Goal: Communication & Community: Answer question/provide support

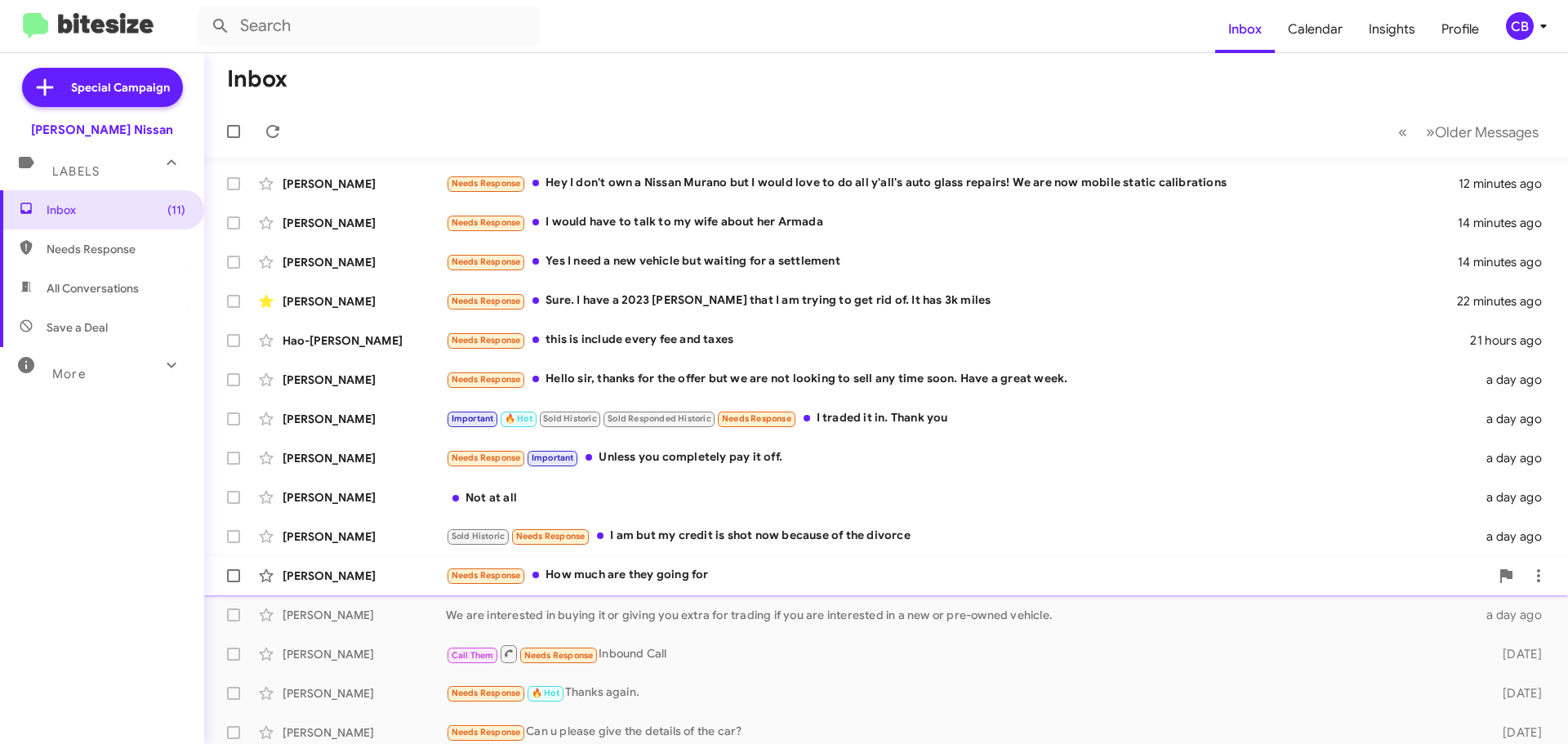
click at [379, 576] on div "[PERSON_NAME]" at bounding box center [364, 575] width 164 height 17
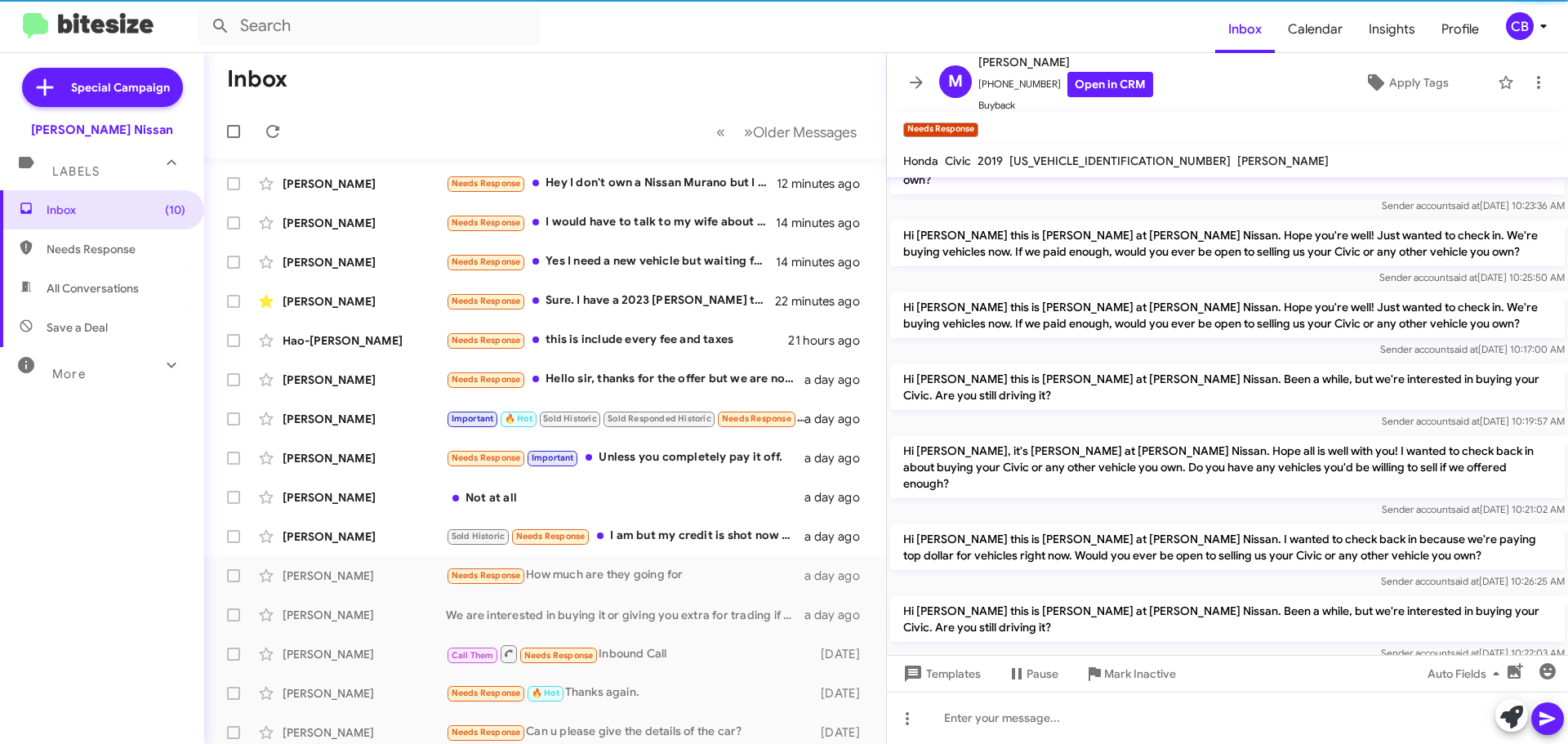
scroll to position [467, 0]
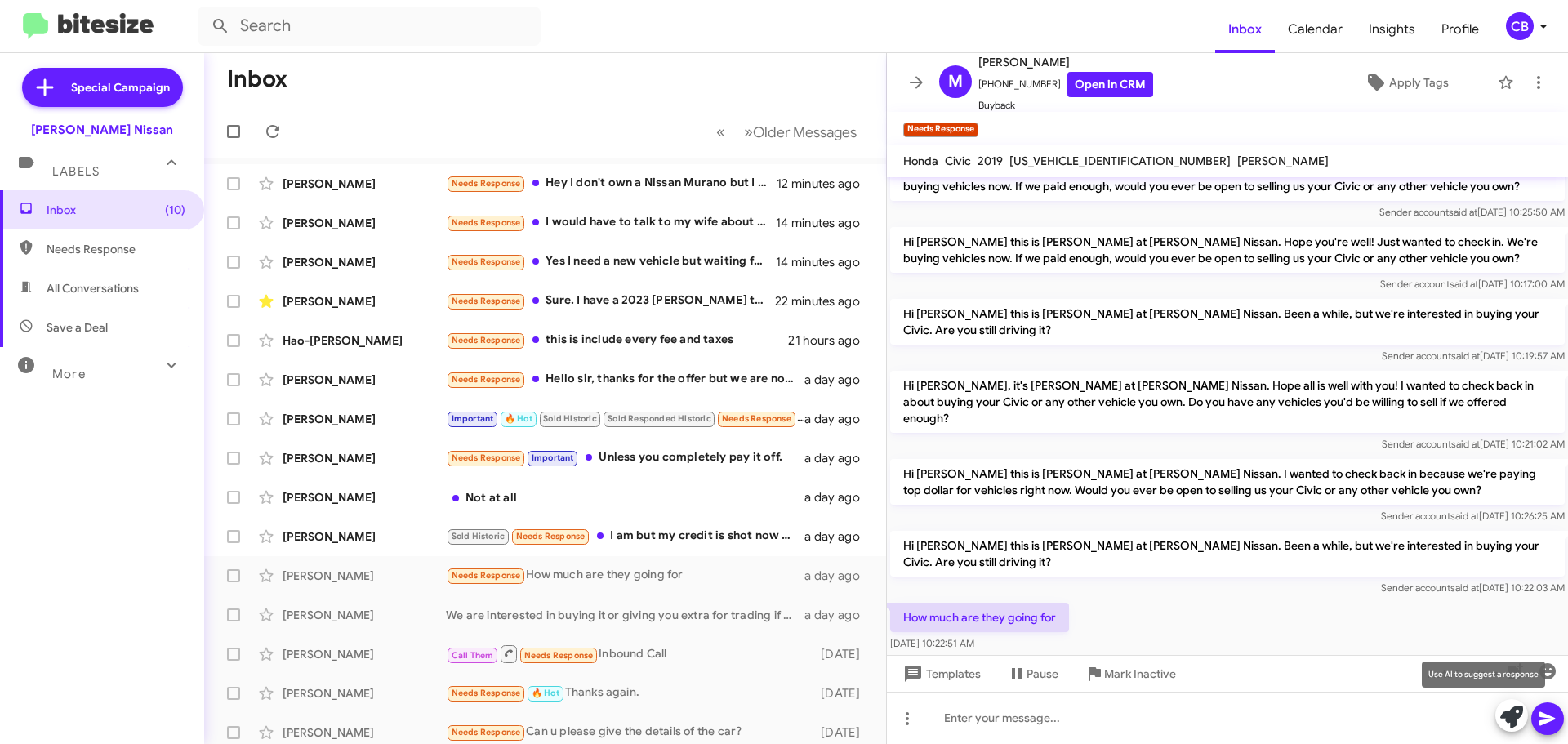
click at [1510, 715] on icon at bounding box center [1511, 717] width 23 height 23
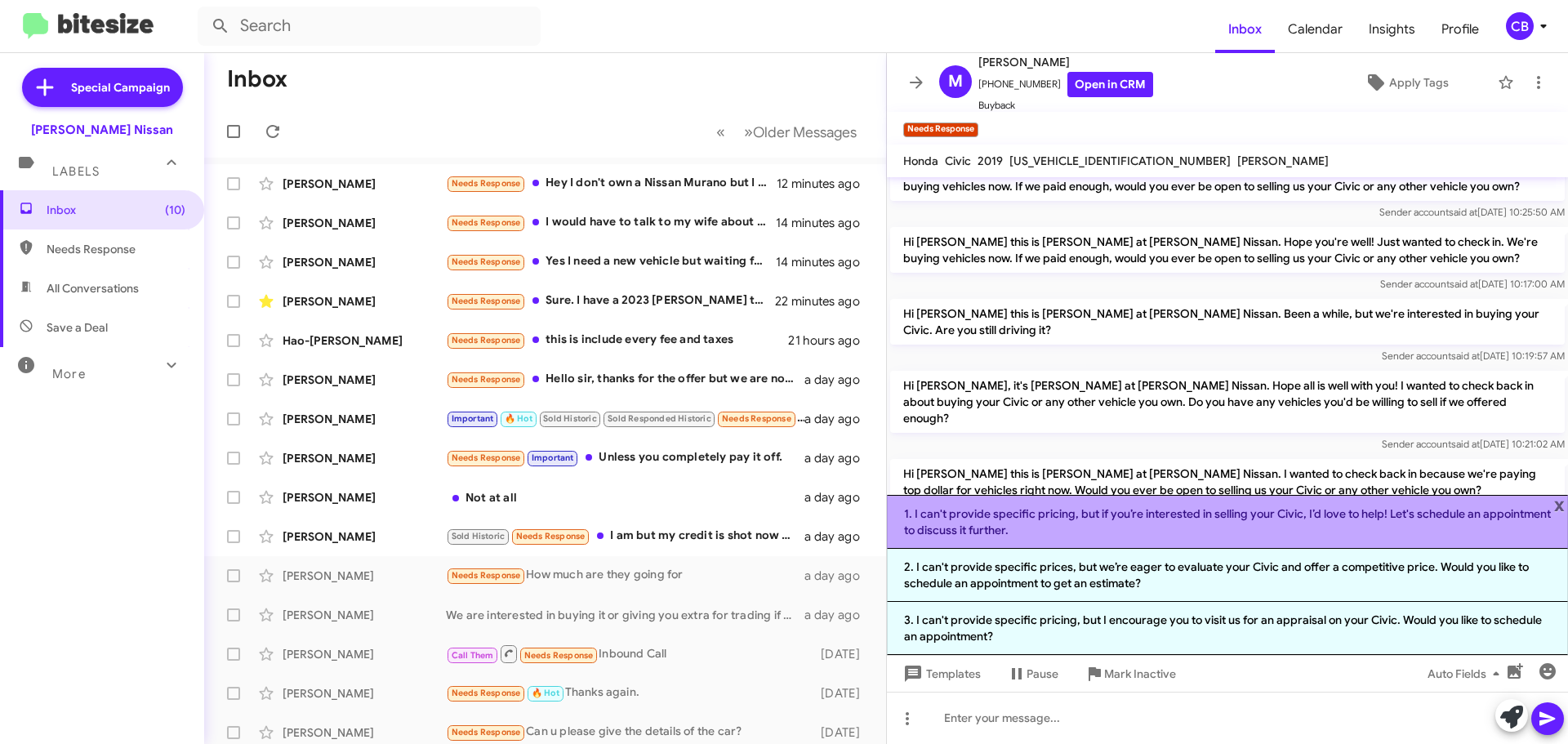
click at [1029, 520] on li "1. I can't provide specific pricing, but if you’re interested in selling your C…" at bounding box center [1228, 521] width 682 height 54
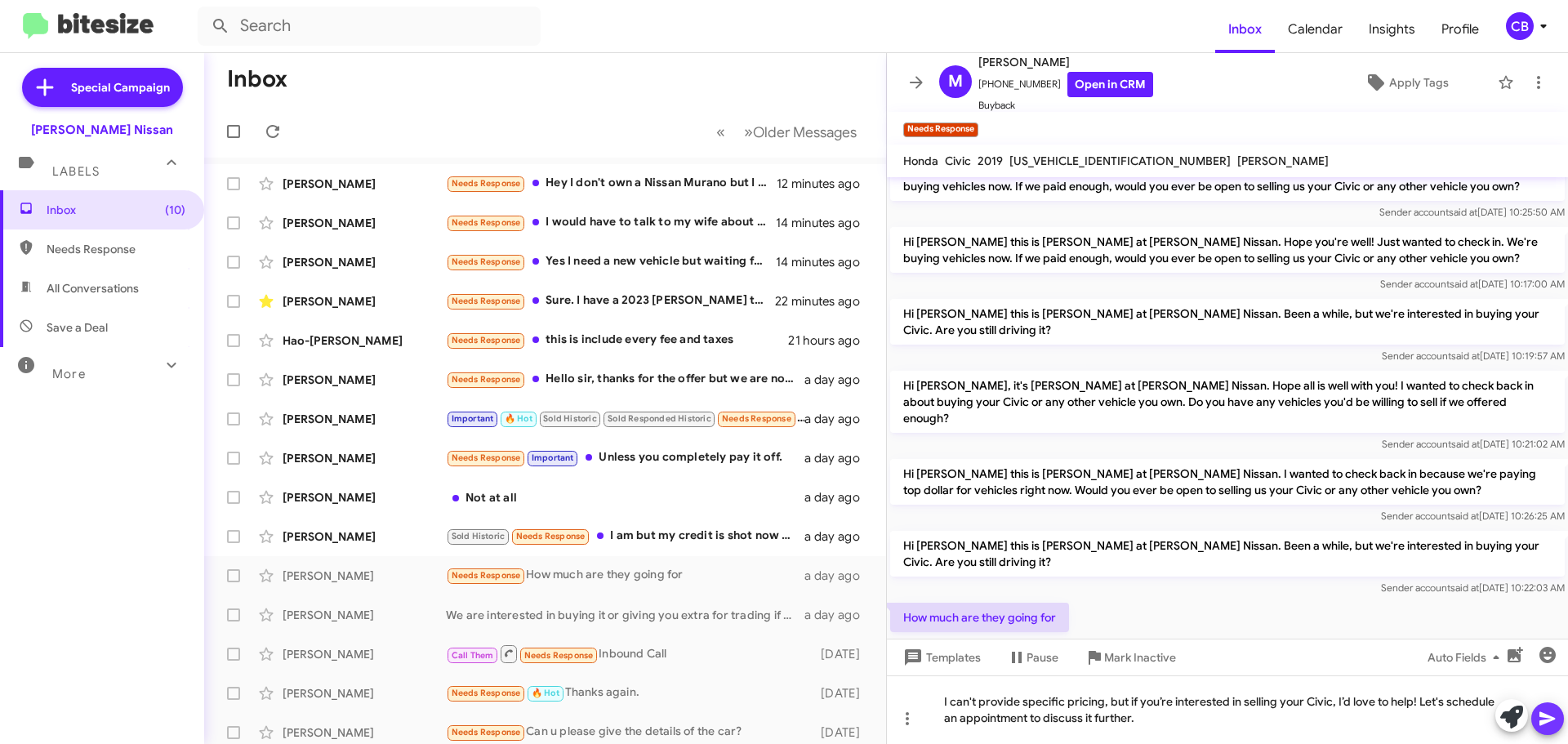
click at [1540, 717] on icon at bounding box center [1548, 719] width 20 height 20
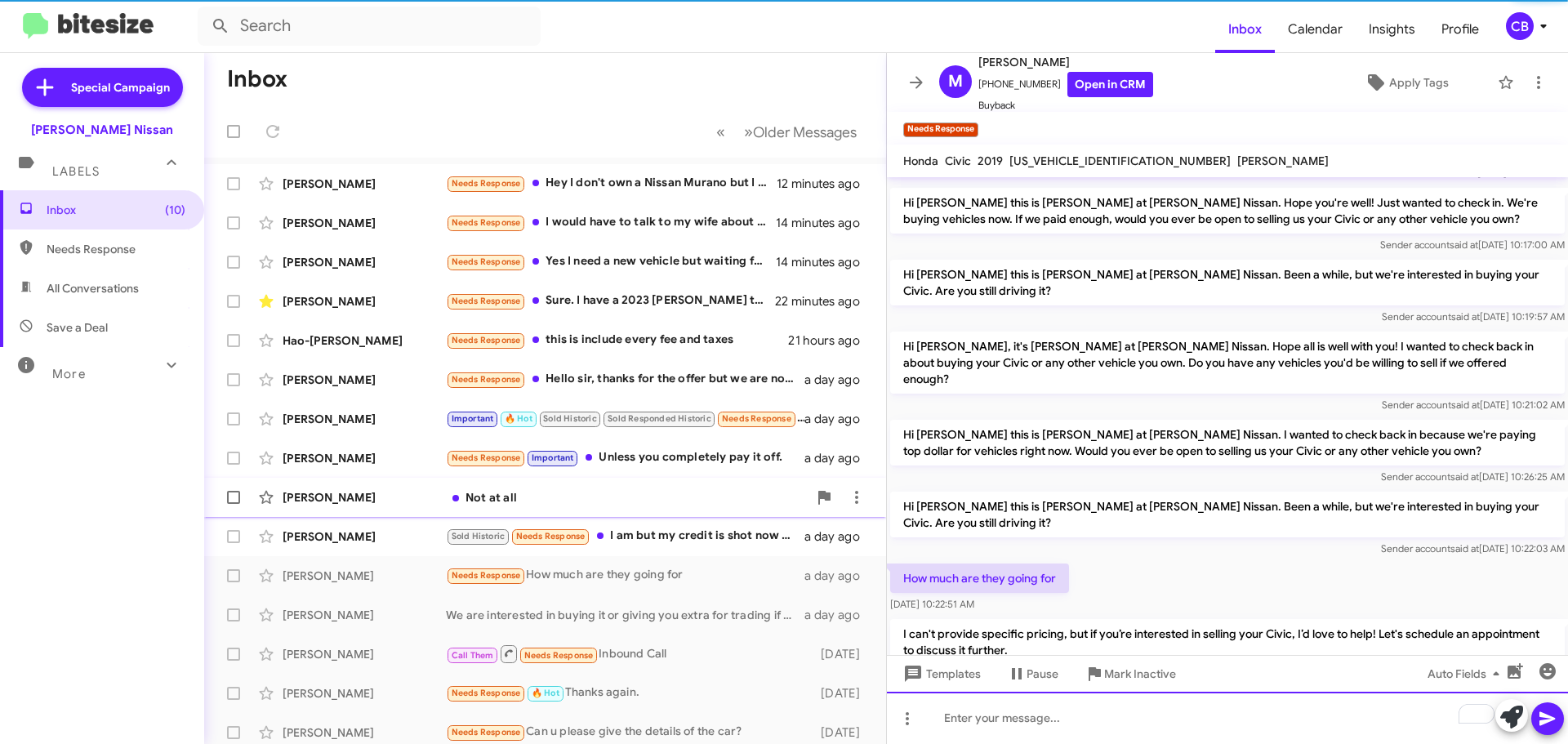
scroll to position [510, 0]
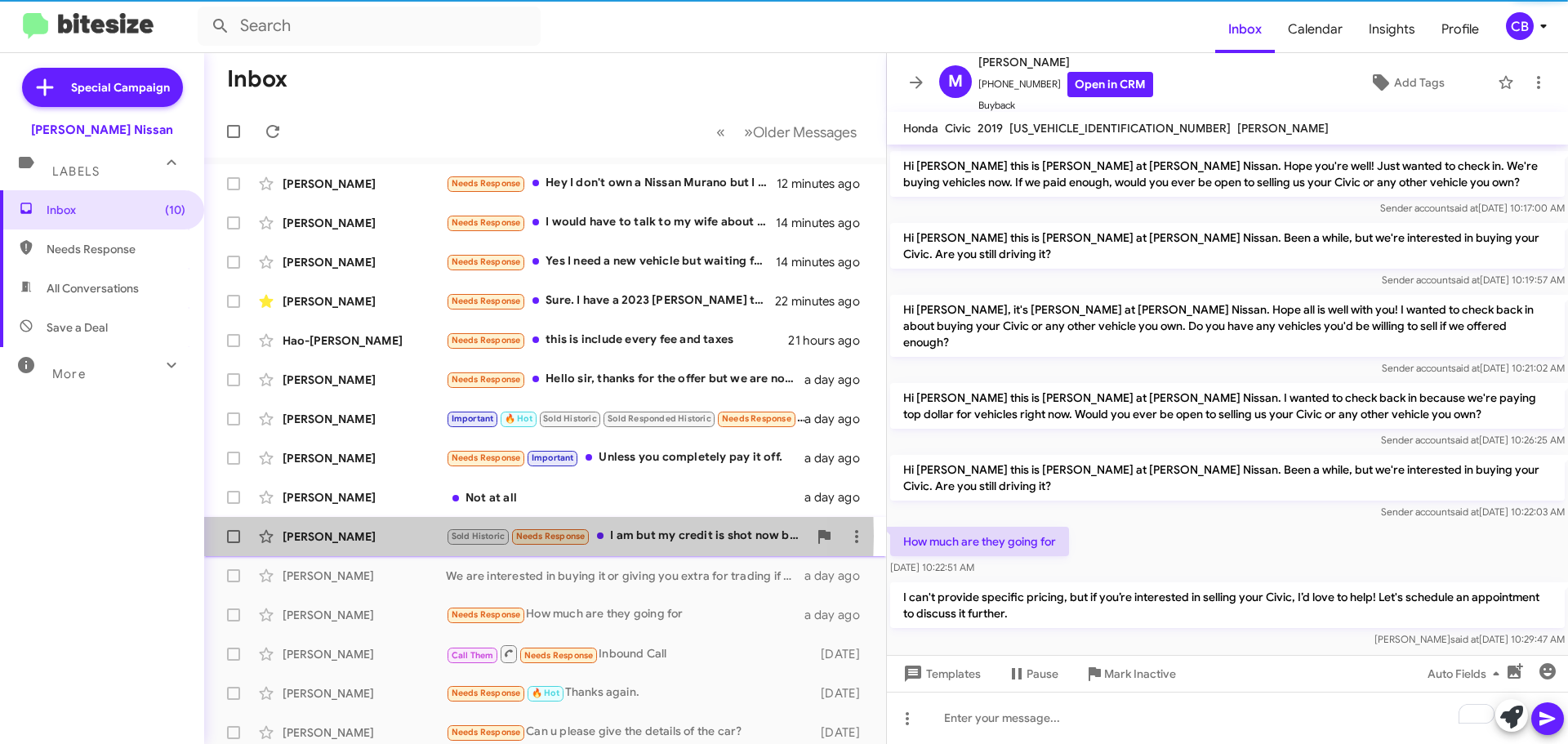
click at [331, 535] on div "[PERSON_NAME]" at bounding box center [364, 536] width 164 height 17
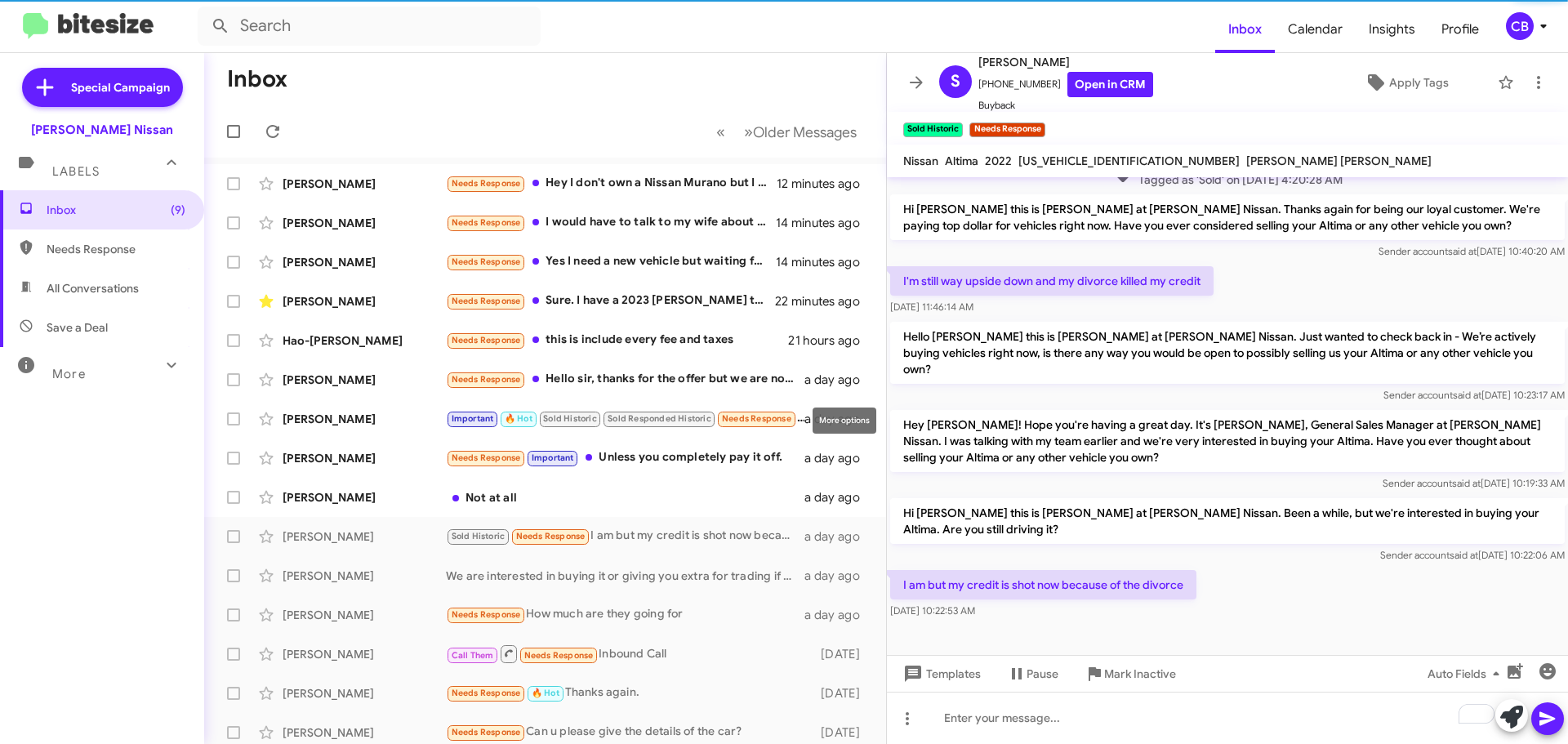
scroll to position [121, 0]
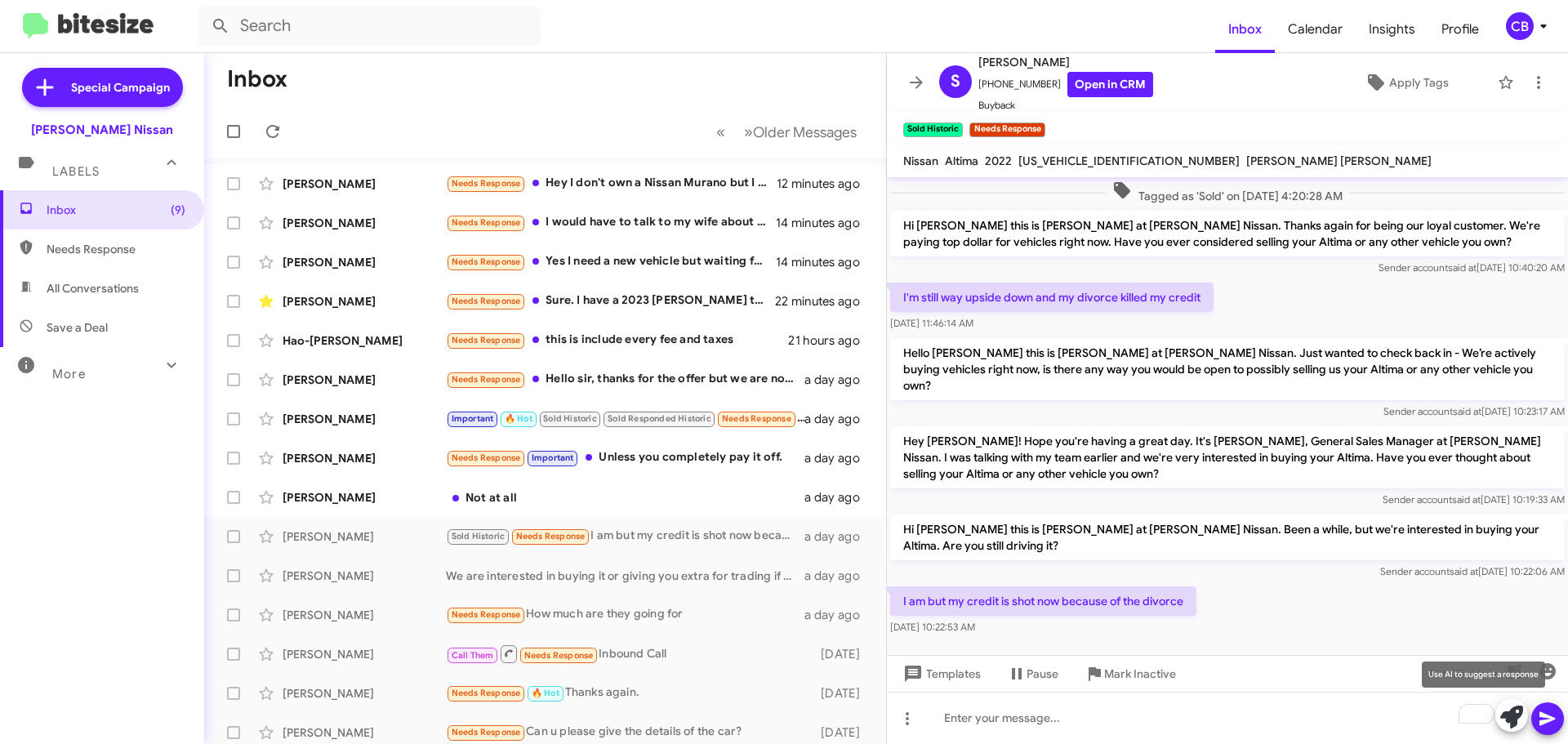
click at [1506, 716] on icon at bounding box center [1511, 717] width 23 height 23
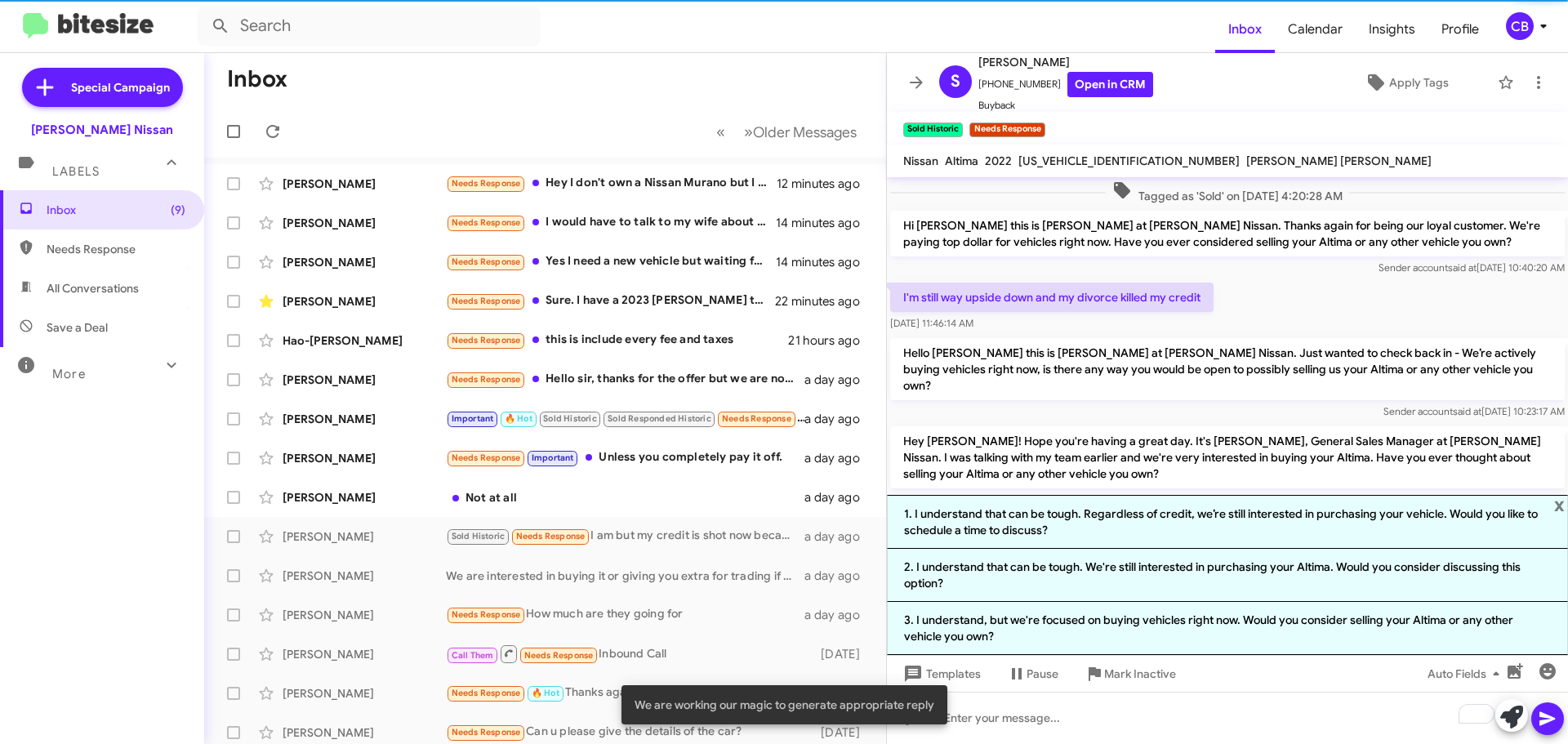
scroll to position [281, 0]
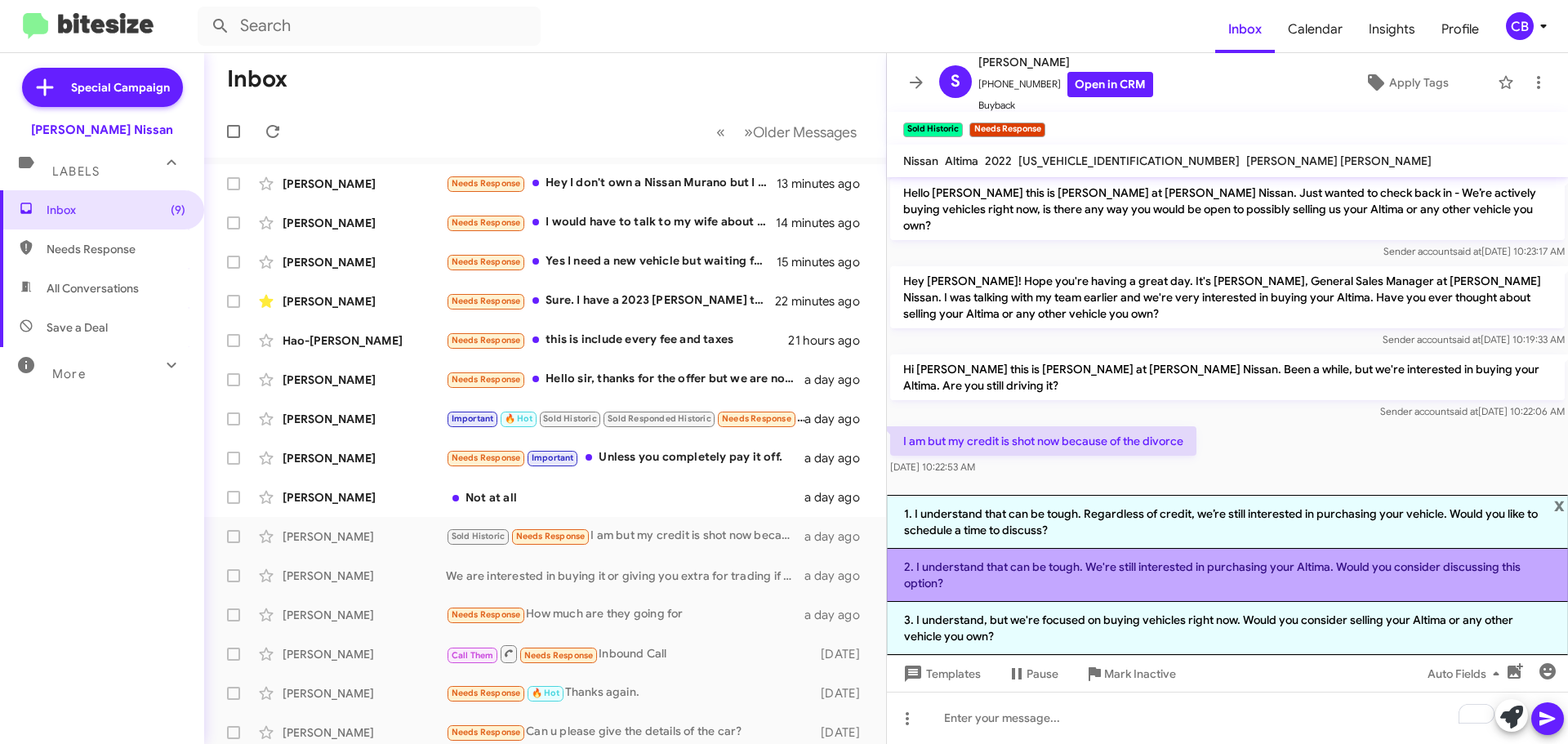
click at [1091, 576] on li "2. I understand that can be tough. We're still interested in purchasing your Al…" at bounding box center [1228, 575] width 682 height 53
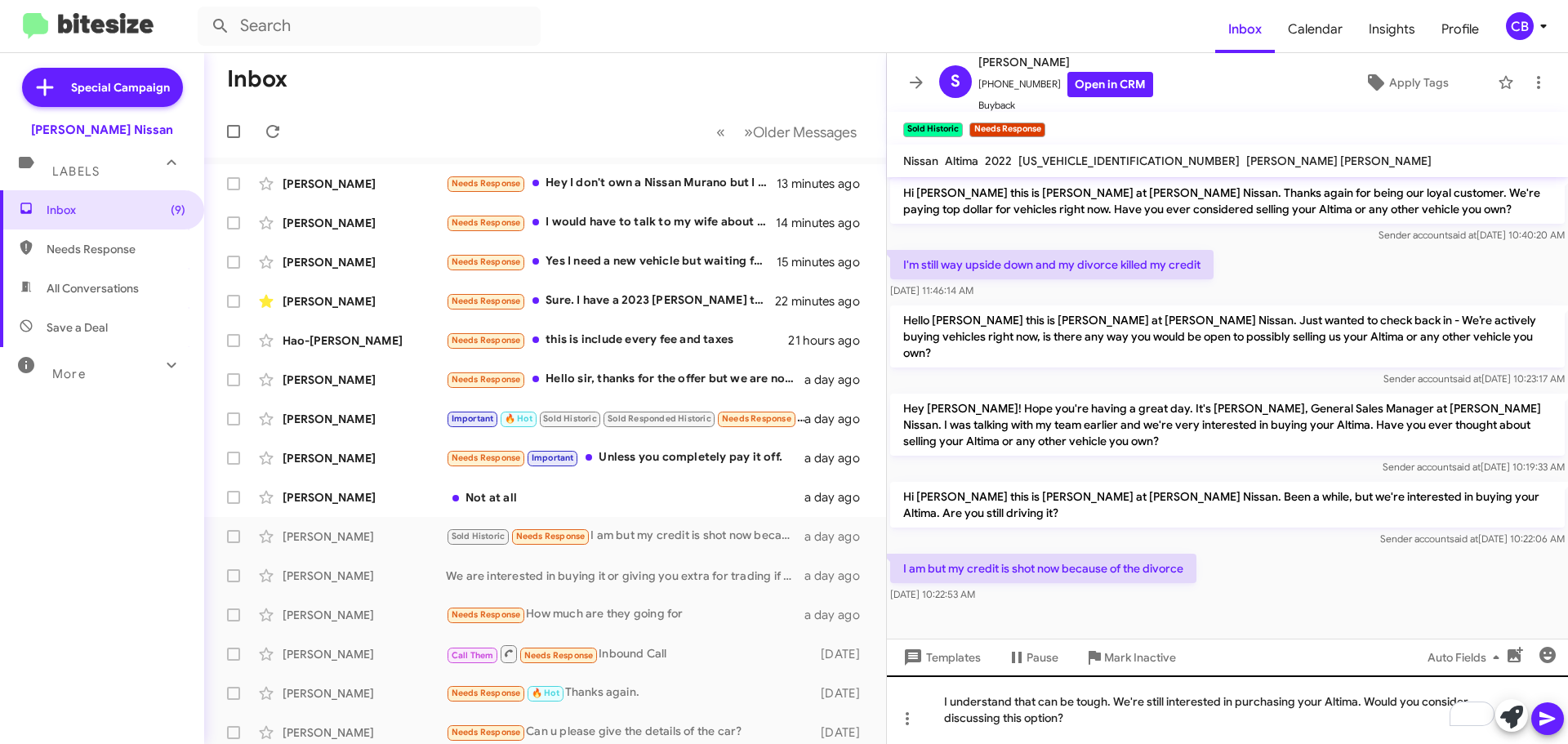
scroll to position [137, 0]
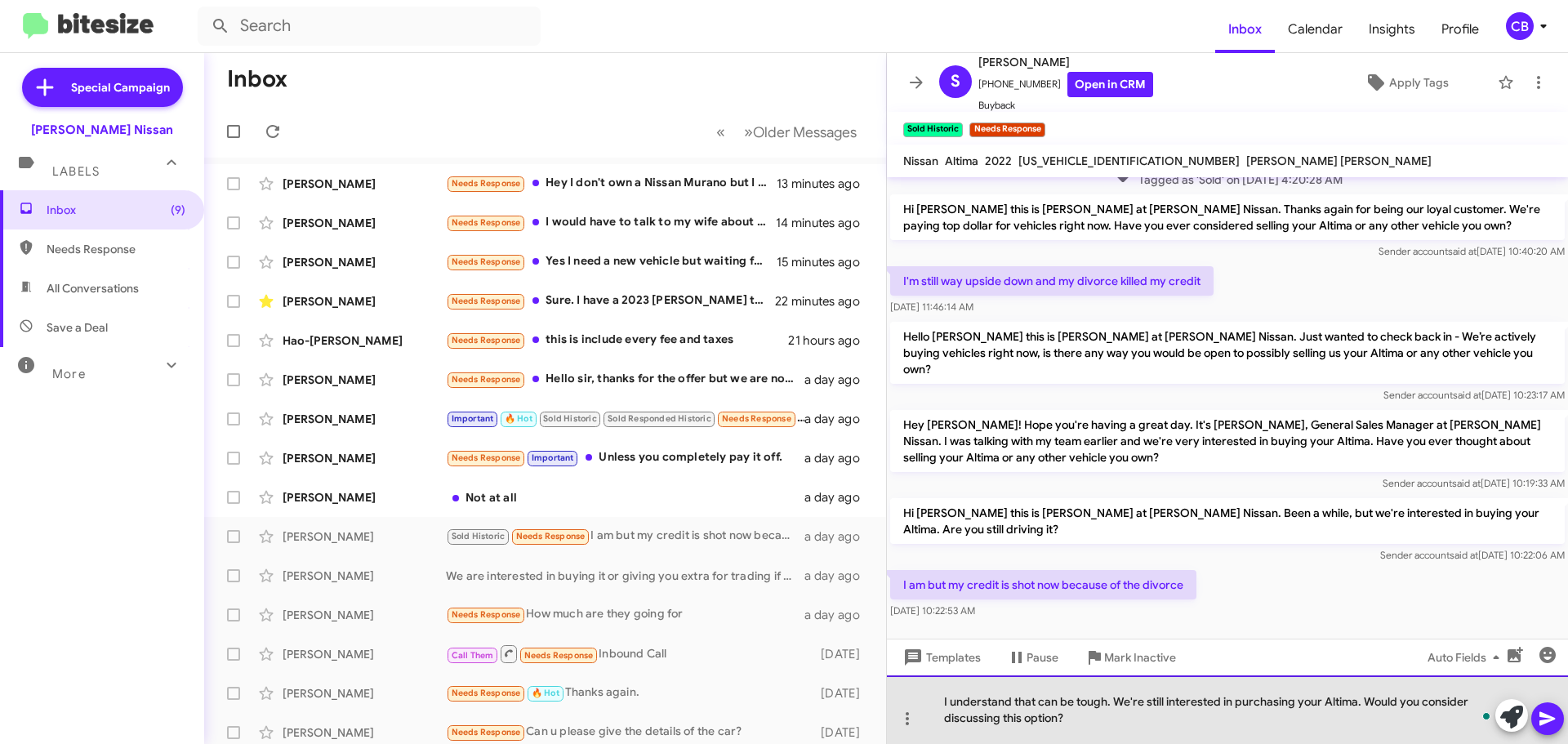
click at [1066, 715] on div "I understand that can be tough. We're still interested in purchasing your Altim…" at bounding box center [1228, 710] width 682 height 69
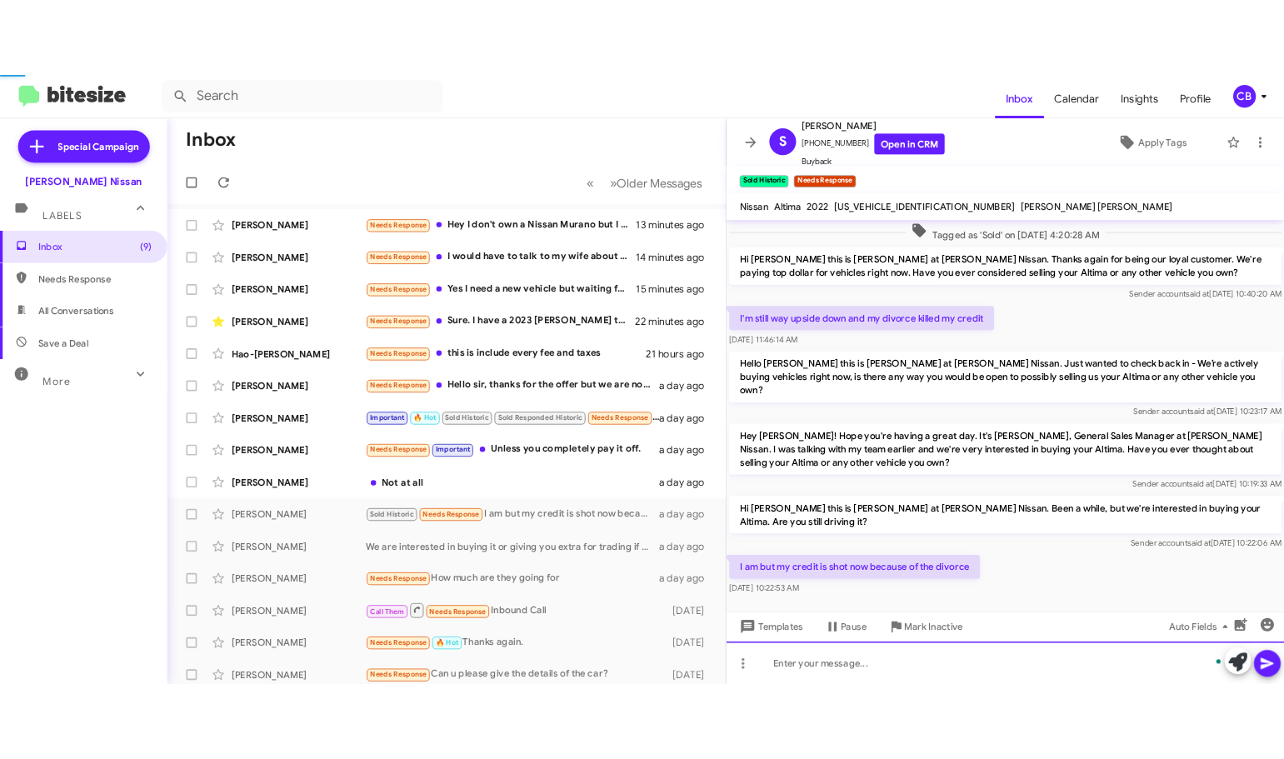
scroll to position [0, 0]
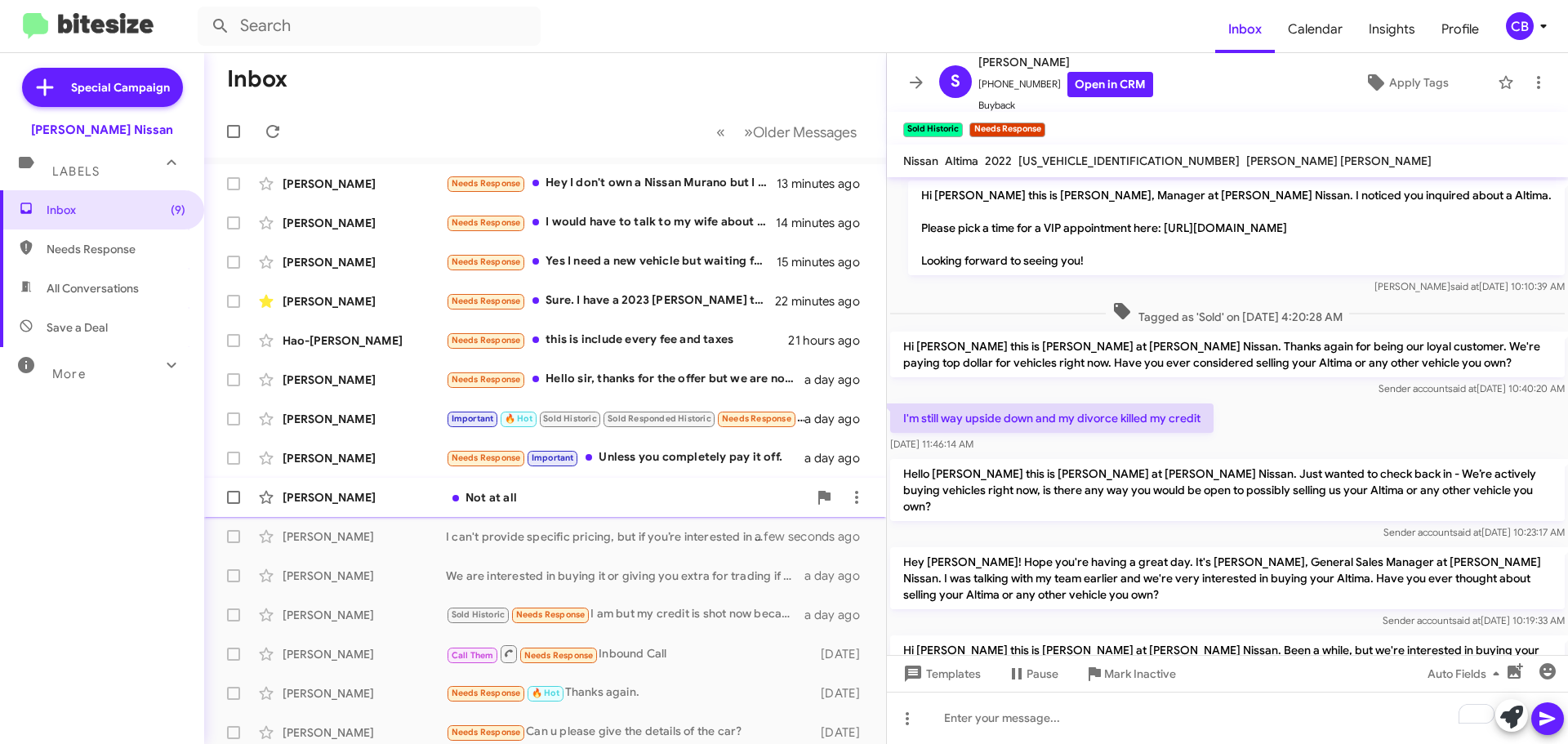
click at [385, 483] on div "Jisola Akinwale Not at all a day ago" at bounding box center [545, 497] width 656 height 32
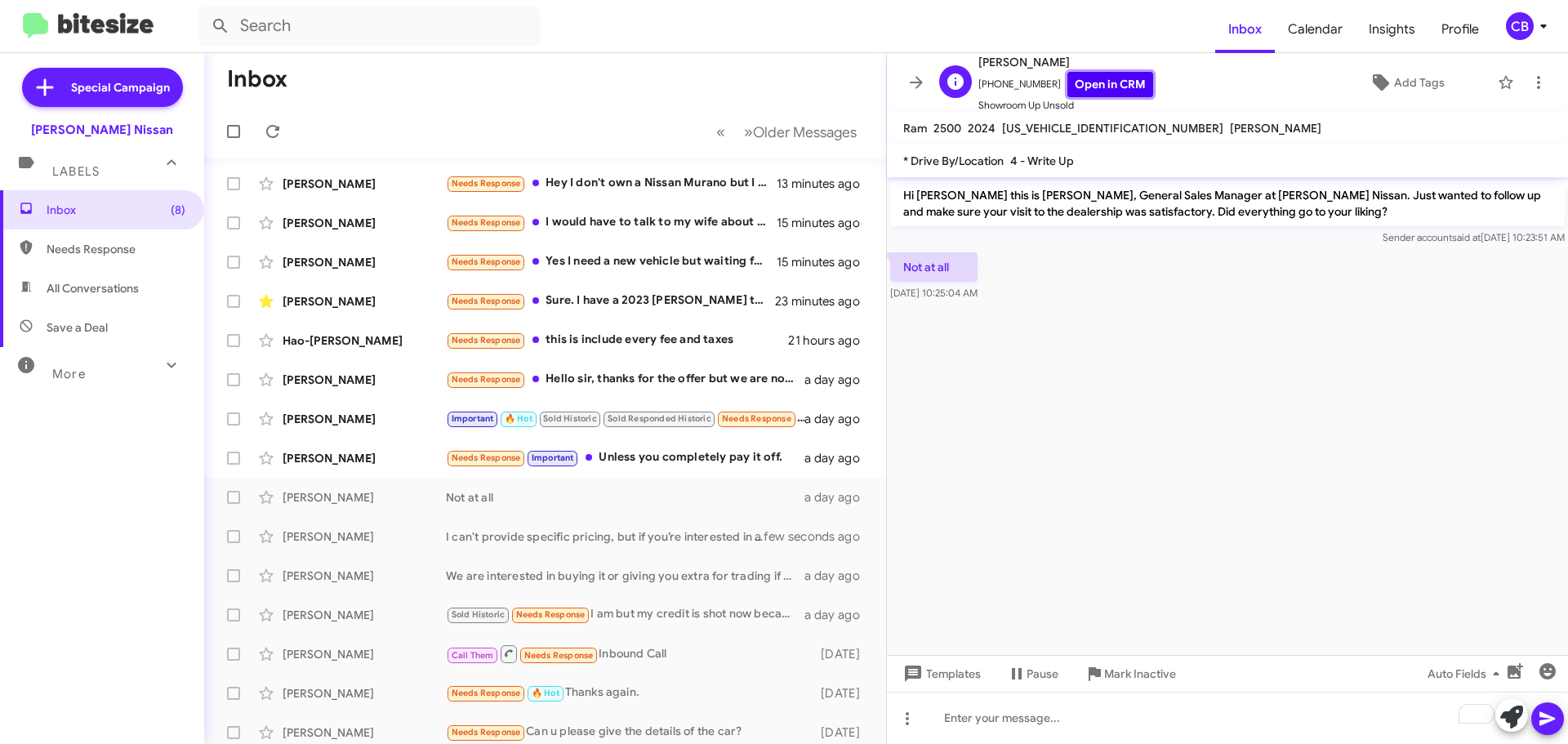
click at [1084, 78] on link "Open in CRM" at bounding box center [1110, 84] width 85 height 25
click at [1518, 721] on icon at bounding box center [1511, 717] width 23 height 23
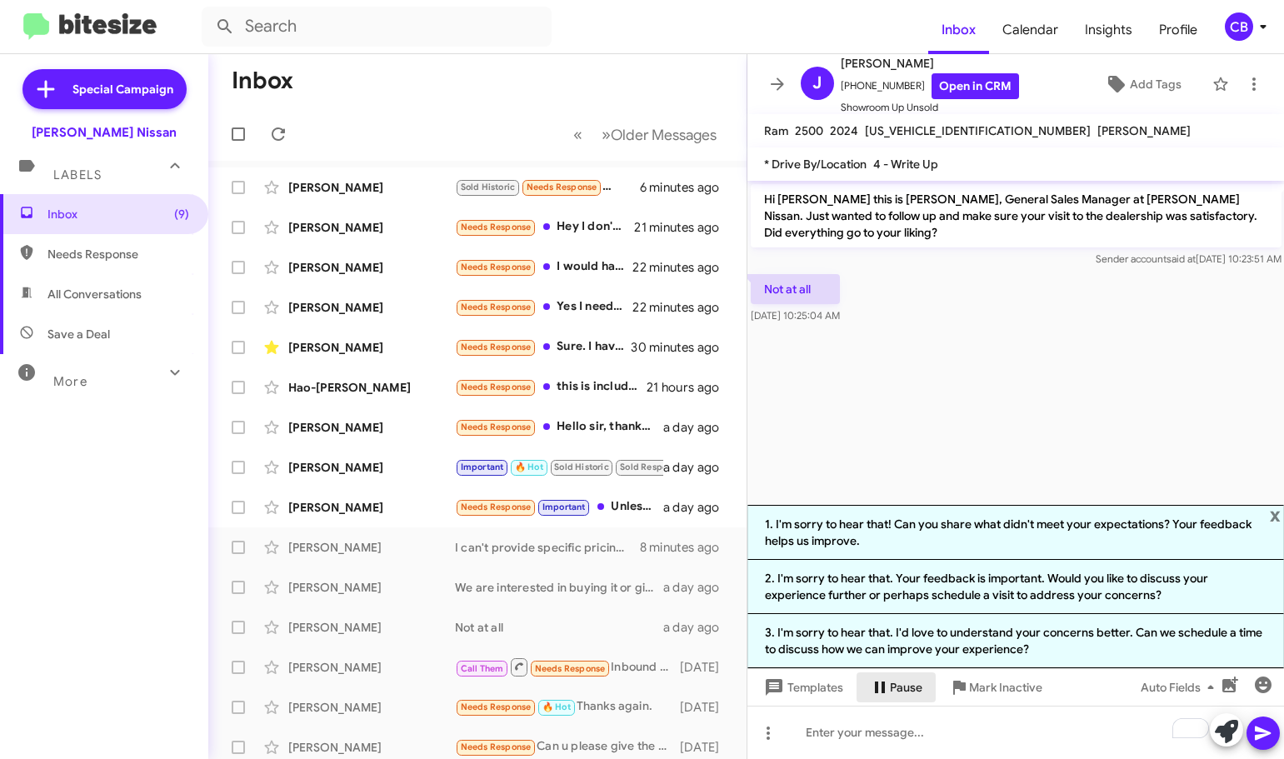
click at [907, 691] on span "Pause" at bounding box center [906, 687] width 32 height 30
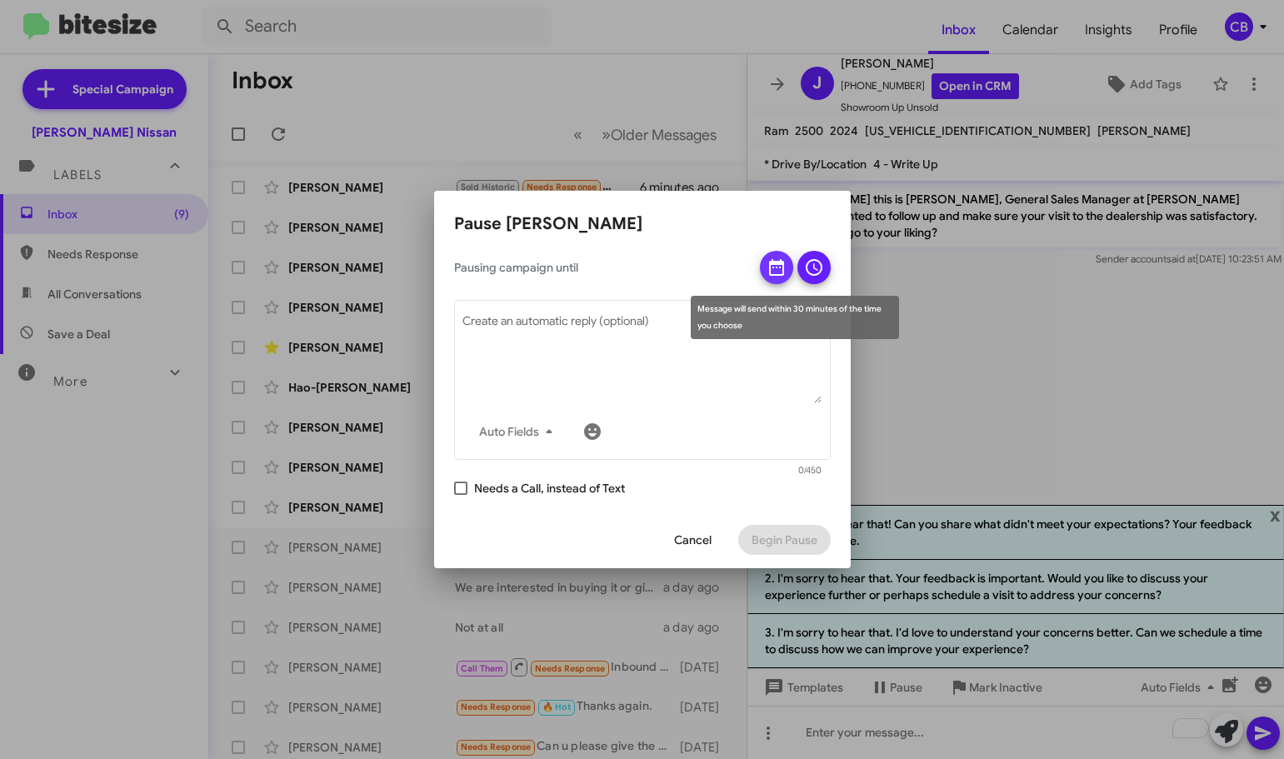
click at [772, 272] on icon at bounding box center [776, 267] width 20 height 20
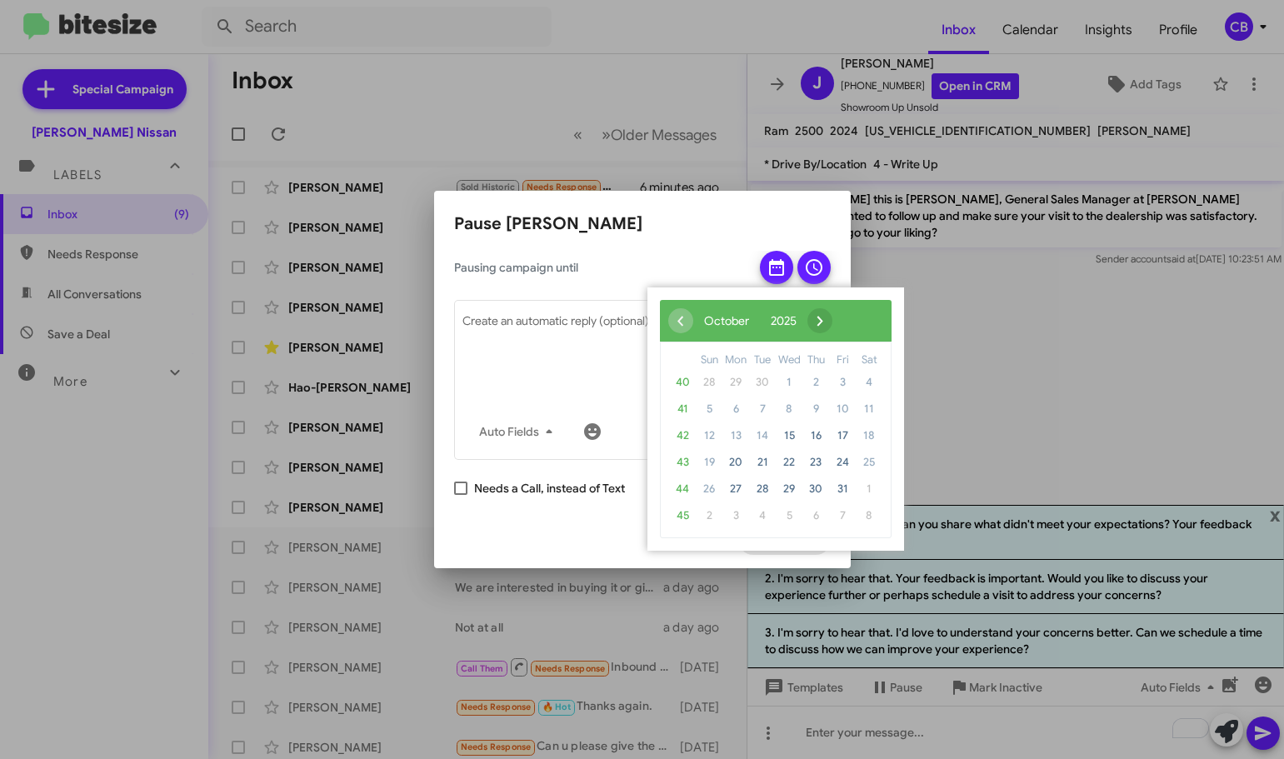
click at [832, 325] on span "›" at bounding box center [819, 320] width 25 height 25
click at [842, 324] on span "›" at bounding box center [829, 320] width 25 height 25
click at [766, 412] on span "9" at bounding box center [762, 409] width 27 height 27
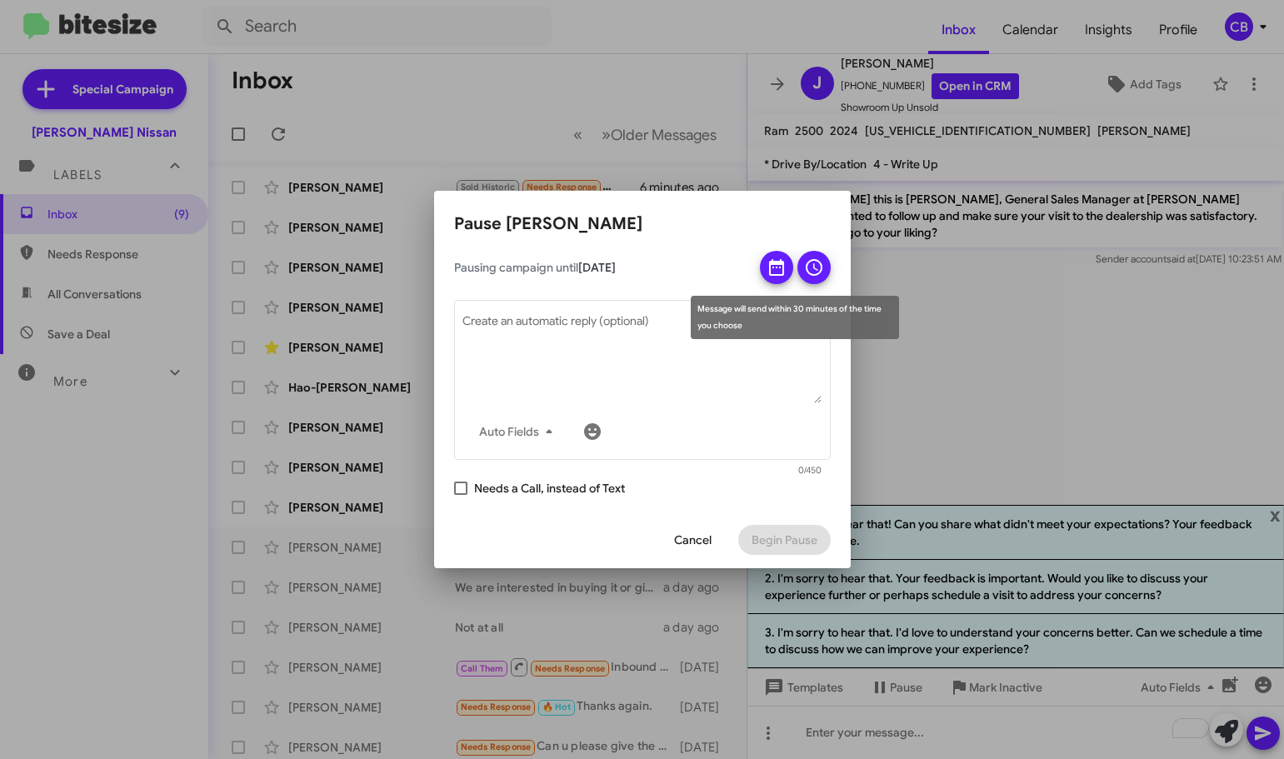
drag, startPoint x: 803, startPoint y: 263, endPoint x: 806, endPoint y: 272, distance: 9.0
click at [804, 265] on icon at bounding box center [814, 267] width 20 height 20
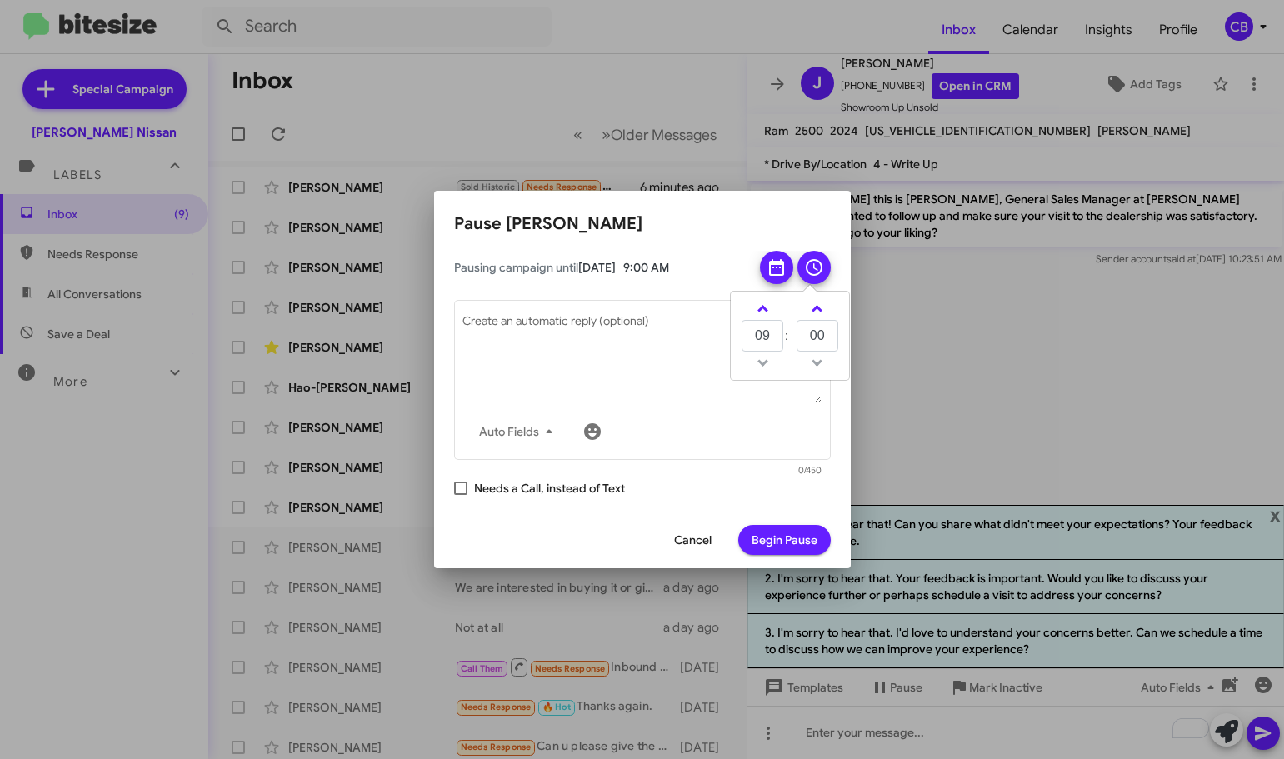
click at [773, 528] on span "Begin Pause" at bounding box center [784, 540] width 66 height 30
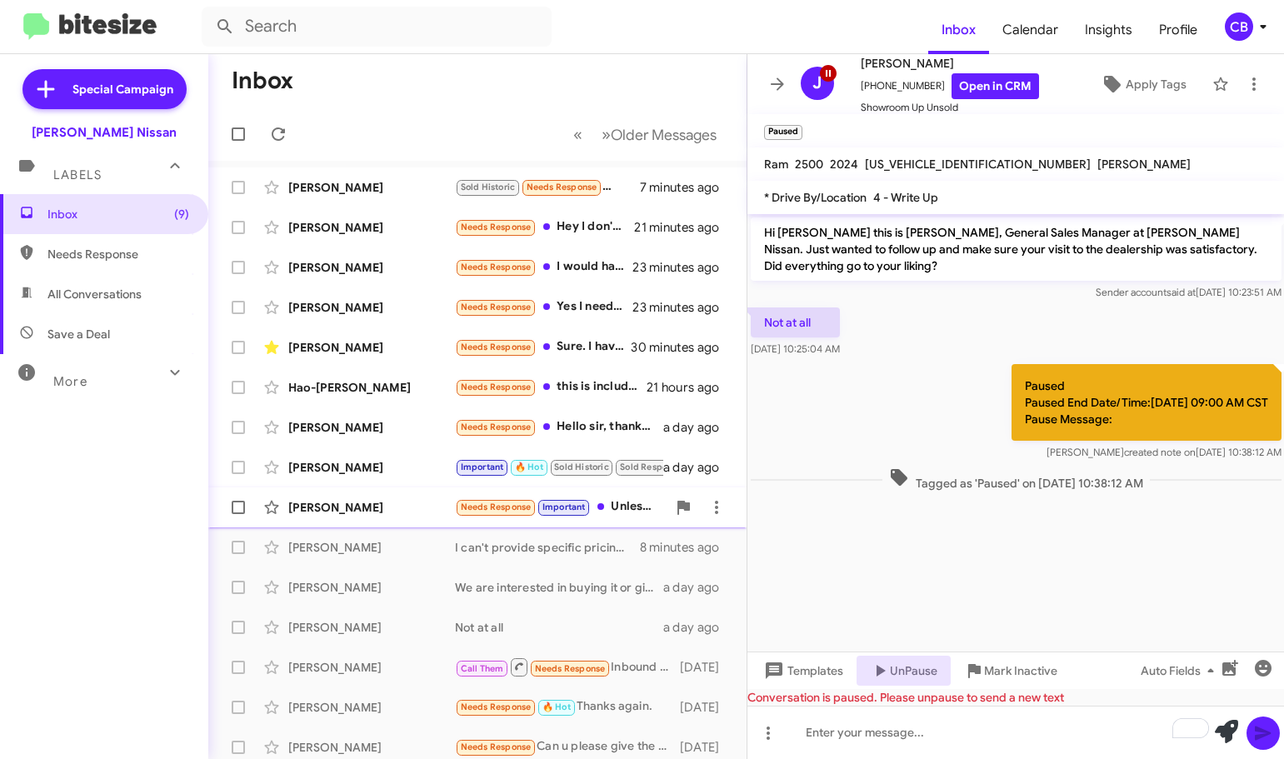
click at [312, 507] on div "[PERSON_NAME]" at bounding box center [371, 507] width 167 height 17
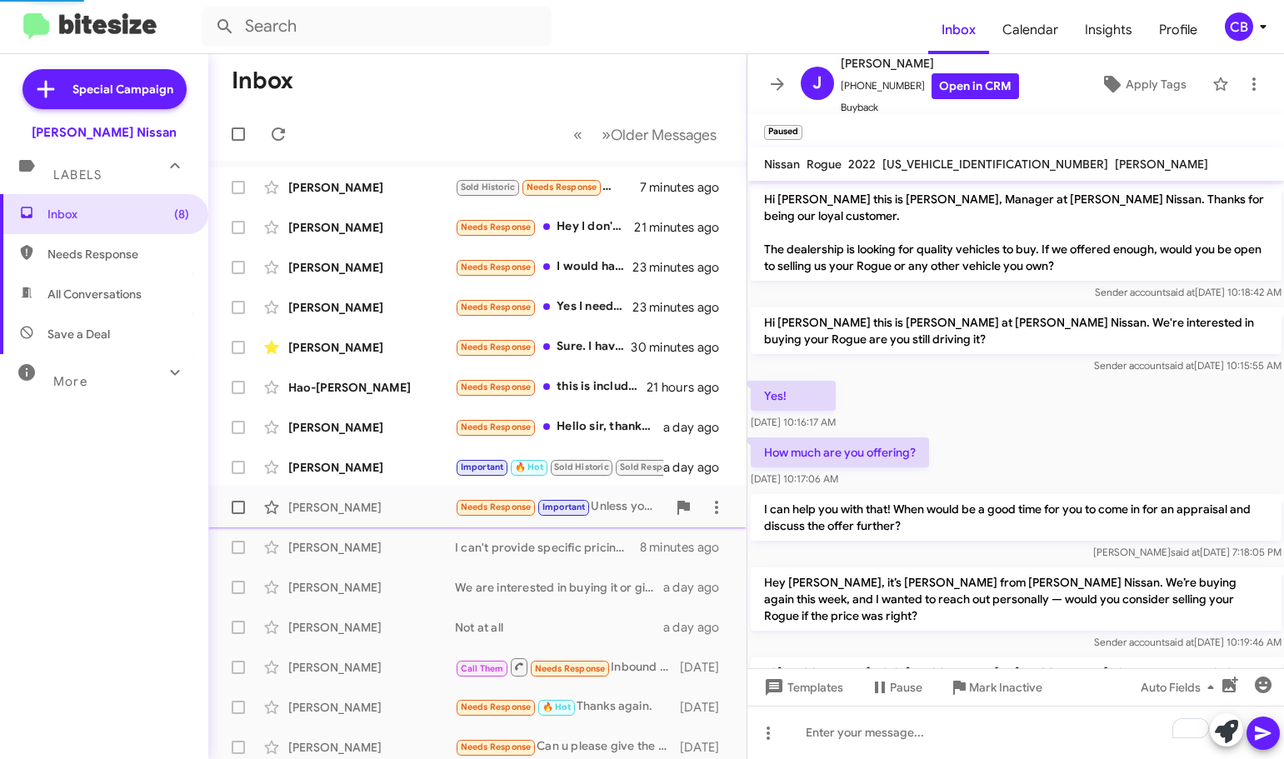
scroll to position [476, 0]
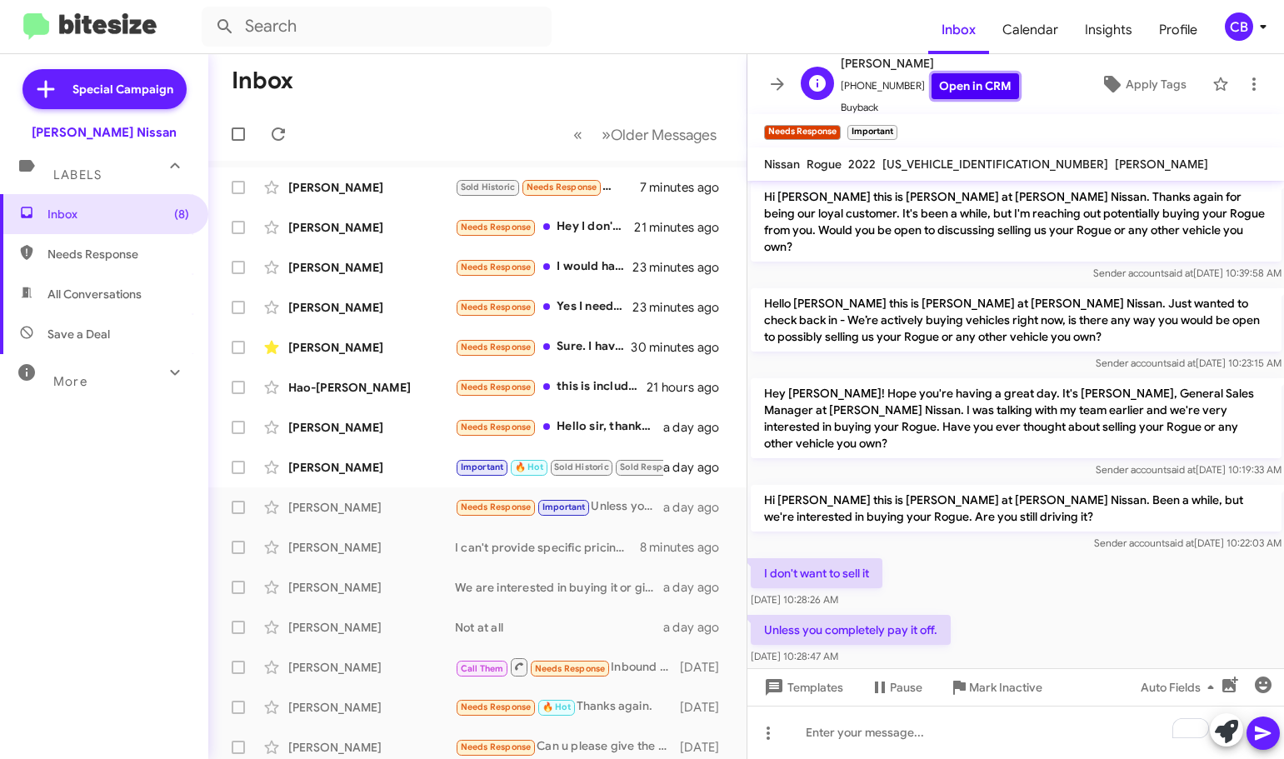
click at [959, 92] on link "Open in CRM" at bounding box center [974, 86] width 87 height 26
drag, startPoint x: 761, startPoint y: 435, endPoint x: 1016, endPoint y: 596, distance: 301.8
click at [1016, 596] on div "Hi Jessica this is Carl Baker, Manager at Baker Nissan. Thanks for being our lo…" at bounding box center [1015, 186] width 537 height 963
copy div "Hi Jessica this is Shawn Kennedy at Baker Nissan. Been a while, but we're inter…"
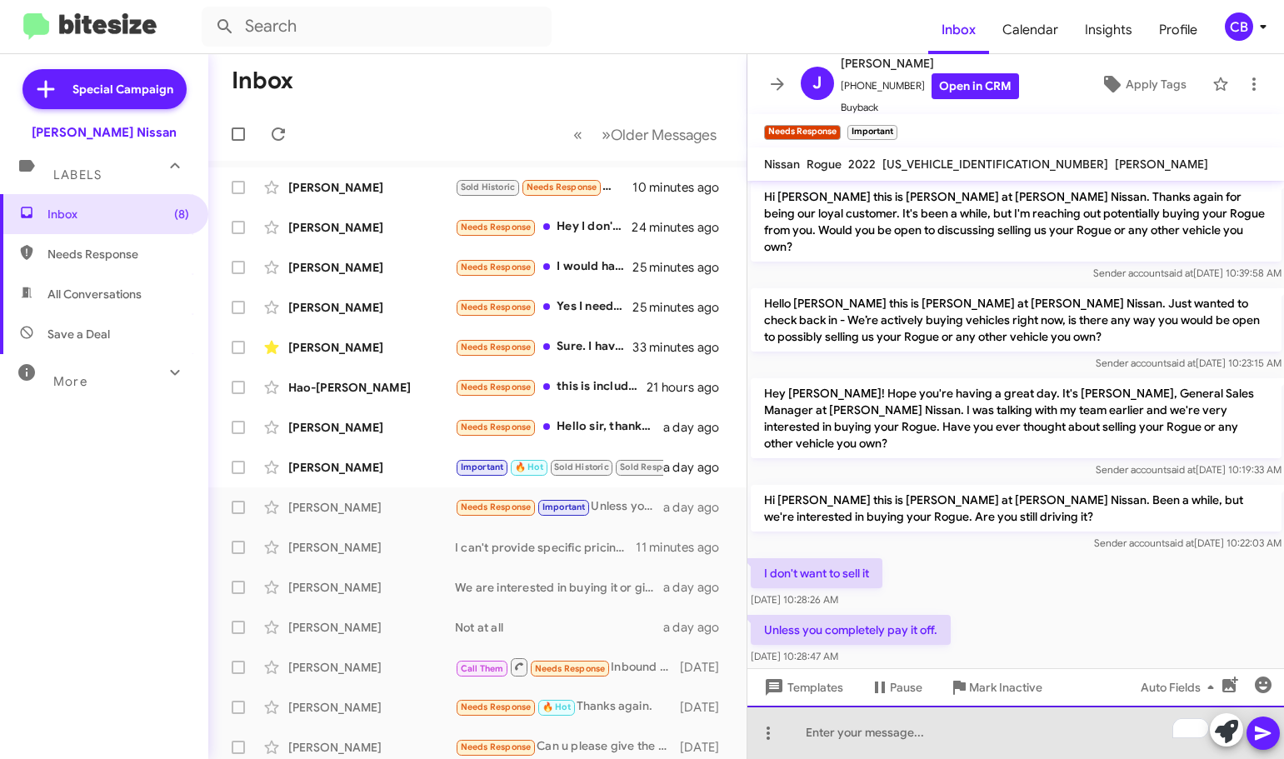
click at [884, 732] on div "To enrich screen reader interactions, please activate Accessibility in Grammarl…" at bounding box center [1015, 732] width 537 height 53
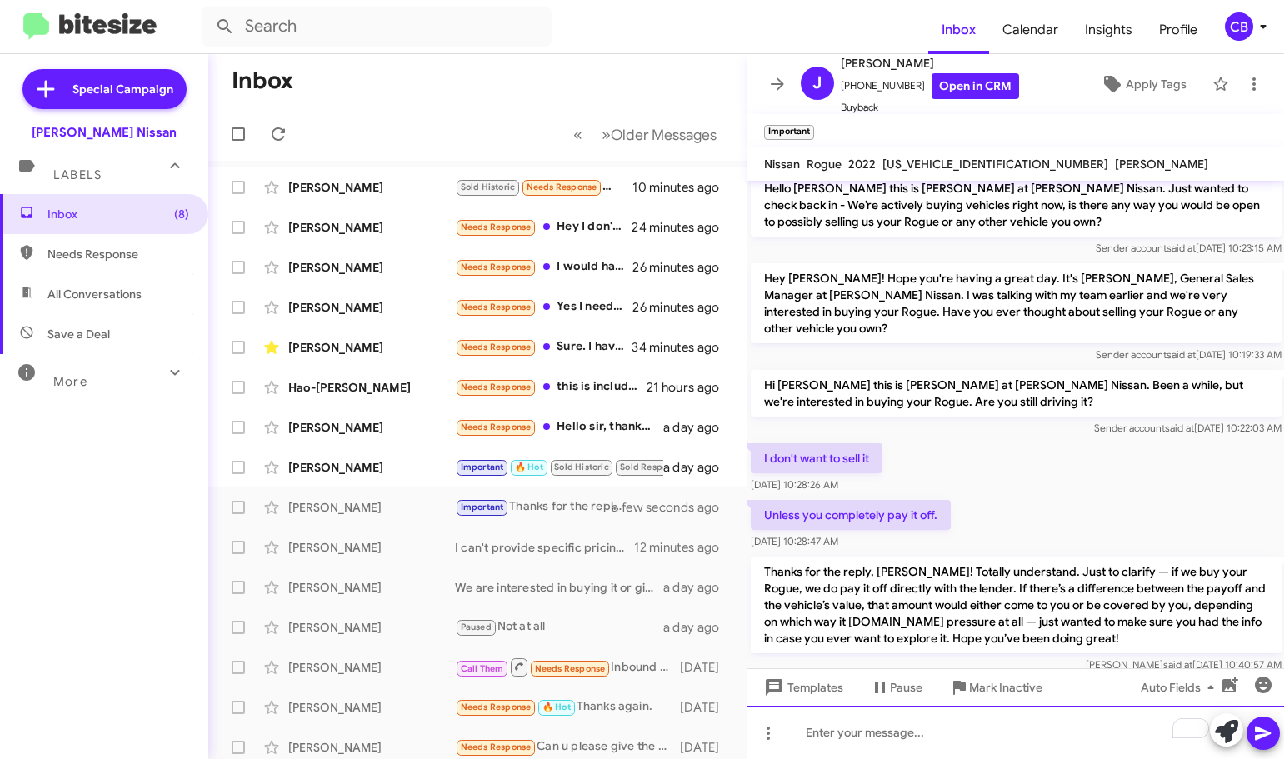
scroll to position [603, 0]
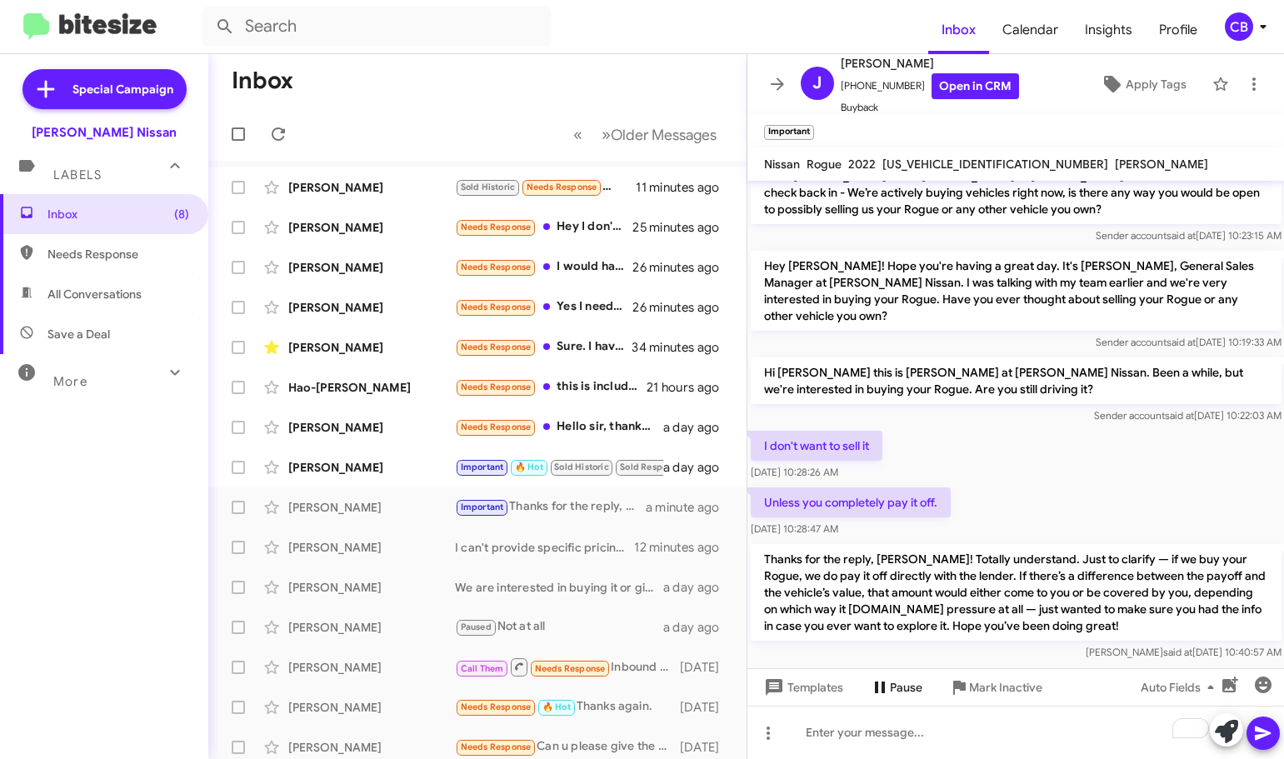
click at [893, 686] on span "Pause" at bounding box center [906, 687] width 32 height 30
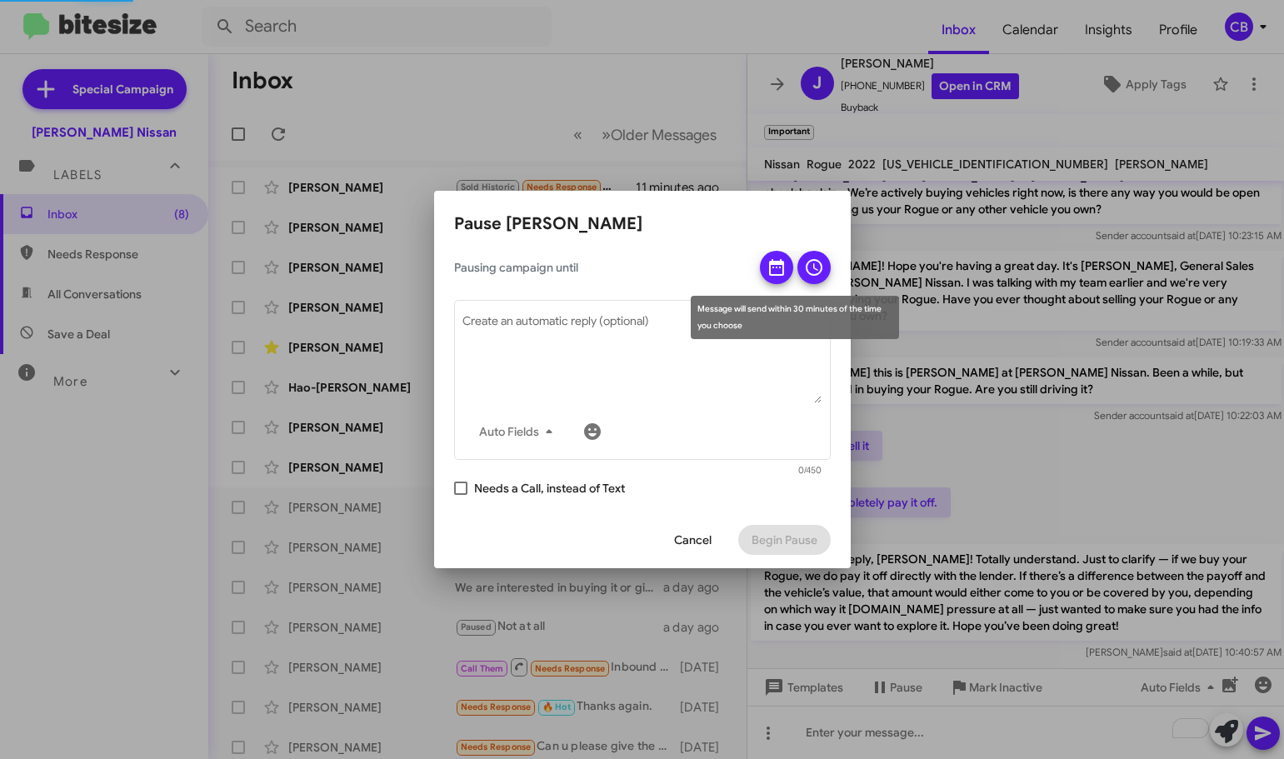
click at [781, 274] on icon at bounding box center [776, 267] width 15 height 17
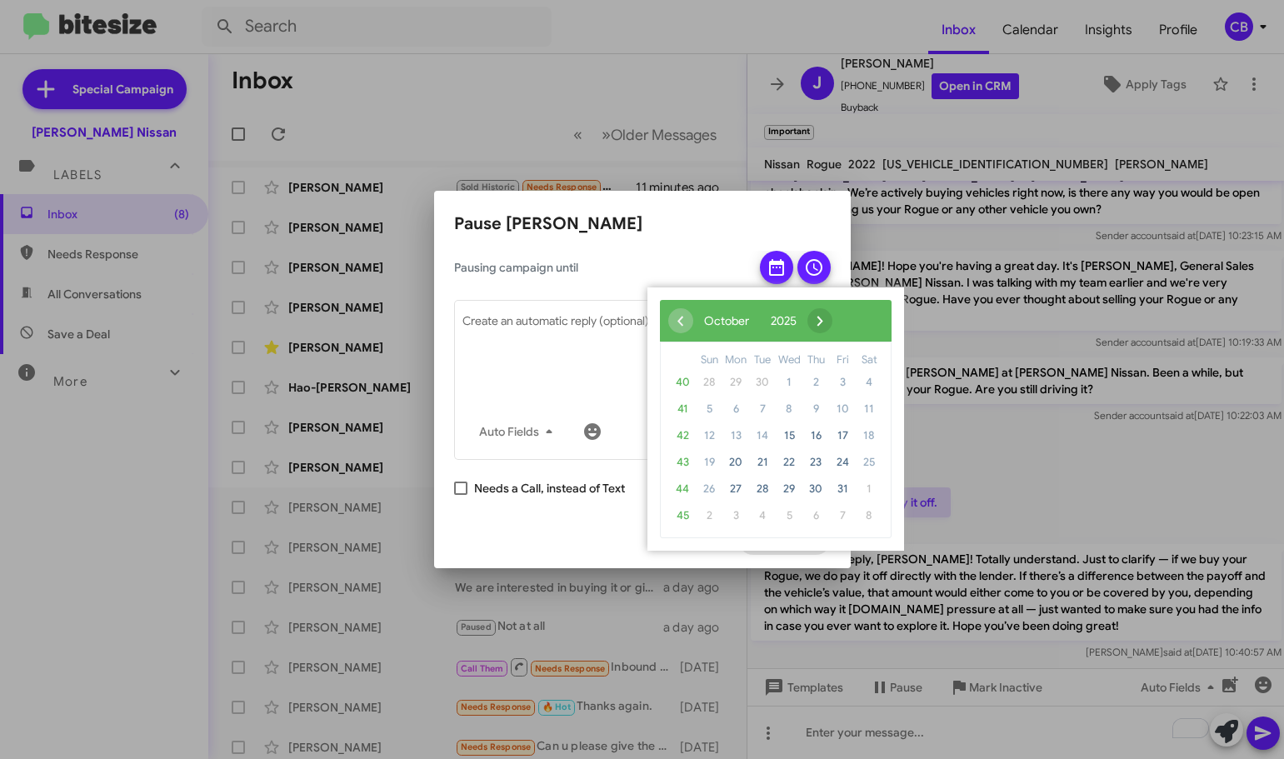
click at [832, 317] on span "›" at bounding box center [819, 320] width 25 height 25
click at [733, 384] on span "1" at bounding box center [735, 382] width 27 height 27
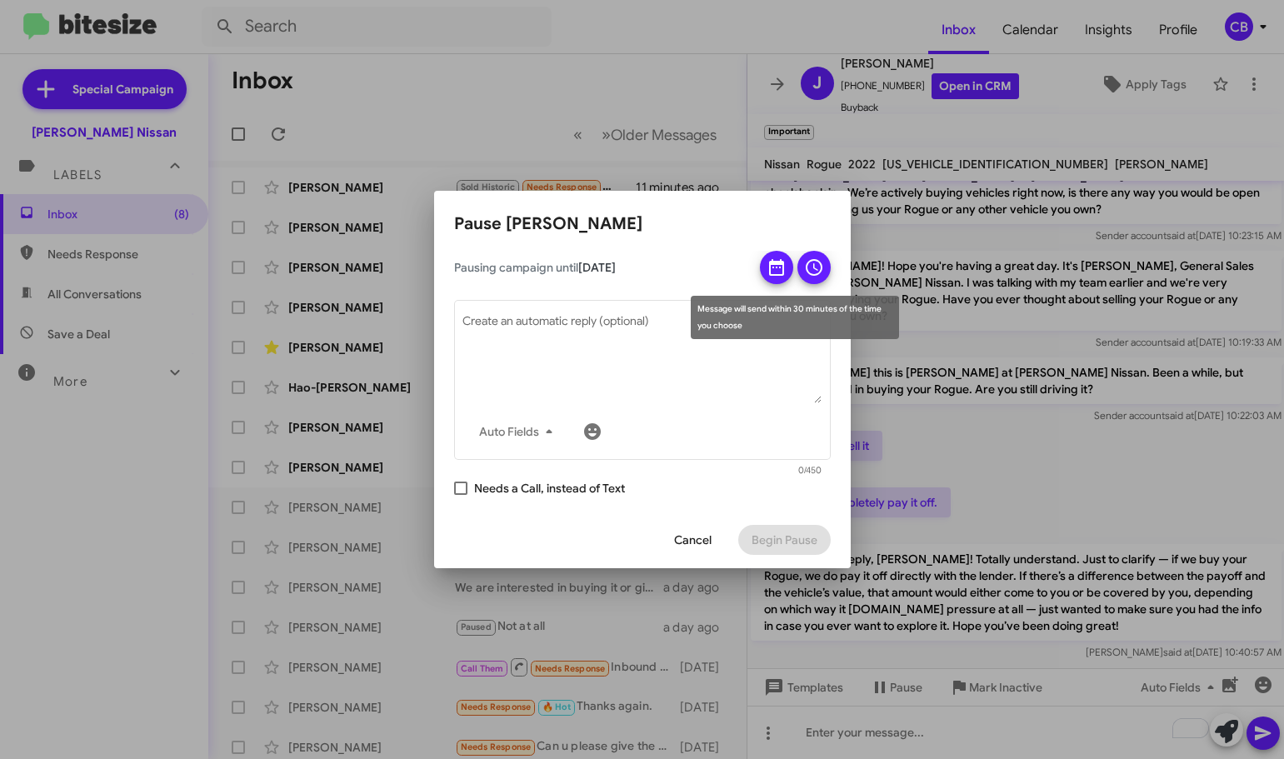
click at [825, 264] on button at bounding box center [813, 267] width 33 height 33
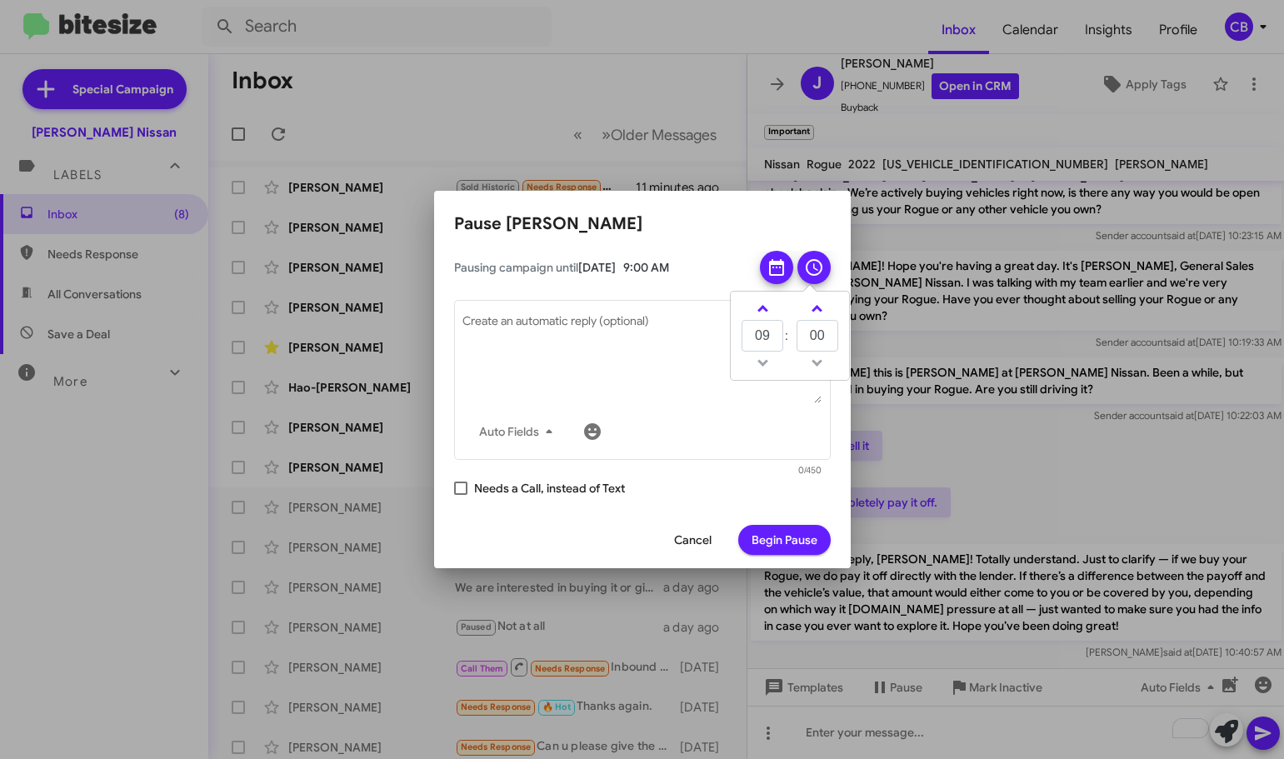
click at [756, 532] on span "Begin Pause" at bounding box center [784, 540] width 66 height 30
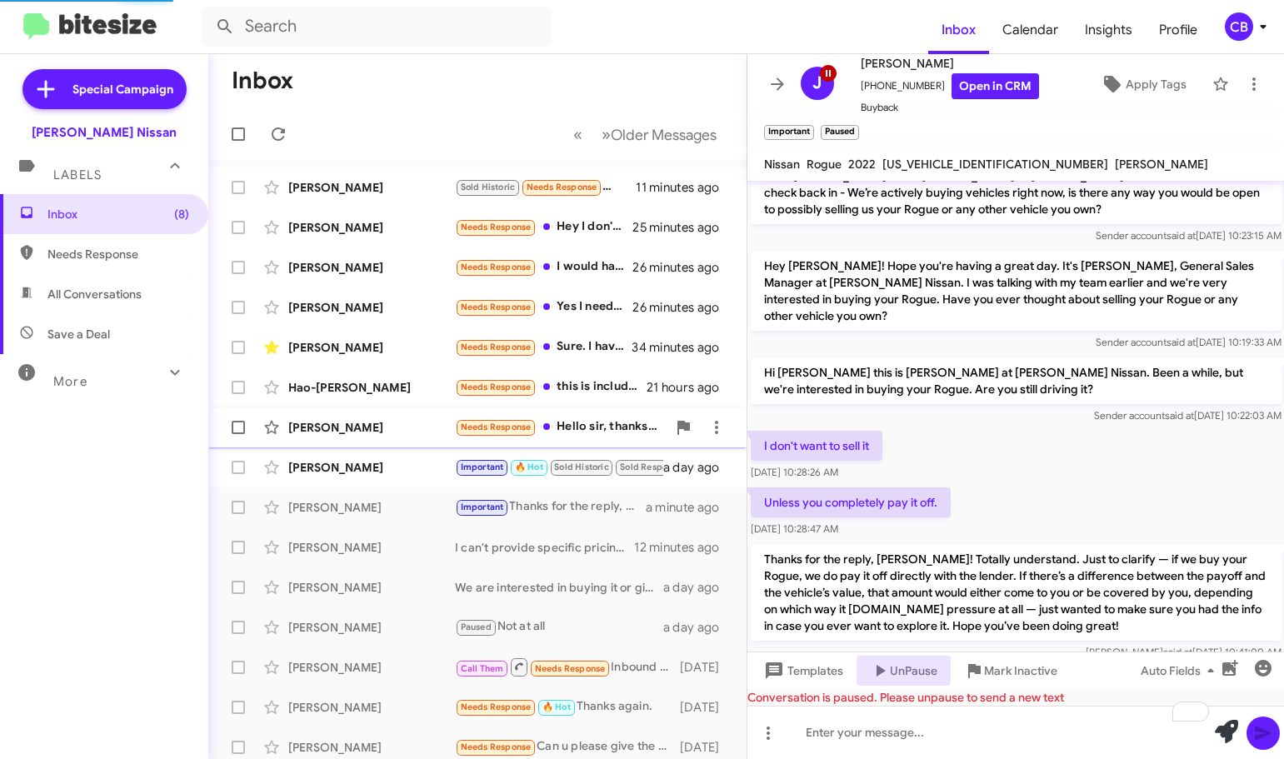
scroll to position [0, 0]
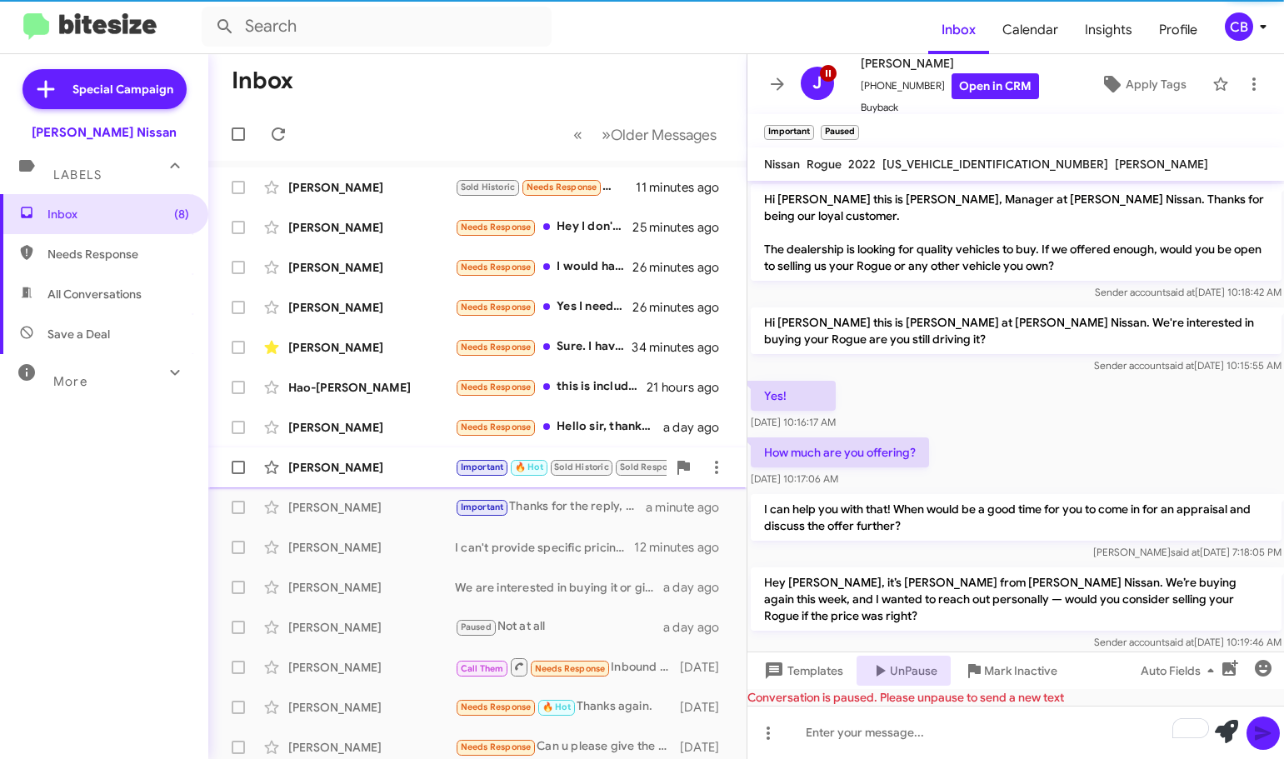
click at [328, 467] on div "[PERSON_NAME]" at bounding box center [371, 467] width 167 height 17
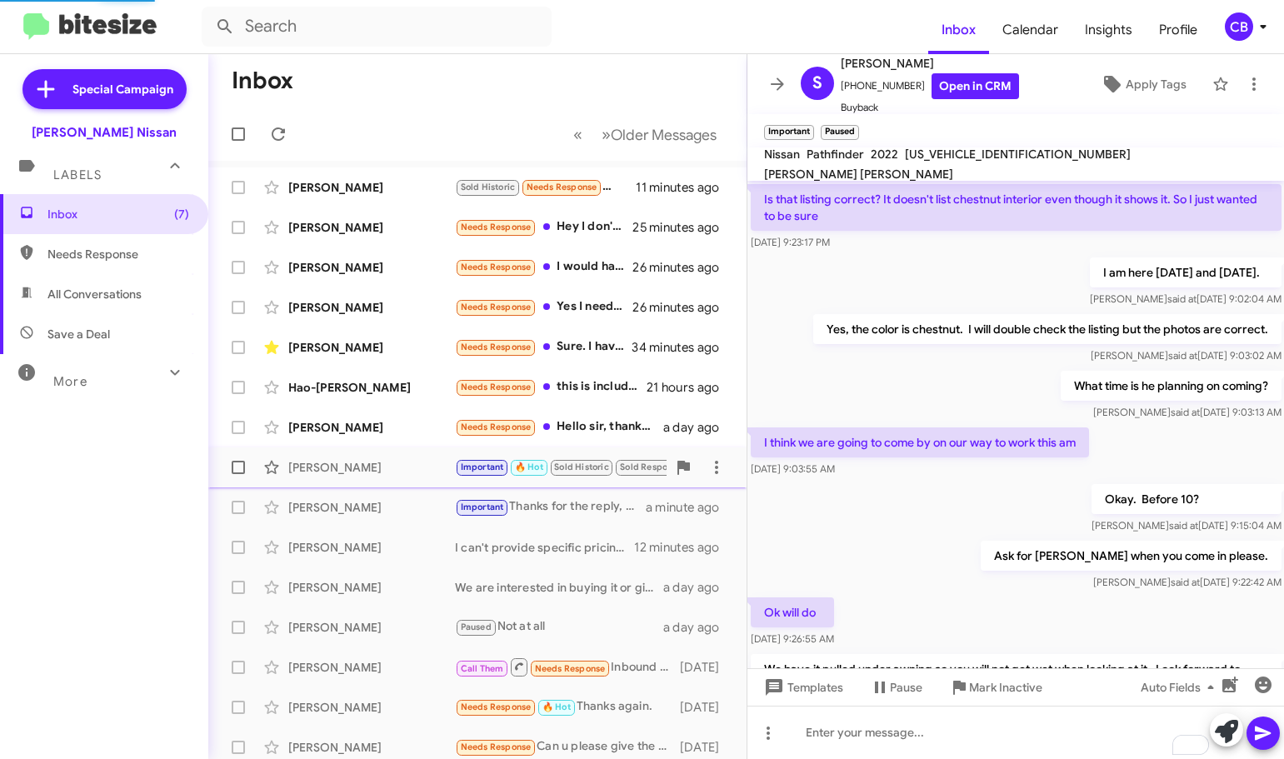
scroll to position [901, 0]
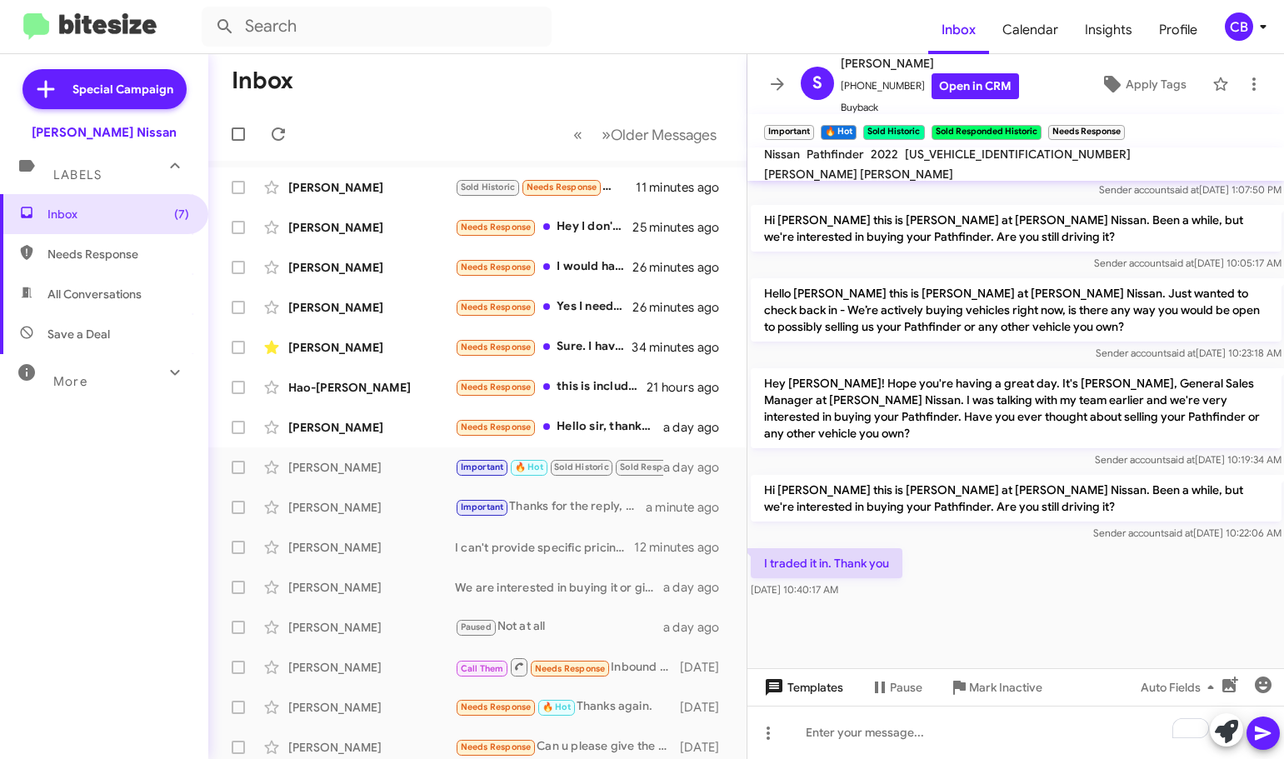
click at [841, 685] on span "Templates" at bounding box center [802, 687] width 82 height 30
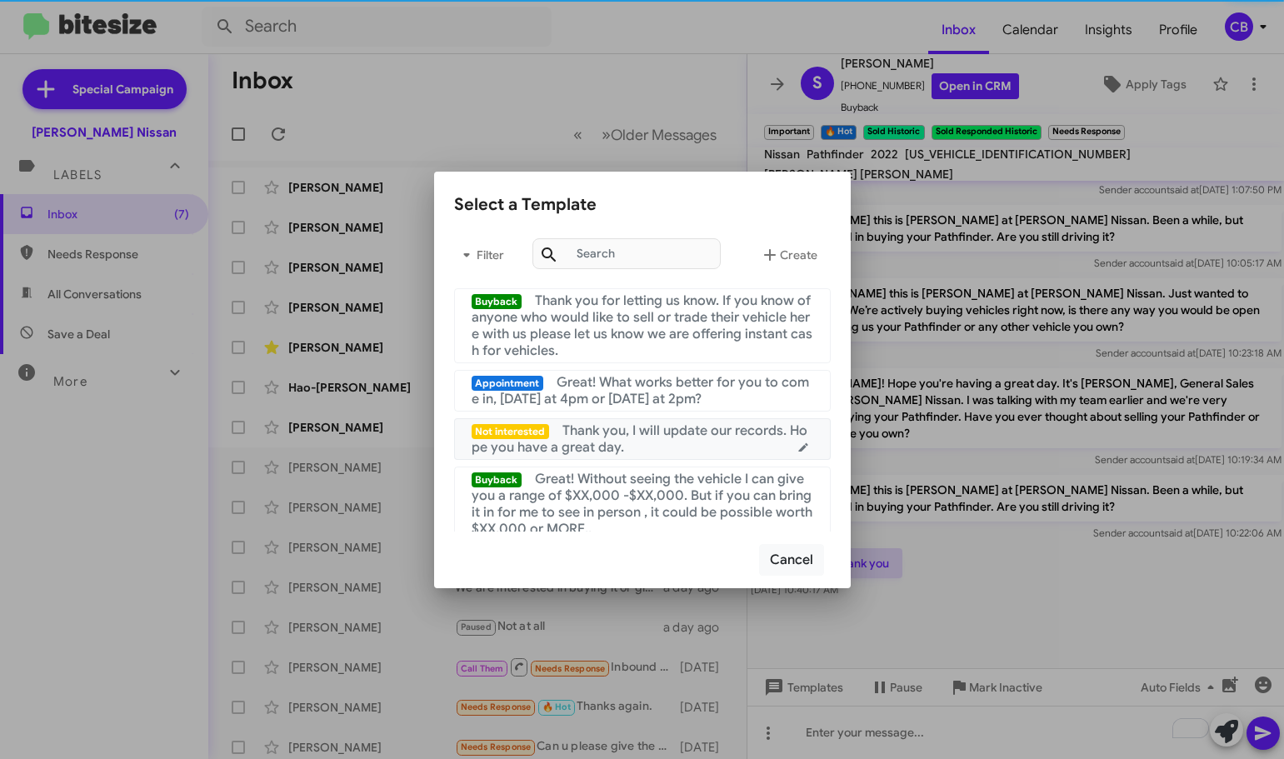
click at [692, 447] on div "Not interested Thank you, I will update our records. Hope you have a great day." at bounding box center [643, 438] width 342 height 33
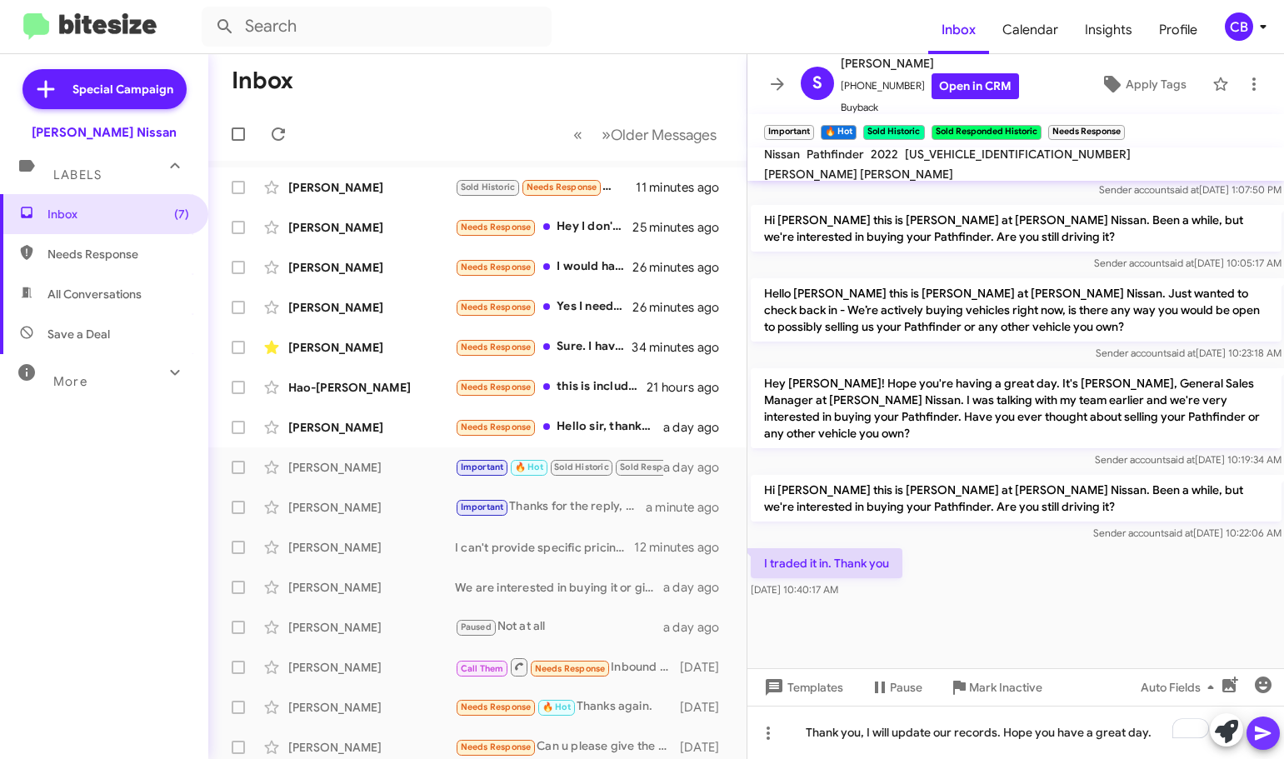
click at [1261, 728] on icon at bounding box center [1263, 733] width 20 height 20
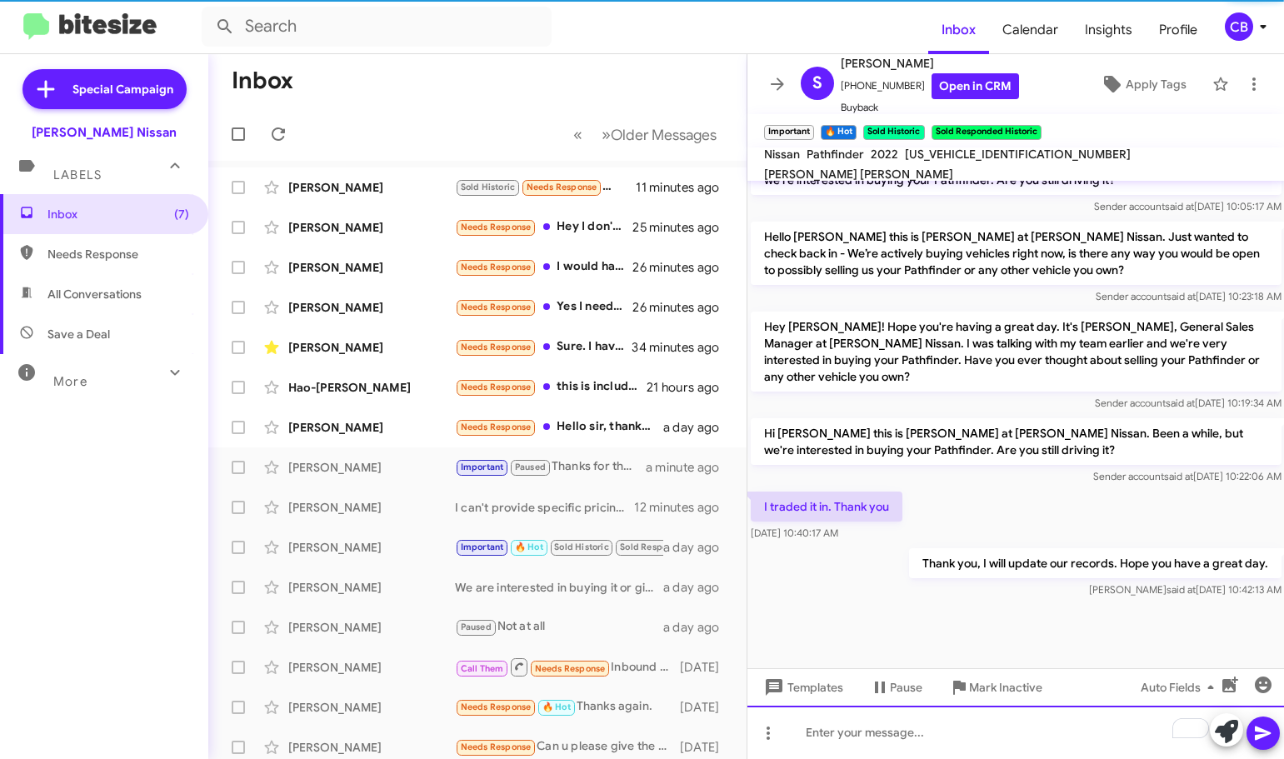
scroll to position [2269, 0]
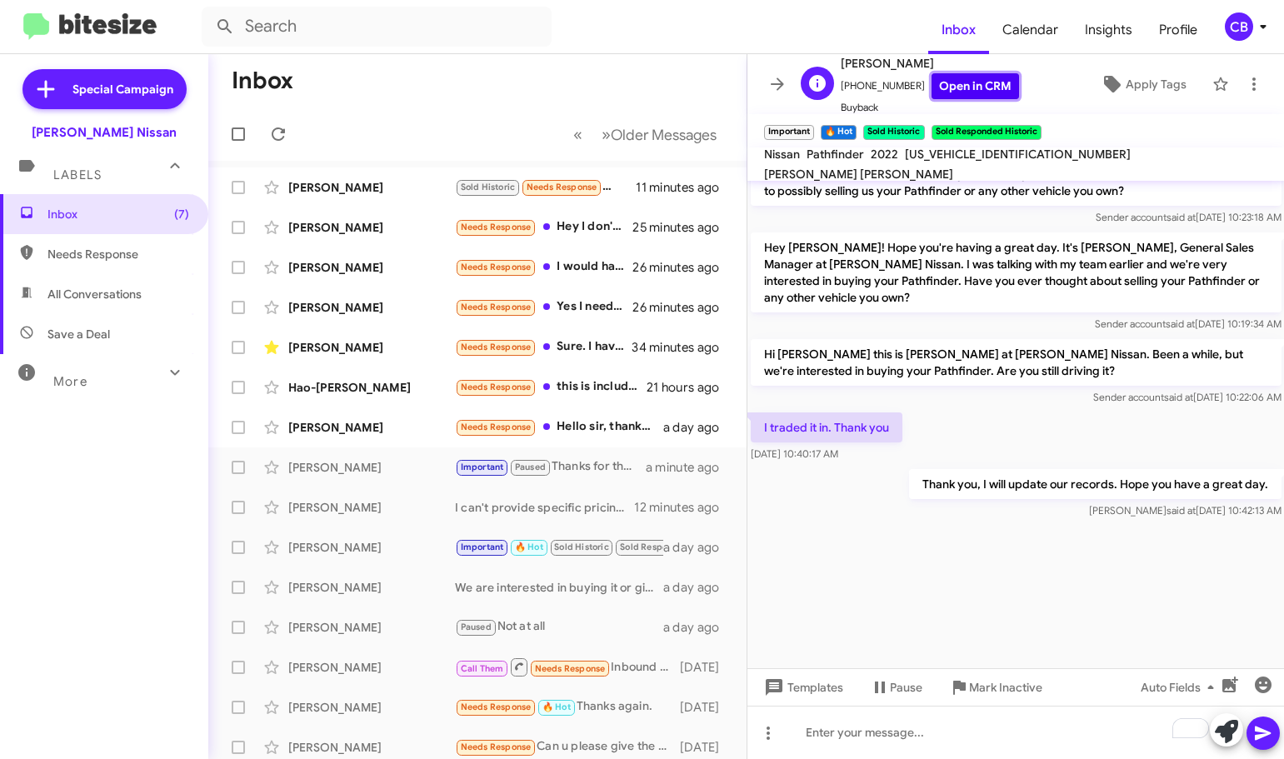
click at [950, 89] on link "Open in CRM" at bounding box center [974, 86] width 87 height 26
click at [979, 682] on span "Mark Inactive" at bounding box center [1005, 687] width 73 height 30
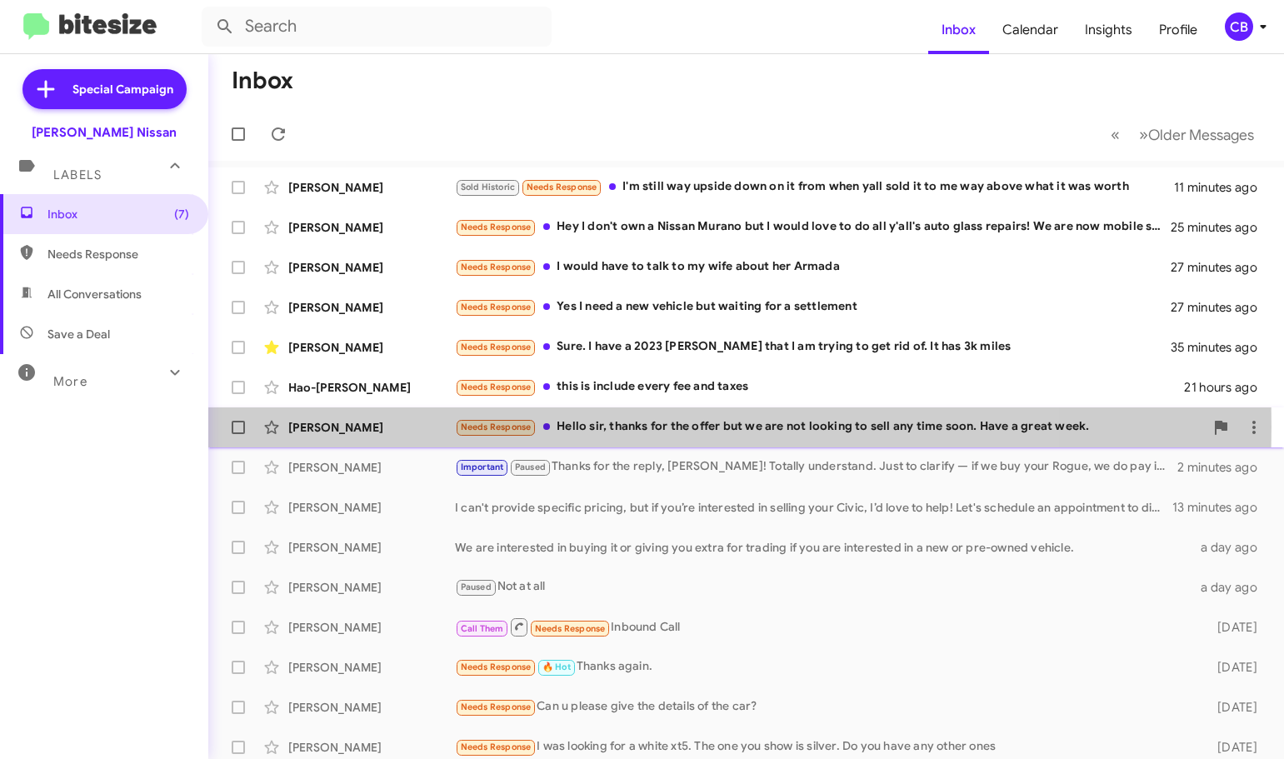
click at [318, 427] on div "[PERSON_NAME]" at bounding box center [371, 427] width 167 height 17
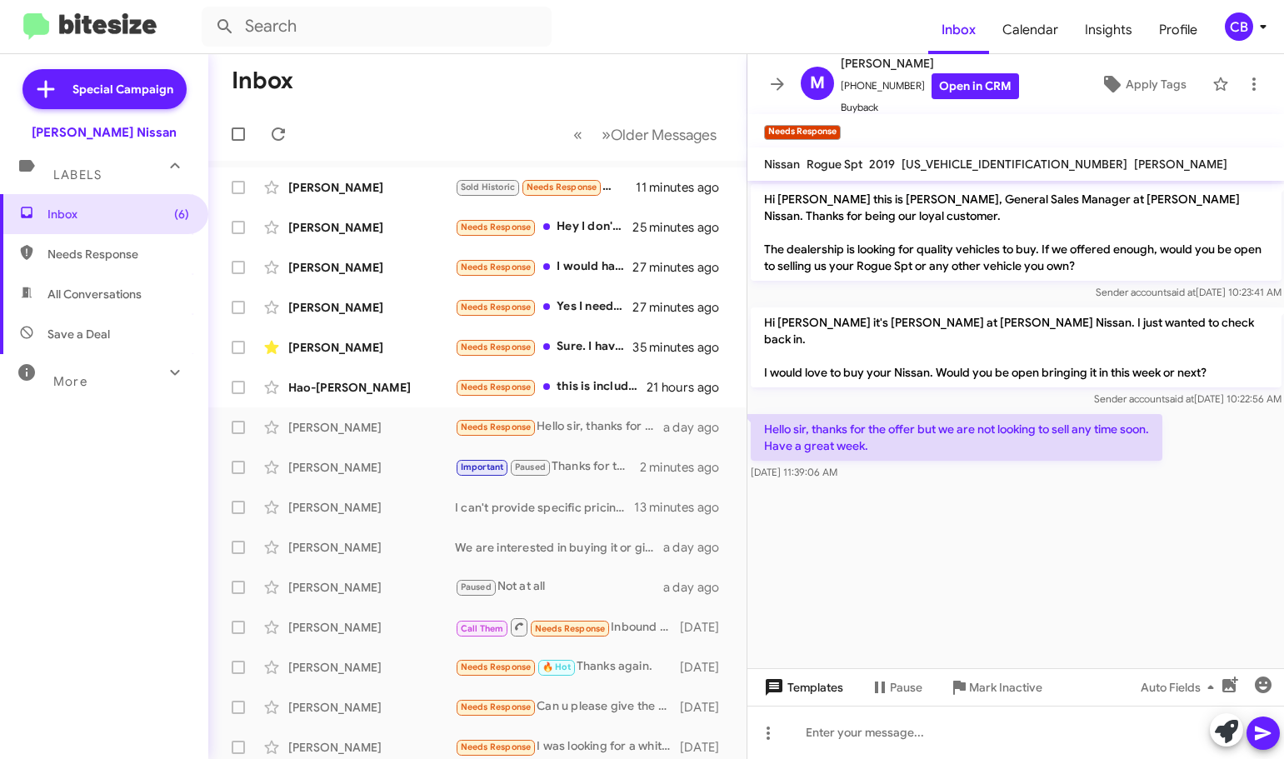
click at [809, 692] on span "Templates" at bounding box center [802, 687] width 82 height 30
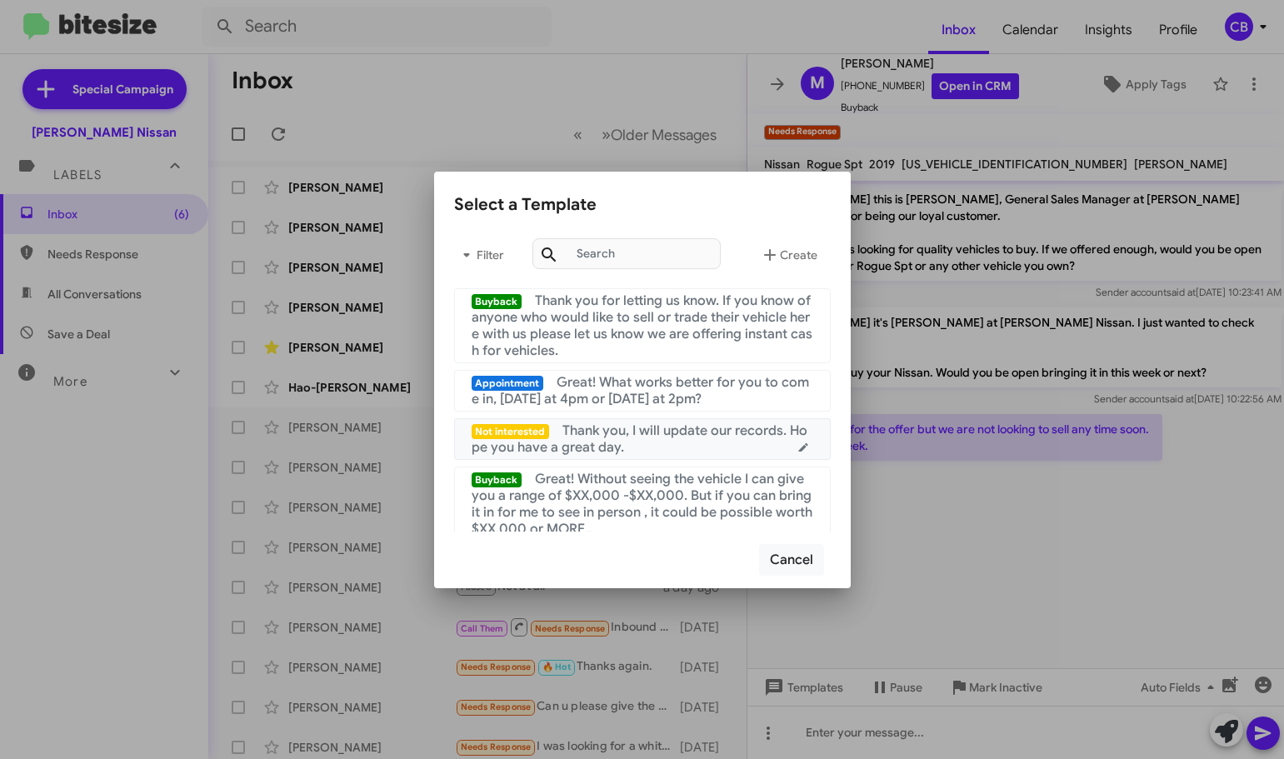
click at [717, 438] on span "Thank you, I will update our records. Hope you have a great day." at bounding box center [640, 438] width 337 height 33
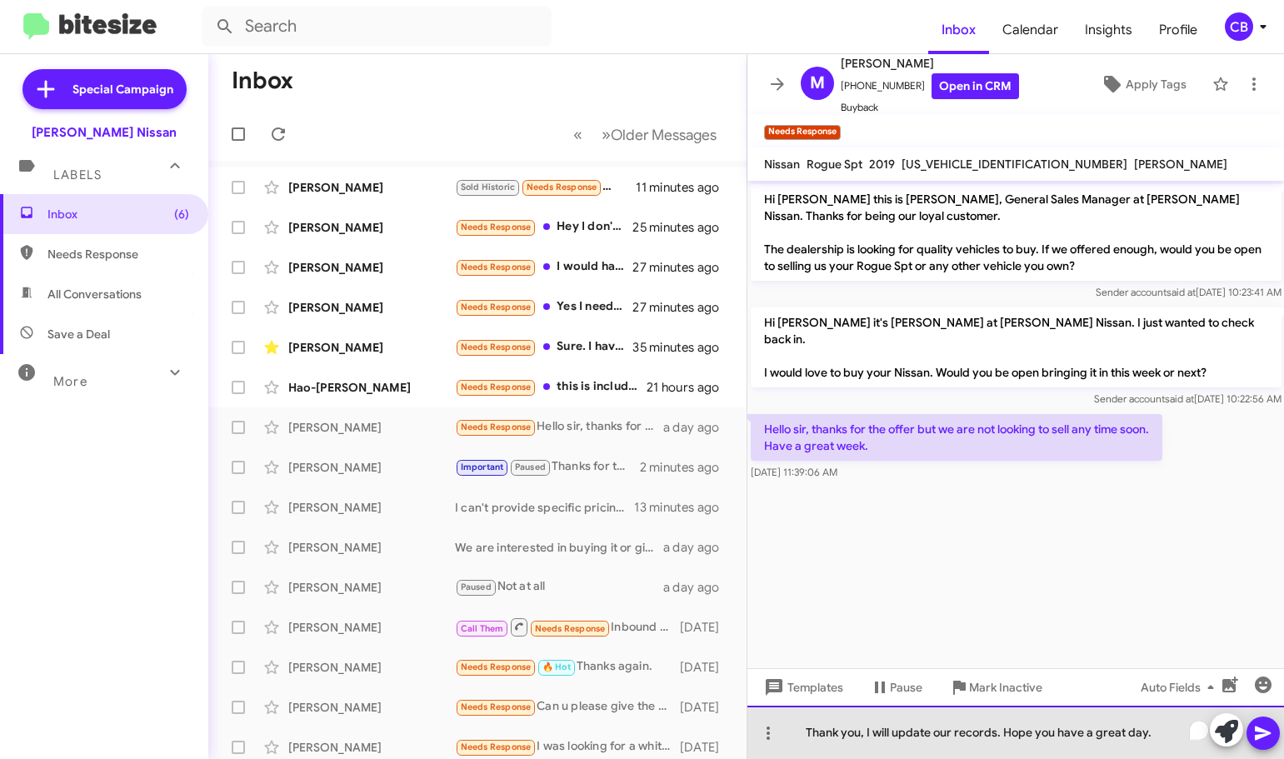
drag, startPoint x: 1186, startPoint y: 732, endPoint x: 1175, endPoint y: 732, distance: 11.7
click at [1175, 732] on div "Thank you, I will update our records. Hope you have a great day." at bounding box center [1015, 732] width 537 height 53
drag, startPoint x: 1165, startPoint y: 734, endPoint x: 1001, endPoint y: 741, distance: 165.1
click at [1001, 741] on div "Thank you, I will update our records. Hope you have a great day." at bounding box center [1015, 732] width 537 height 53
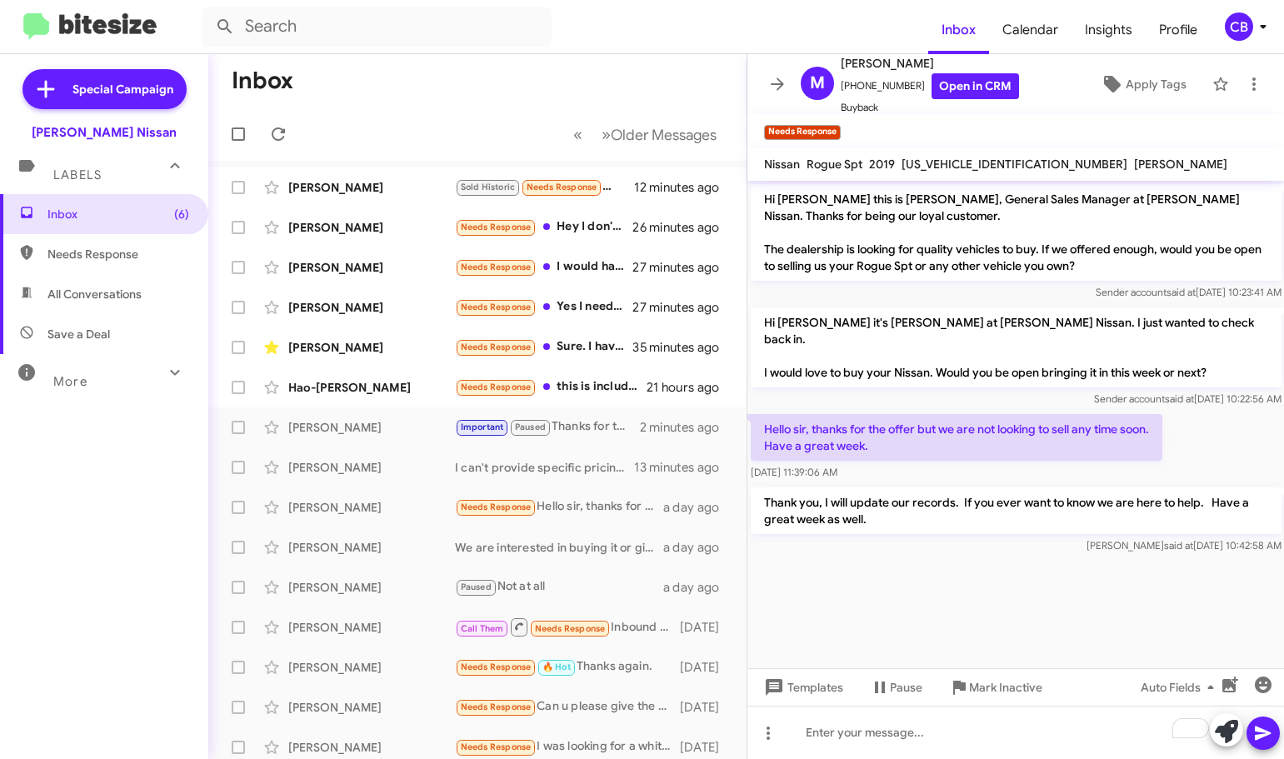
click at [994, 704] on div "Templates Pause Mark Inactive Auto Fields" at bounding box center [1015, 686] width 537 height 37
click at [981, 672] on span "Mark Inactive" at bounding box center [1005, 687] width 73 height 30
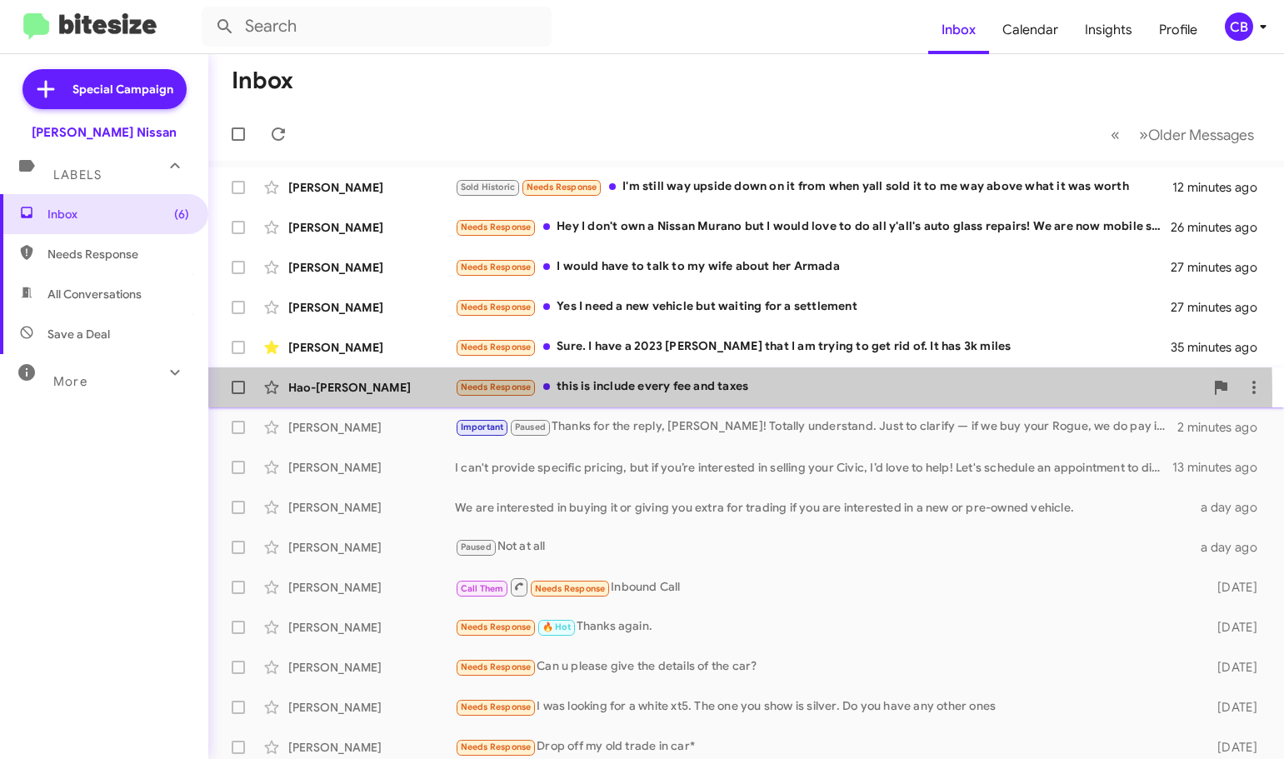
click at [397, 395] on div "Hao-[PERSON_NAME]" at bounding box center [371, 387] width 167 height 17
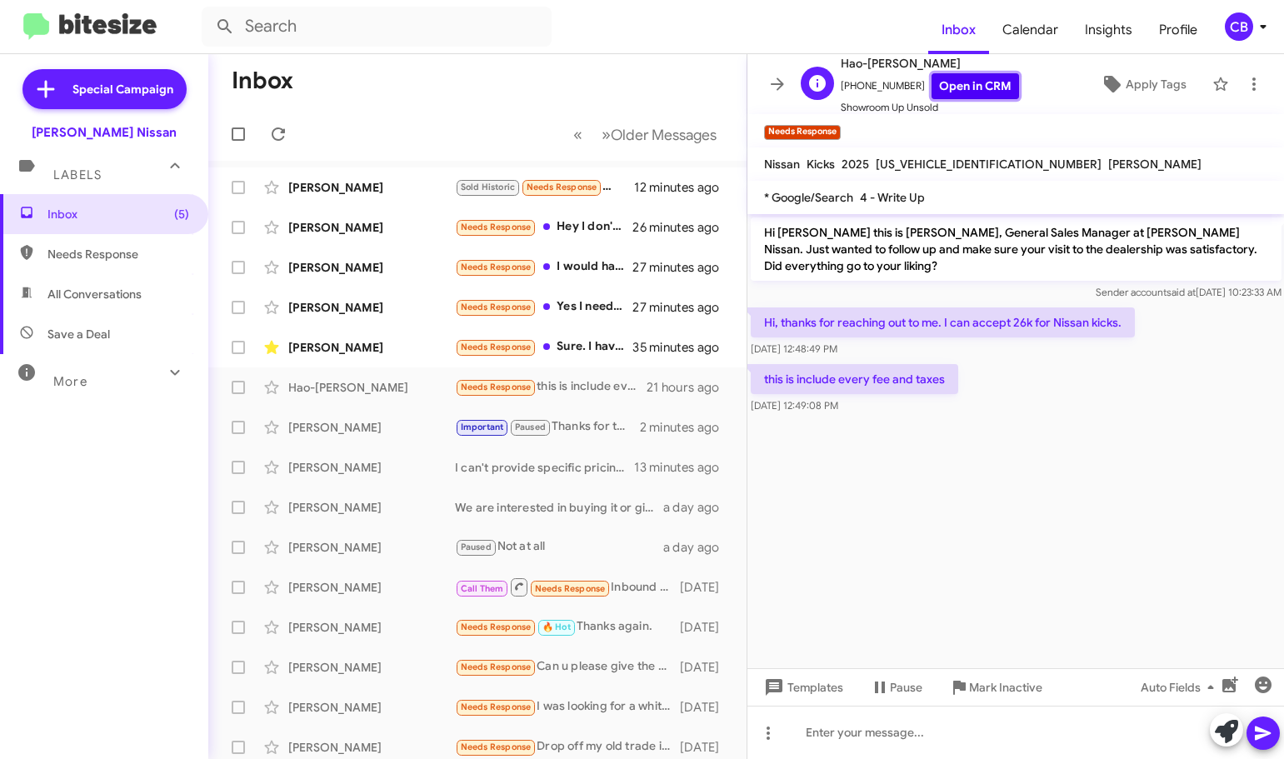
click at [931, 87] on link "Open in CRM" at bounding box center [974, 86] width 87 height 26
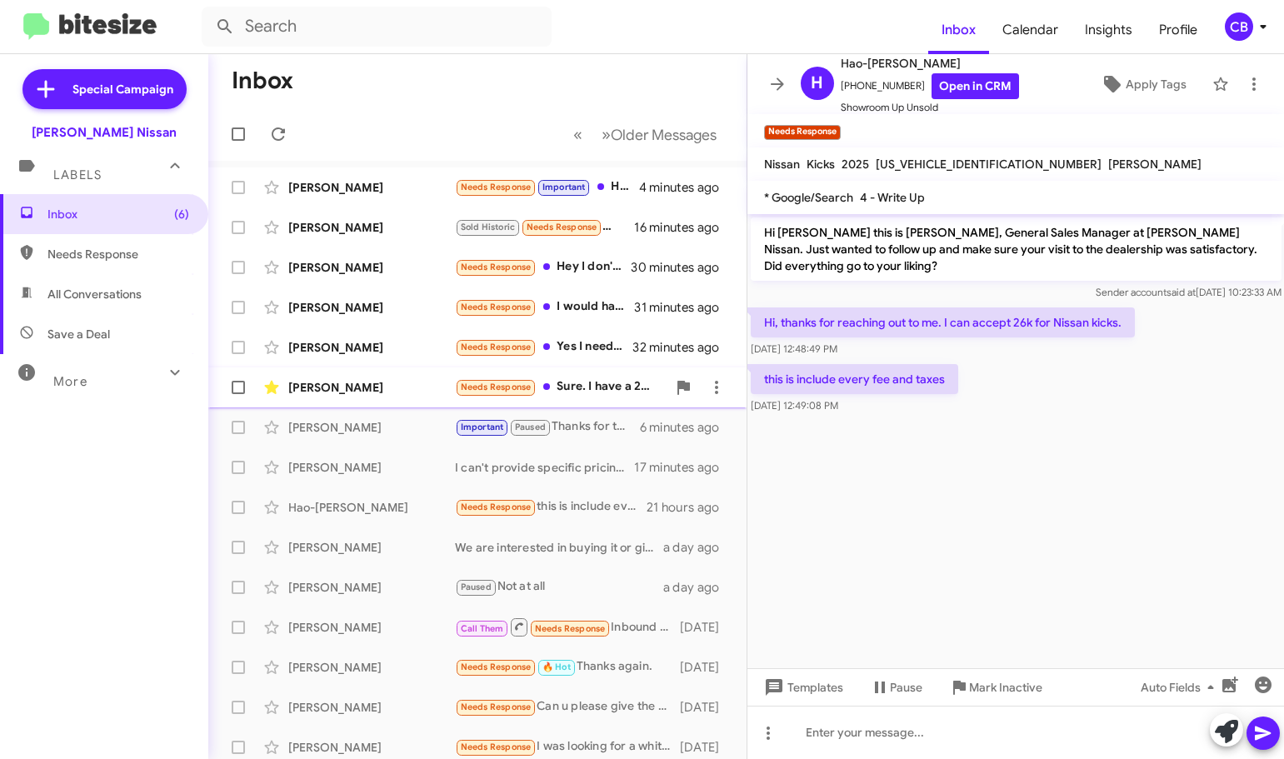
click at [358, 390] on div "[PERSON_NAME]" at bounding box center [371, 387] width 167 height 17
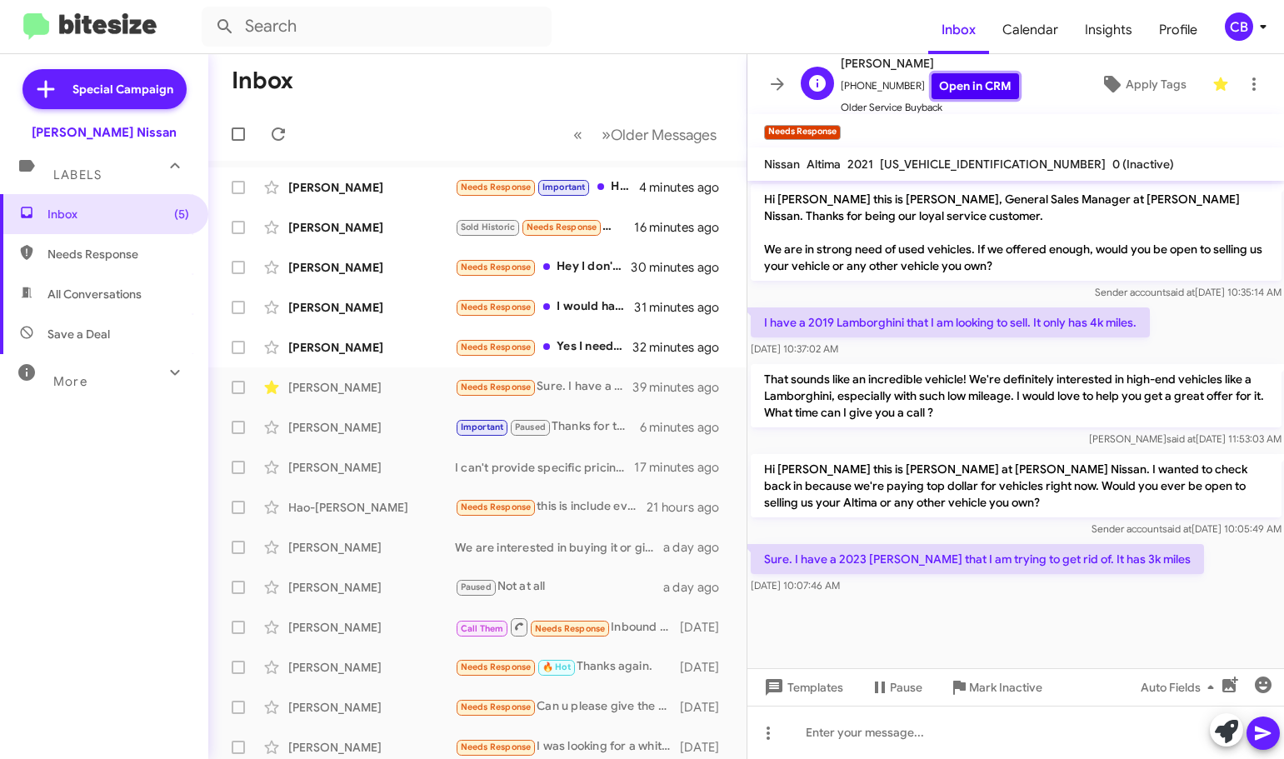
click at [933, 83] on link "Open in CRM" at bounding box center [974, 86] width 87 height 26
drag, startPoint x: 759, startPoint y: 464, endPoint x: 1163, endPoint y: 563, distance: 416.0
click at [1163, 563] on div "Hi Michael this is Shawn Kennedy, General Sales Manager at Baker Nissan. Thanks…" at bounding box center [1015, 389] width 537 height 417
copy div "Hi Michael this is Shawn Kennedy at Baker Nissan. I wanted to check back in bec…"
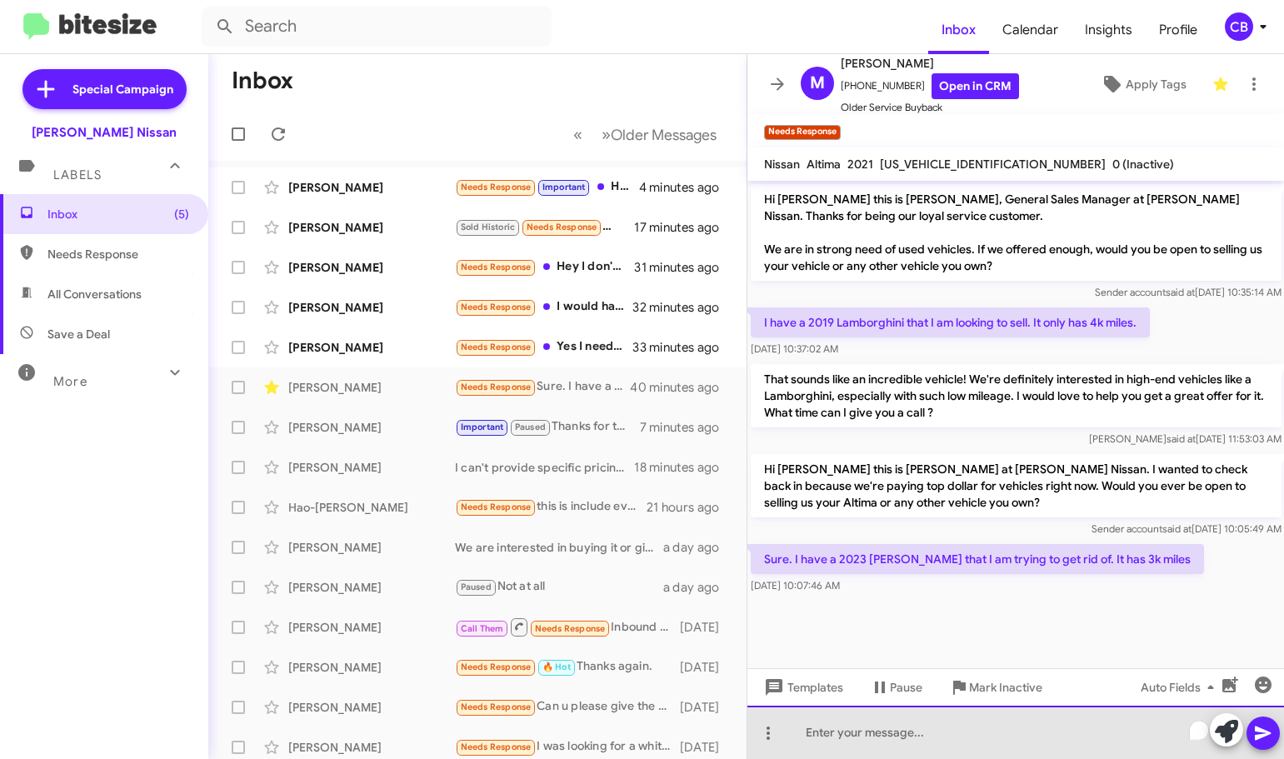
click at [835, 735] on div "To enrich screen reader interactions, please activate Accessibility in Grammarl…" at bounding box center [1015, 732] width 537 height 53
paste div "To enrich screen reader interactions, please activate Accessibility in Grammarl…"
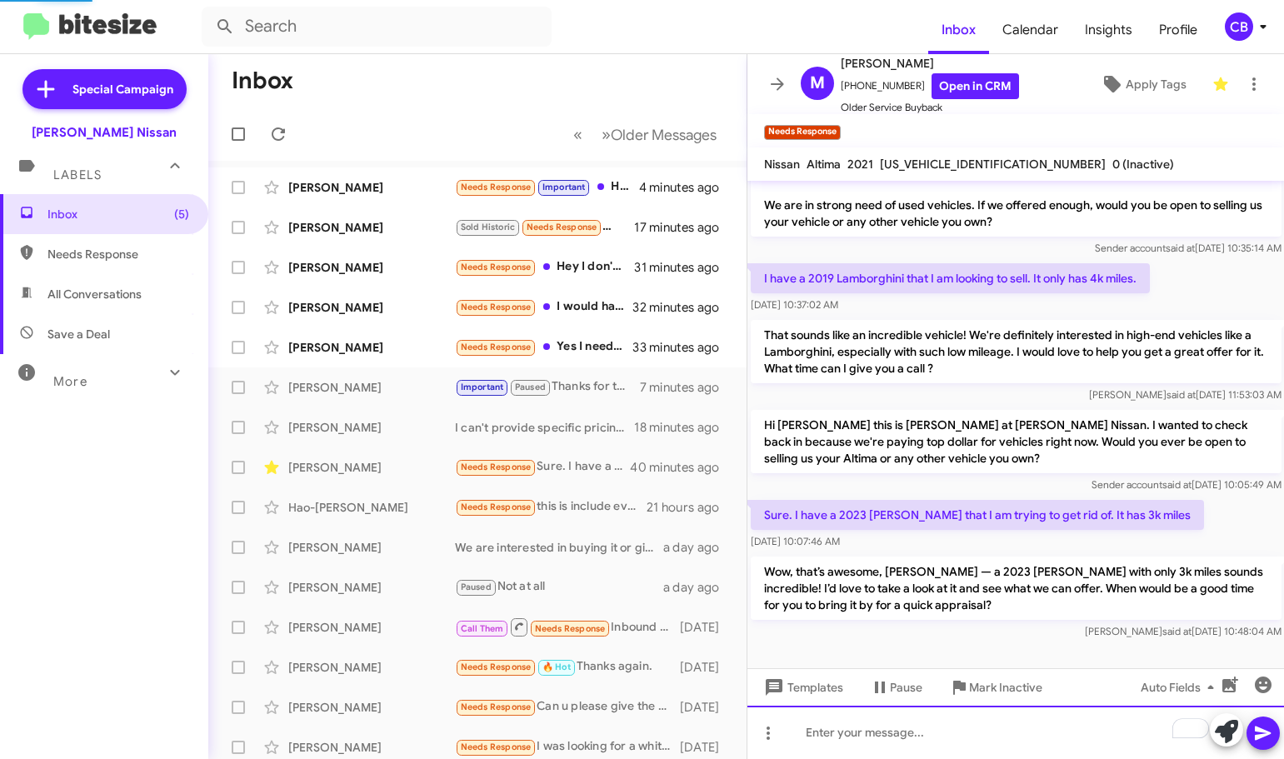
scroll to position [11, 0]
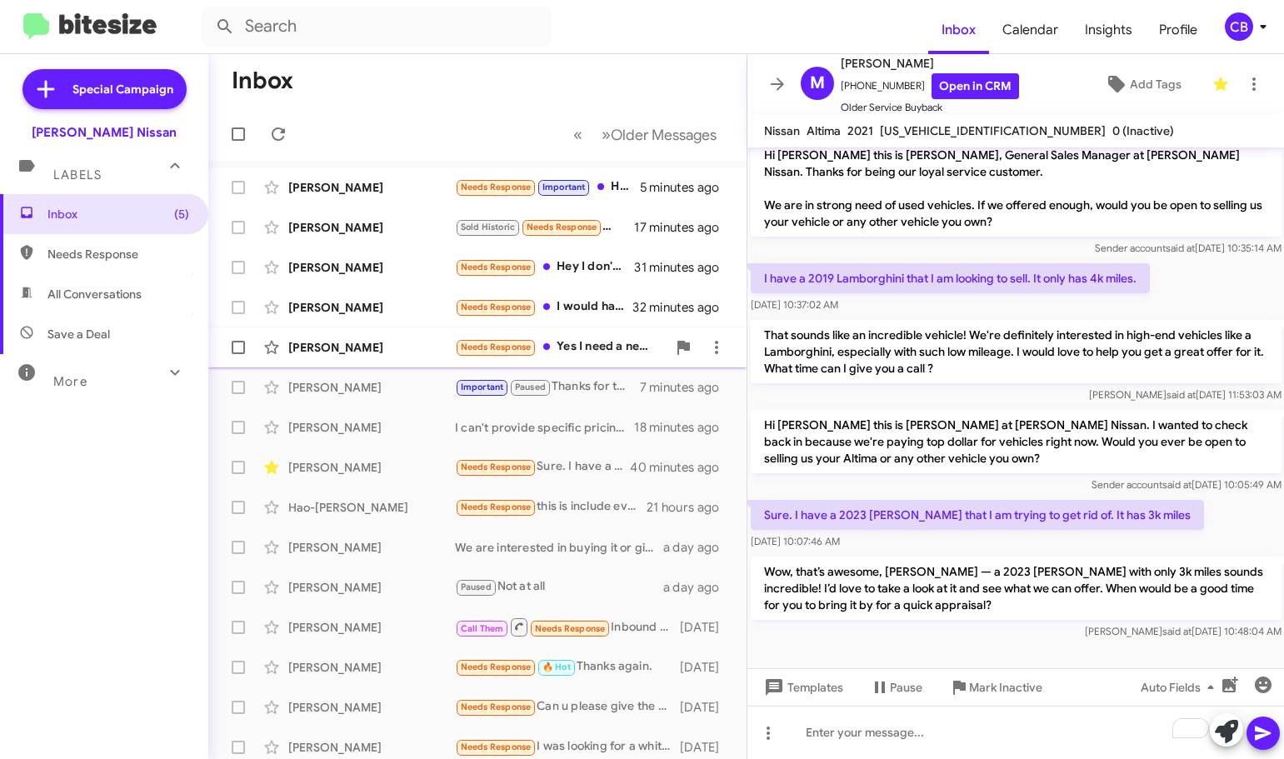
click at [349, 359] on div "Brenda Hererra Needs Response Yes I need a new vehicle but waiting for a settle…" at bounding box center [478, 347] width 512 height 33
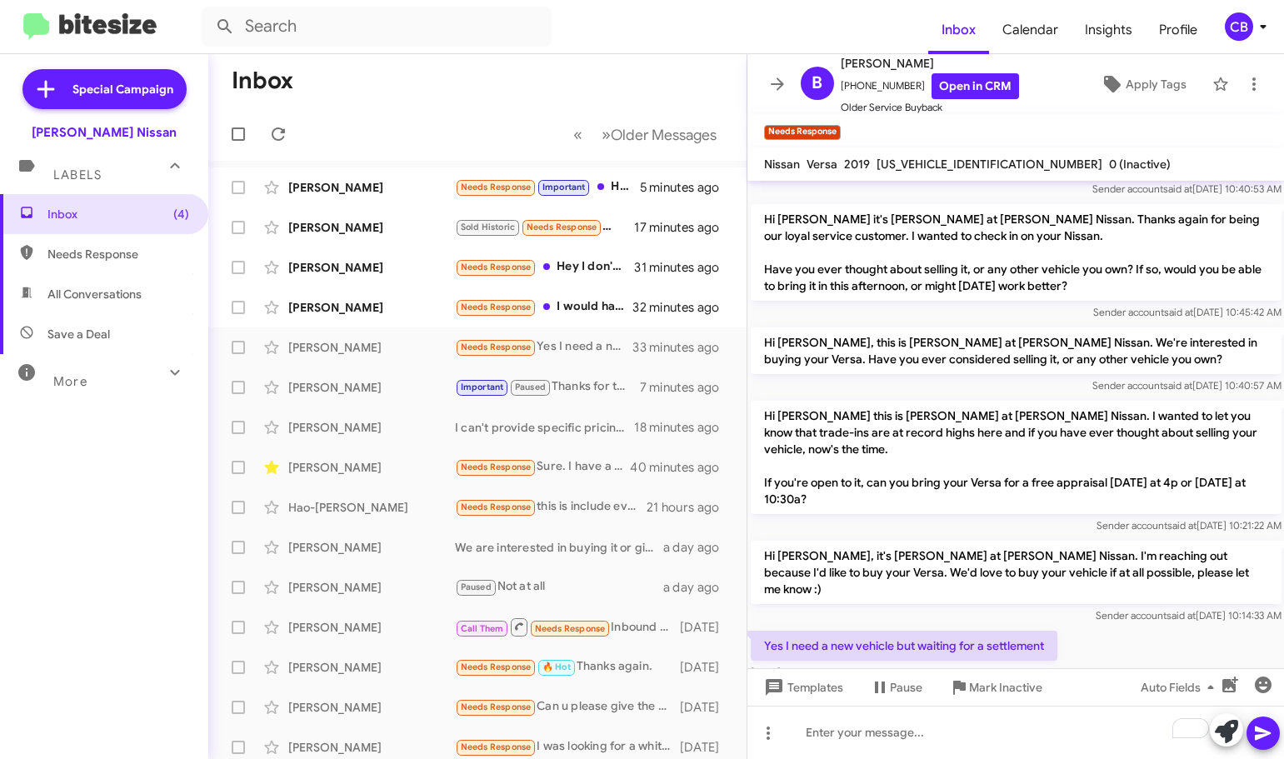
scroll to position [222, 0]
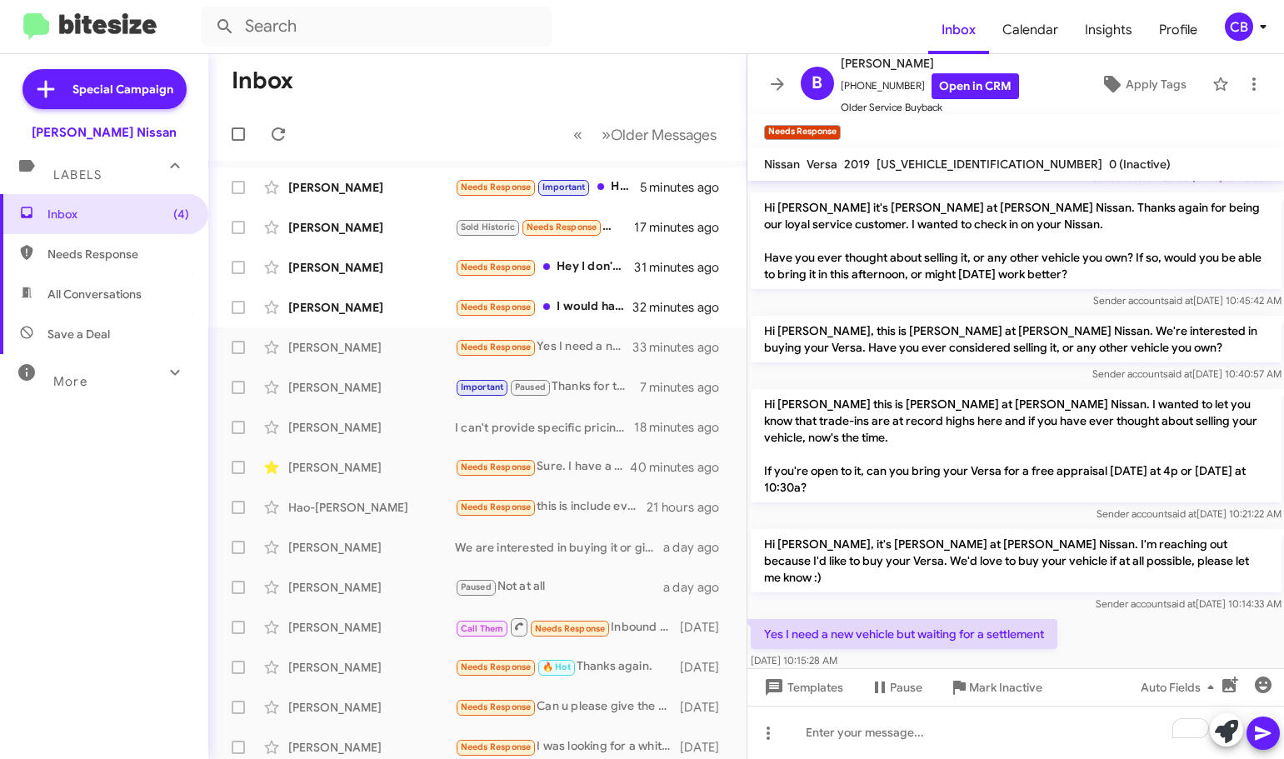
drag, startPoint x: 761, startPoint y: 523, endPoint x: 1049, endPoint y: 600, distance: 297.5
click at [1049, 600] on div "Hello this is Carl Baker at Baker Nissan. I am just checking-in to thank you fo…" at bounding box center [1015, 315] width 537 height 713
copy div "Hi Brenda, it's Shawn Kennedy at Baker Nissan. I'm reaching out because I'd lik…"
click at [794, 719] on div "To enrich screen reader interactions, please activate Accessibility in Grammarl…" at bounding box center [1015, 732] width 537 height 53
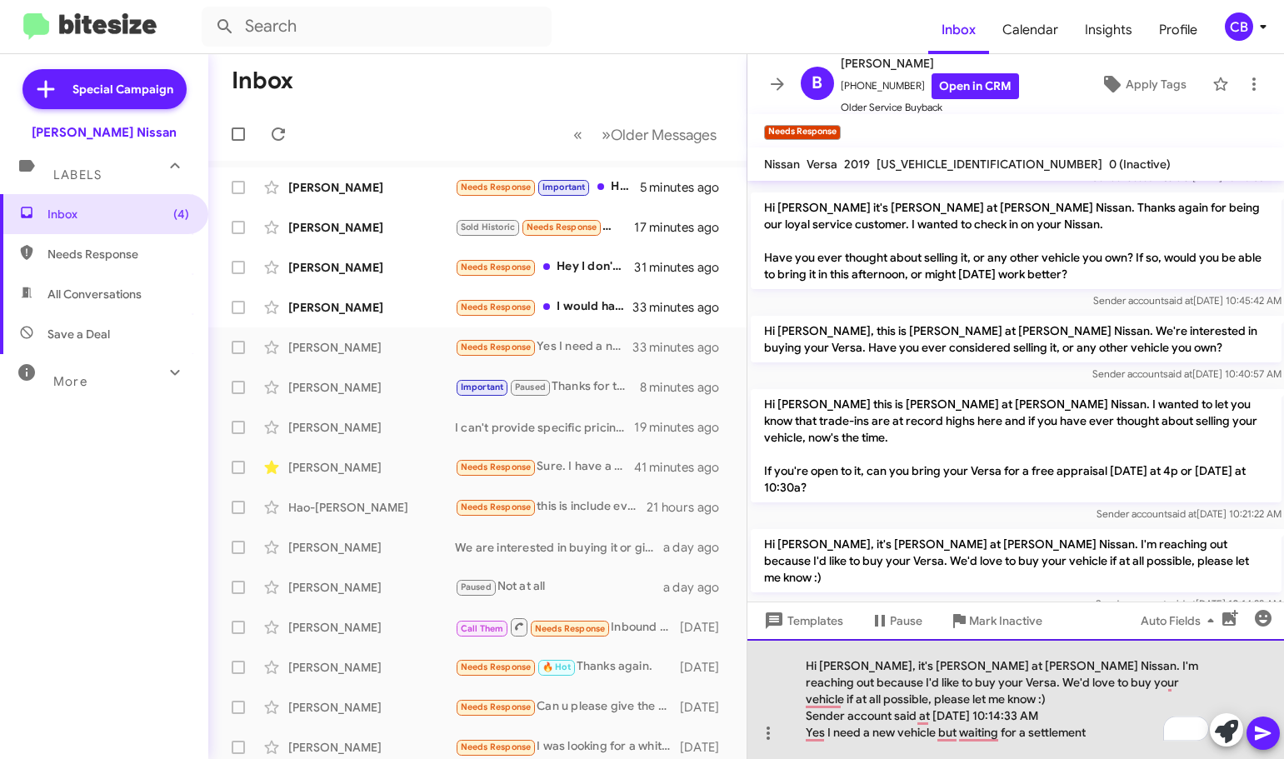
drag, startPoint x: 1101, startPoint y: 729, endPoint x: 761, endPoint y: 650, distance: 349.8
click at [757, 650] on div "Hi Brenda, it's Shawn Kennedy at Baker Nissan. I'm reaching out because I'd lik…" at bounding box center [1015, 699] width 537 height 120
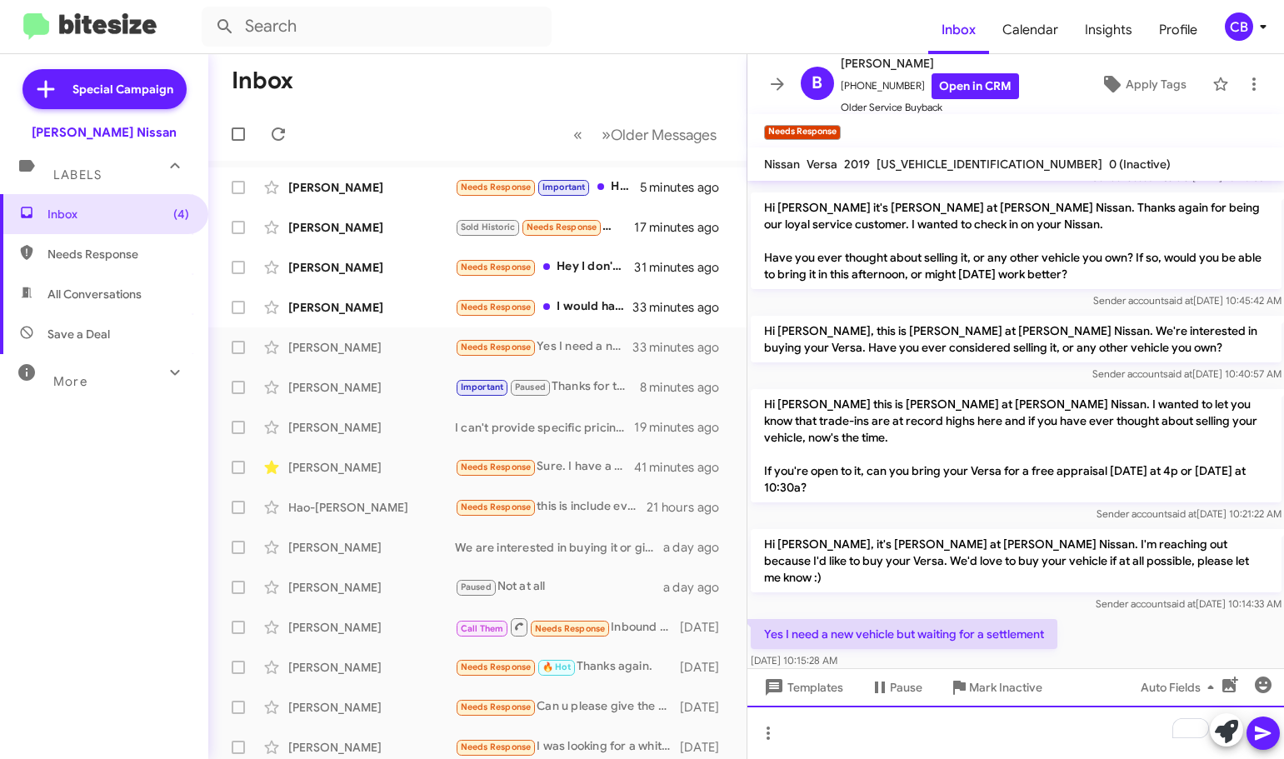
click at [930, 722] on div "To enrich screen reader interactions, please activate Accessibility in Grammarl…" at bounding box center [1015, 732] width 537 height 53
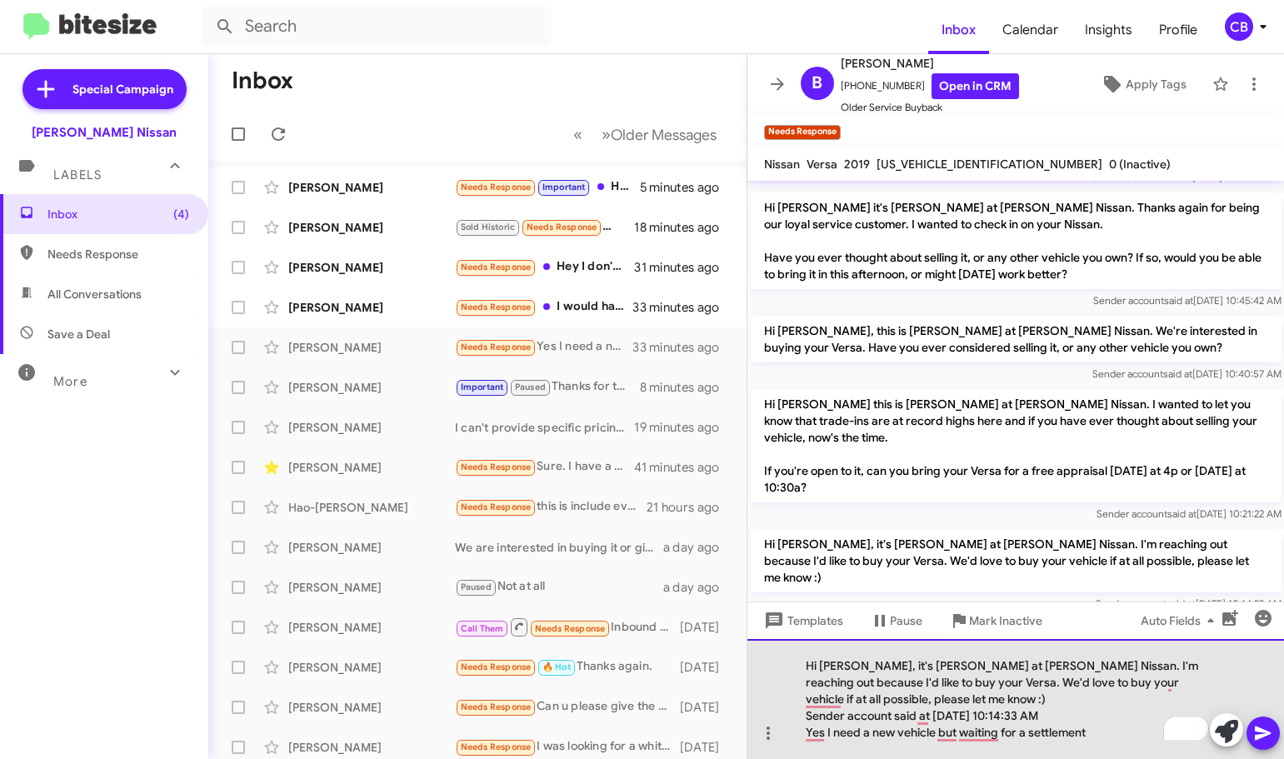
drag, startPoint x: 1111, startPoint y: 736, endPoint x: 774, endPoint y: 646, distance: 349.0
click at [771, 647] on div "Hi Brenda, it's Shawn Kennedy at Baker Nissan. I'm reaching out because I'd lik…" at bounding box center [1015, 699] width 537 height 120
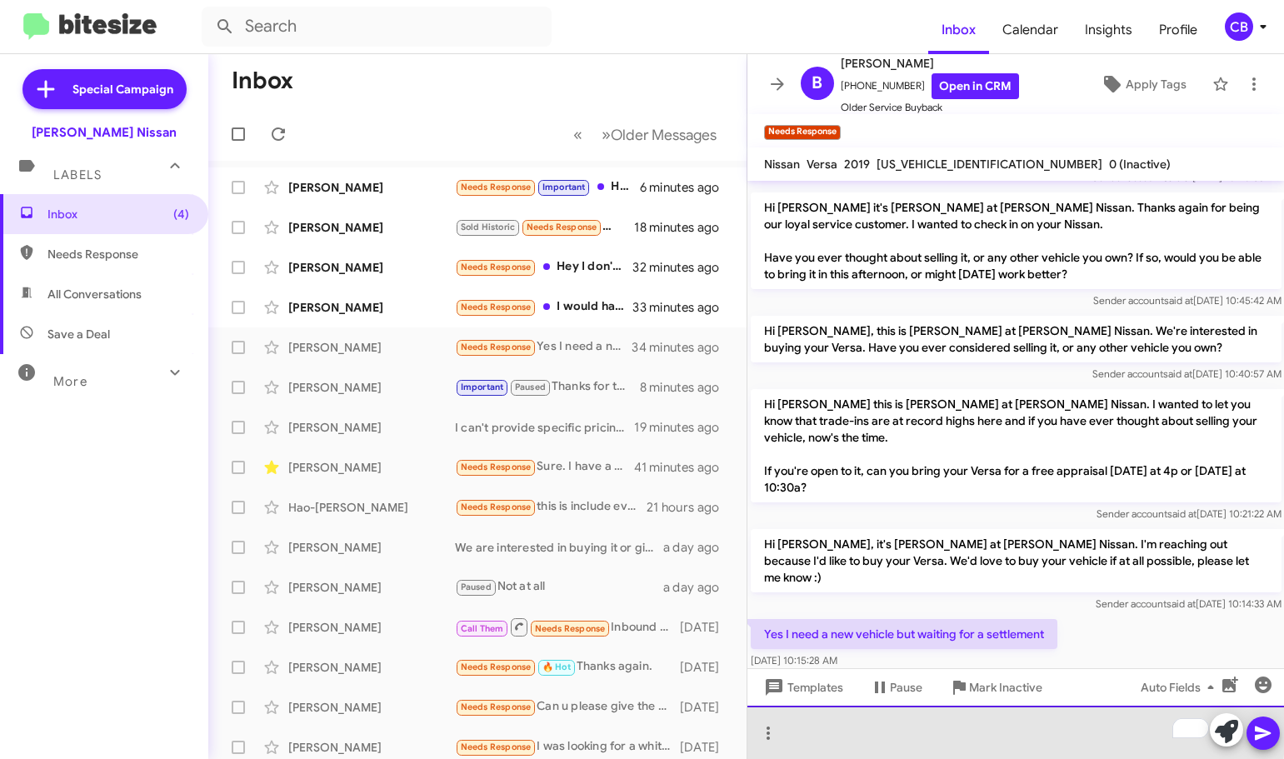
click at [881, 728] on div "To enrich screen reader interactions, please activate Accessibility in Grammarl…" at bounding box center [1015, 732] width 537 height 53
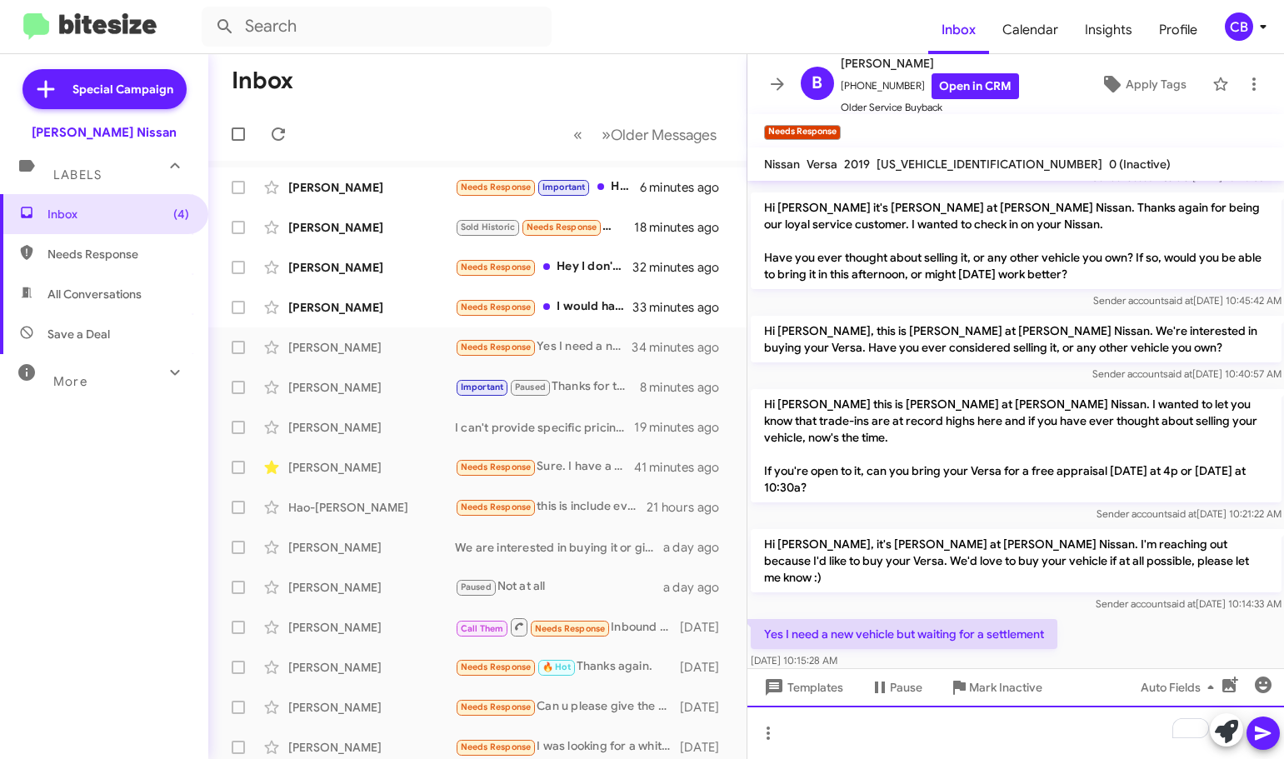
click at [889, 737] on div "To enrich screen reader interactions, please activate Accessibility in Grammarl…" at bounding box center [1015, 732] width 537 height 53
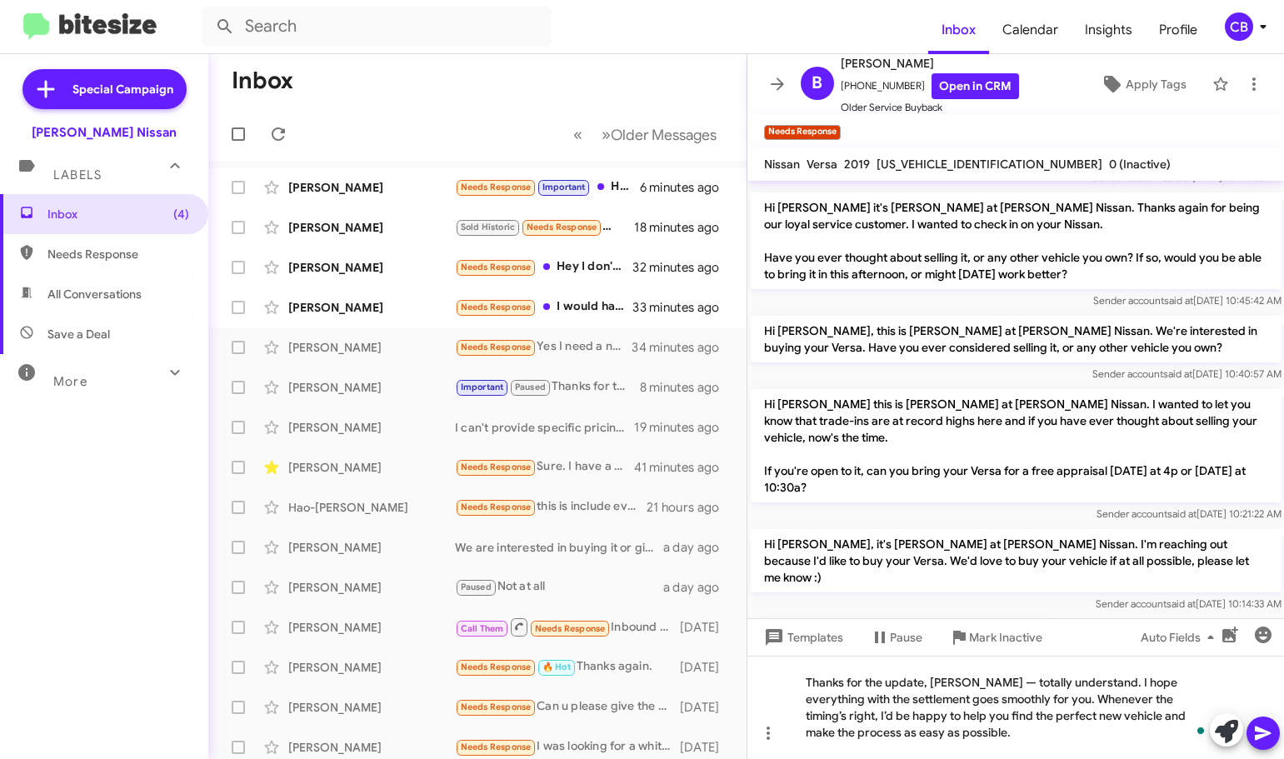
click at [1265, 736] on icon at bounding box center [1263, 733] width 20 height 20
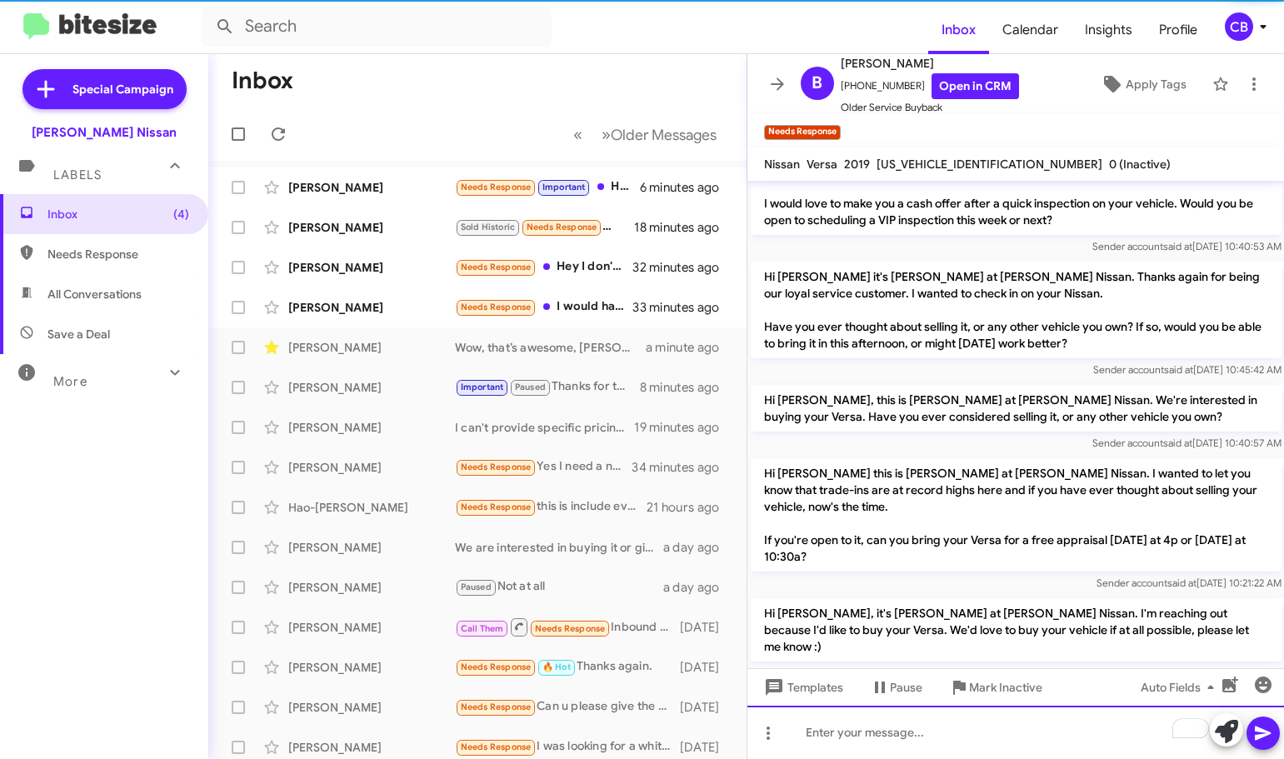
scroll to position [316, 0]
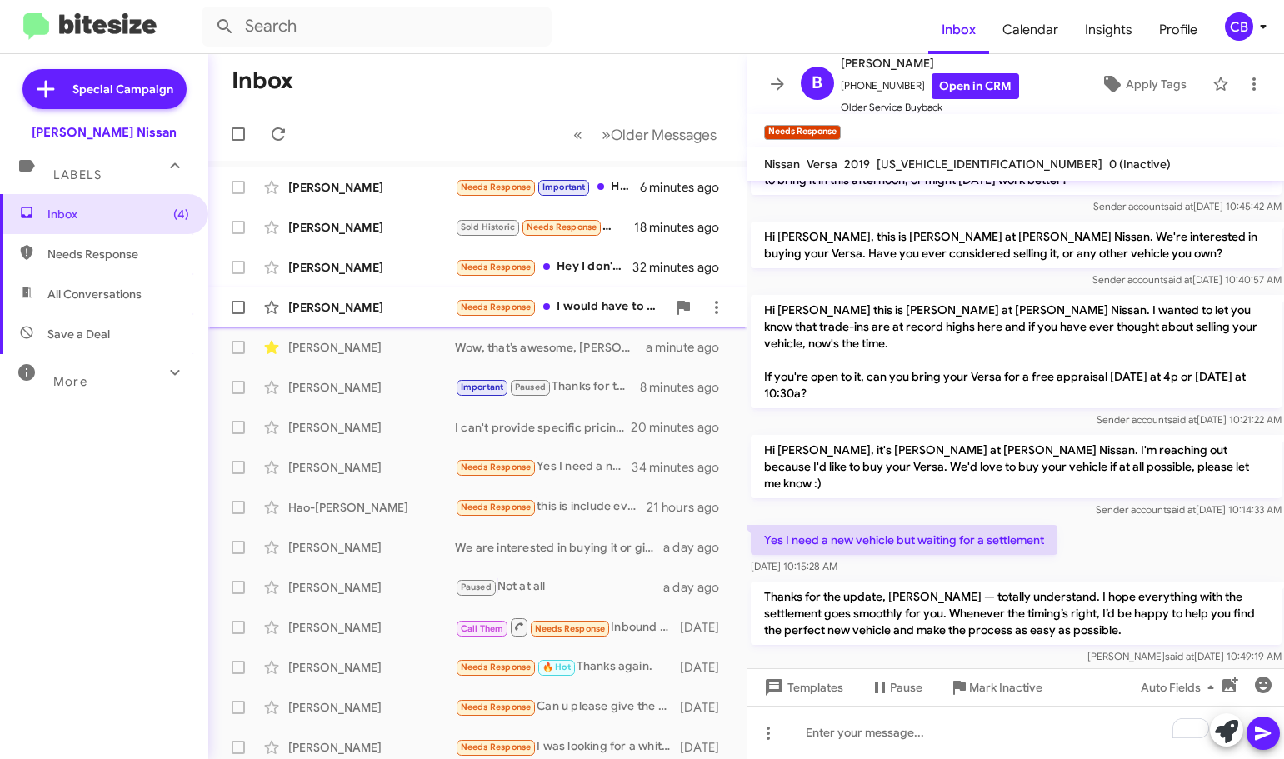
click at [332, 303] on div "[PERSON_NAME]" at bounding box center [371, 307] width 167 height 17
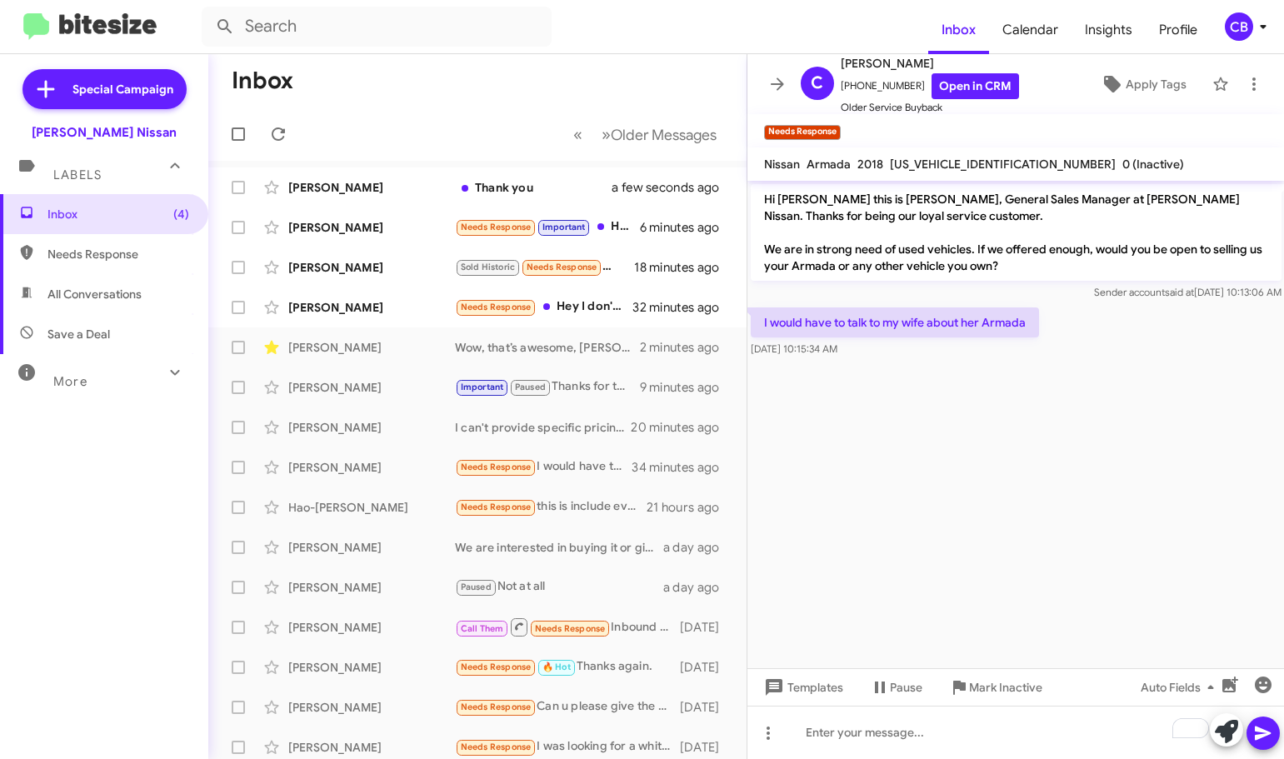
drag, startPoint x: 1028, startPoint y: 326, endPoint x: 1015, endPoint y: 358, distance: 35.1
click at [986, 326] on p "I would have to talk to my wife about her Armada" at bounding box center [895, 322] width 288 height 30
click at [1146, 500] on cdk-virtual-scroll-viewport "Hi Clayton this is Shawn Kennedy, General Sales Manager at Baker Nissan. Thanks…" at bounding box center [1015, 424] width 537 height 487
click at [1224, 746] on span at bounding box center [1226, 731] width 23 height 37
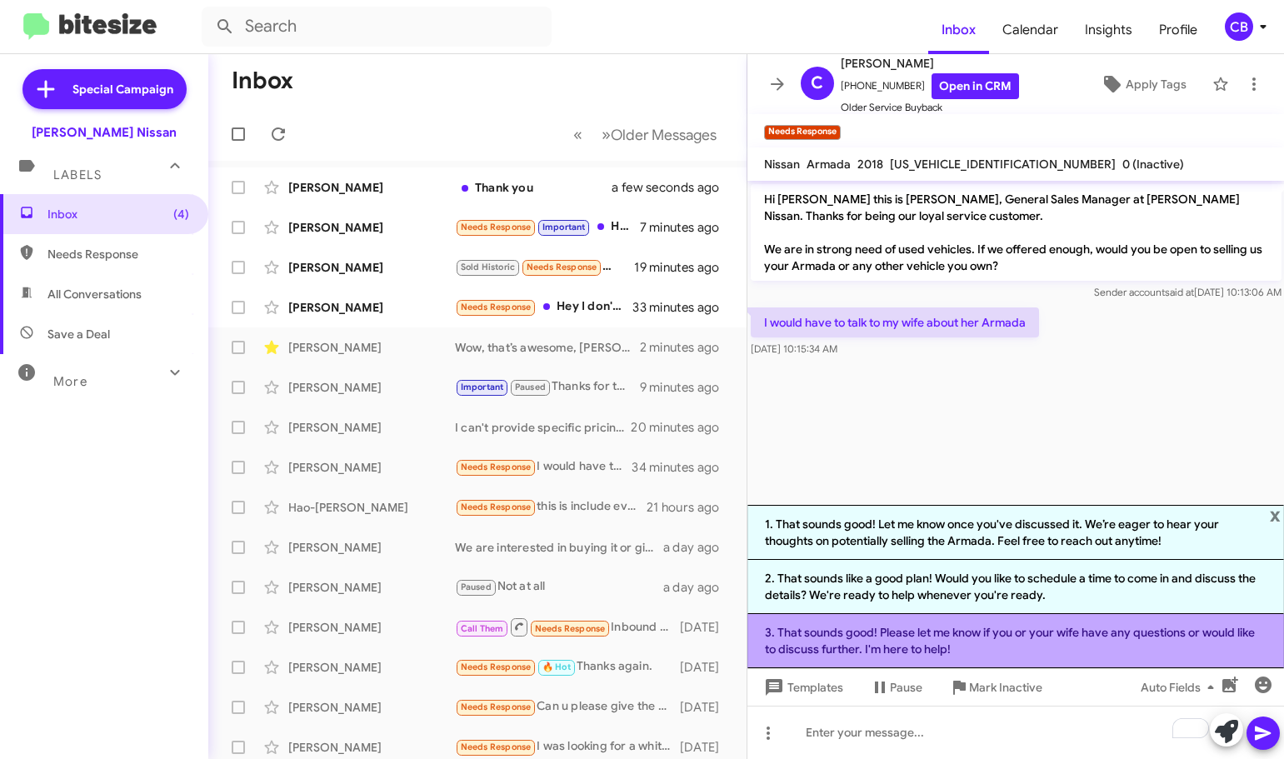
click at [889, 636] on li "3. That sounds good! Please let me know if you or your wife have any questions …" at bounding box center [1015, 641] width 537 height 54
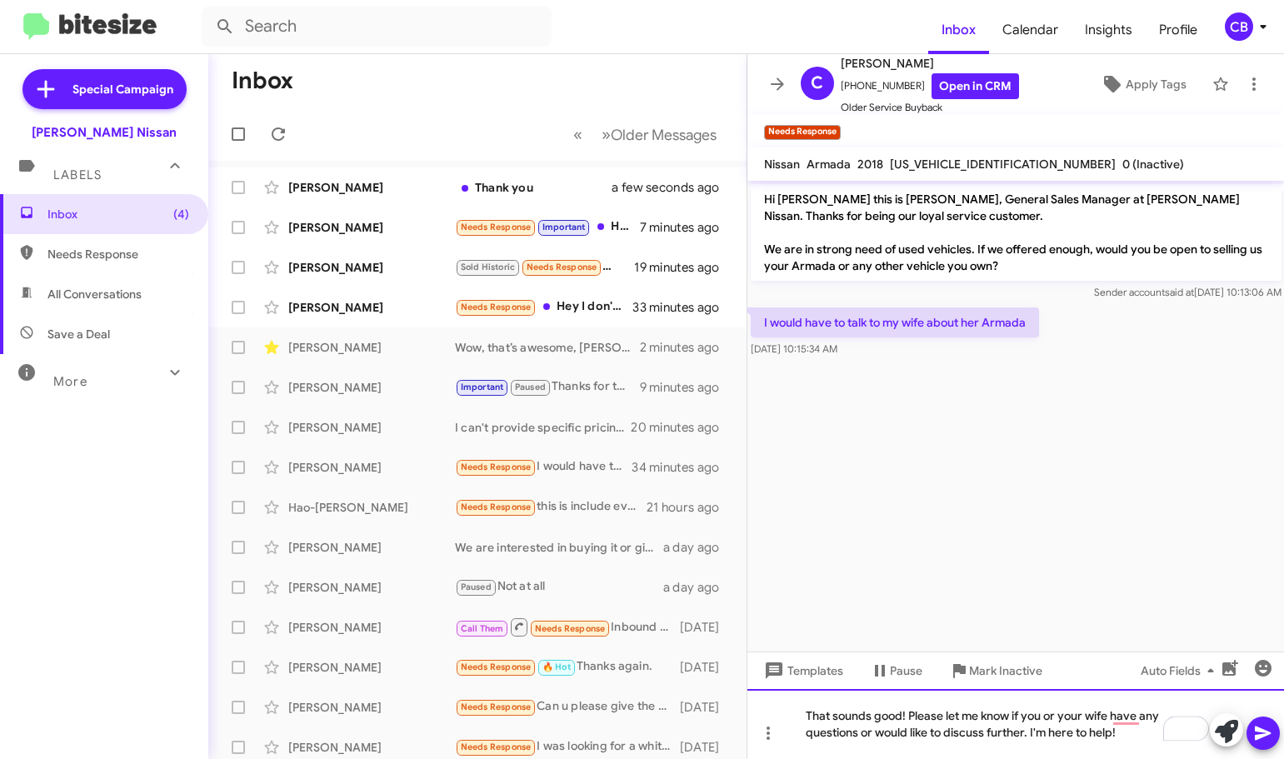
click at [1126, 732] on div "That sounds good! Please let me know if you or your wife have any questions or …" at bounding box center [1015, 724] width 537 height 70
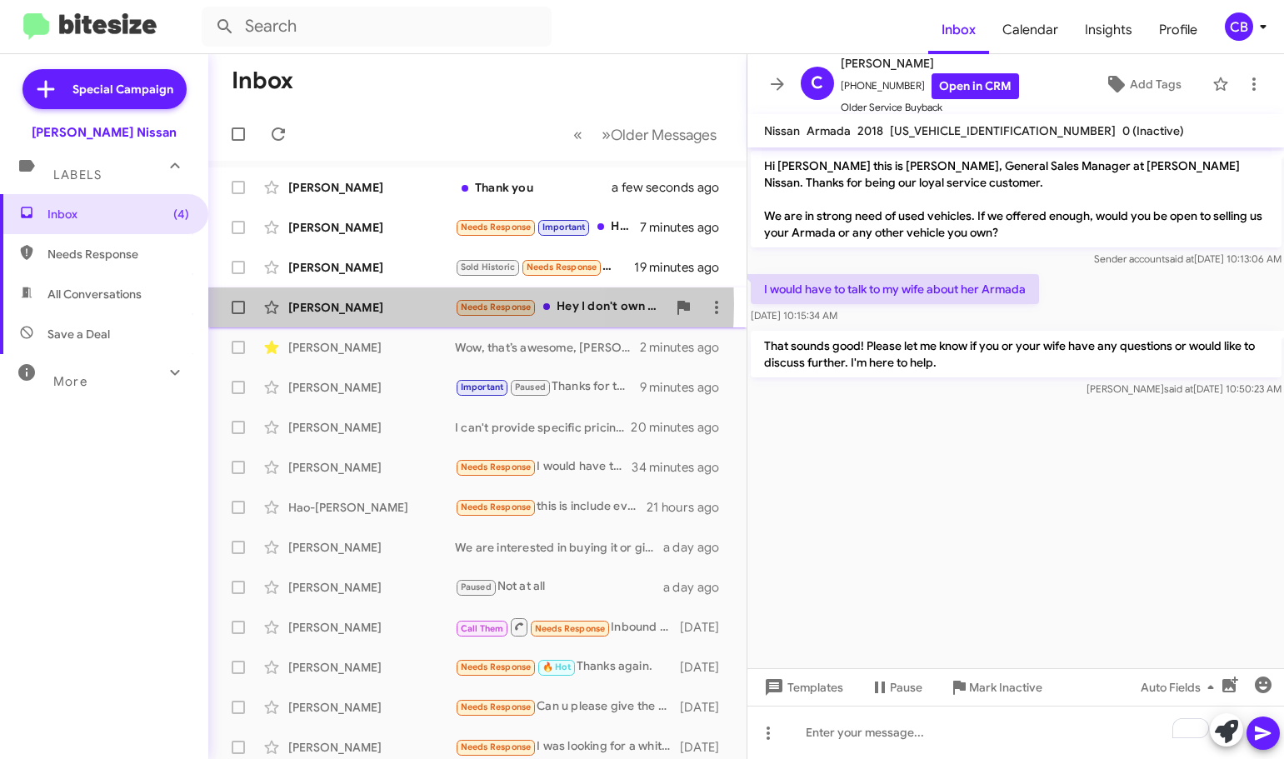
click at [352, 304] on div "[PERSON_NAME]" at bounding box center [371, 307] width 167 height 17
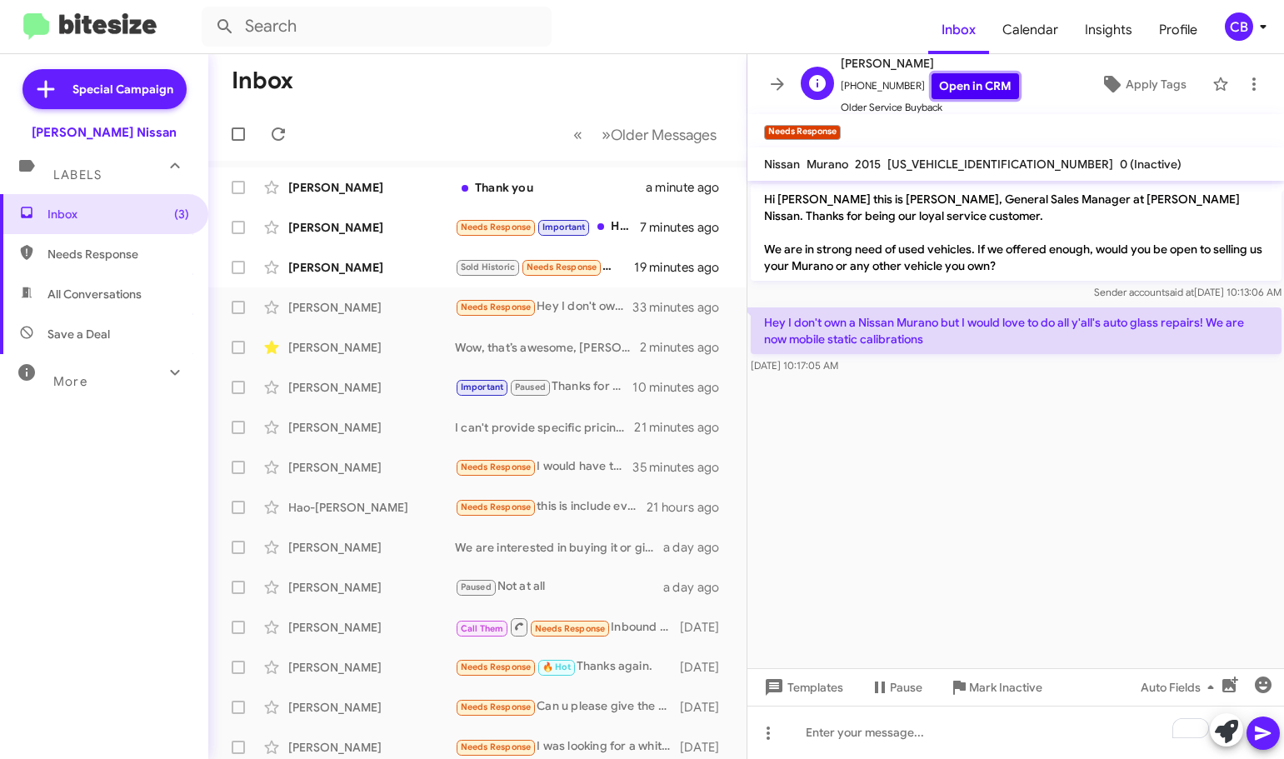
click at [953, 82] on link "Open in CRM" at bounding box center [974, 86] width 87 height 26
click at [969, 691] on span "Mark Inactive" at bounding box center [1005, 687] width 73 height 30
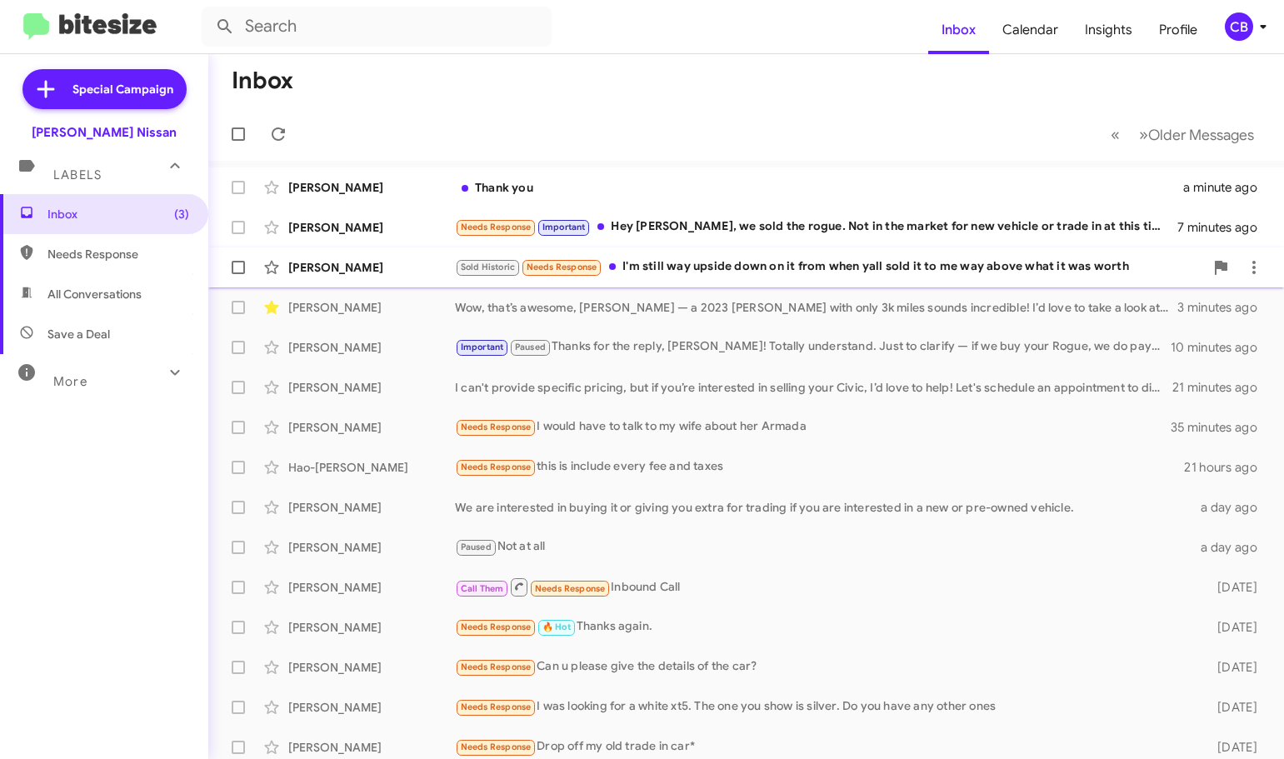
click at [335, 267] on div "[PERSON_NAME]" at bounding box center [371, 267] width 167 height 17
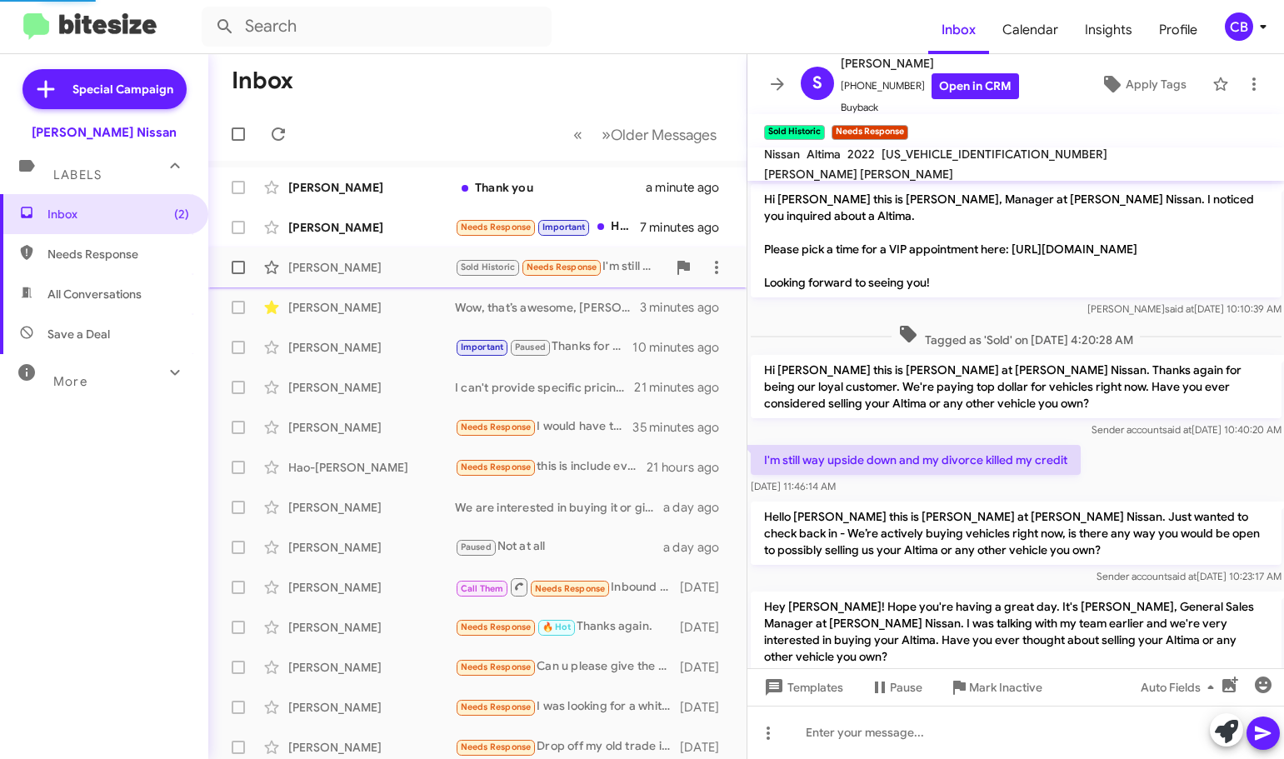
scroll to position [295, 0]
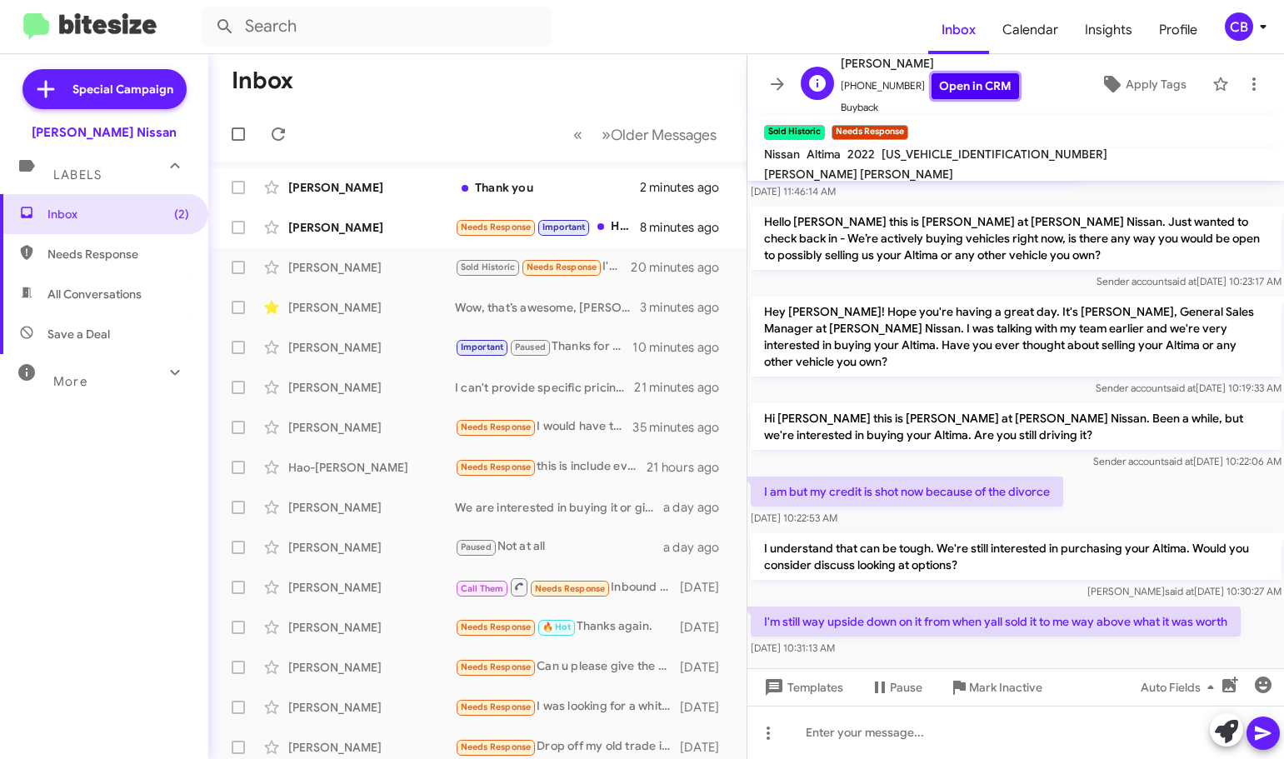
click at [946, 81] on link "Open in CRM" at bounding box center [974, 86] width 87 height 26
drag, startPoint x: 760, startPoint y: 380, endPoint x: 1012, endPoint y: 423, distance: 256.1
click at [1004, 617] on div "Hi Shayne this is Carl Baker, Manager at Baker Nissan. I noticed you inquired a…" at bounding box center [1015, 273] width 537 height 774
copy div "Hi Shayne this is Shawn Kennedy at Baker Nissan. Been a while, but we're intere…"
click at [909, 477] on p "I am but my credit is shot now because of the divorce" at bounding box center [907, 492] width 312 height 30
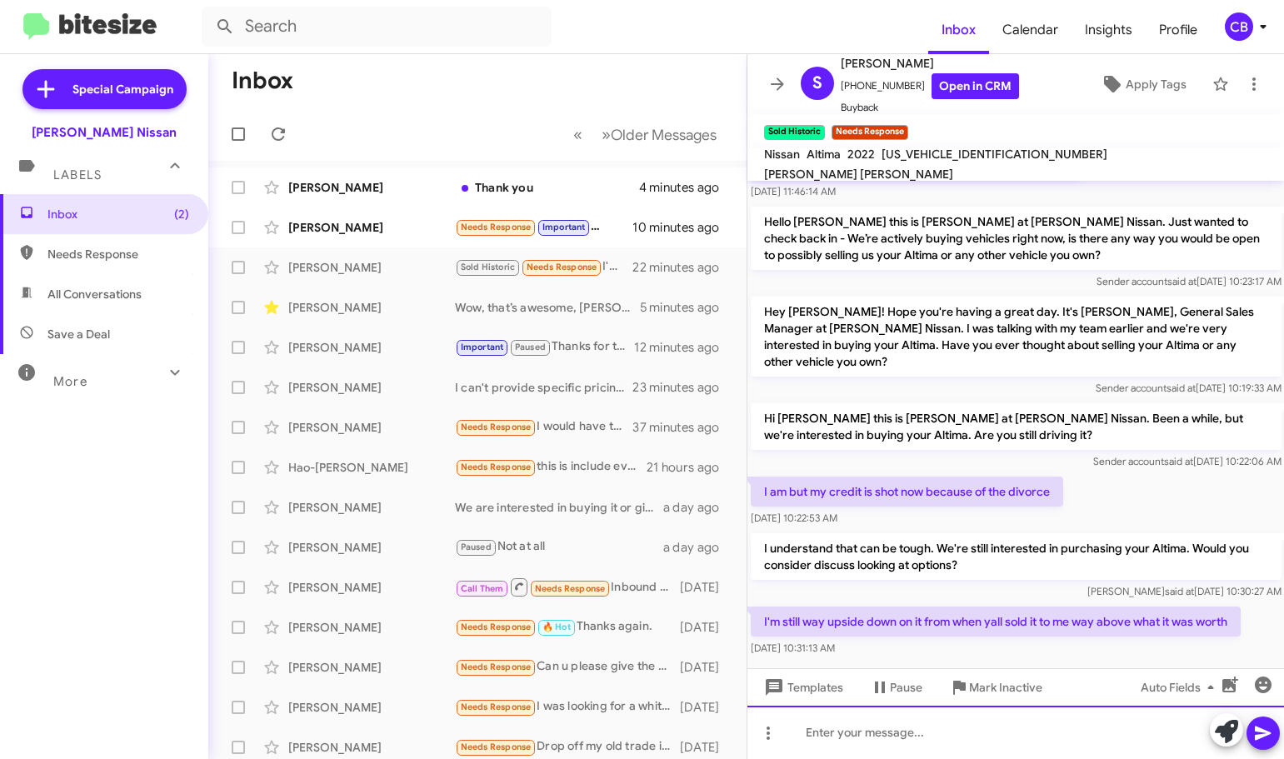
click at [816, 726] on div at bounding box center [1015, 732] width 537 height 53
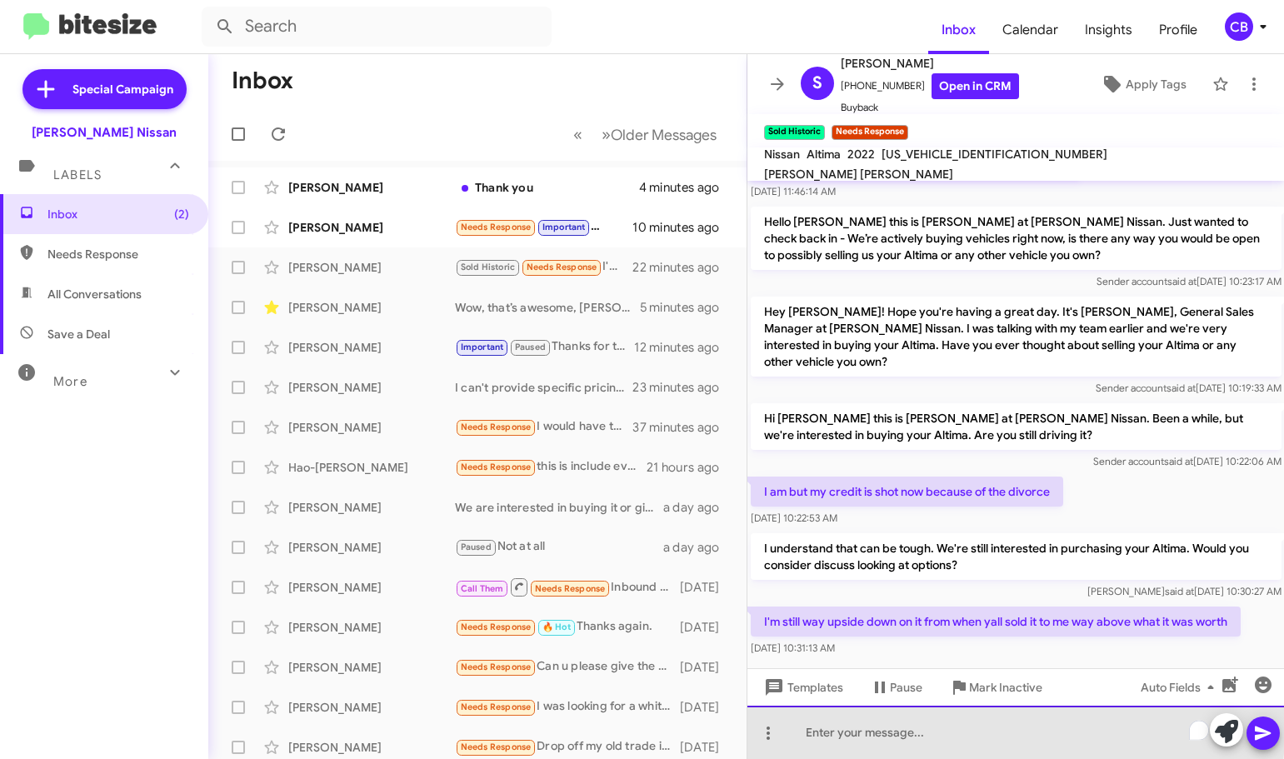
paste div "To enrich screen reader interactions, please activate Accessibility in Grammarl…"
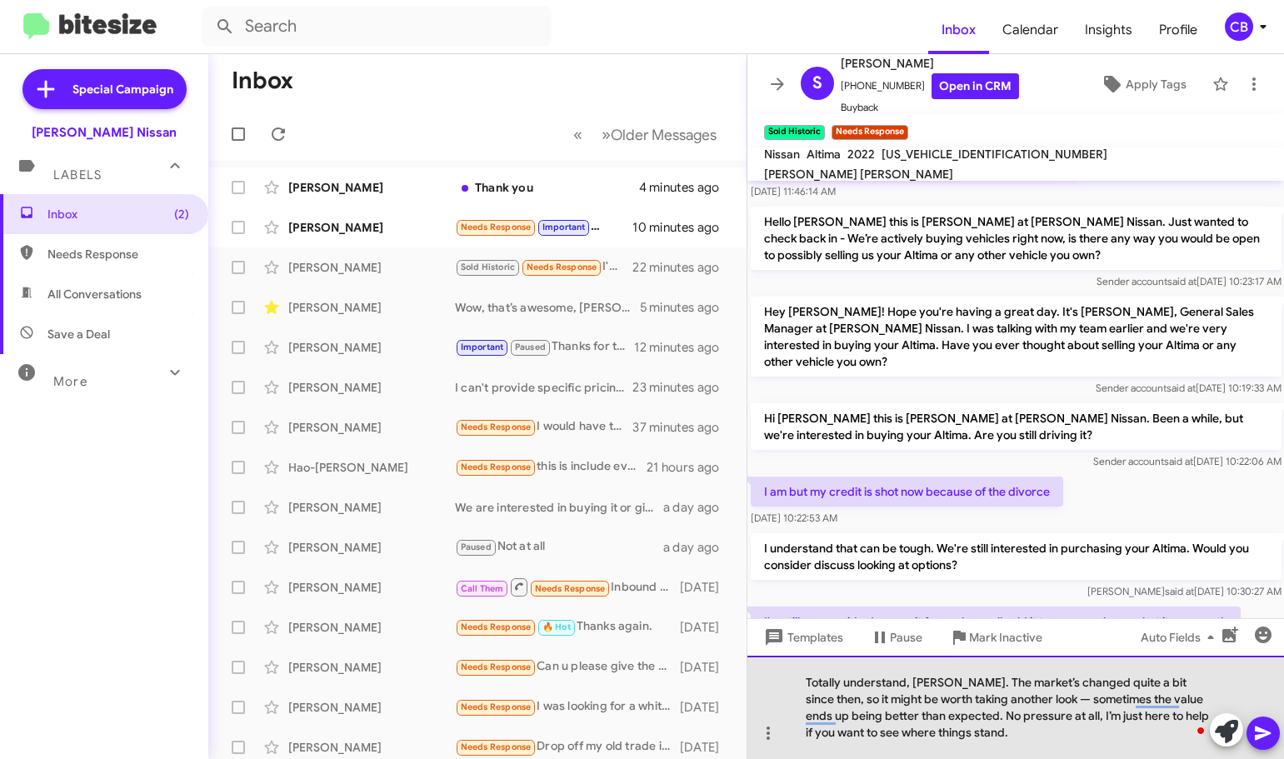
drag, startPoint x: 1187, startPoint y: 681, endPoint x: 953, endPoint y: 716, distance: 236.7
click at [953, 716] on div "Totally understand, Shayne. The market’s changed quite a bit since then, so it …" at bounding box center [1015, 707] width 537 height 103
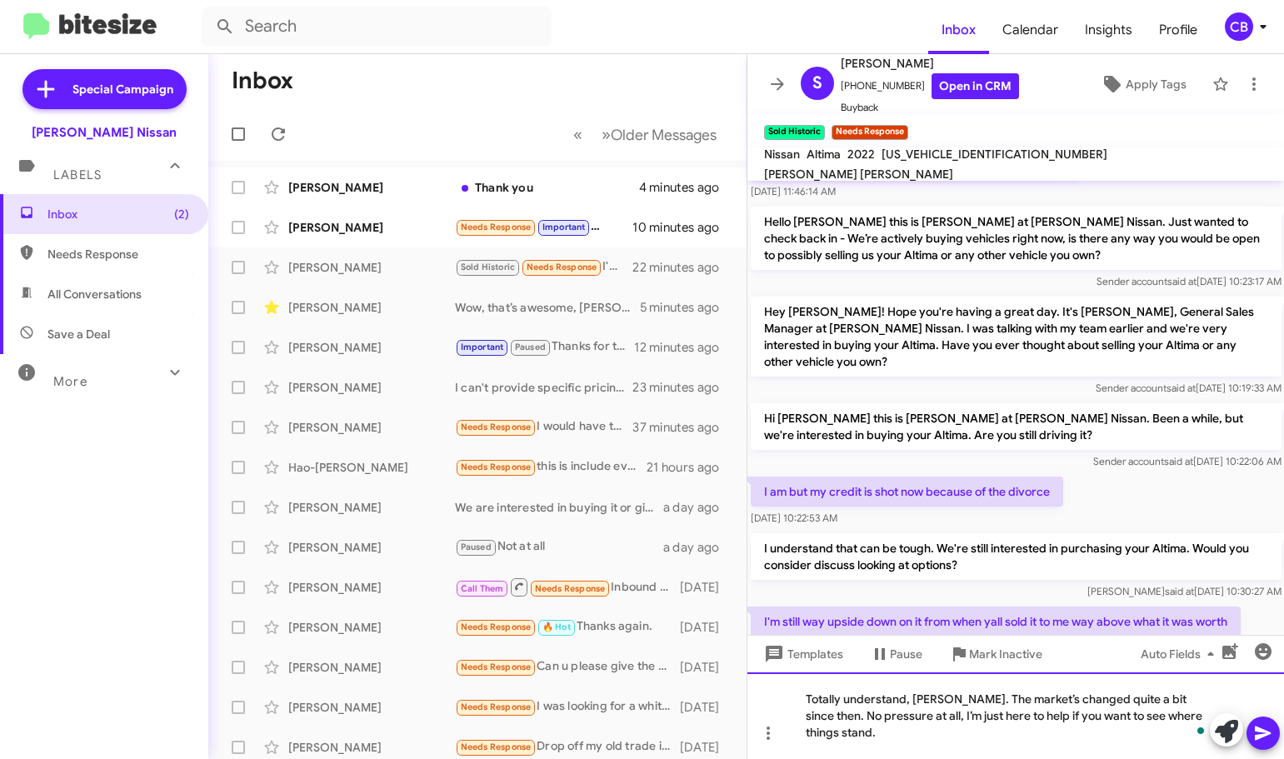
click at [936, 713] on div "Totally understand, Shayne. The market’s changed quite a bit since then. No pre…" at bounding box center [1015, 715] width 537 height 87
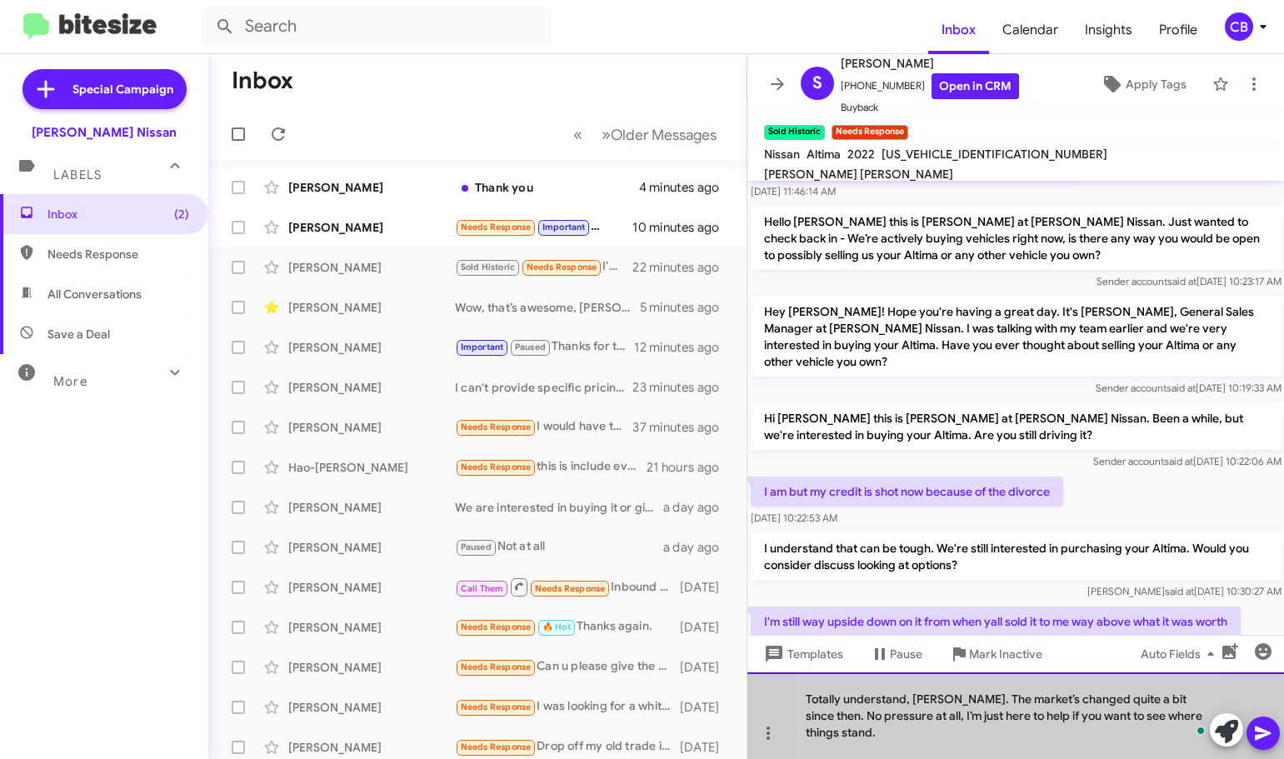
click at [936, 713] on div "Totally understand, Shayne. The market’s changed quite a bit since then. No pre…" at bounding box center [1015, 715] width 537 height 87
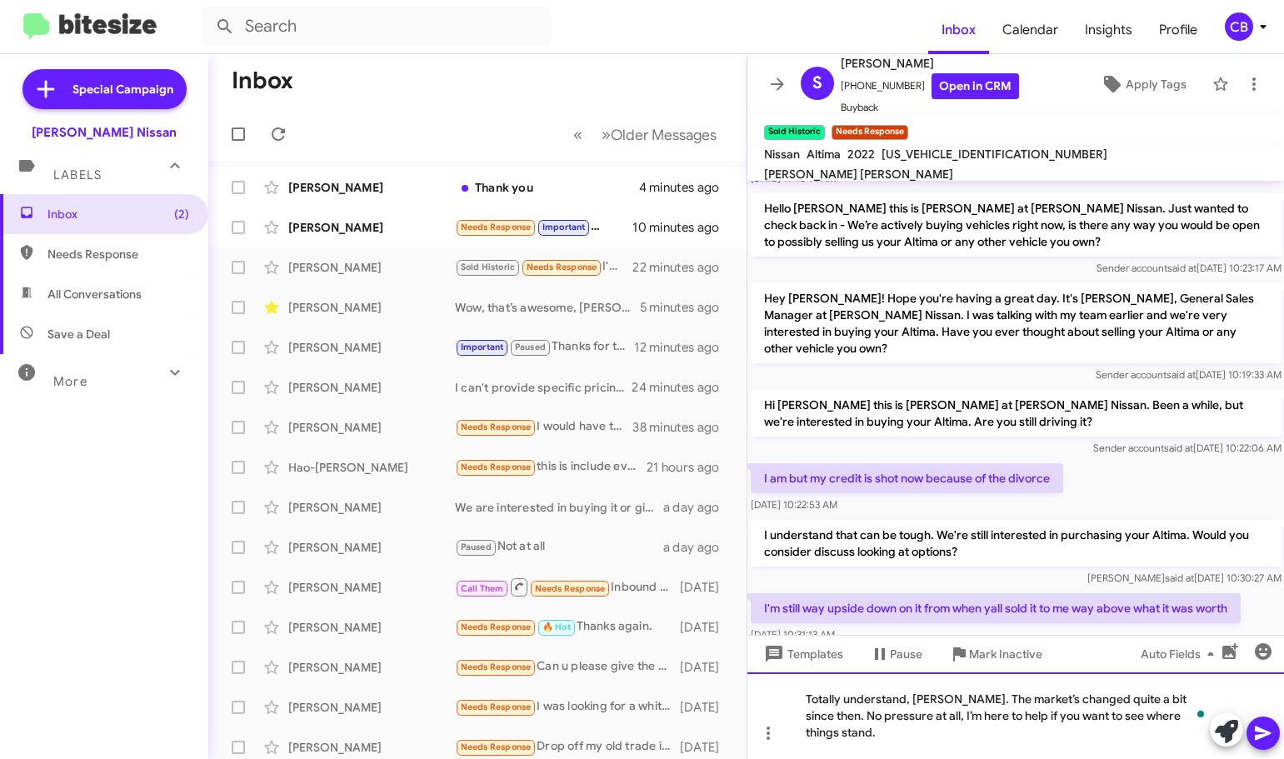
scroll to position [312, 0]
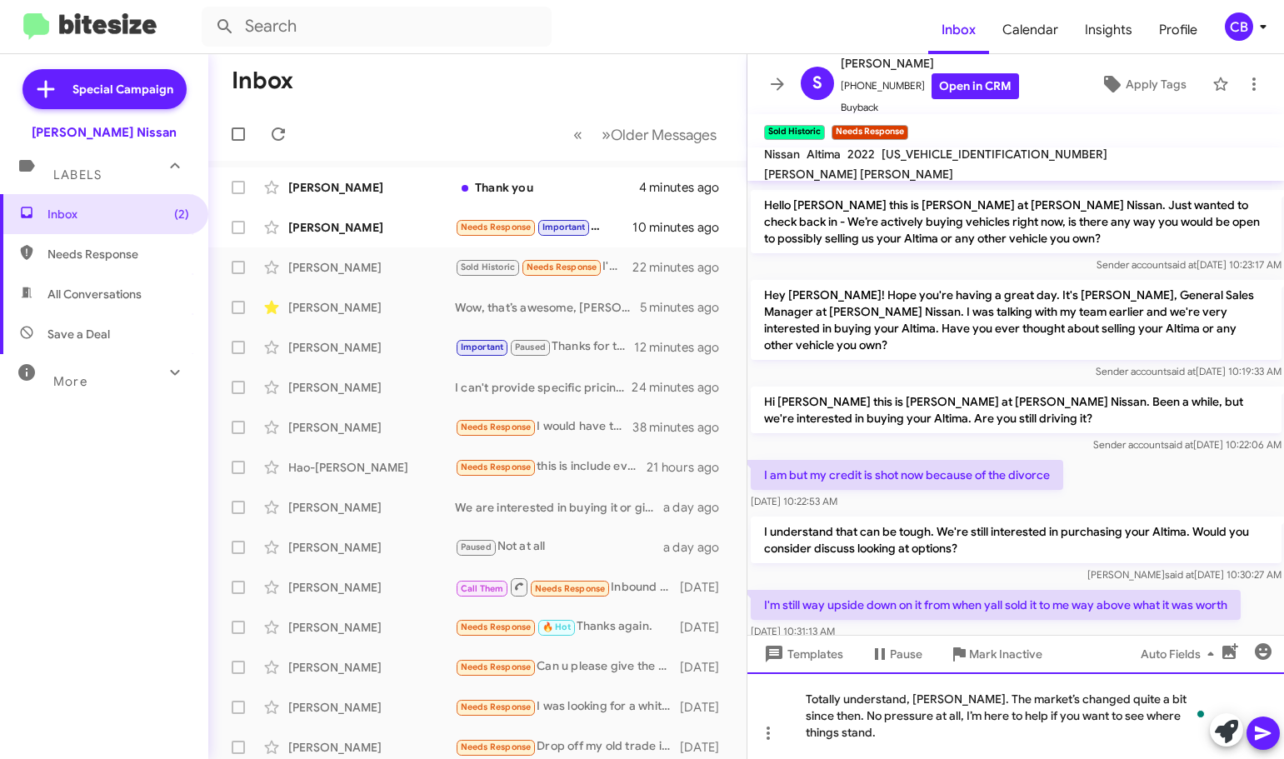
click at [1127, 730] on div "Totally understand, [PERSON_NAME]. The market’s changed quite a bit since then.…" at bounding box center [1015, 715] width 537 height 87
click at [1259, 736] on icon at bounding box center [1263, 733] width 16 height 14
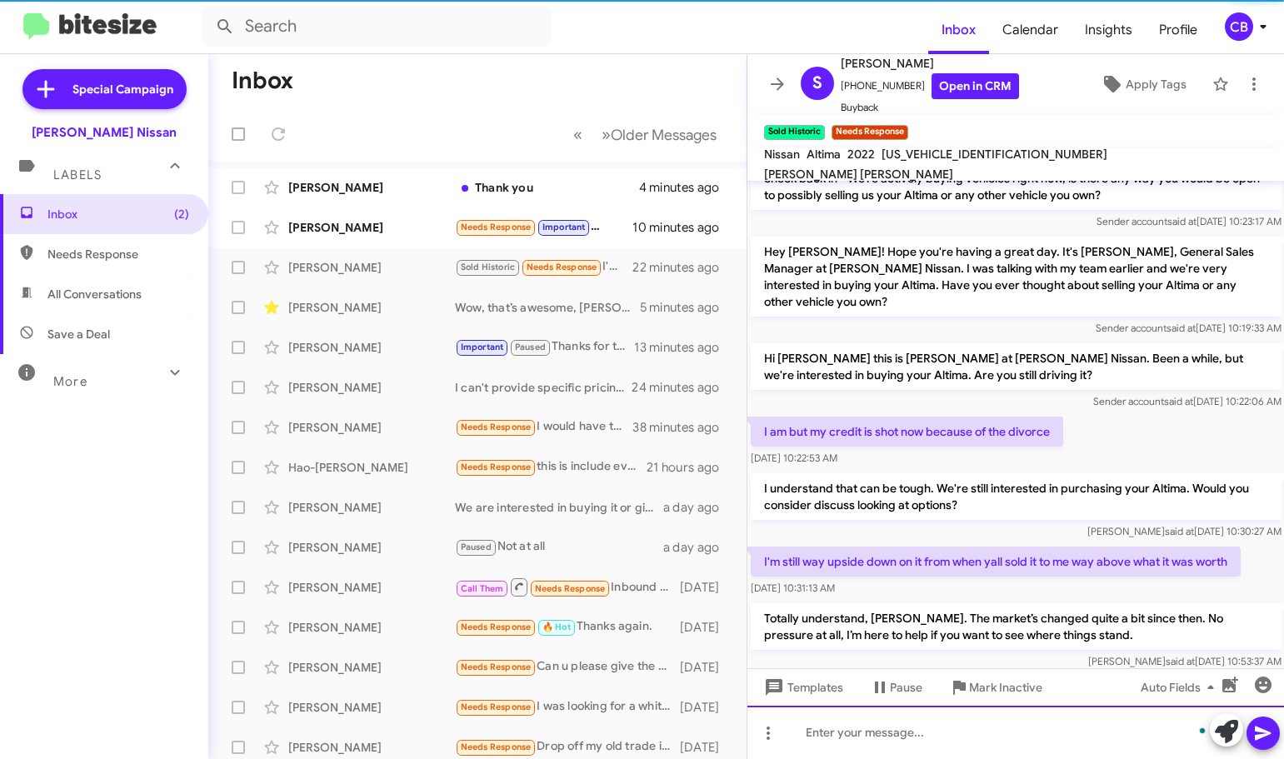
scroll to position [372, 0]
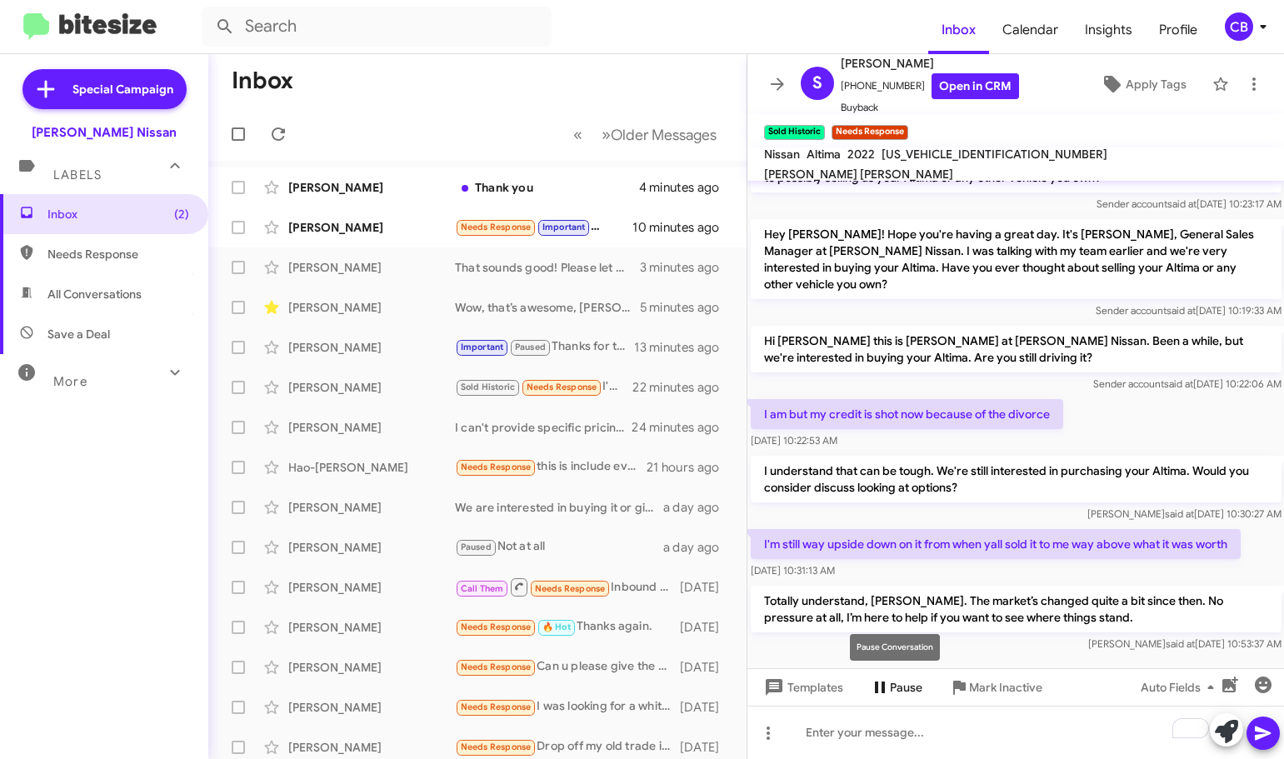
click at [890, 686] on span "Pause" at bounding box center [906, 687] width 32 height 30
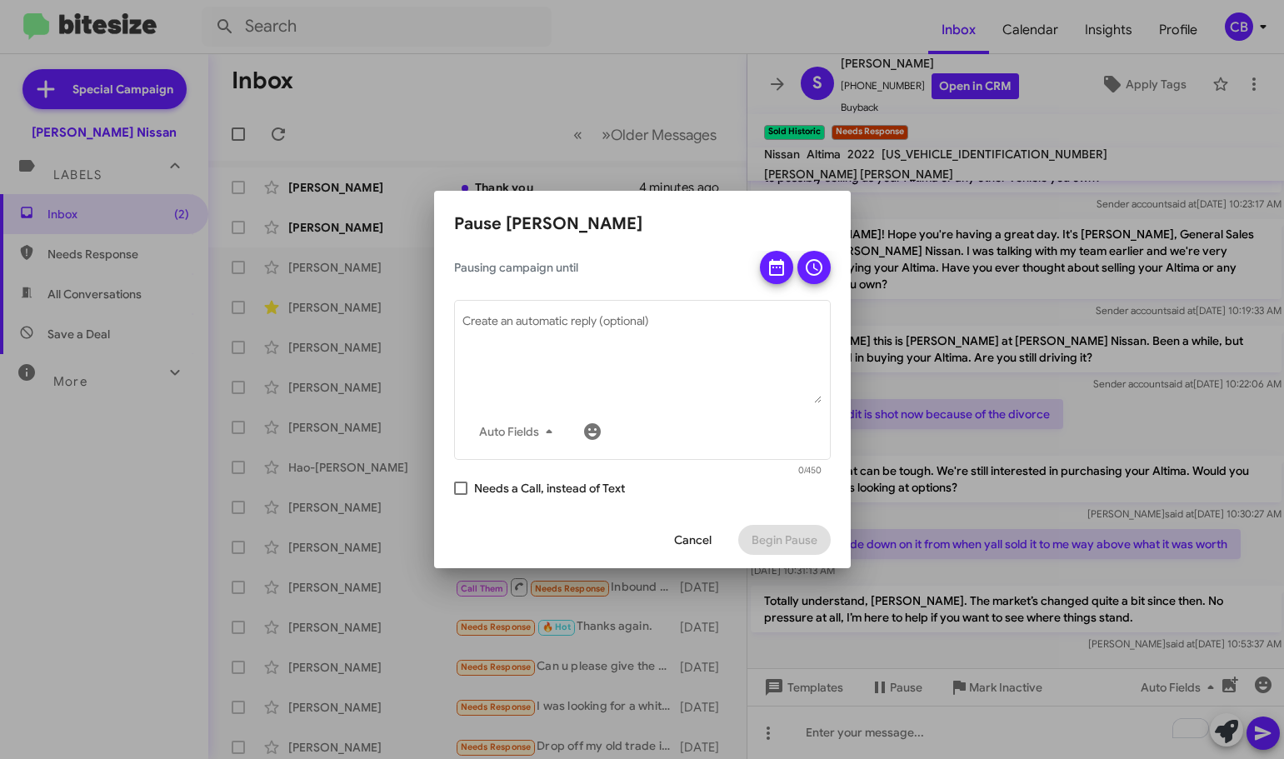
click at [893, 238] on div at bounding box center [642, 379] width 1284 height 759
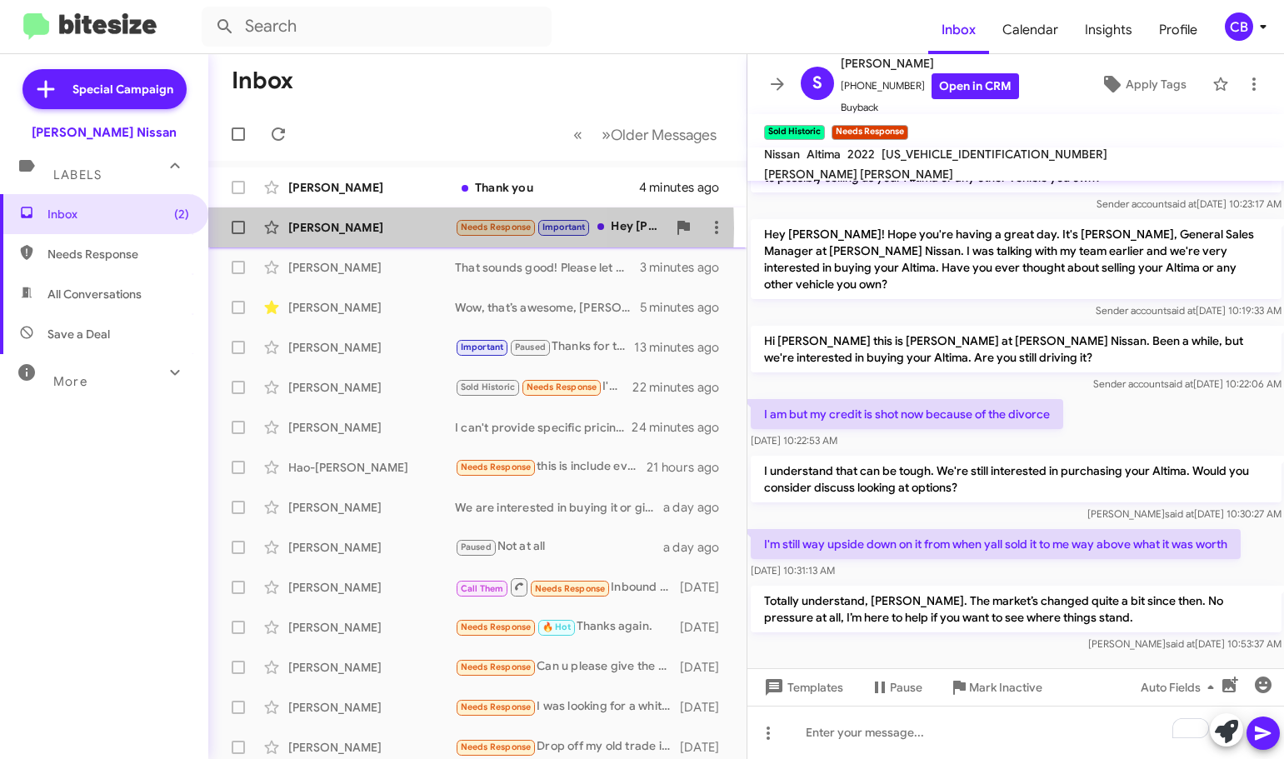
click at [352, 228] on div "[PERSON_NAME]" at bounding box center [371, 227] width 167 height 17
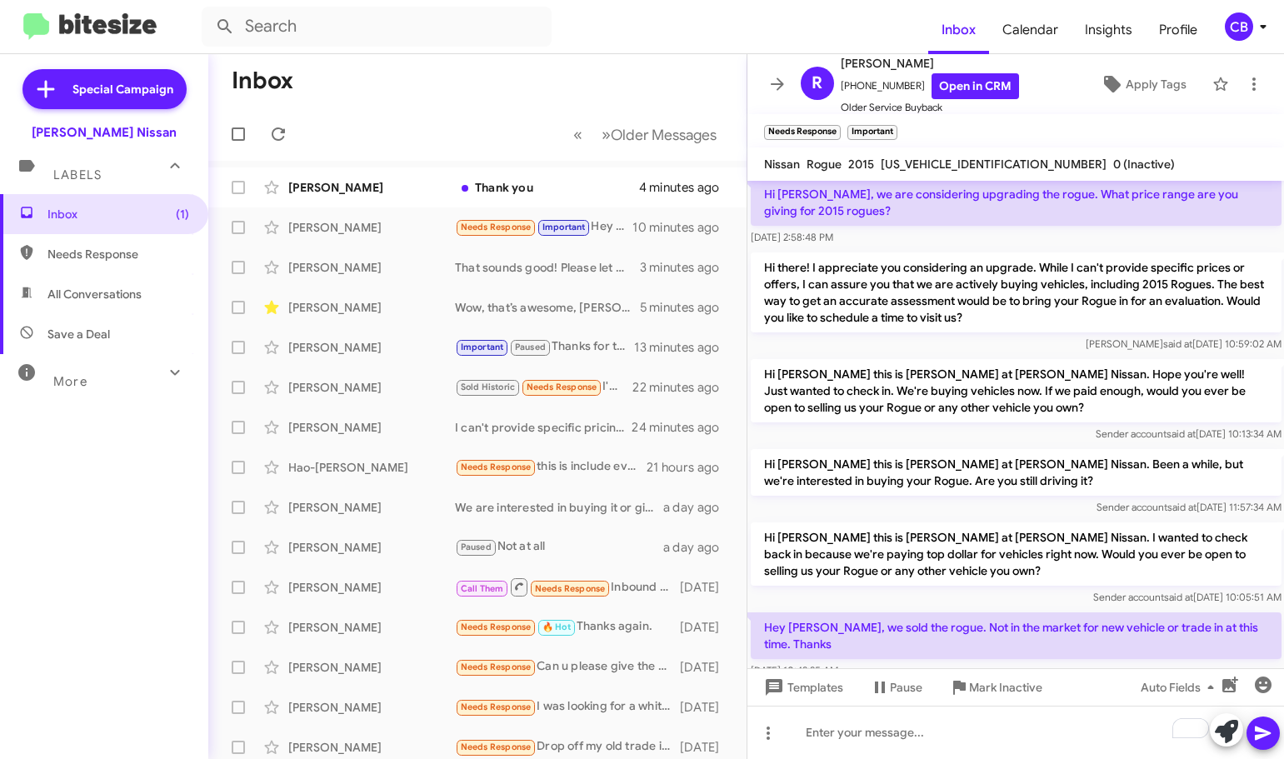
scroll to position [791, 0]
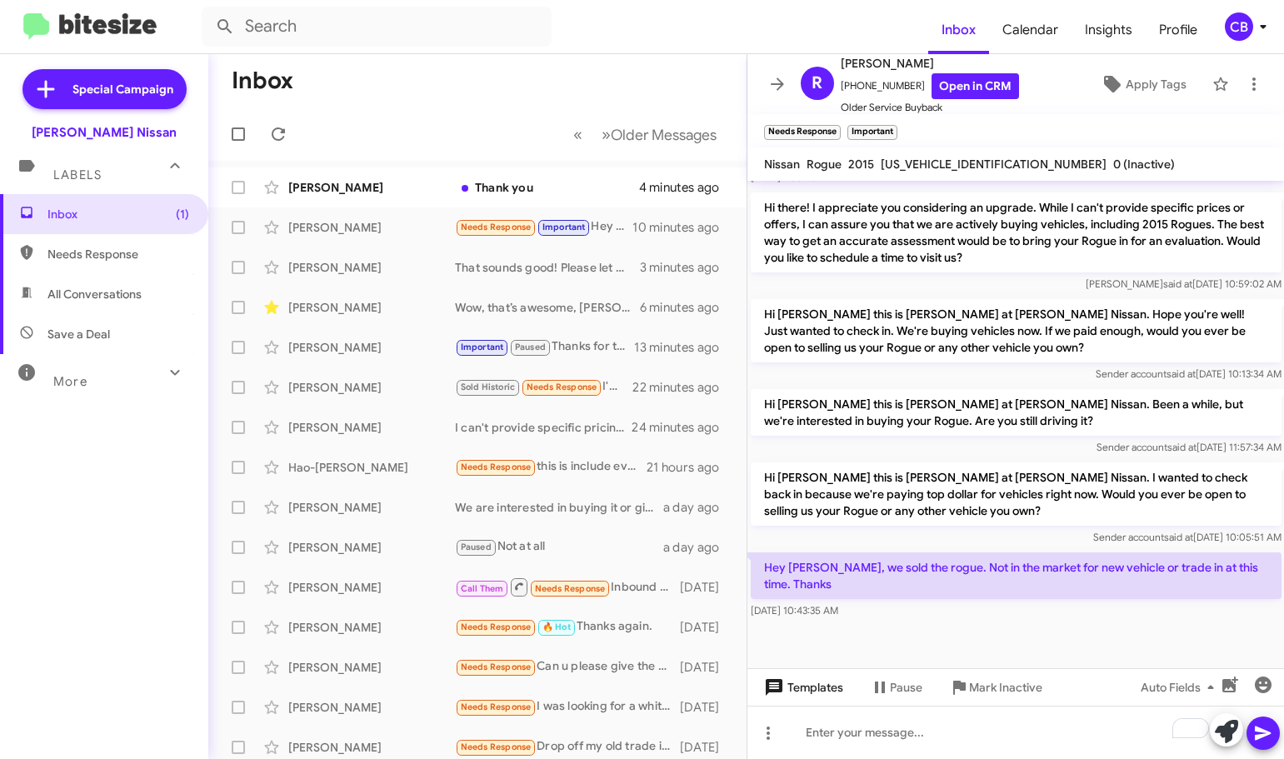
click at [792, 697] on span "Templates" at bounding box center [802, 687] width 82 height 30
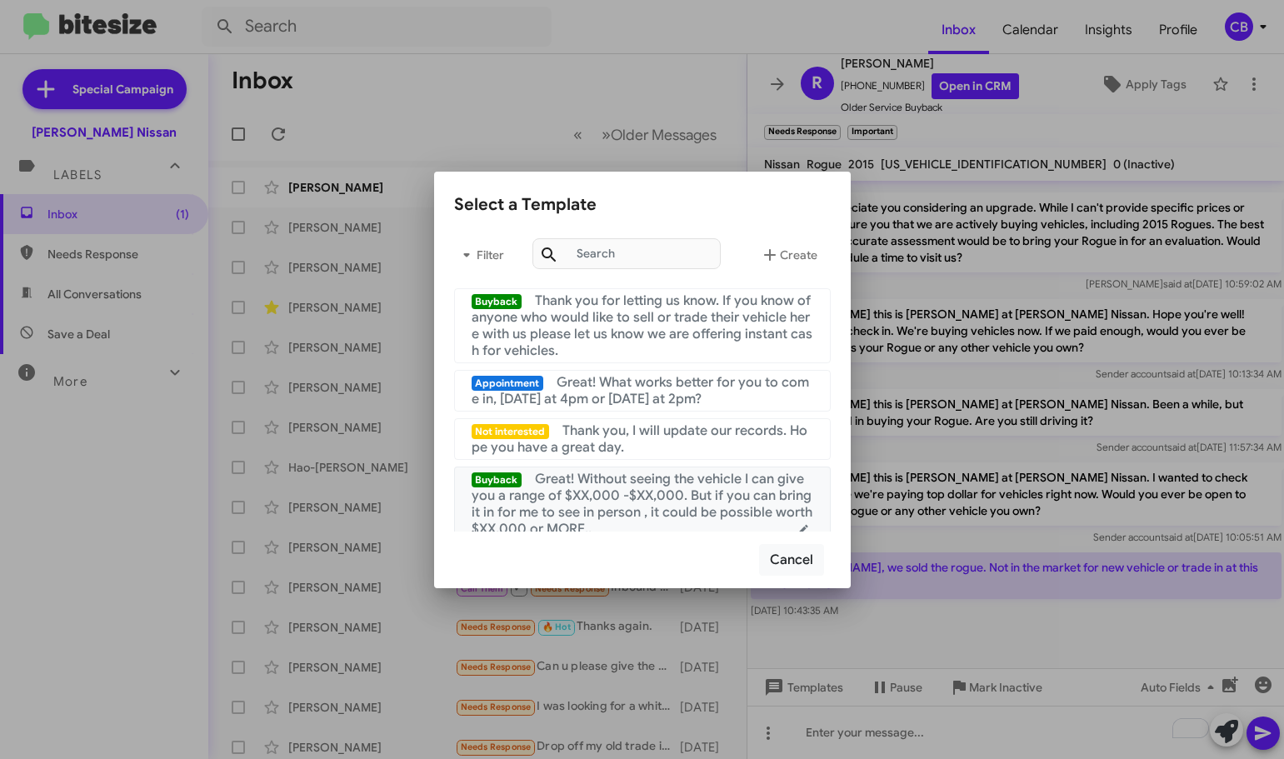
click at [659, 474] on span "Great! Without seeing the vehicle I can give you a range of $XX,000 -$XX,000. B…" at bounding box center [642, 504] width 341 height 67
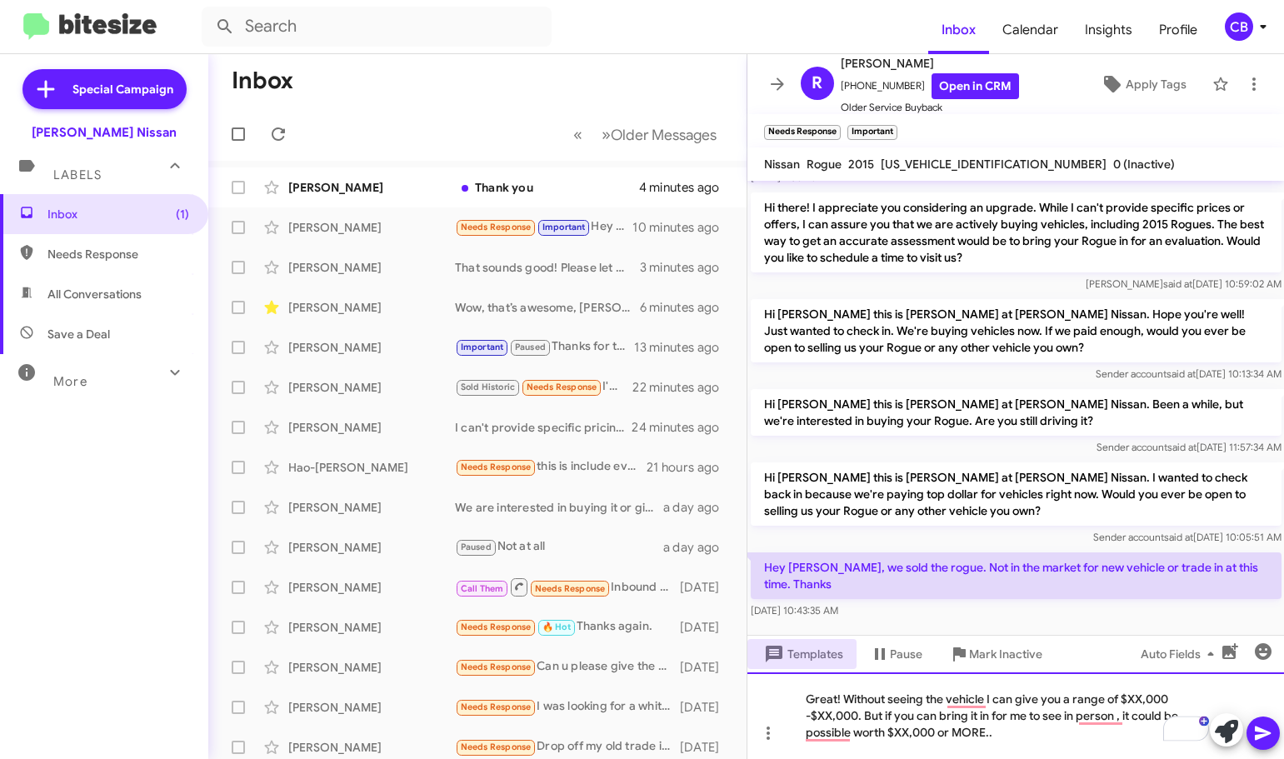
click at [922, 723] on div "Great! Without seeing the vehicle I can give you a range of $XX,000 -$XX,000. B…" at bounding box center [1015, 715] width 537 height 87
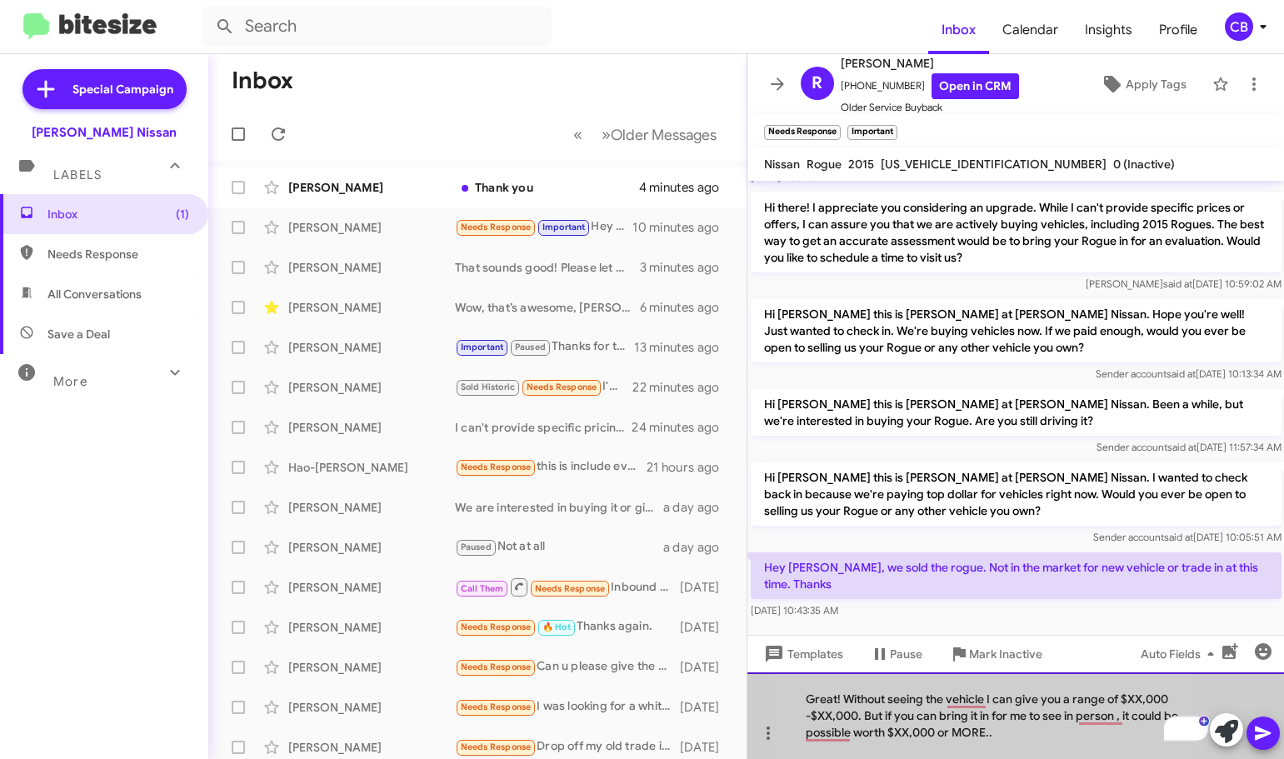
click at [922, 723] on div "Great! Without seeing the vehicle I can give you a range of $XX,000 -$XX,000. B…" at bounding box center [1015, 715] width 537 height 87
click at [922, 721] on div "Great! Without seeing the vehicle I can give you a range of $XX,000 -$XX,000. B…" at bounding box center [1015, 715] width 537 height 87
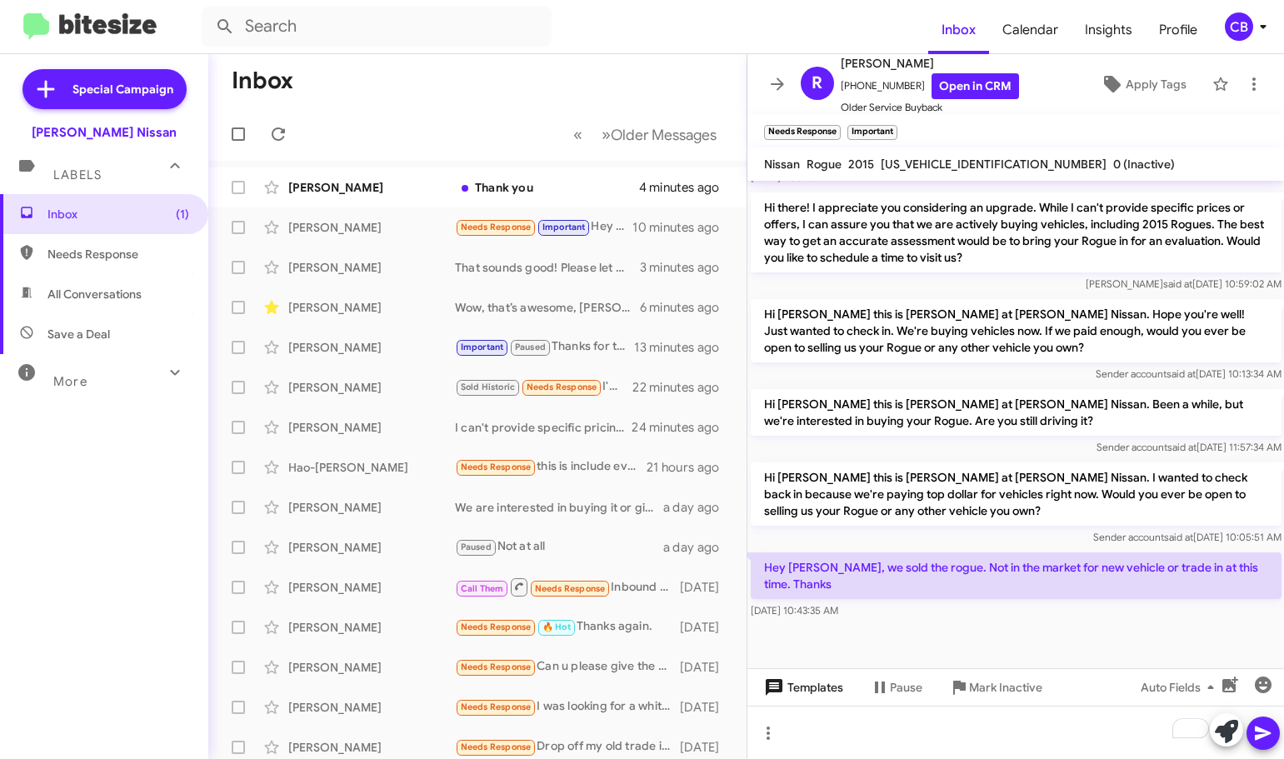
click at [820, 686] on span "Templates" at bounding box center [802, 687] width 82 height 30
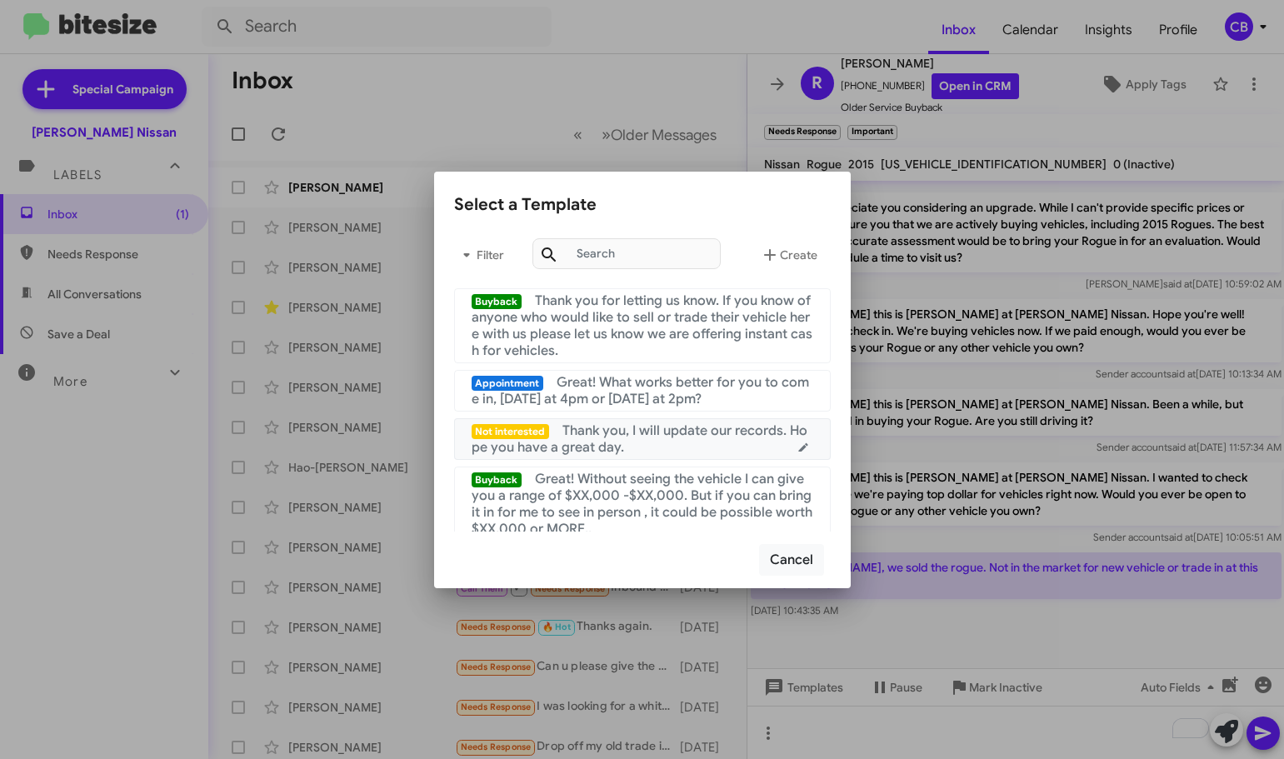
click at [693, 403] on span "Great! What works better for you to come in, [DATE] at 4pm or [DATE] at 2pm?" at bounding box center [641, 390] width 338 height 33
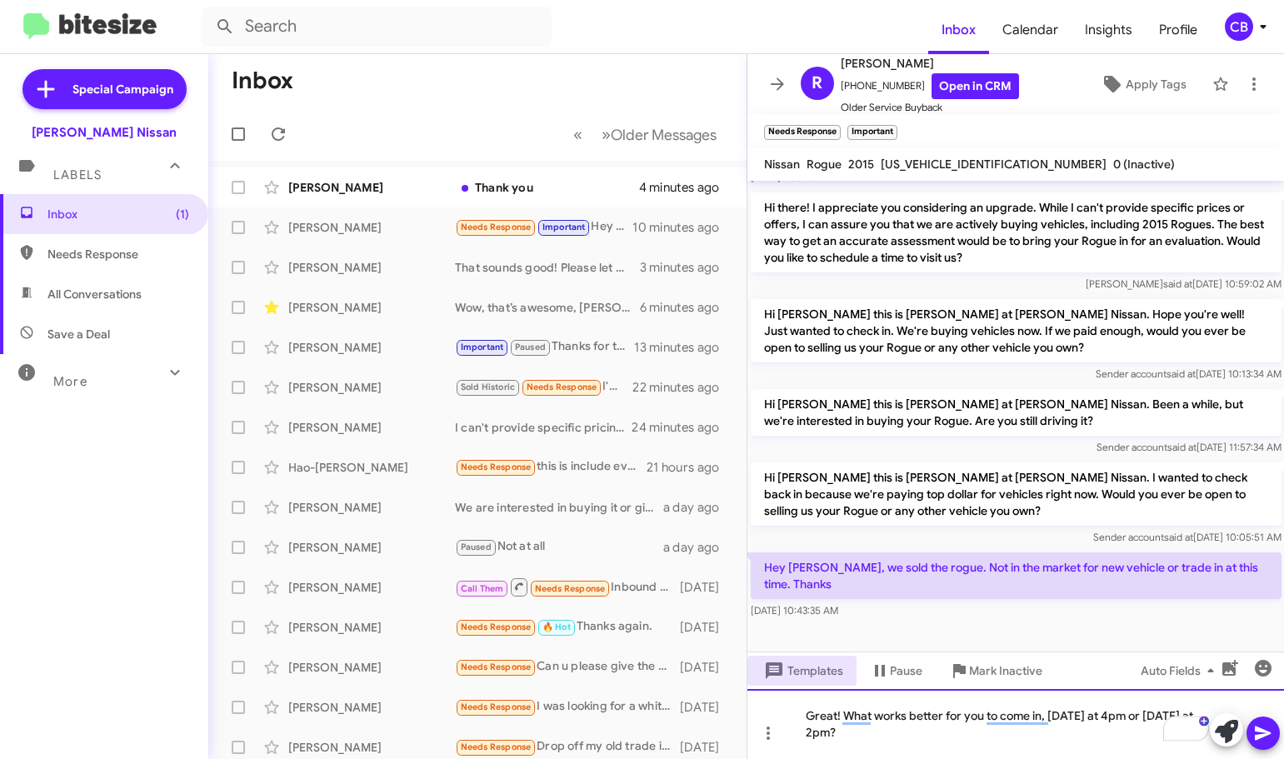
click at [907, 711] on div "Great! What works better for you to come in, [DATE] at 4pm or [DATE] at 2pm?" at bounding box center [1015, 724] width 537 height 70
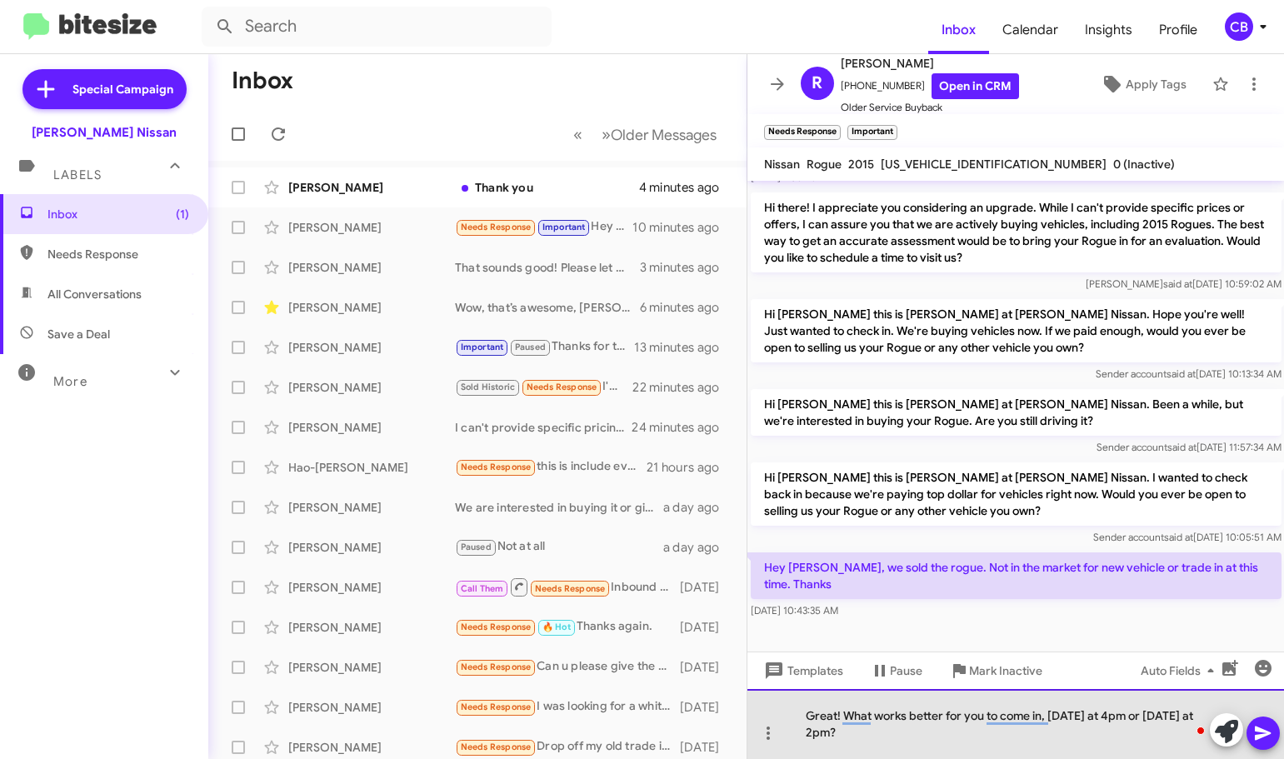
click at [907, 711] on div "Great! What works better for you to come in, [DATE] at 4pm or [DATE] at 2pm?" at bounding box center [1015, 724] width 537 height 70
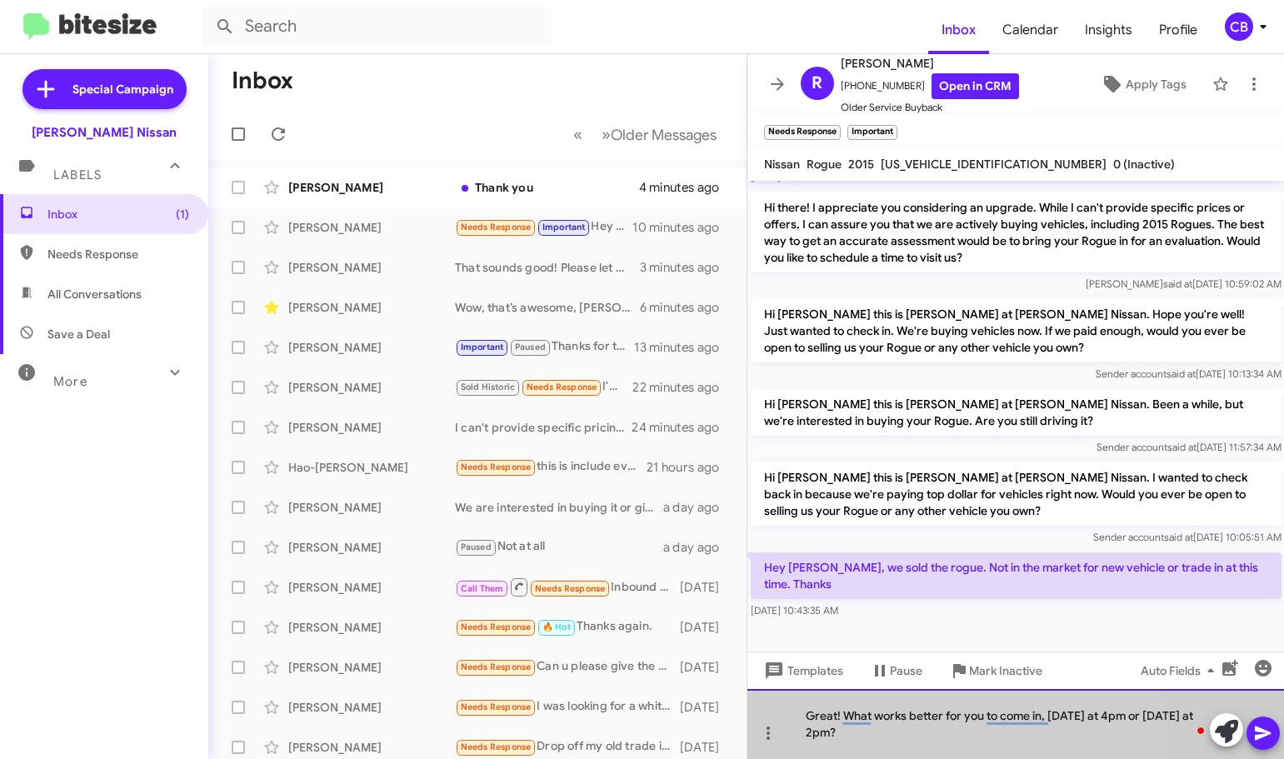
click at [907, 711] on div "Great! What works better for you to come in, [DATE] at 4pm or [DATE] at 2pm?" at bounding box center [1015, 724] width 537 height 70
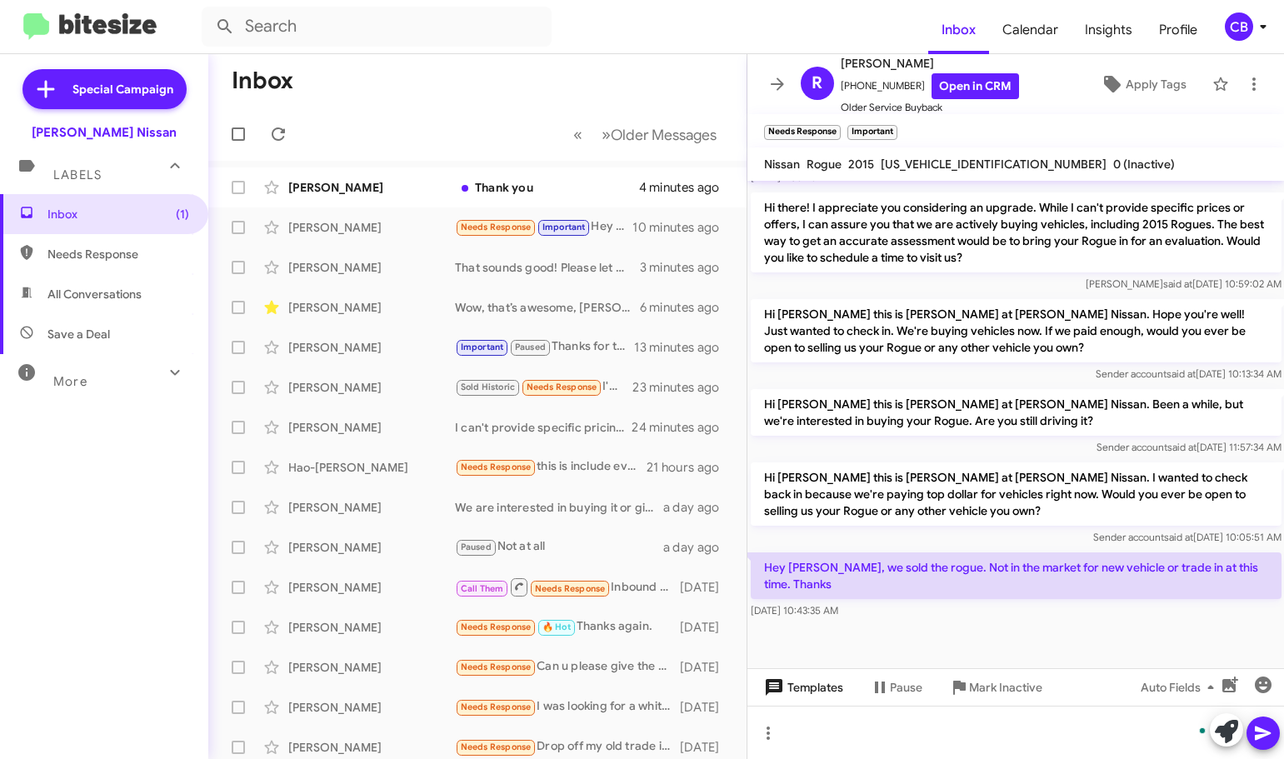
click at [820, 691] on span "Templates" at bounding box center [802, 687] width 82 height 30
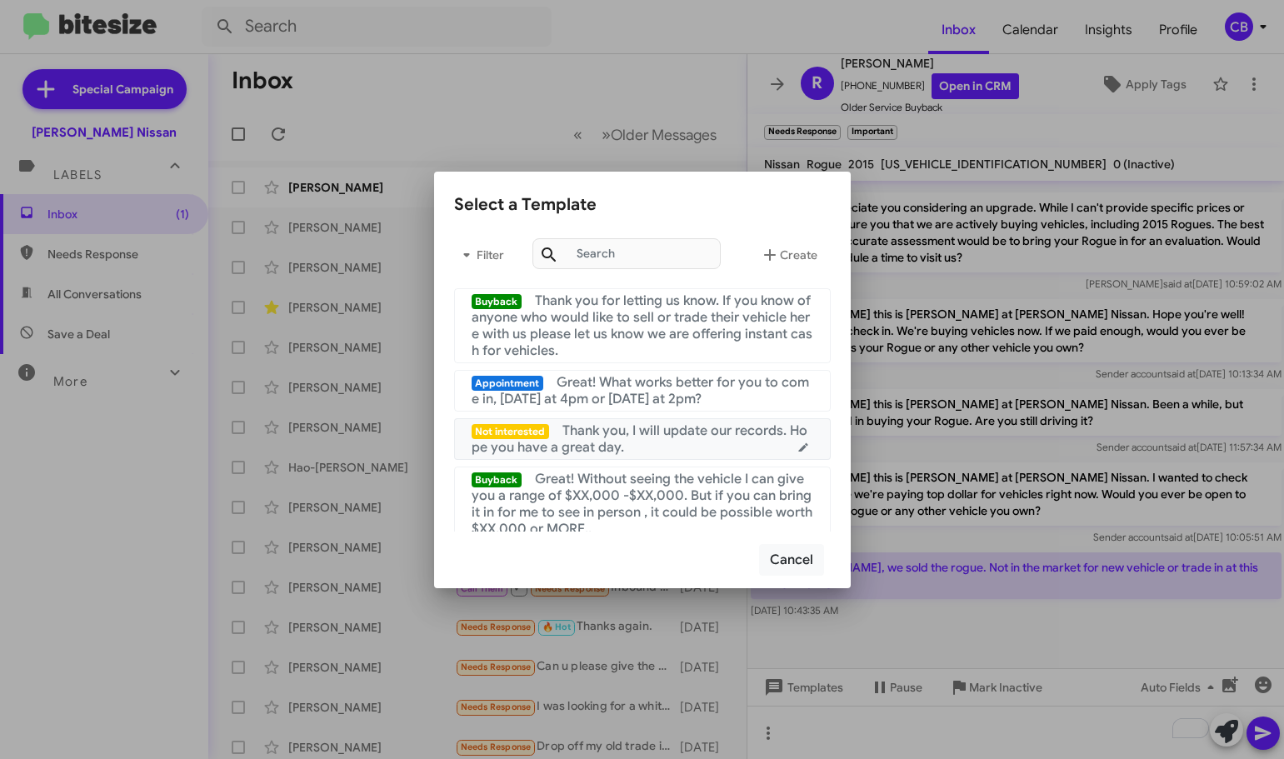
click at [648, 442] on div "Not interested Thank you, I will update our records. Hope you have a great day." at bounding box center [643, 438] width 342 height 33
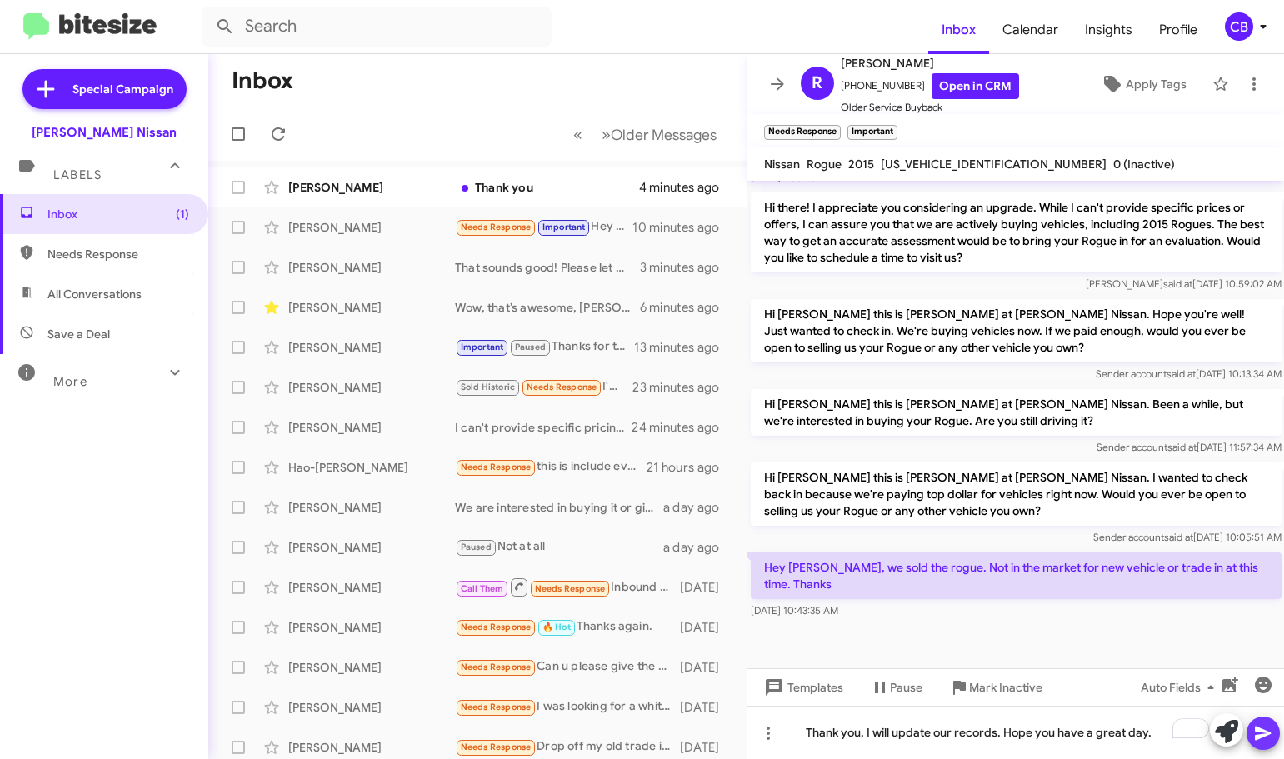
click at [1259, 738] on icon at bounding box center [1263, 733] width 20 height 20
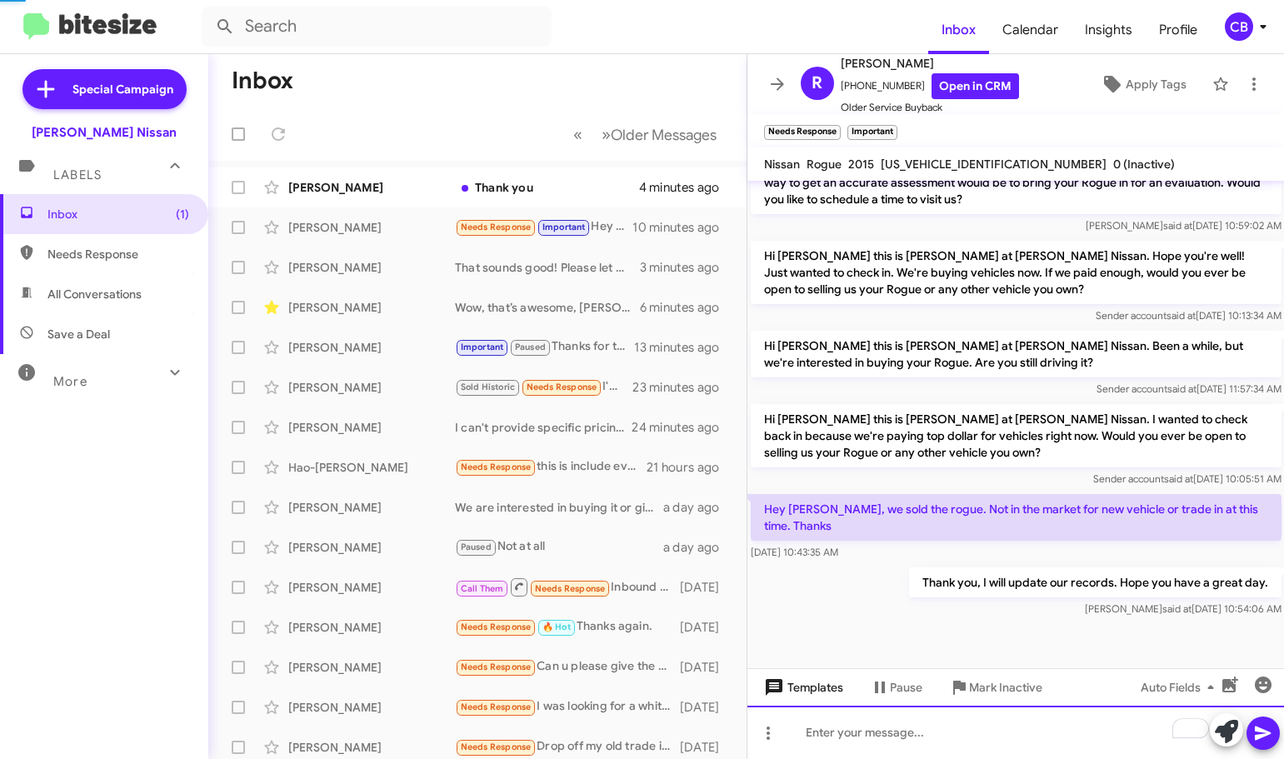
scroll to position [852, 0]
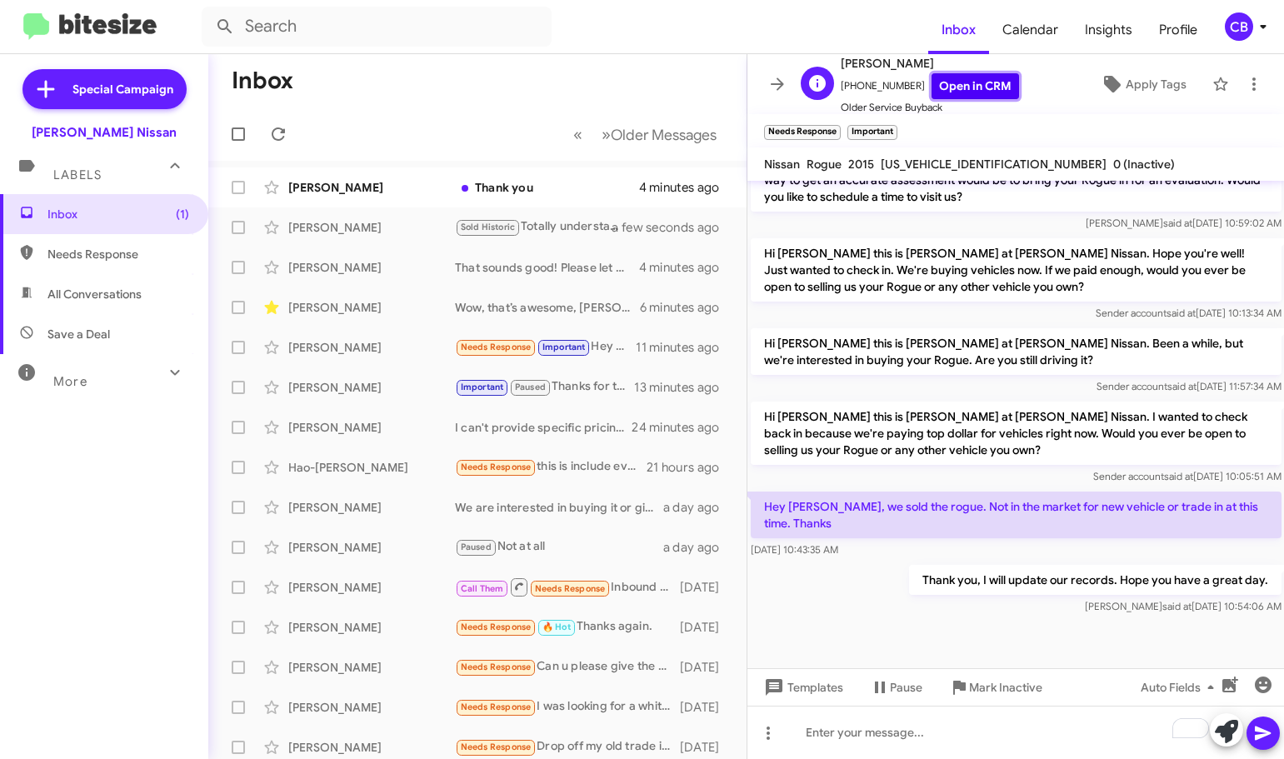
click at [931, 86] on link "Open in CRM" at bounding box center [974, 86] width 87 height 26
click at [976, 683] on span "Mark Inactive" at bounding box center [1005, 687] width 73 height 30
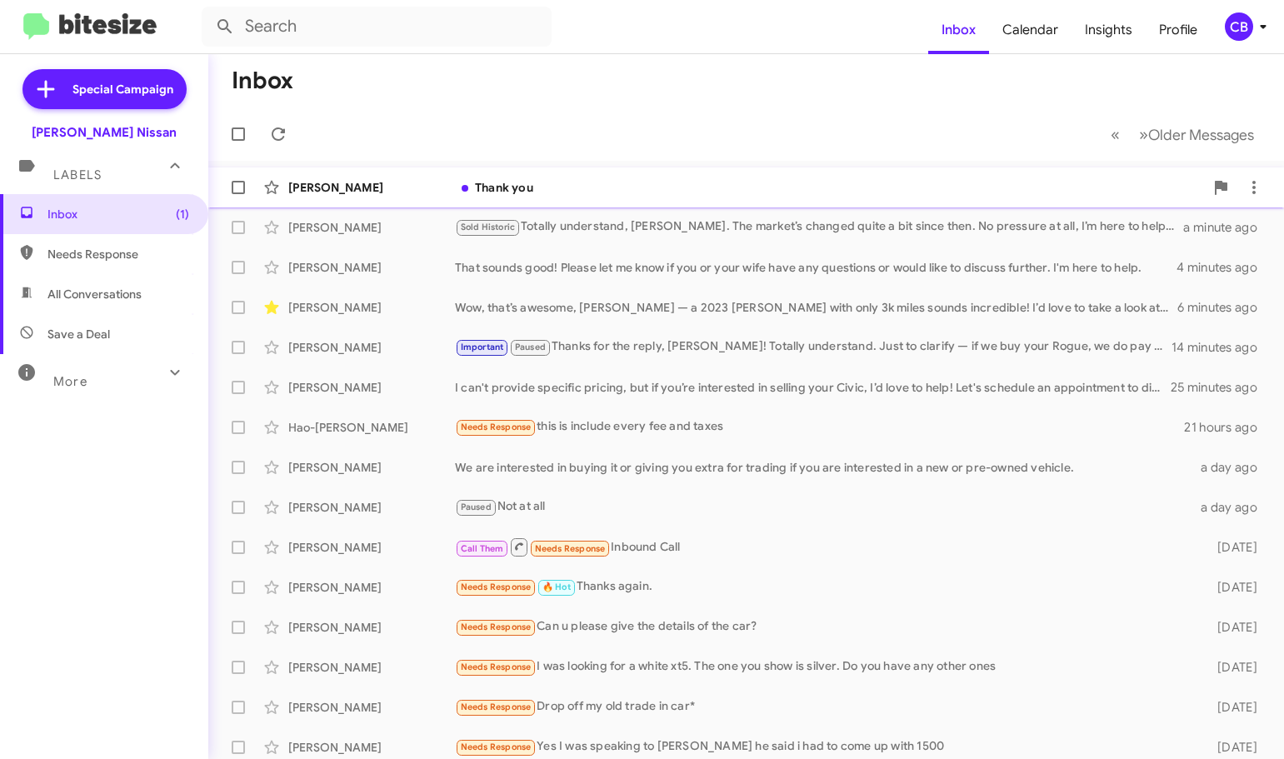
click at [377, 188] on div "[PERSON_NAME]" at bounding box center [371, 187] width 167 height 17
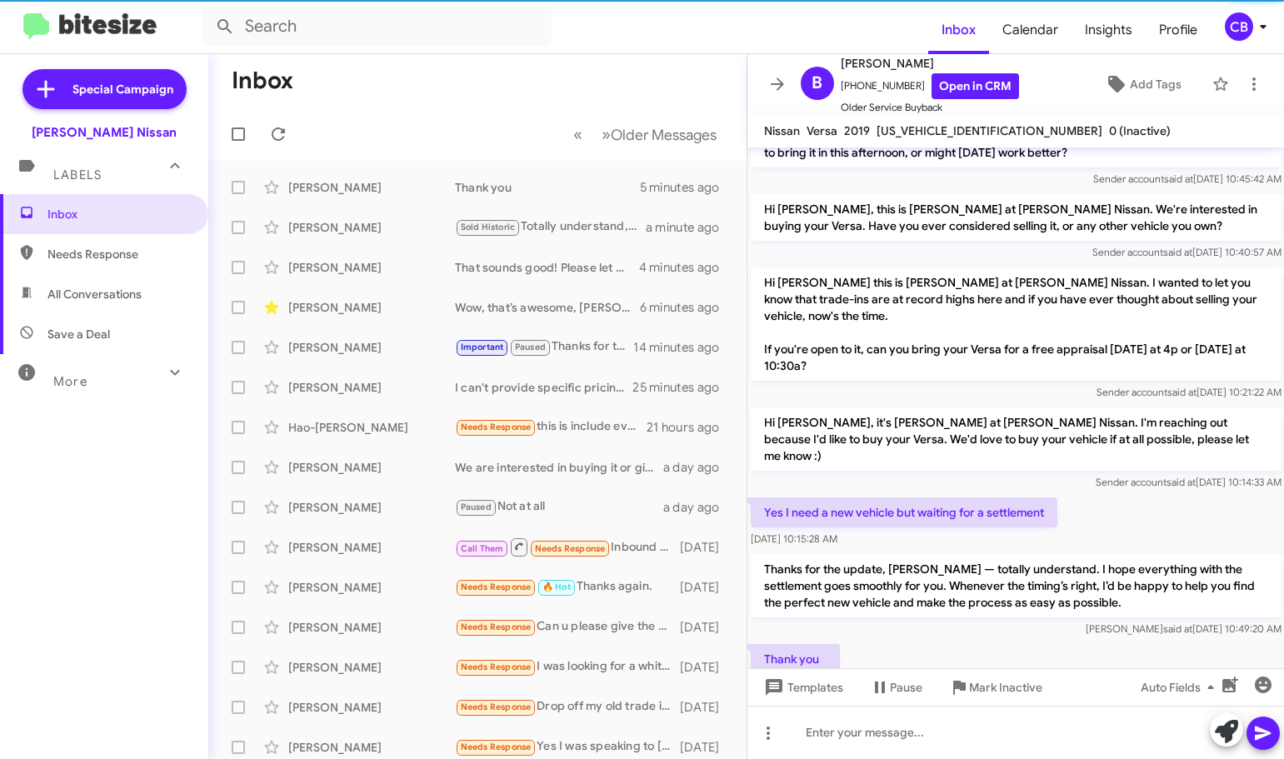
scroll to position [343, 0]
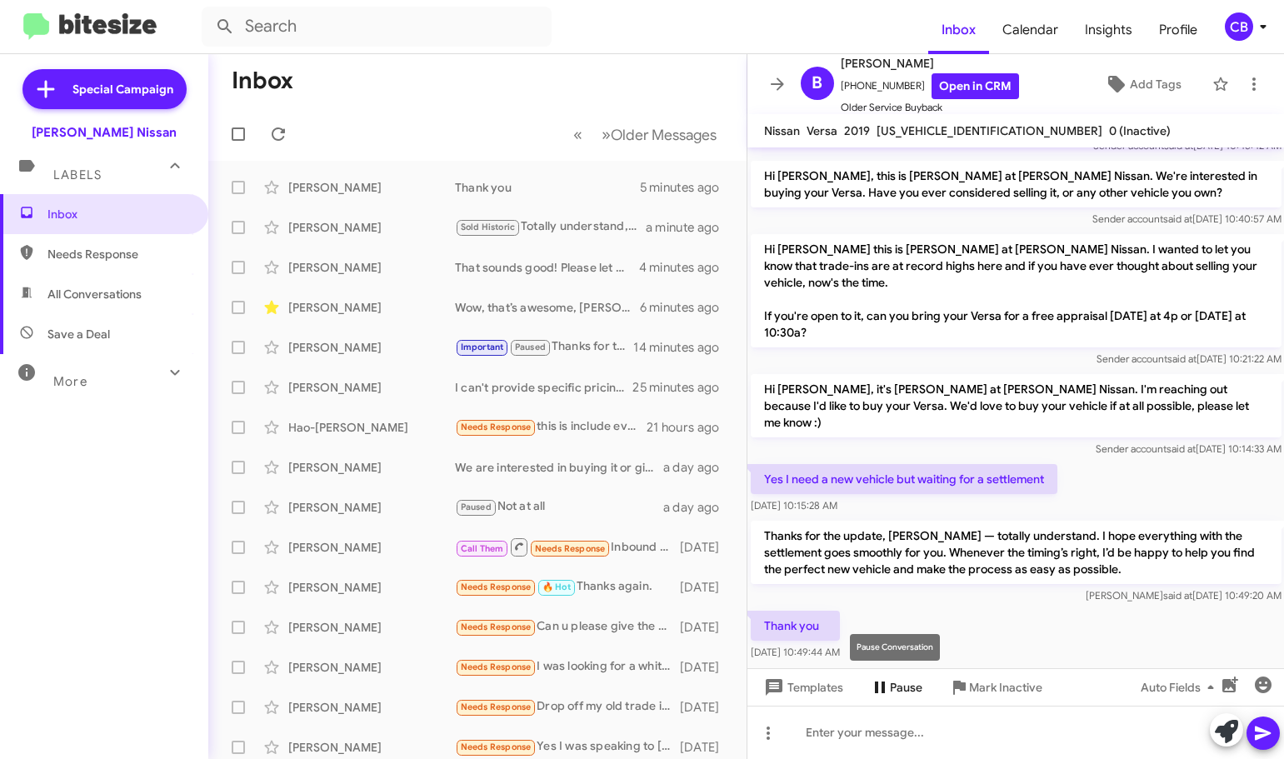
click at [906, 687] on span "Pause" at bounding box center [906, 687] width 32 height 30
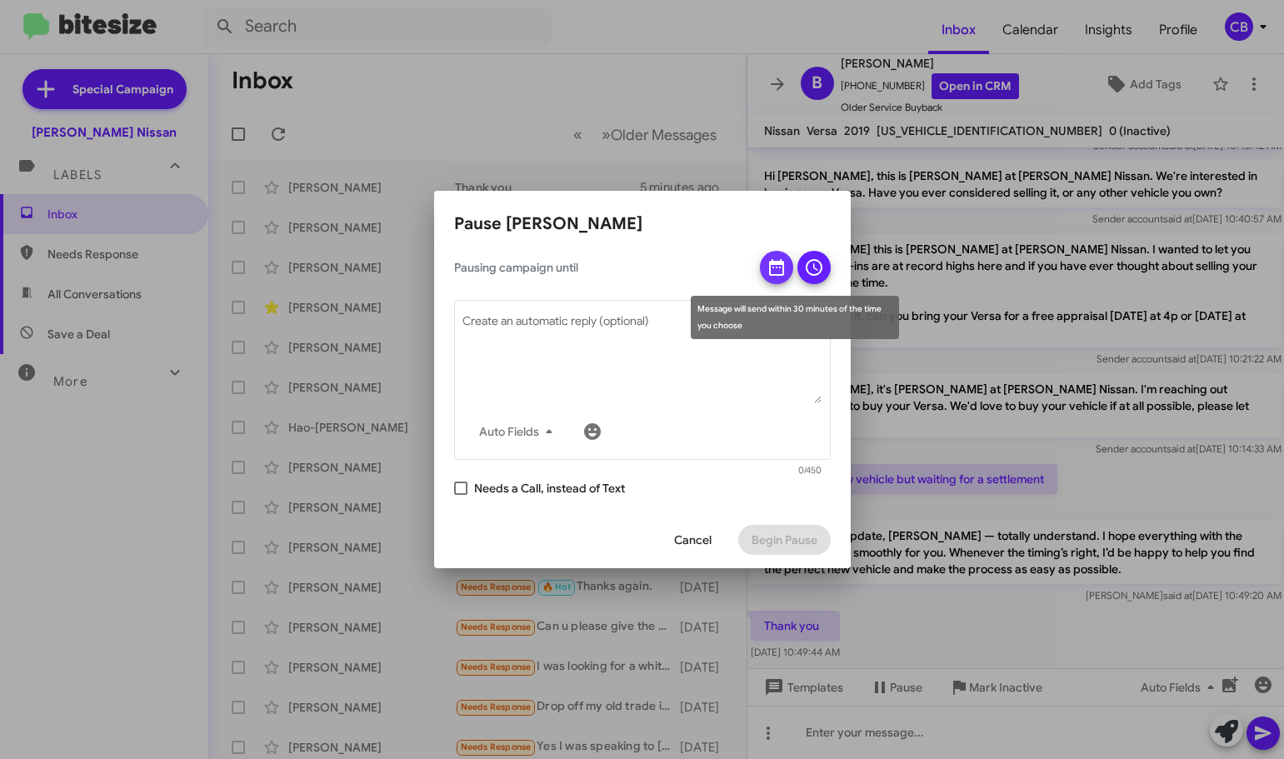
click at [784, 251] on span at bounding box center [776, 272] width 20 height 43
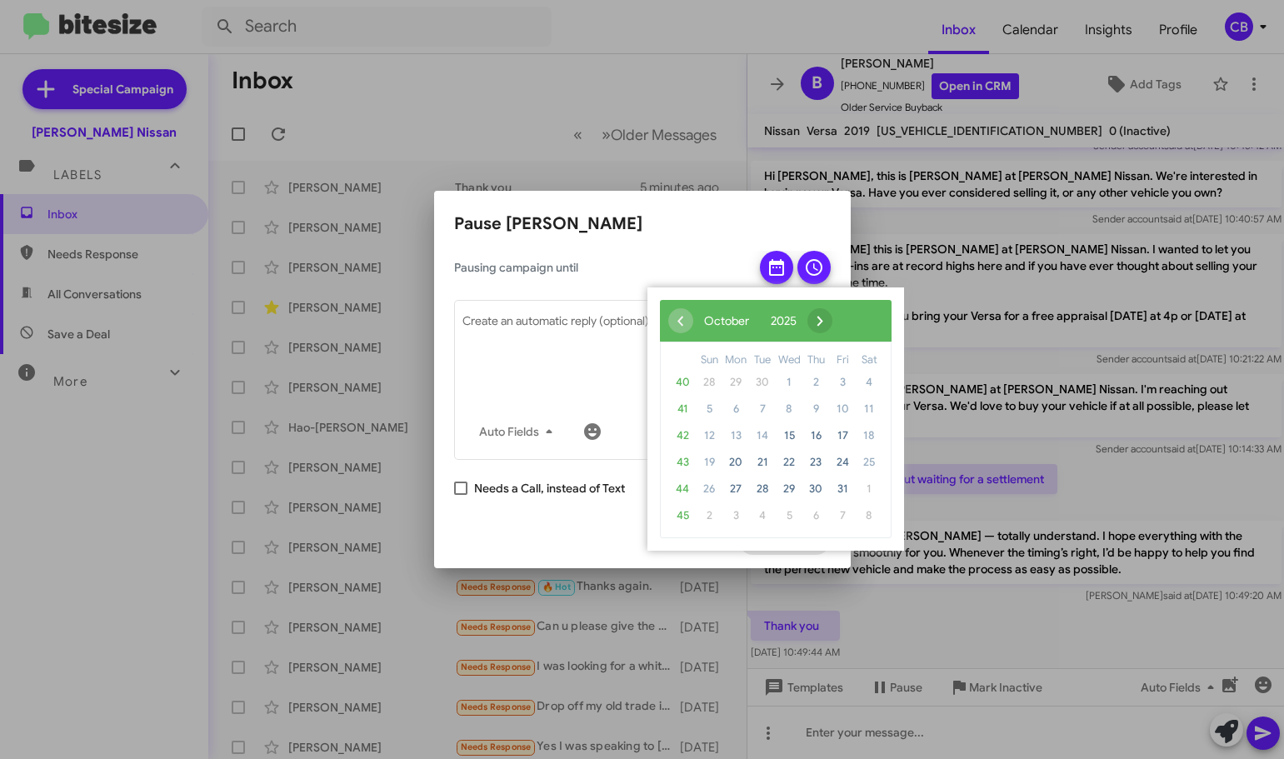
click at [832, 318] on span "›" at bounding box center [819, 320] width 25 height 25
click at [761, 441] on span "11" at bounding box center [762, 435] width 27 height 27
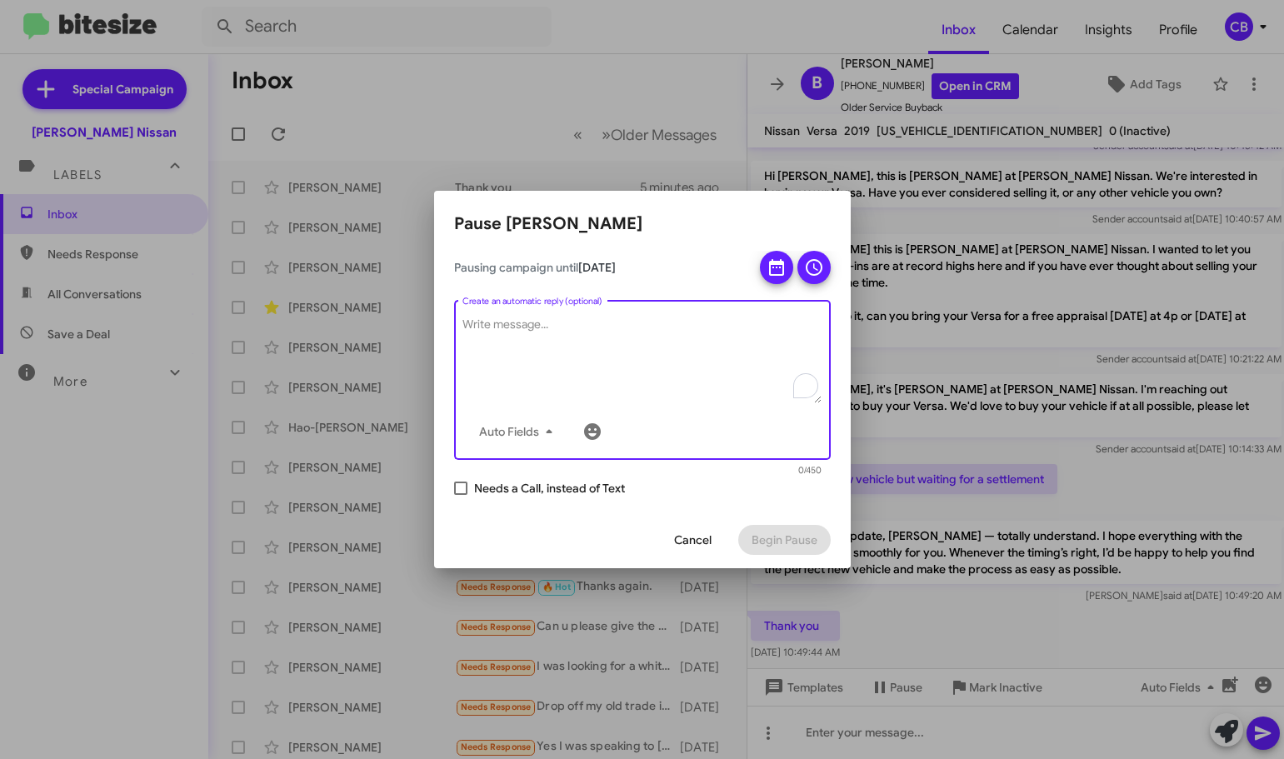
click at [636, 338] on textarea "Create an automatic reply (optional)" at bounding box center [641, 360] width 359 height 87
type textarea "R"
type textarea "Morning Brenda, just wanting to followup on your settlement. If you need anythi…"
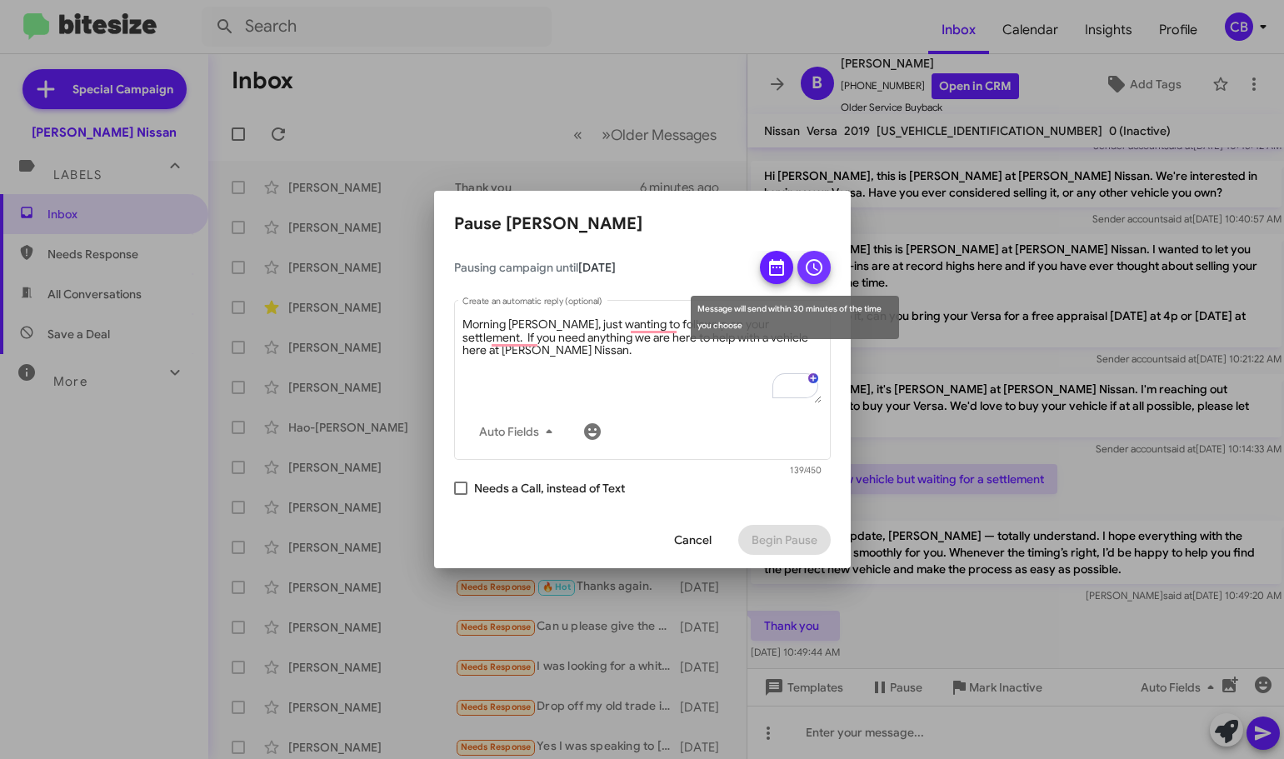
click at [806, 271] on icon at bounding box center [814, 267] width 17 height 17
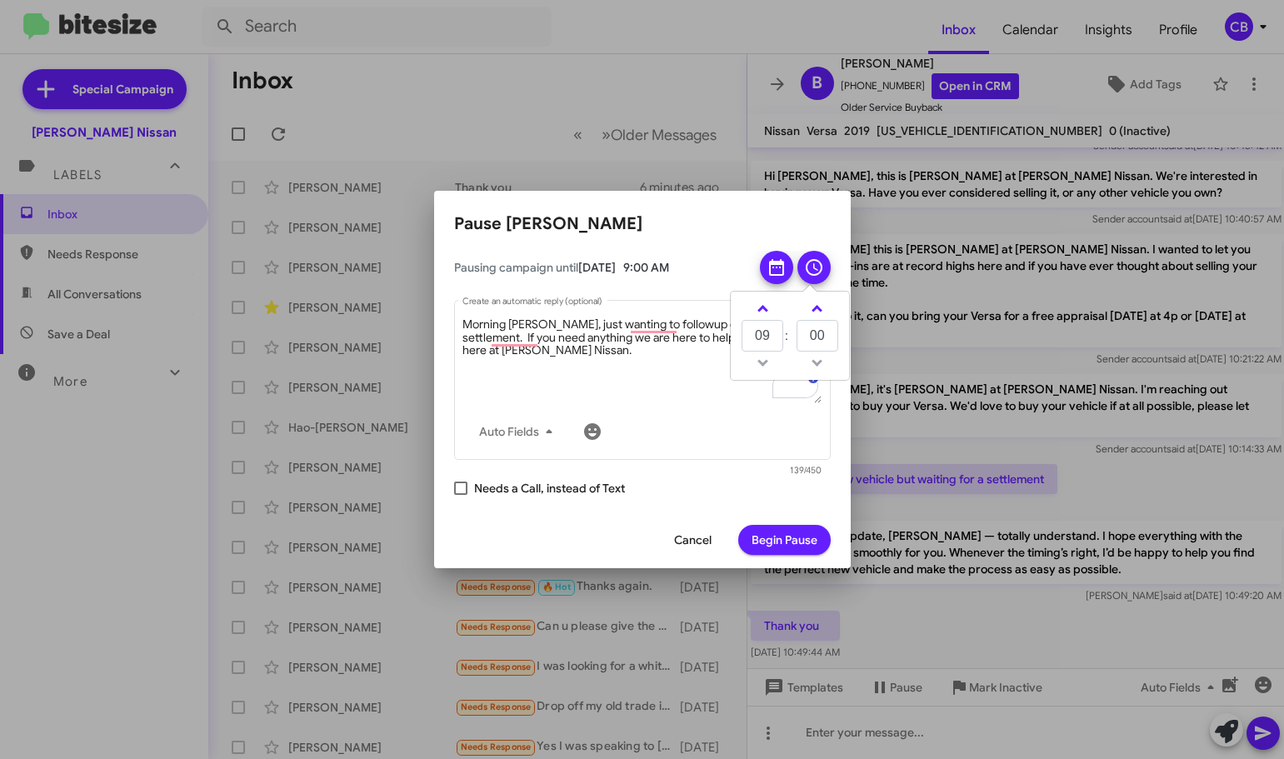
click at [787, 531] on span "Begin Pause" at bounding box center [784, 540] width 66 height 30
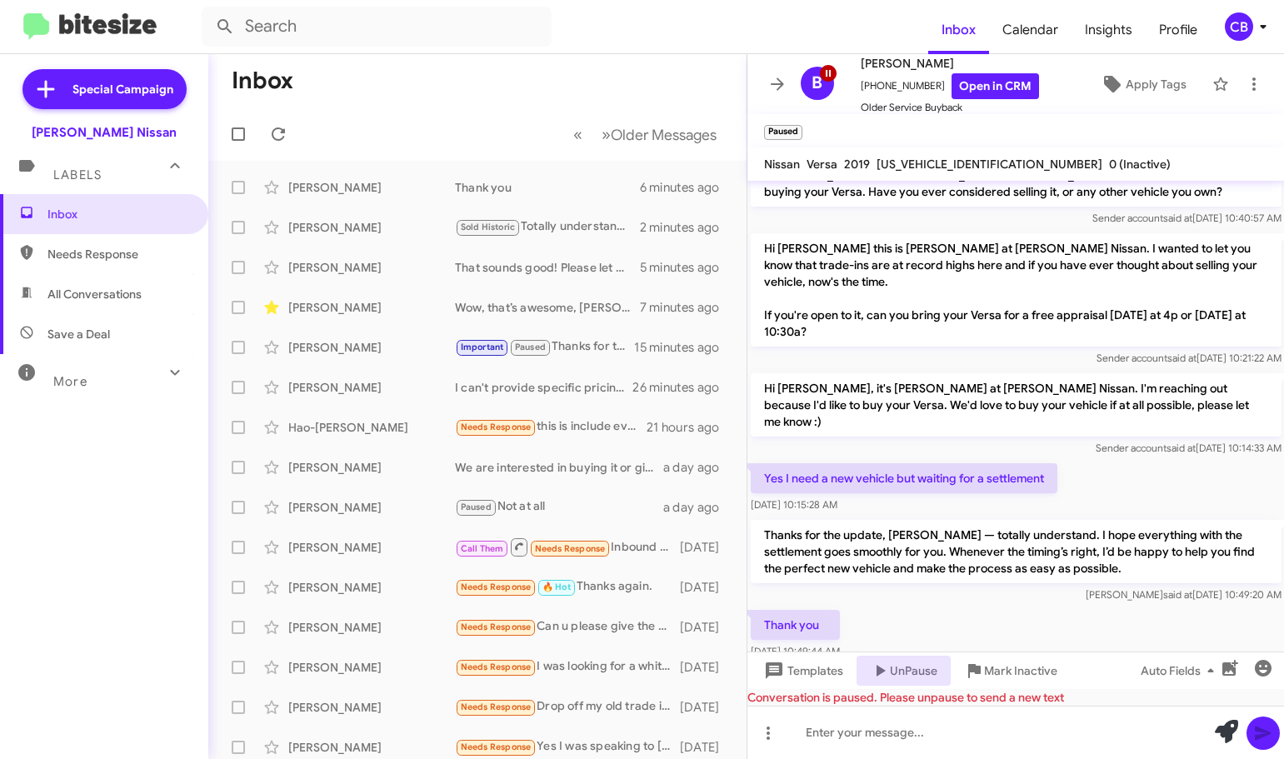
scroll to position [552, 0]
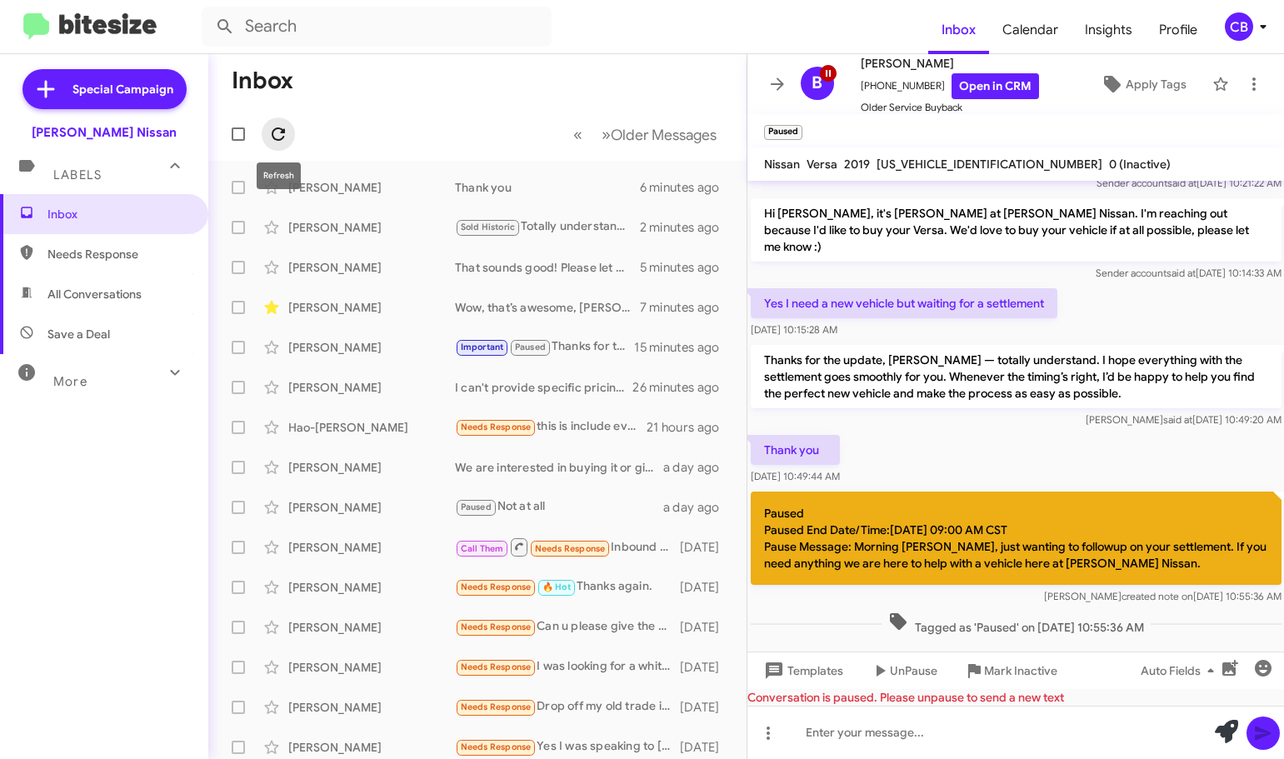
click at [284, 135] on icon at bounding box center [278, 134] width 20 height 20
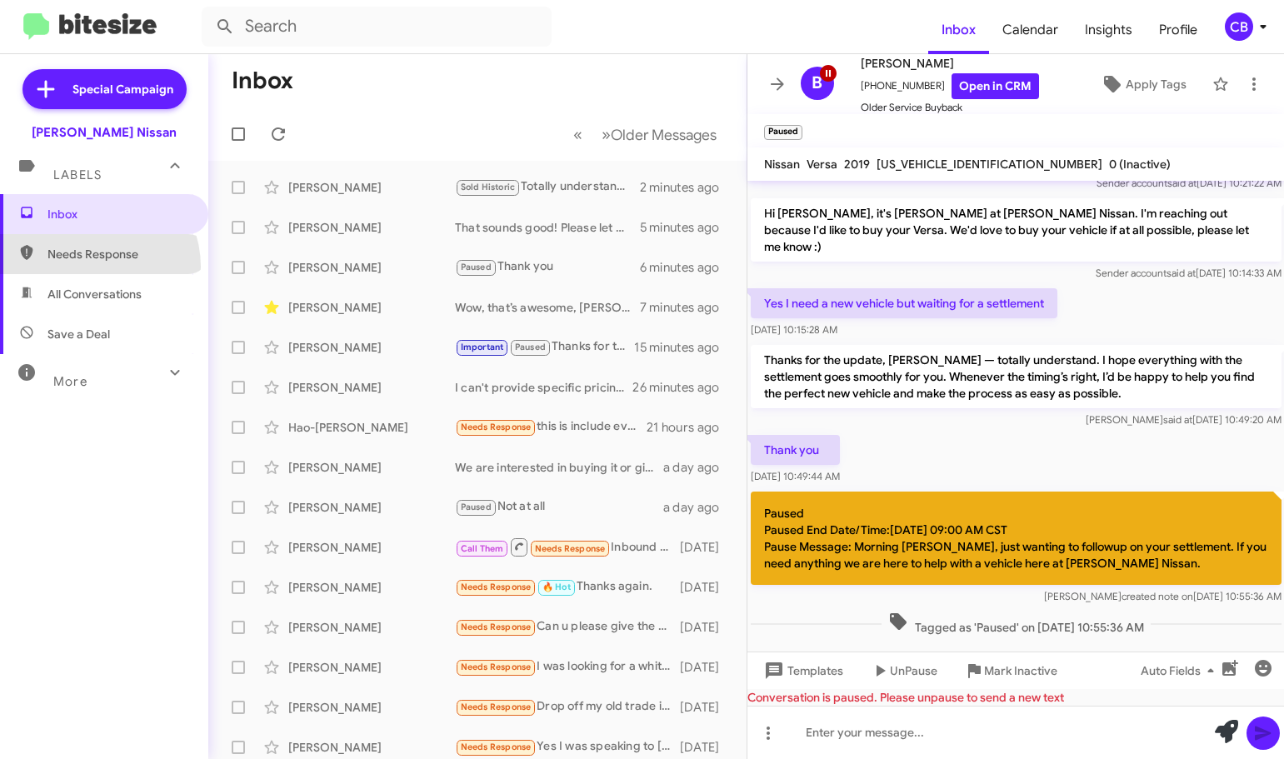
click at [90, 267] on span "Needs Response" at bounding box center [104, 254] width 208 height 40
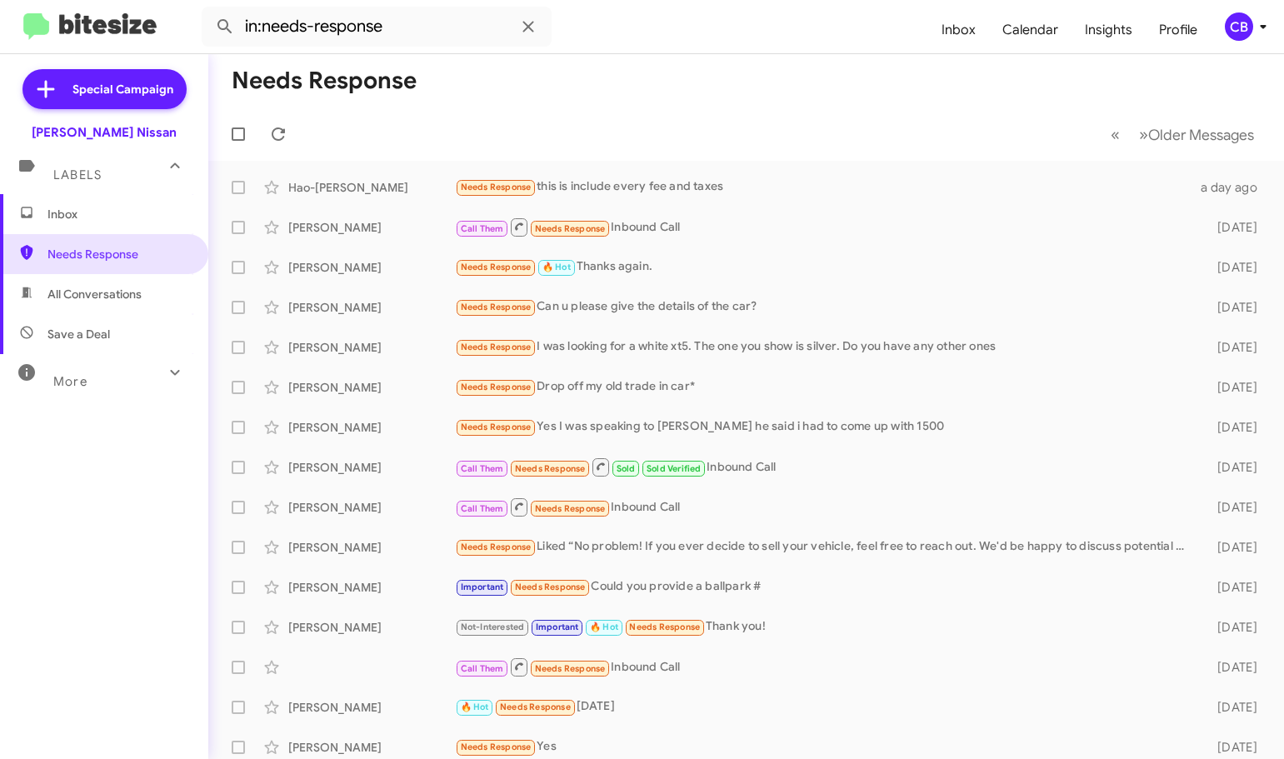
click at [95, 293] on span "All Conversations" at bounding box center [94, 294] width 94 height 17
type input "in:all-conversations"
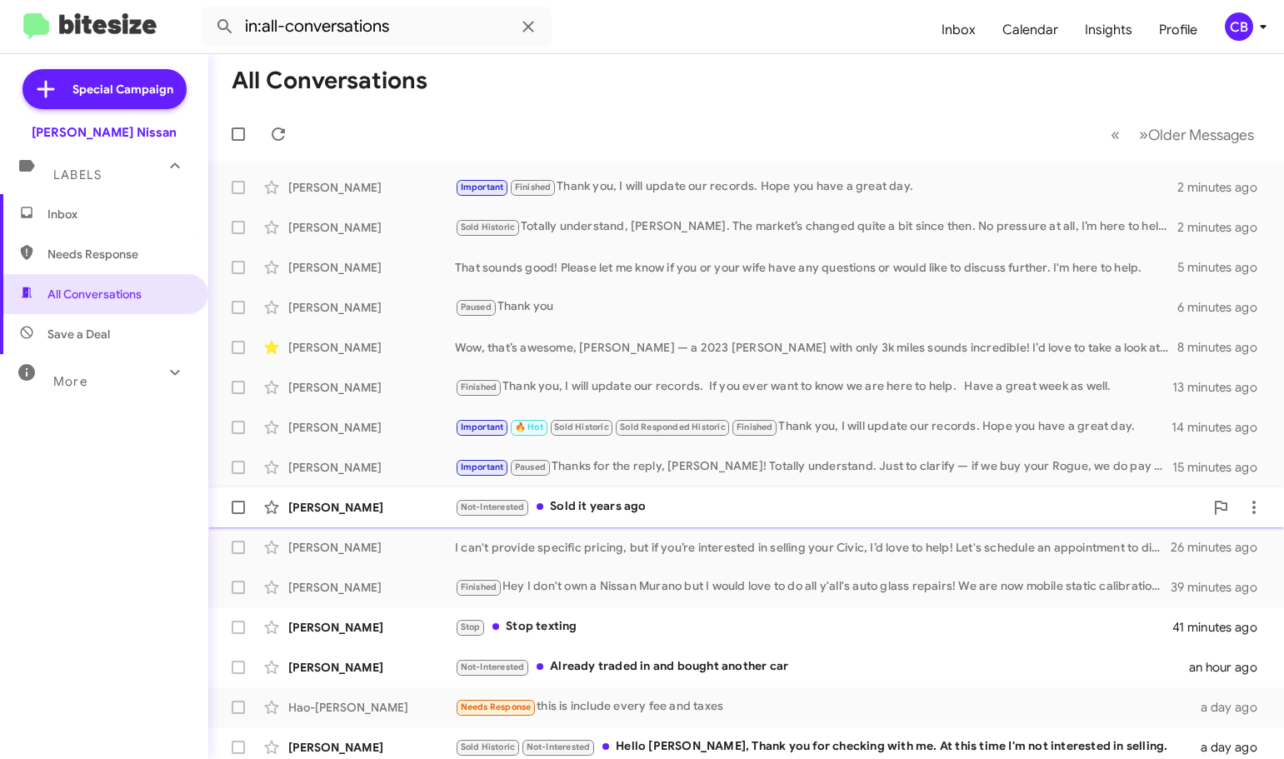
click at [332, 510] on div "[PERSON_NAME]" at bounding box center [371, 507] width 167 height 17
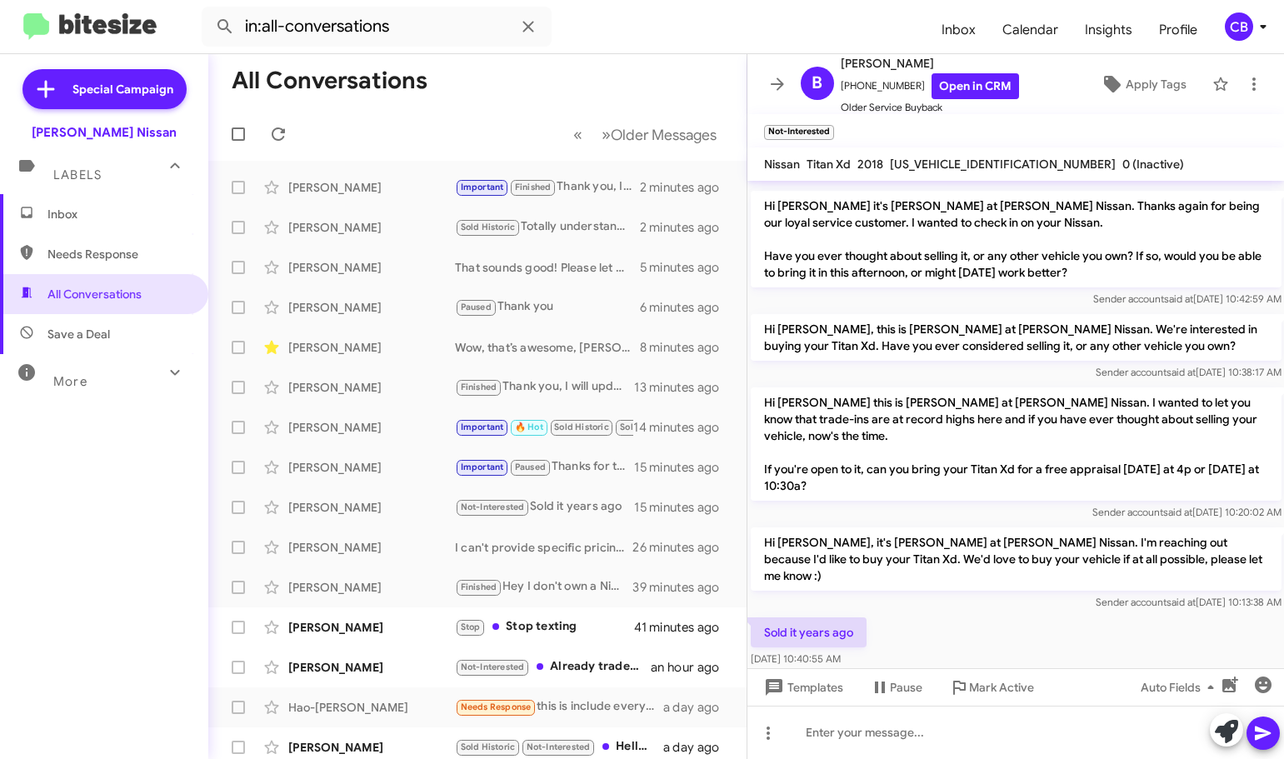
scroll to position [666, 0]
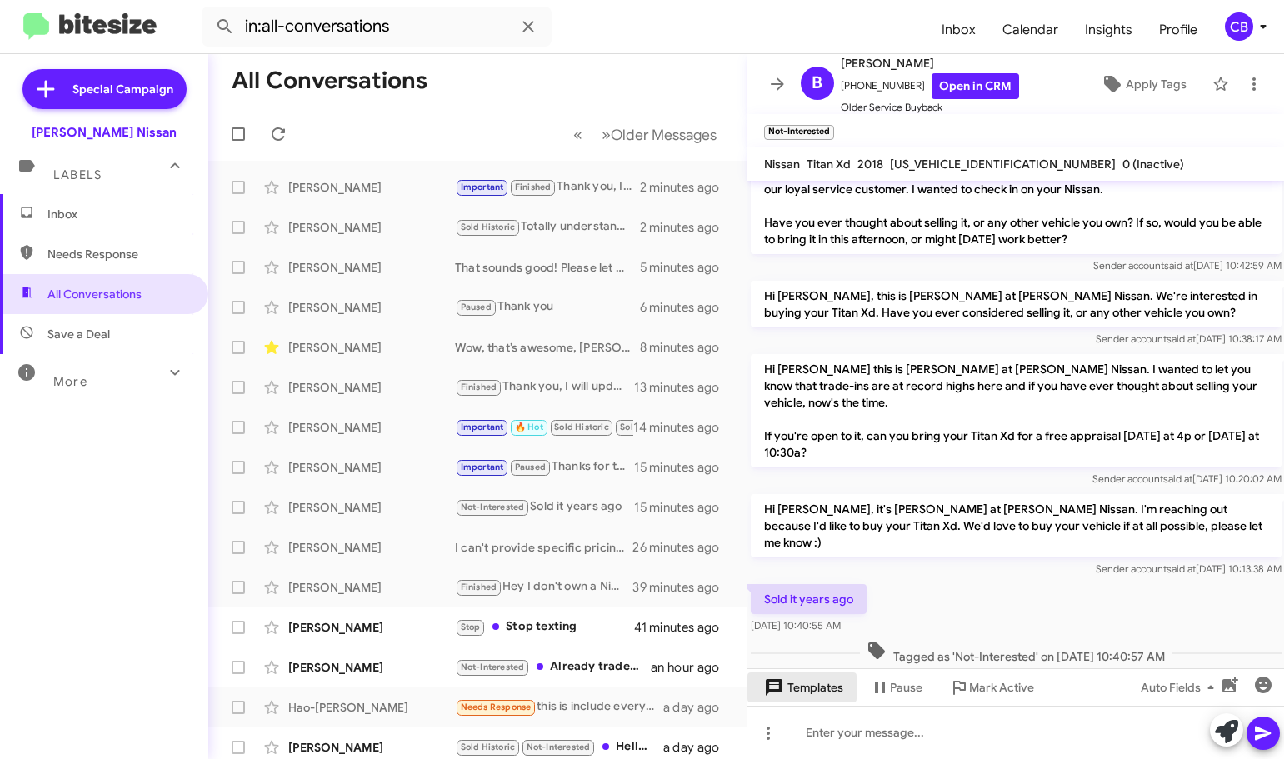
click at [822, 683] on span "Templates" at bounding box center [802, 687] width 82 height 30
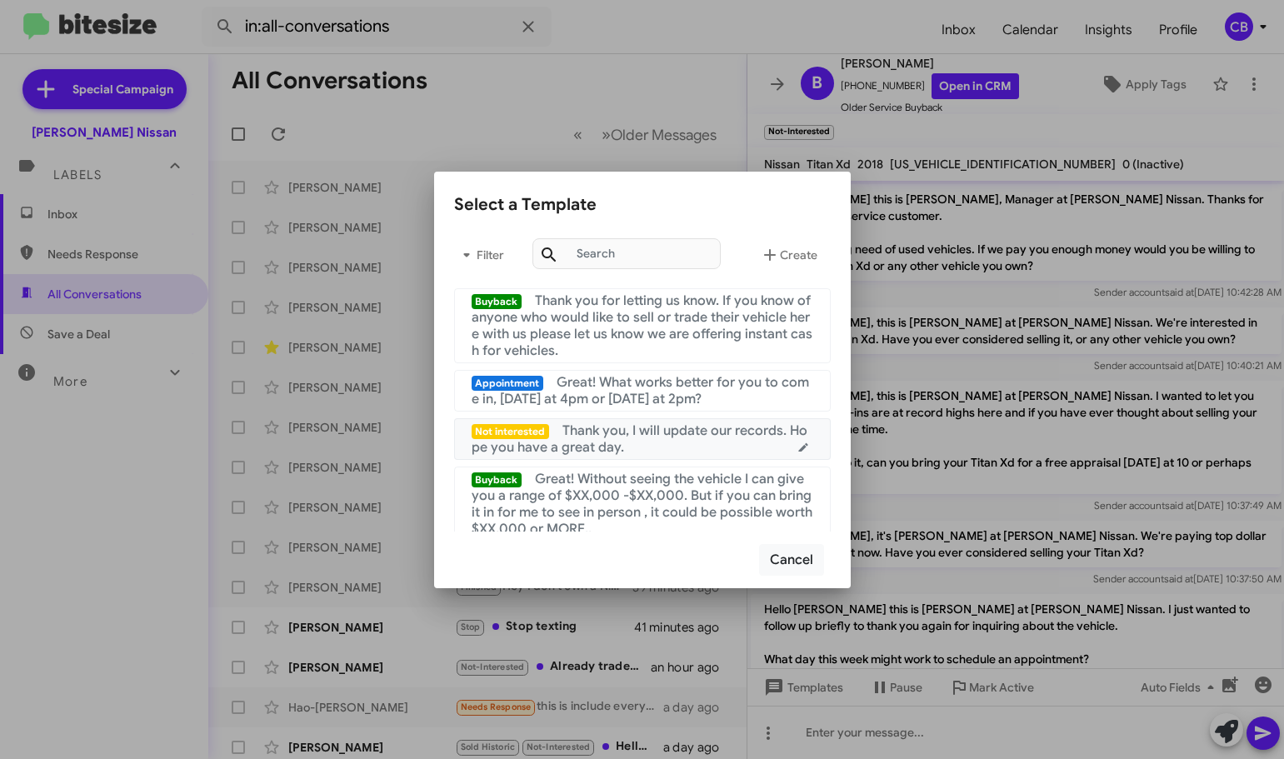
scroll to position [666, 0]
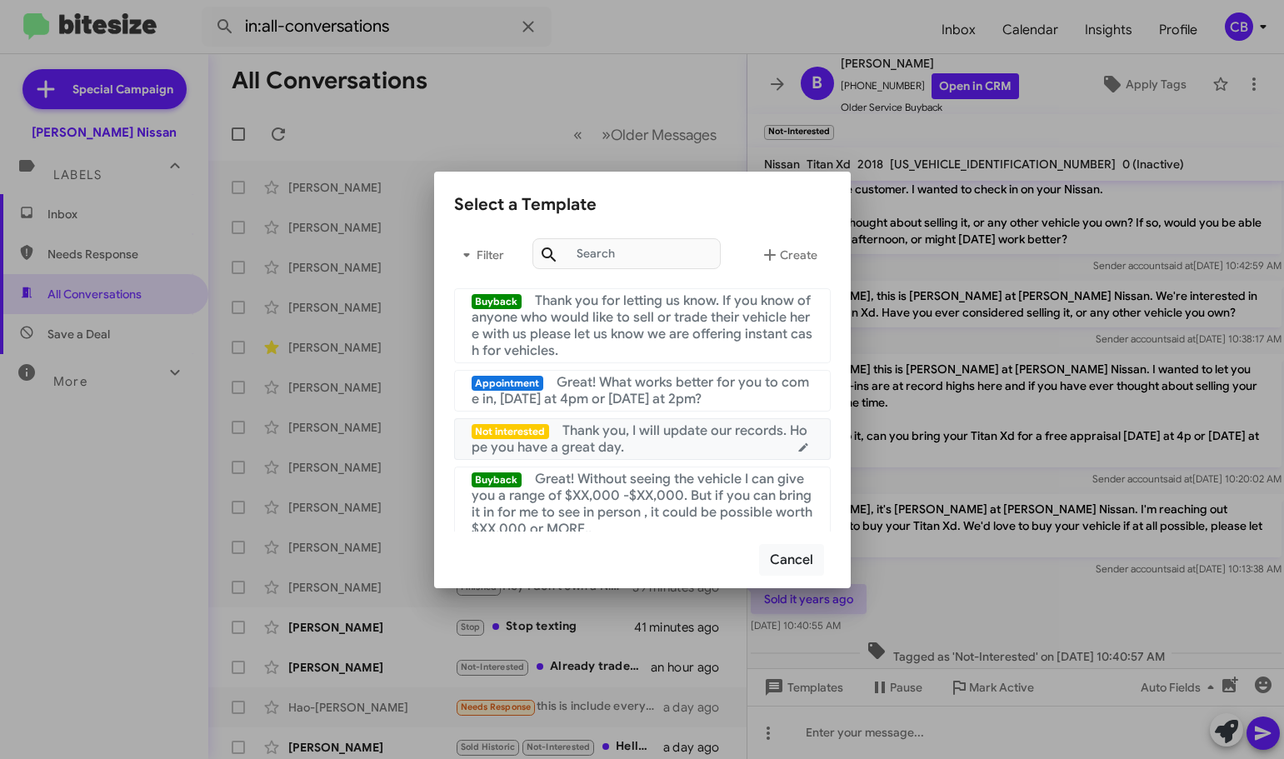
click at [669, 430] on span "Thank you, I will update our records. Hope you have a great day." at bounding box center [640, 438] width 337 height 33
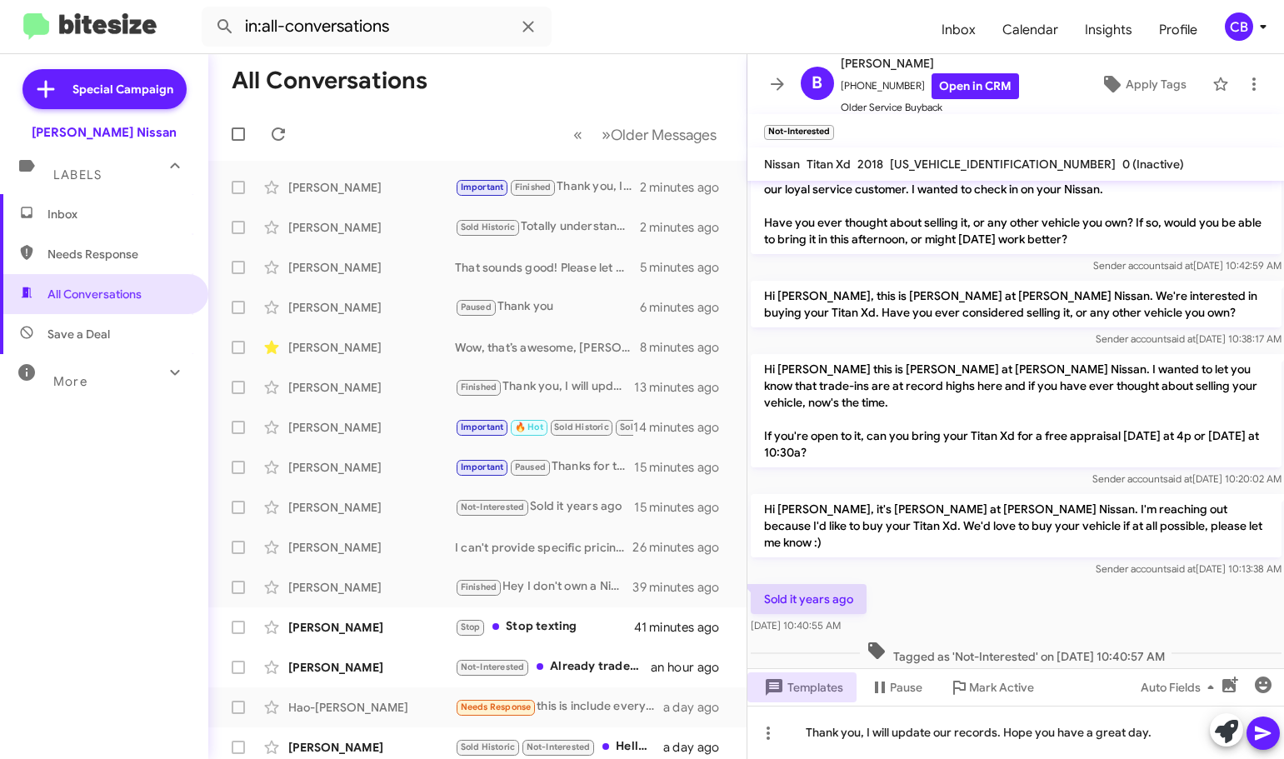
click at [1260, 738] on icon at bounding box center [1263, 733] width 20 height 20
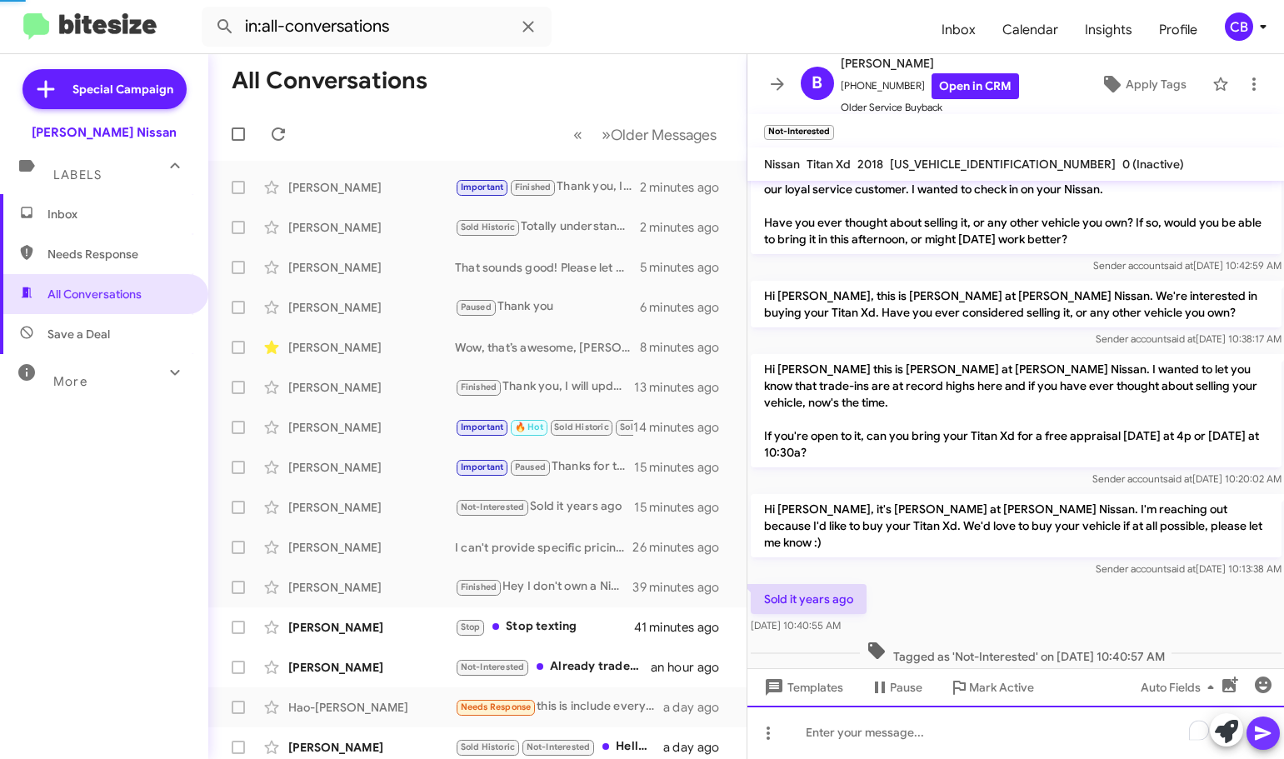
scroll to position [0, 0]
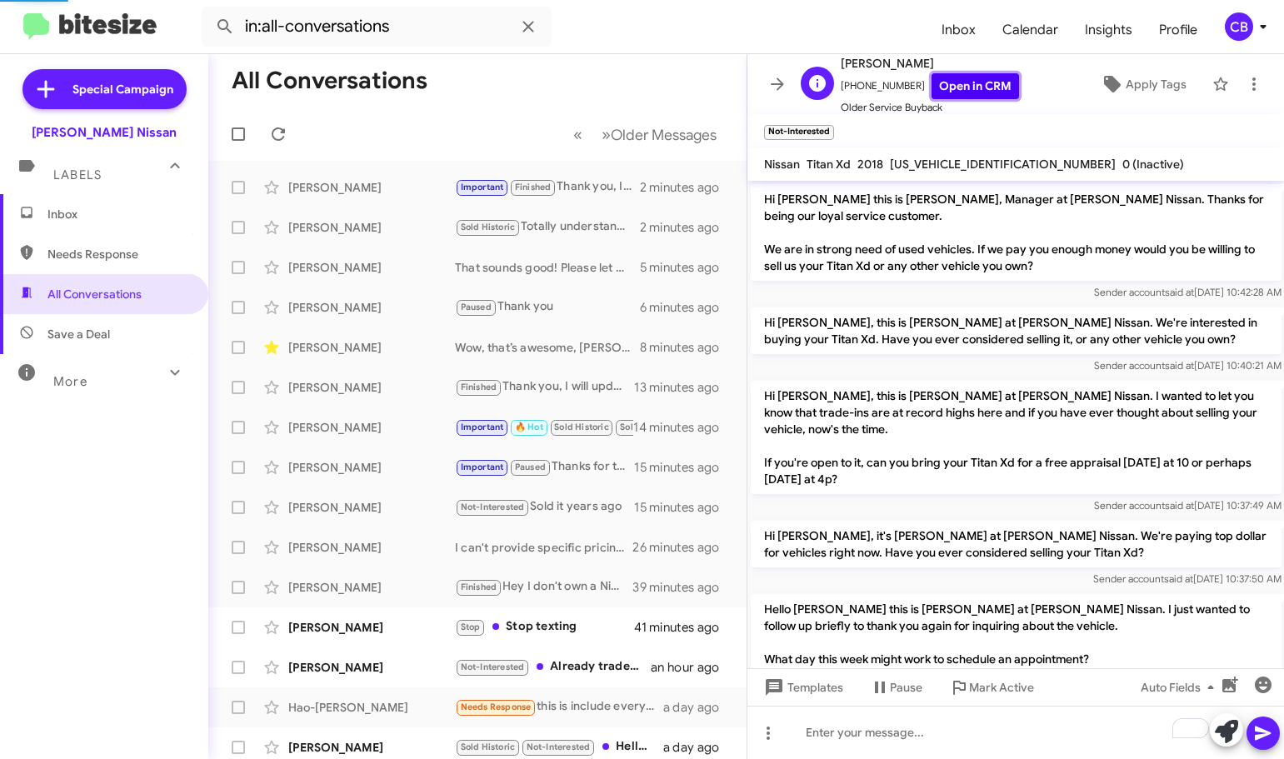
click at [951, 80] on link "Open in CRM" at bounding box center [974, 86] width 87 height 26
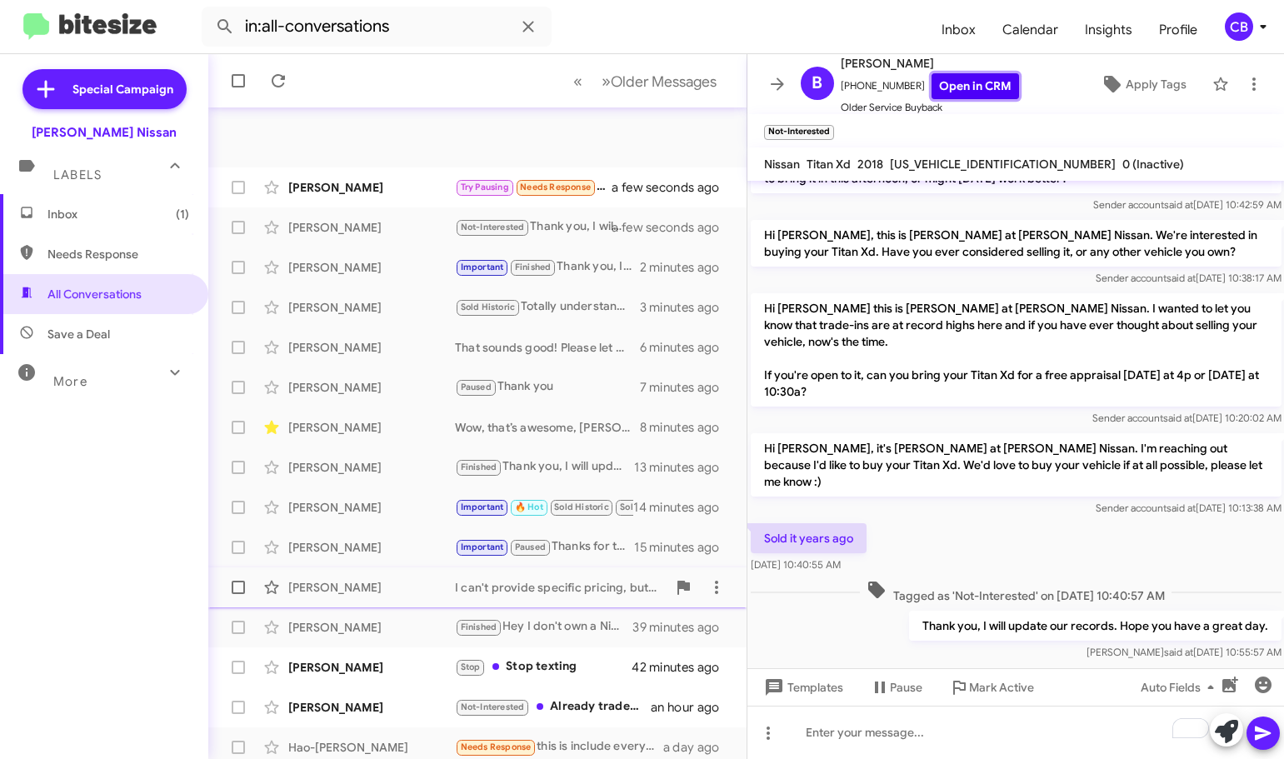
scroll to position [167, 0]
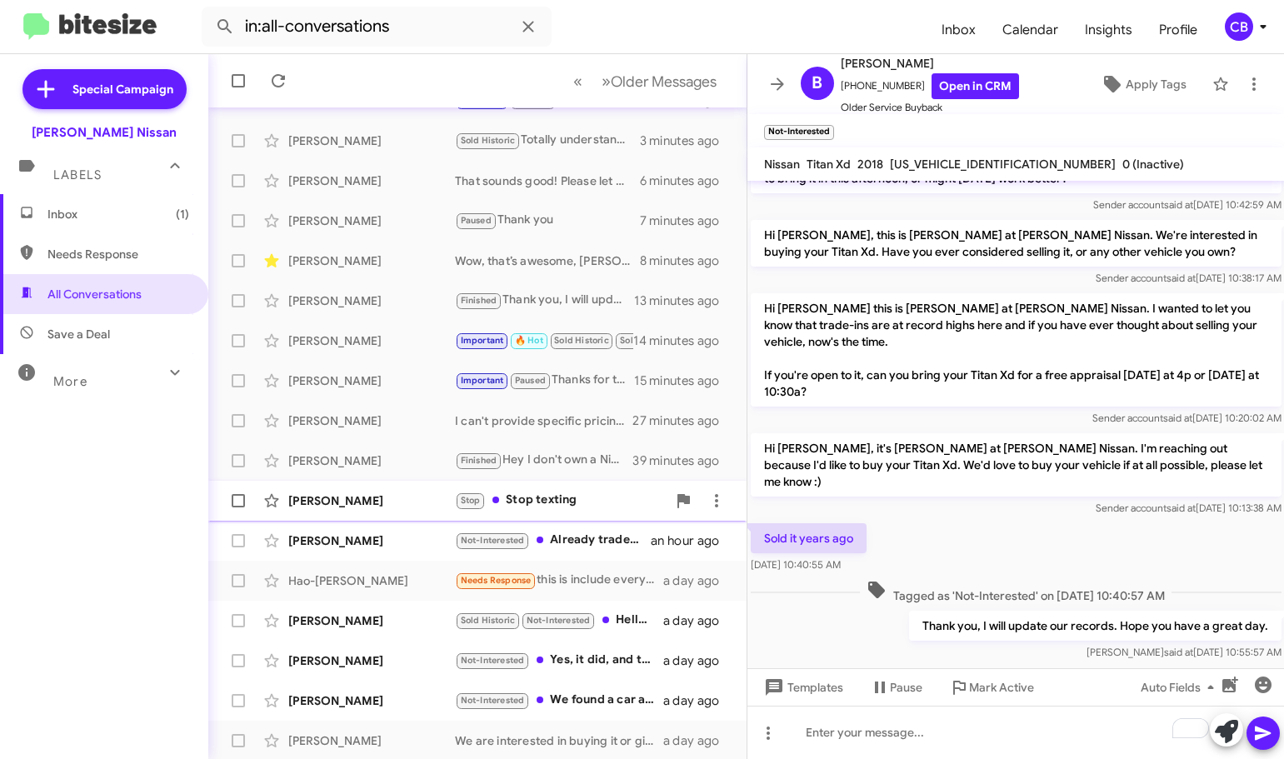
click at [349, 504] on div "[PERSON_NAME]" at bounding box center [371, 500] width 167 height 17
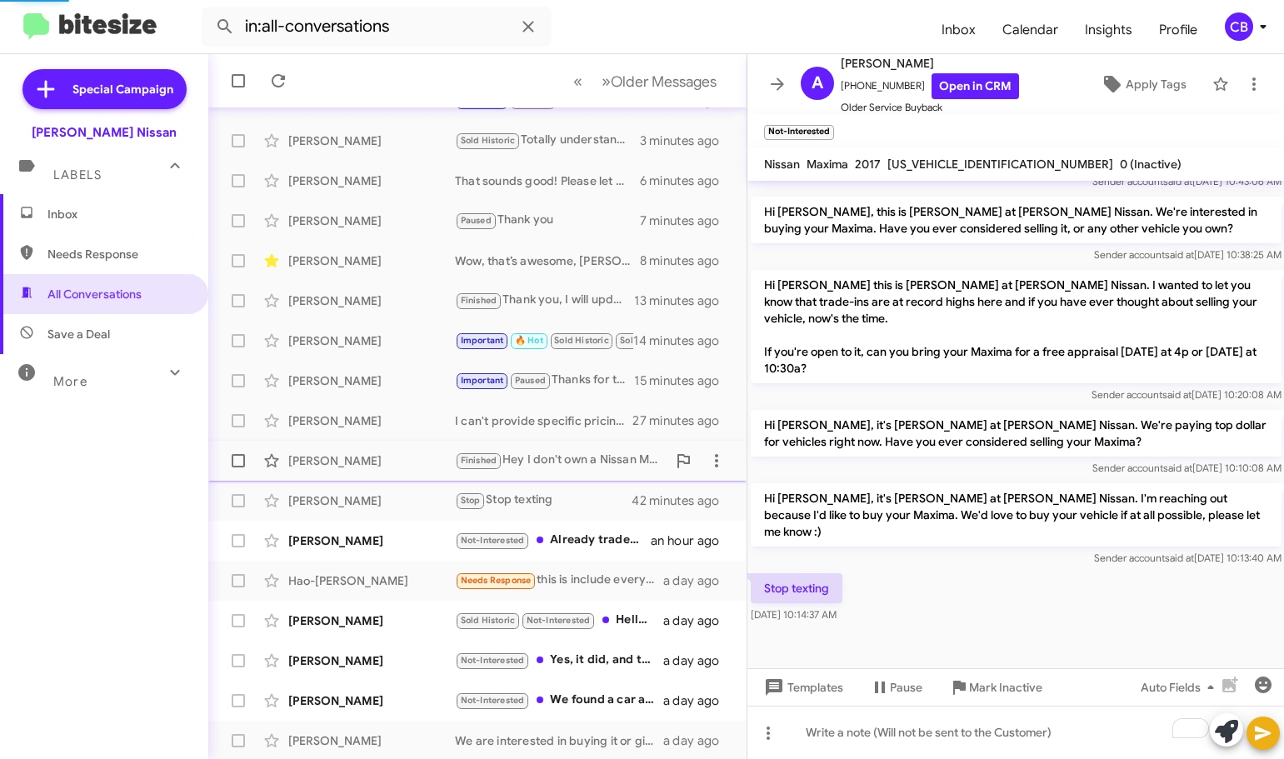
scroll to position [471, 0]
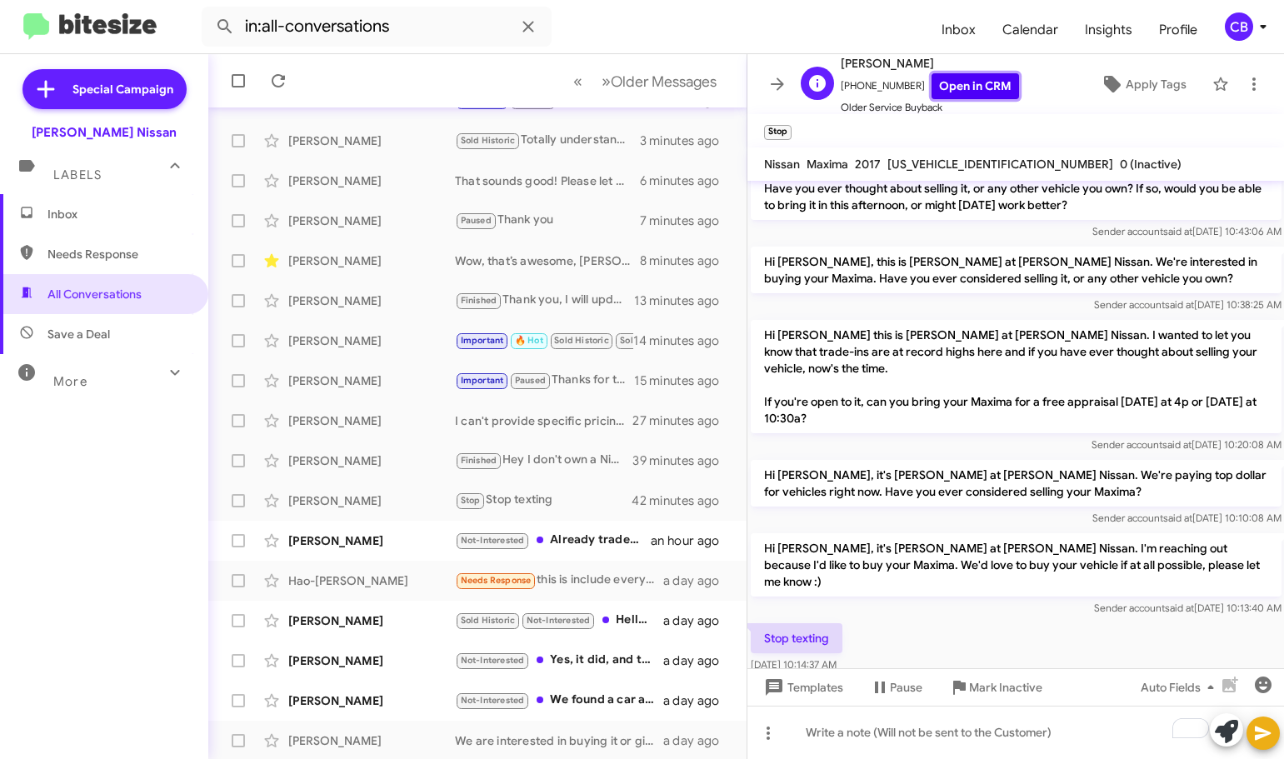
click at [966, 80] on link "Open in CRM" at bounding box center [974, 86] width 87 height 26
click at [985, 693] on span "Mark Inactive" at bounding box center [1005, 687] width 73 height 30
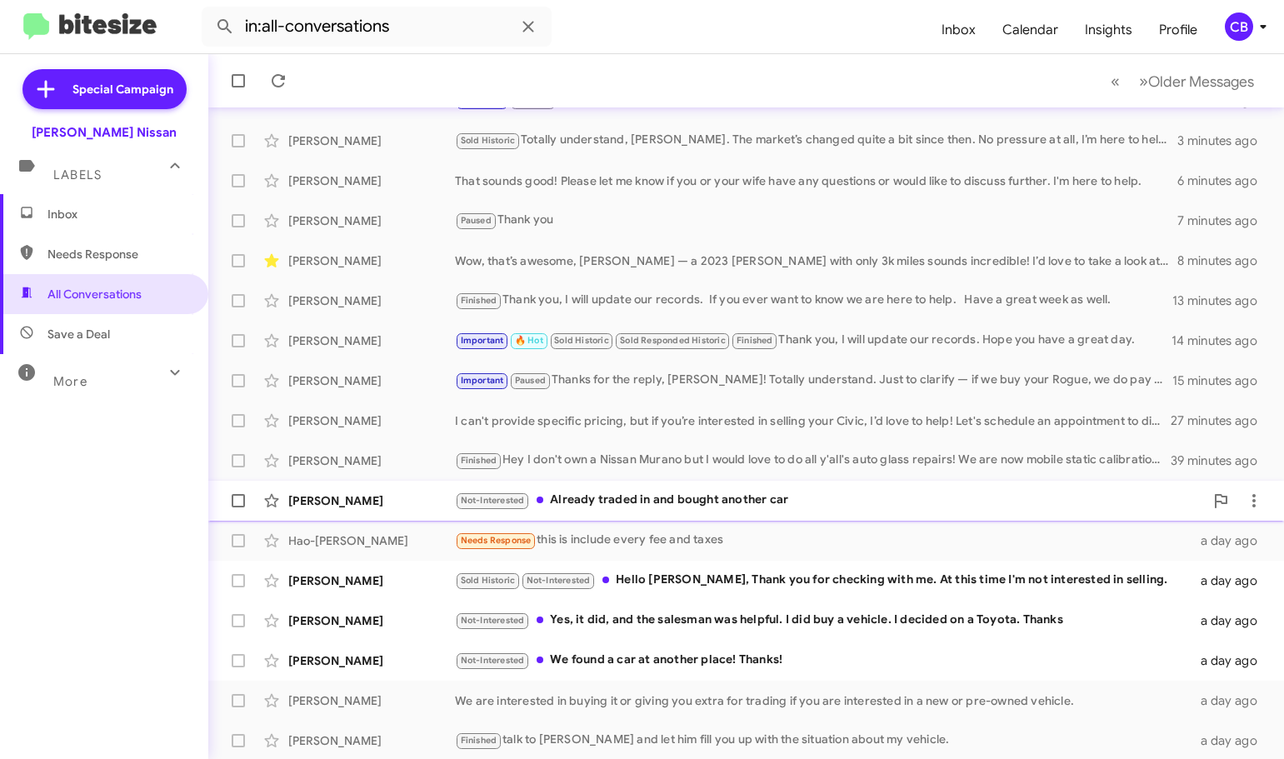
click at [359, 503] on div "[PERSON_NAME]" at bounding box center [371, 500] width 167 height 17
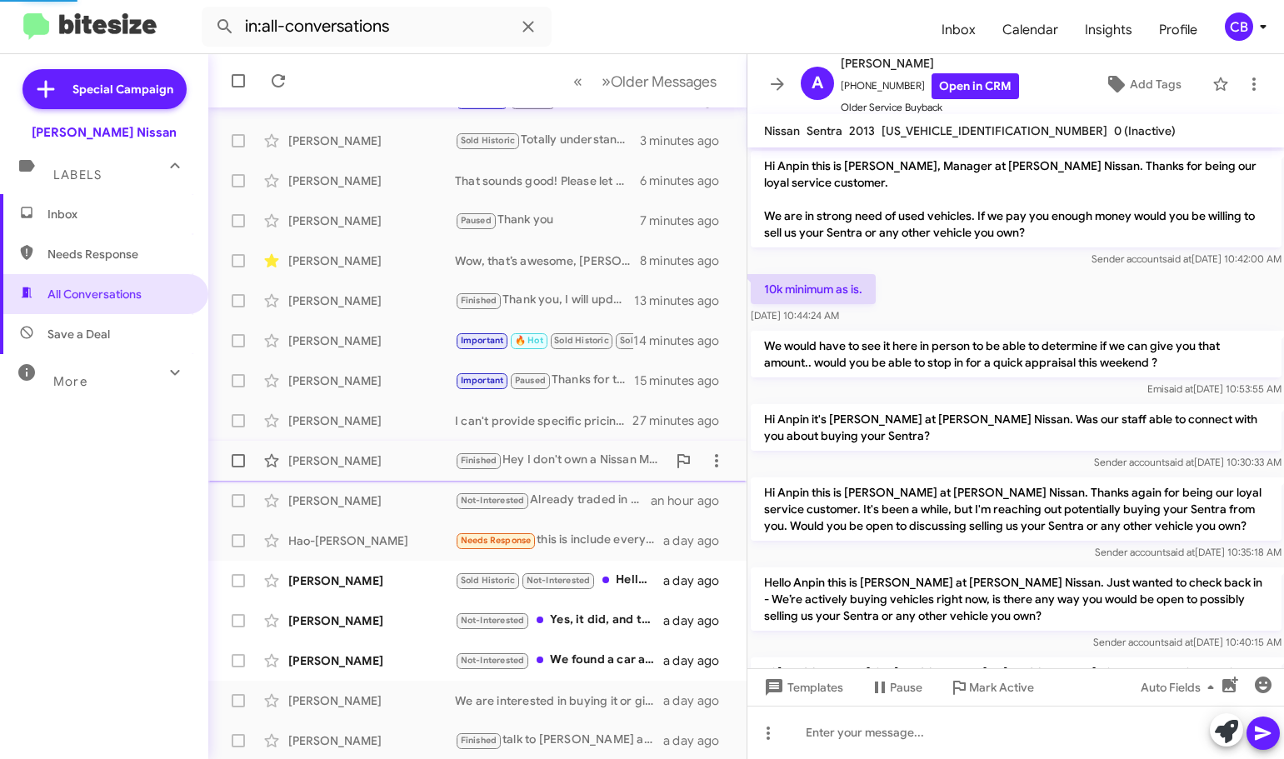
scroll to position [295, 0]
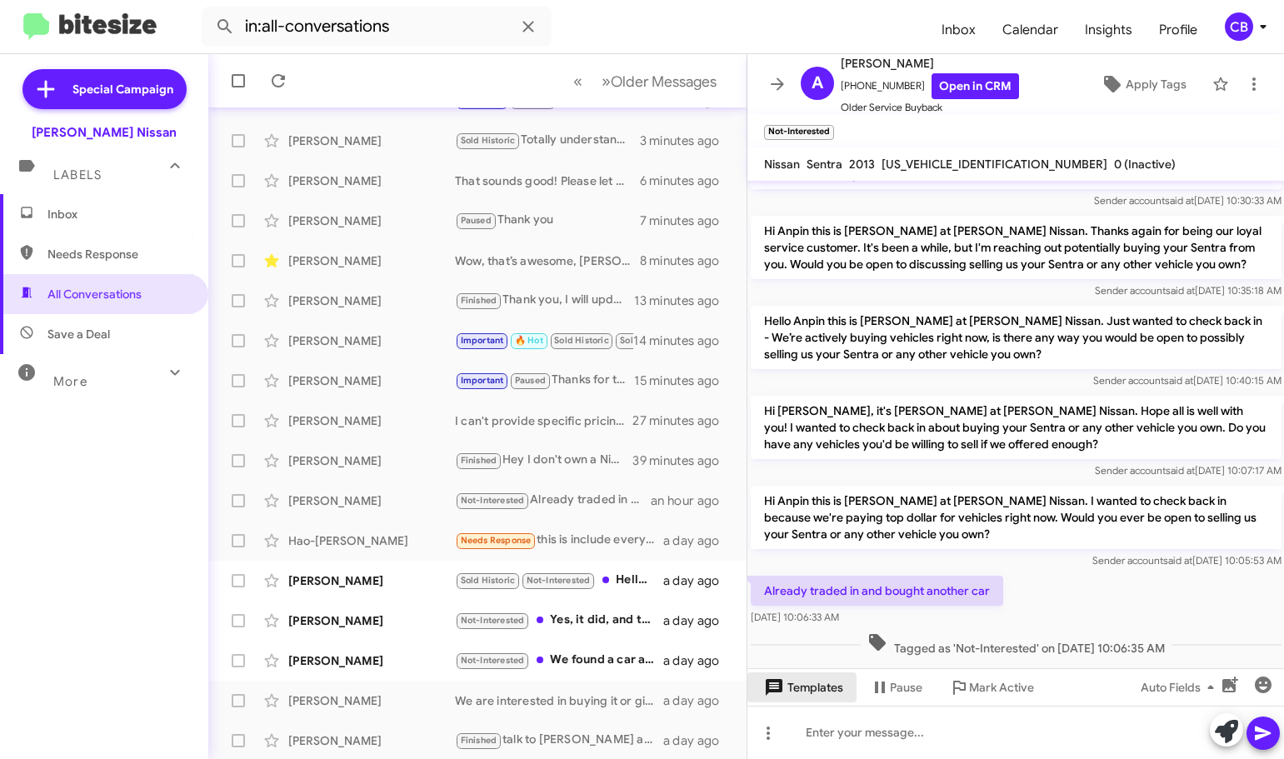
click at [819, 681] on span "Templates" at bounding box center [802, 687] width 82 height 30
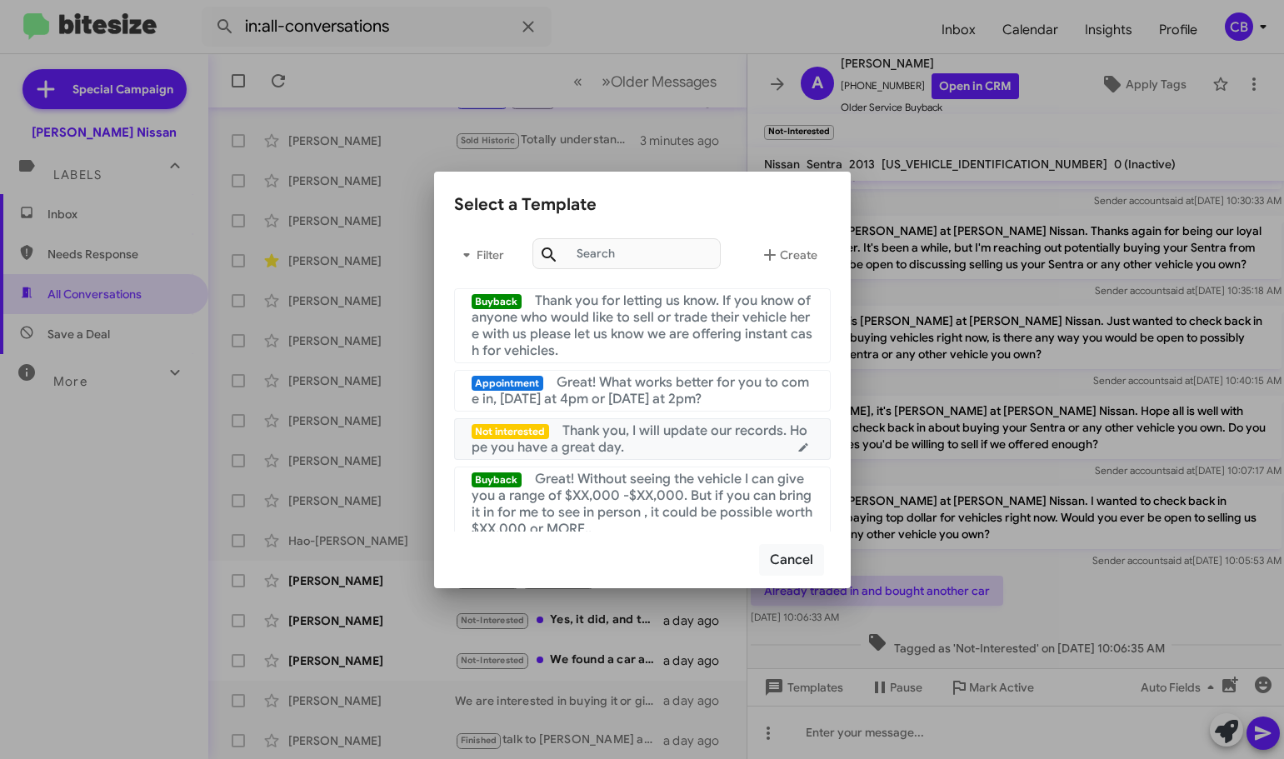
click at [631, 438] on span "Thank you, I will update our records. Hope you have a great day." at bounding box center [640, 438] width 337 height 33
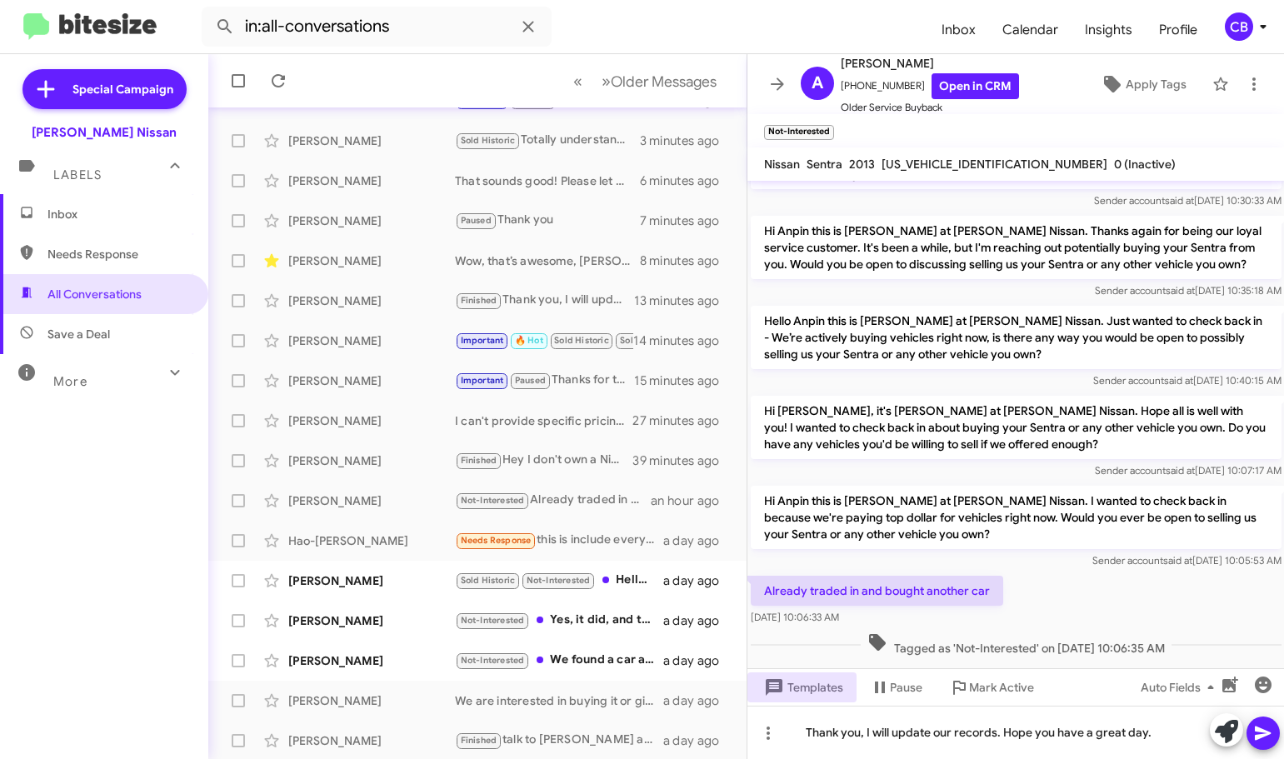
click at [1255, 730] on icon at bounding box center [1263, 733] width 16 height 14
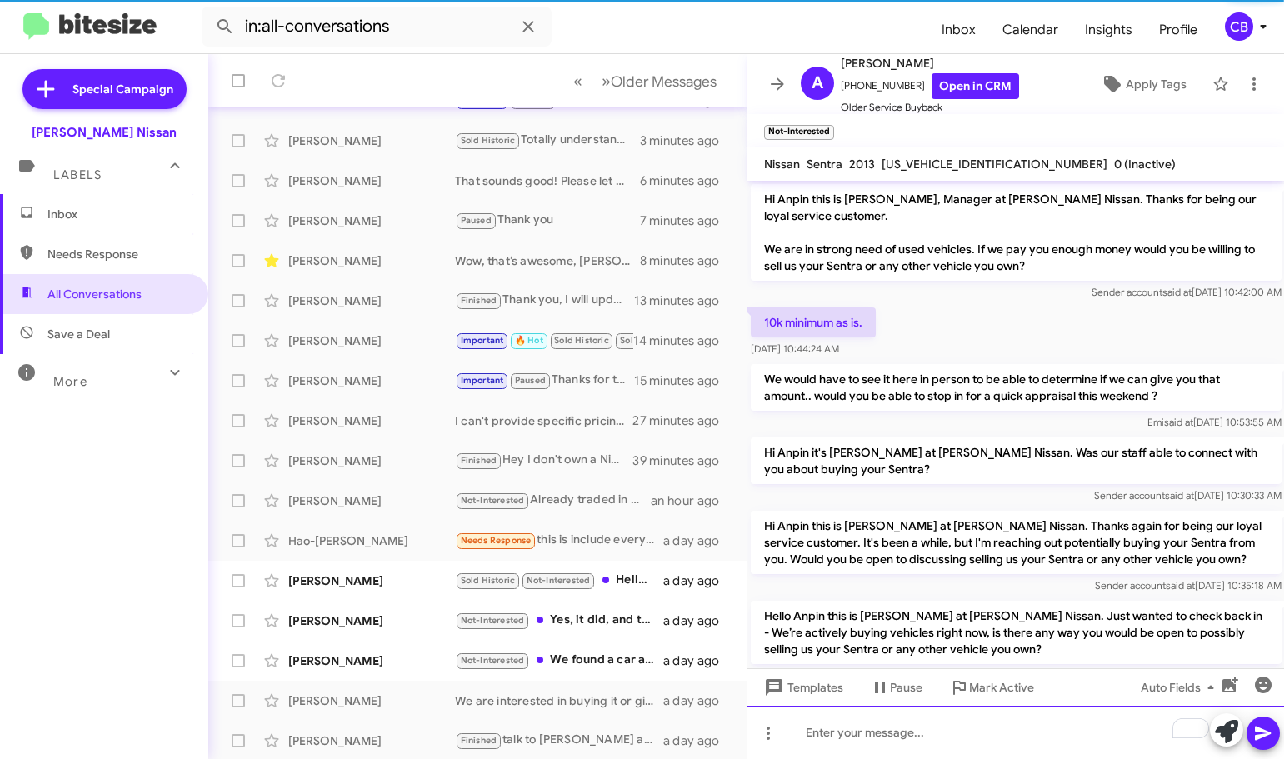
scroll to position [389, 0]
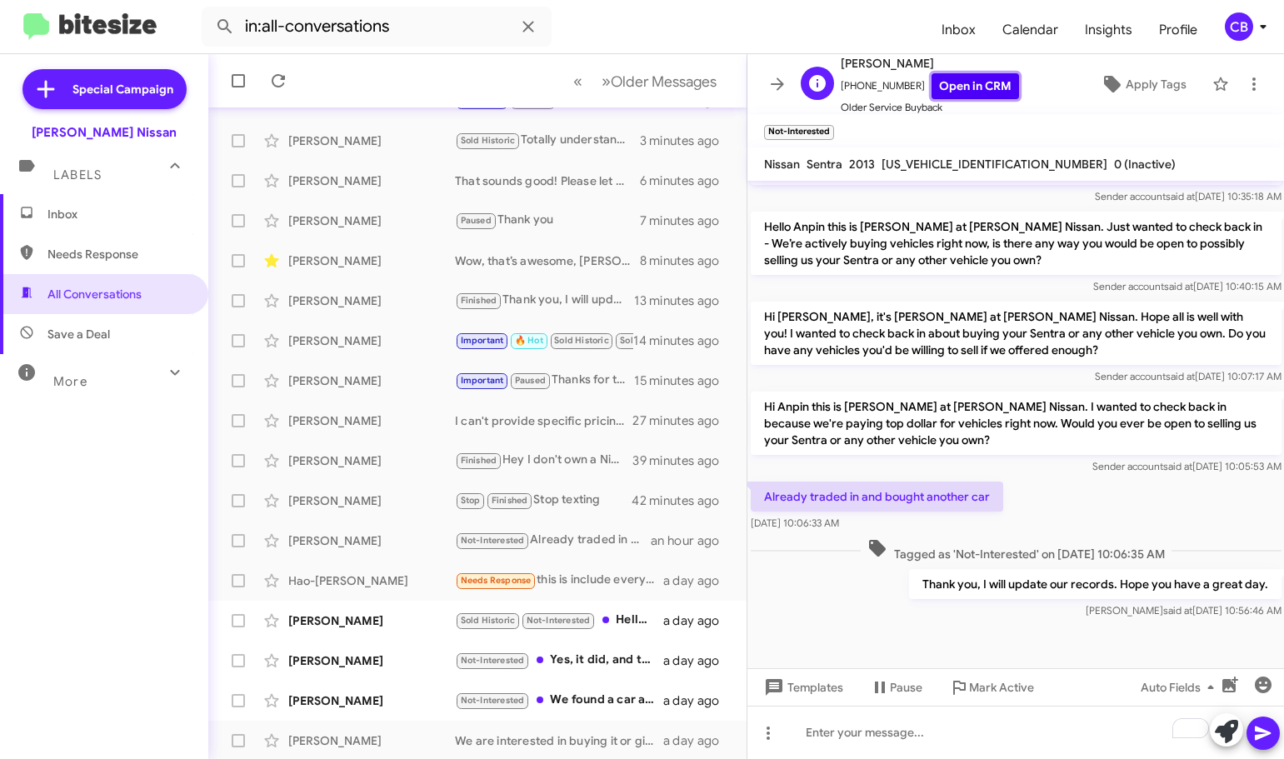
click at [971, 82] on link "Open in CRM" at bounding box center [974, 86] width 87 height 26
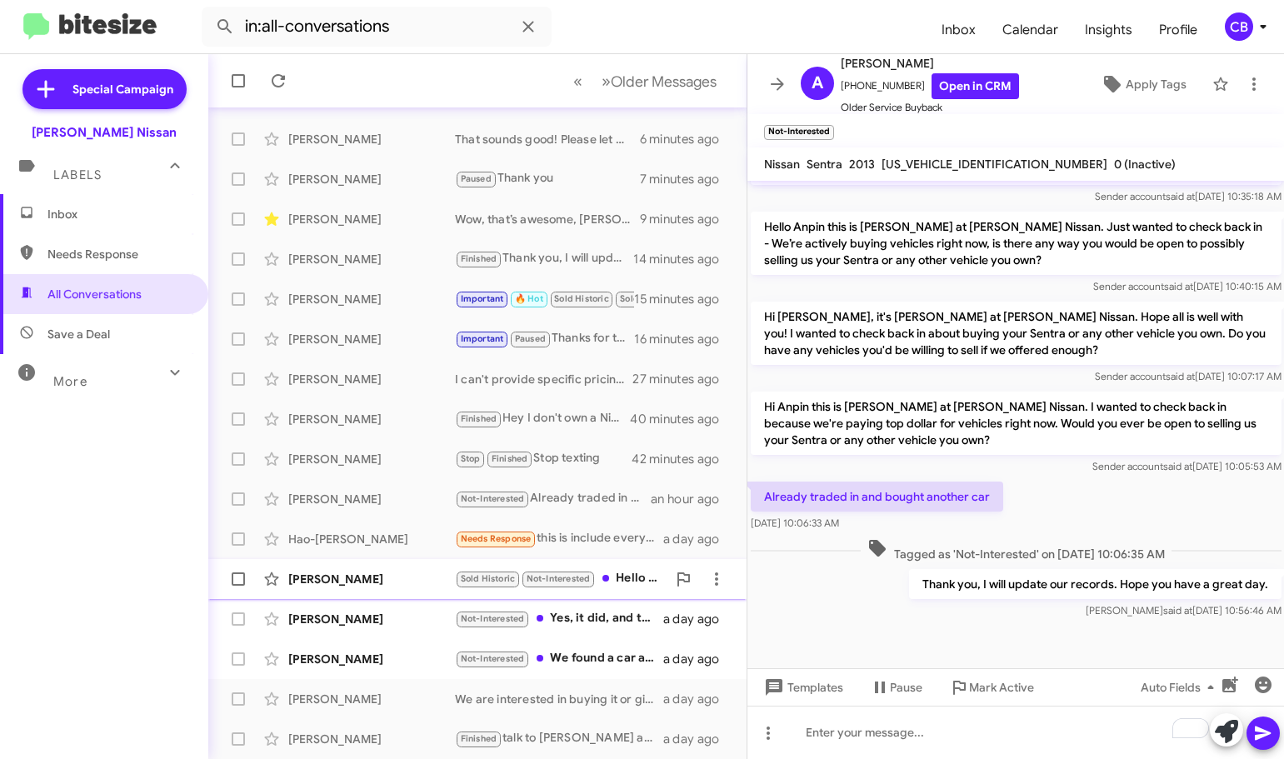
click at [322, 584] on div "[PERSON_NAME]" at bounding box center [371, 579] width 167 height 17
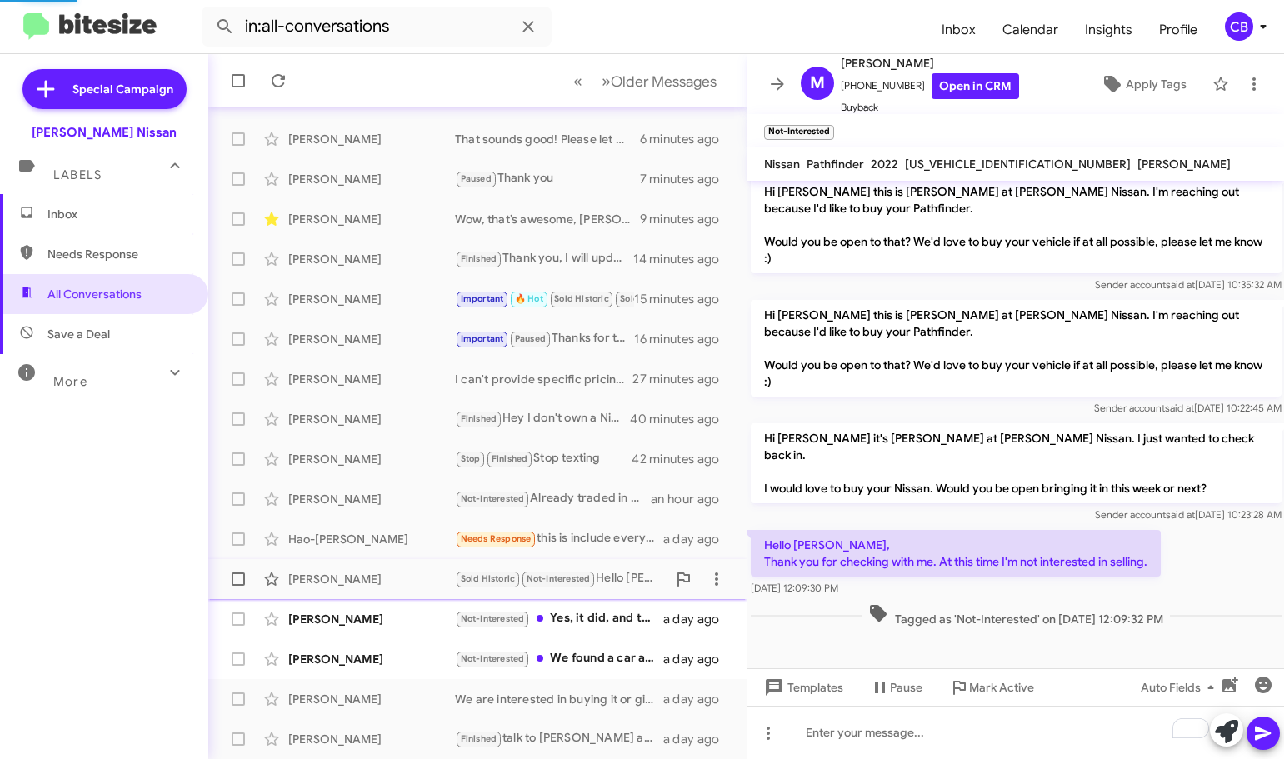
scroll to position [308, 0]
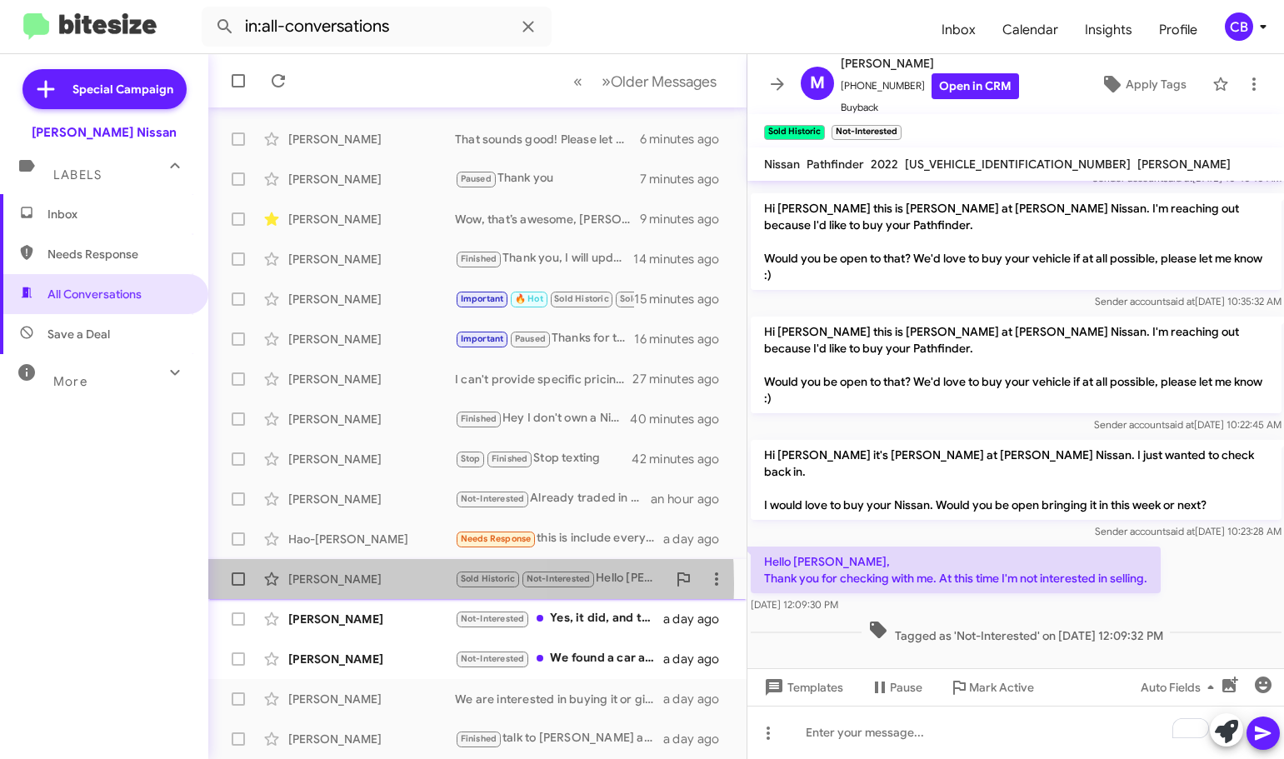
click at [322, 583] on div "[PERSON_NAME]" at bounding box center [371, 579] width 167 height 17
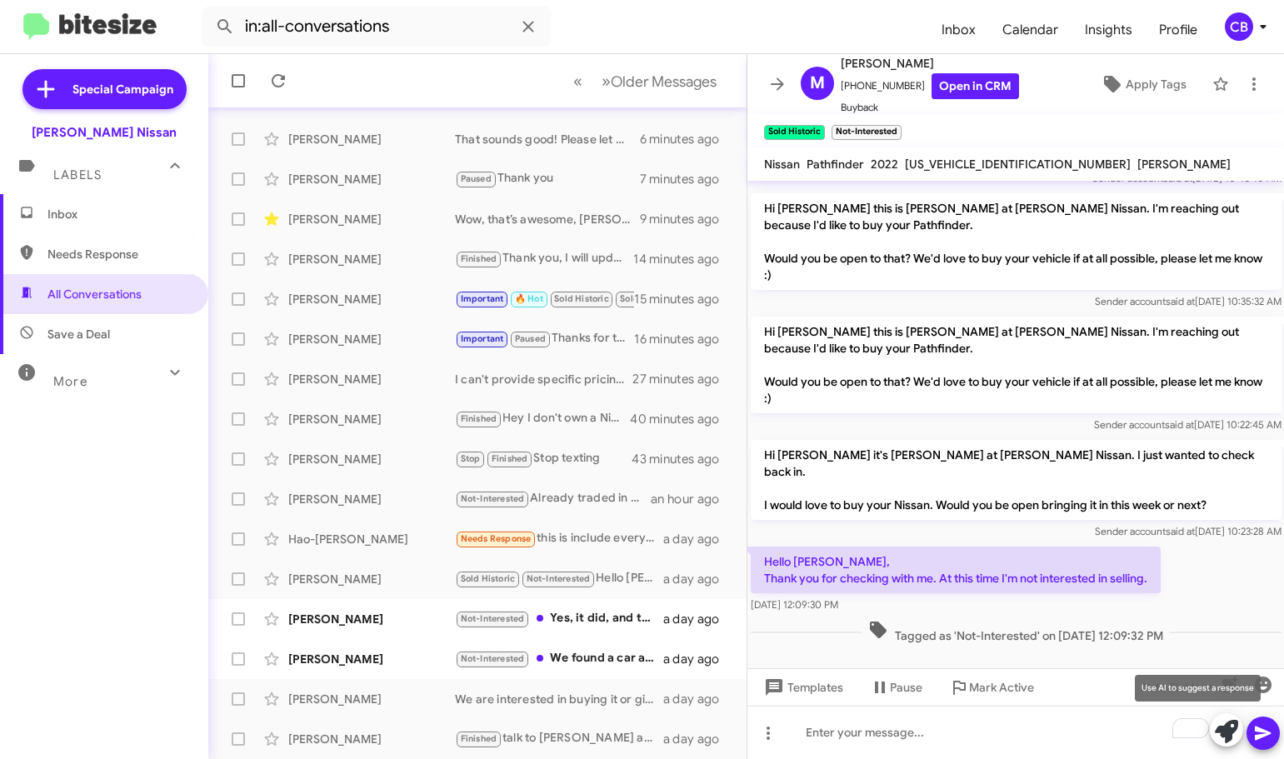
click at [1221, 736] on icon at bounding box center [1226, 731] width 23 height 23
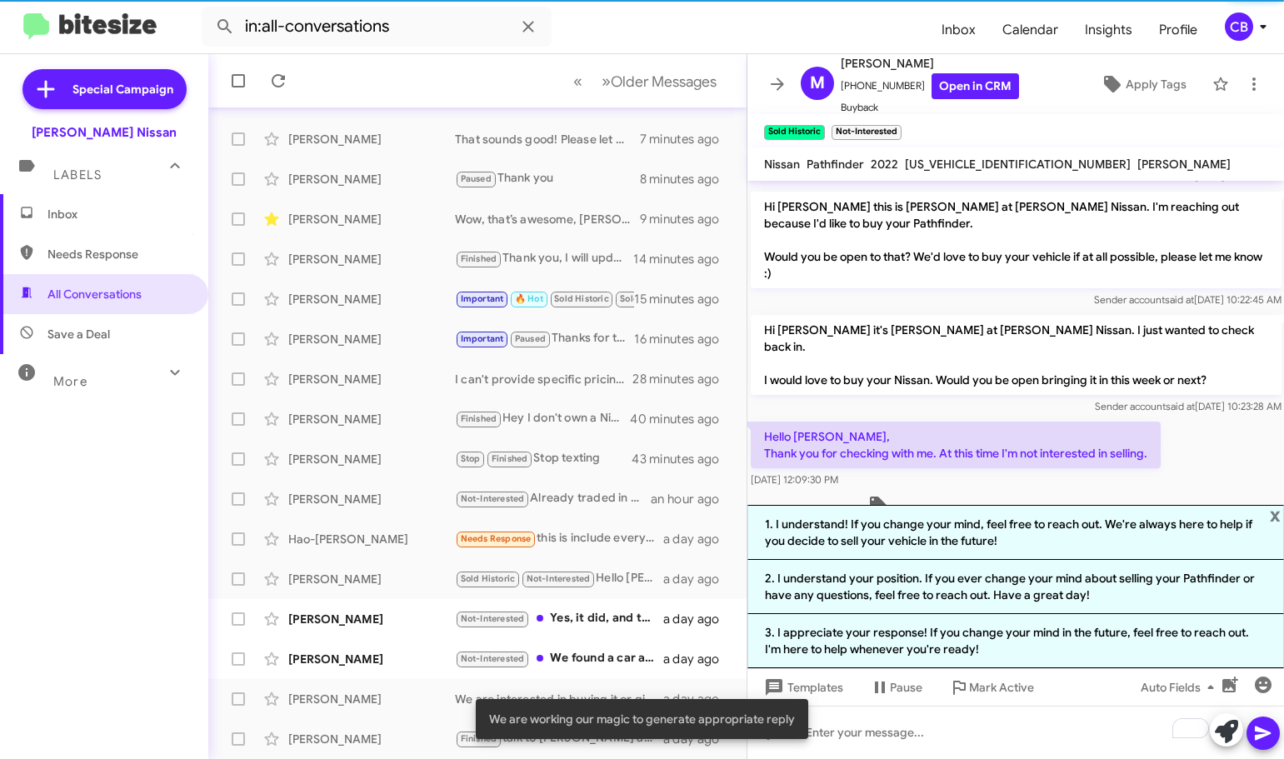
scroll to position [472, 0]
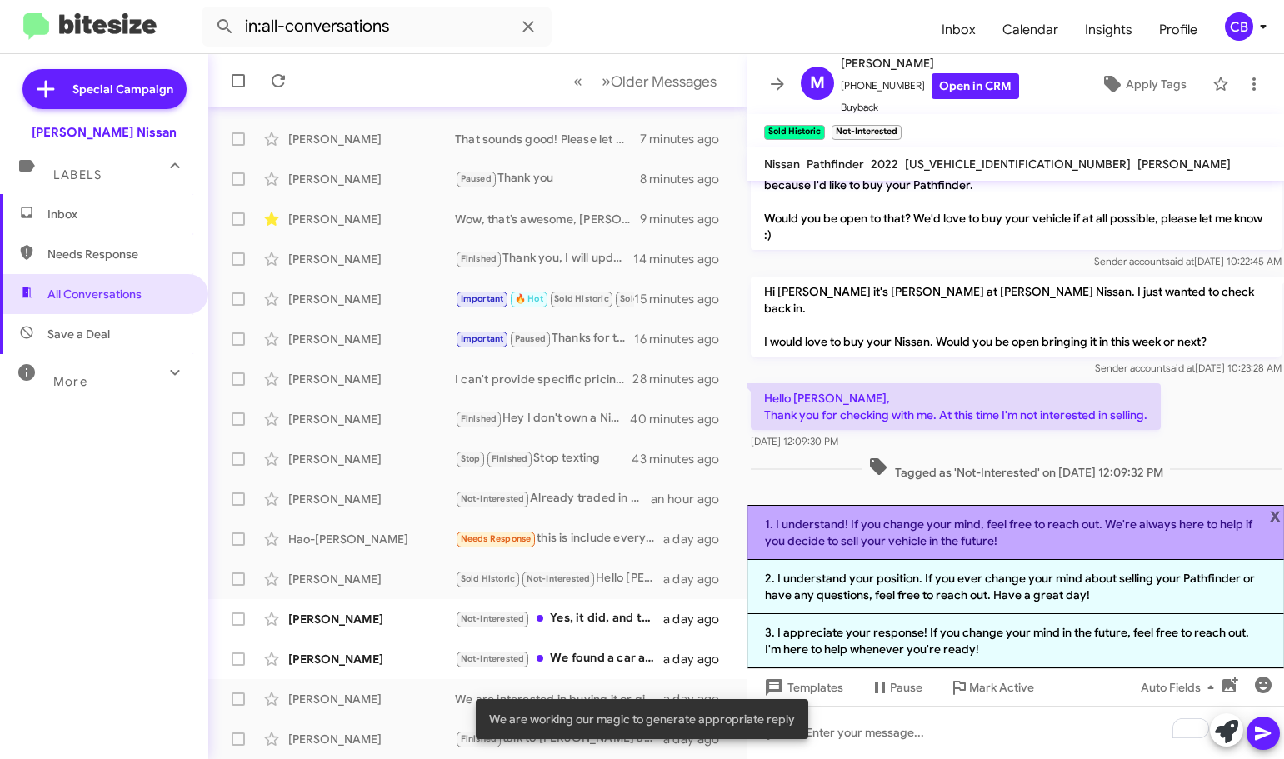
click at [961, 536] on li "1. I understand! If you change your mind, feel free to reach out. We're always …" at bounding box center [1015, 532] width 537 height 55
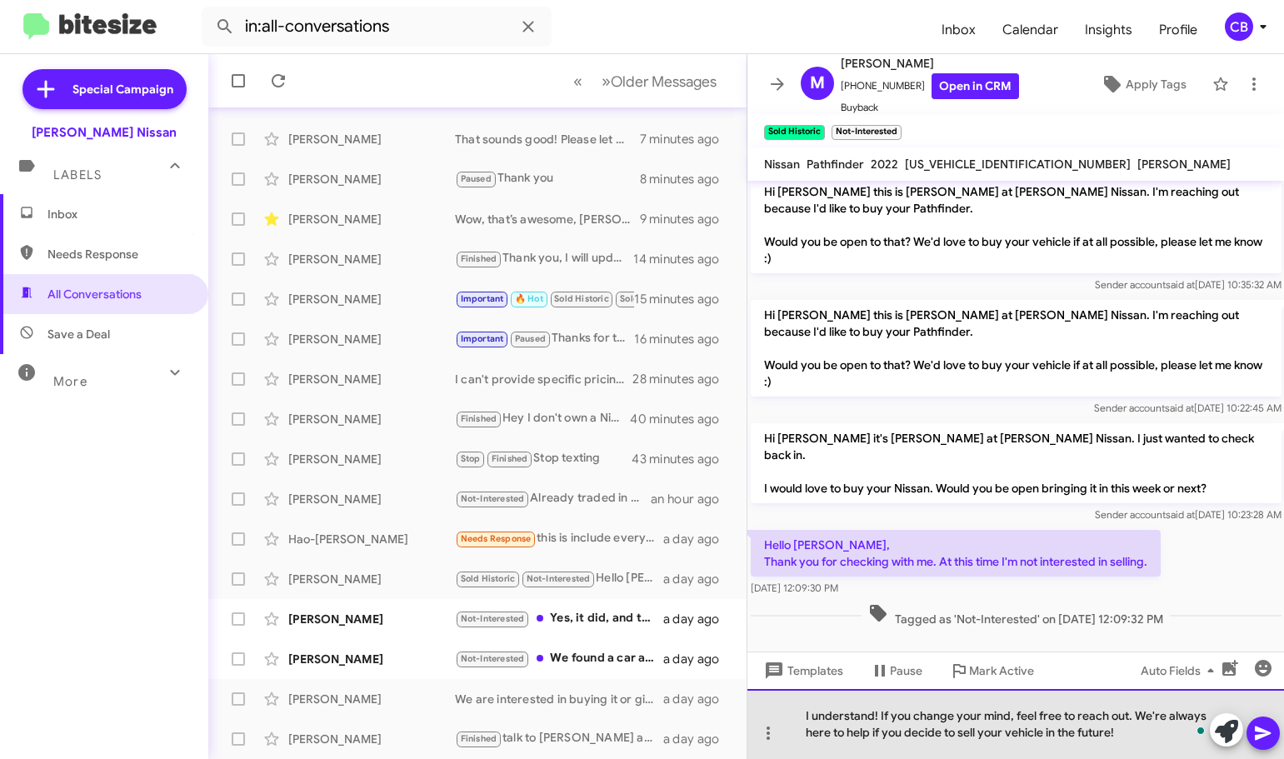
click at [1129, 734] on div "I understand! If you change your mind, feel free to reach out. We're always her…" at bounding box center [1015, 724] width 537 height 70
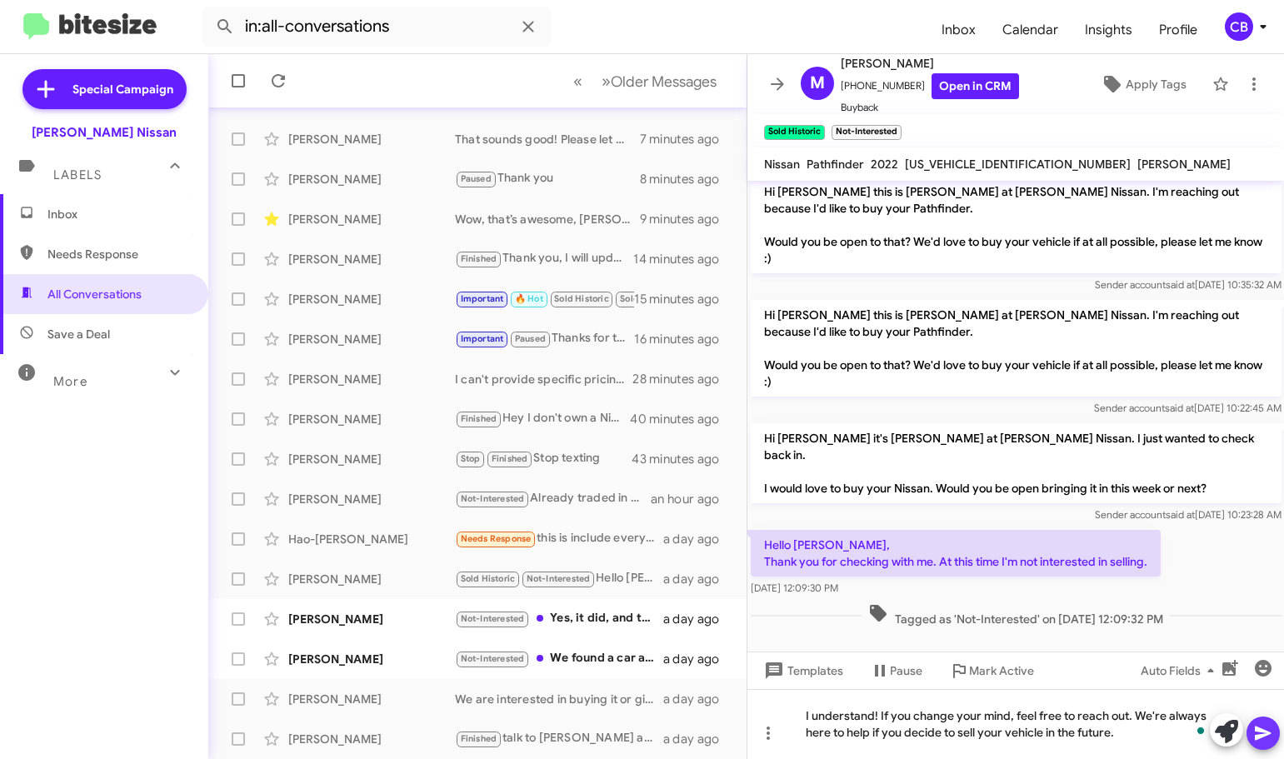
click at [1276, 736] on button at bounding box center [1262, 732] width 33 height 33
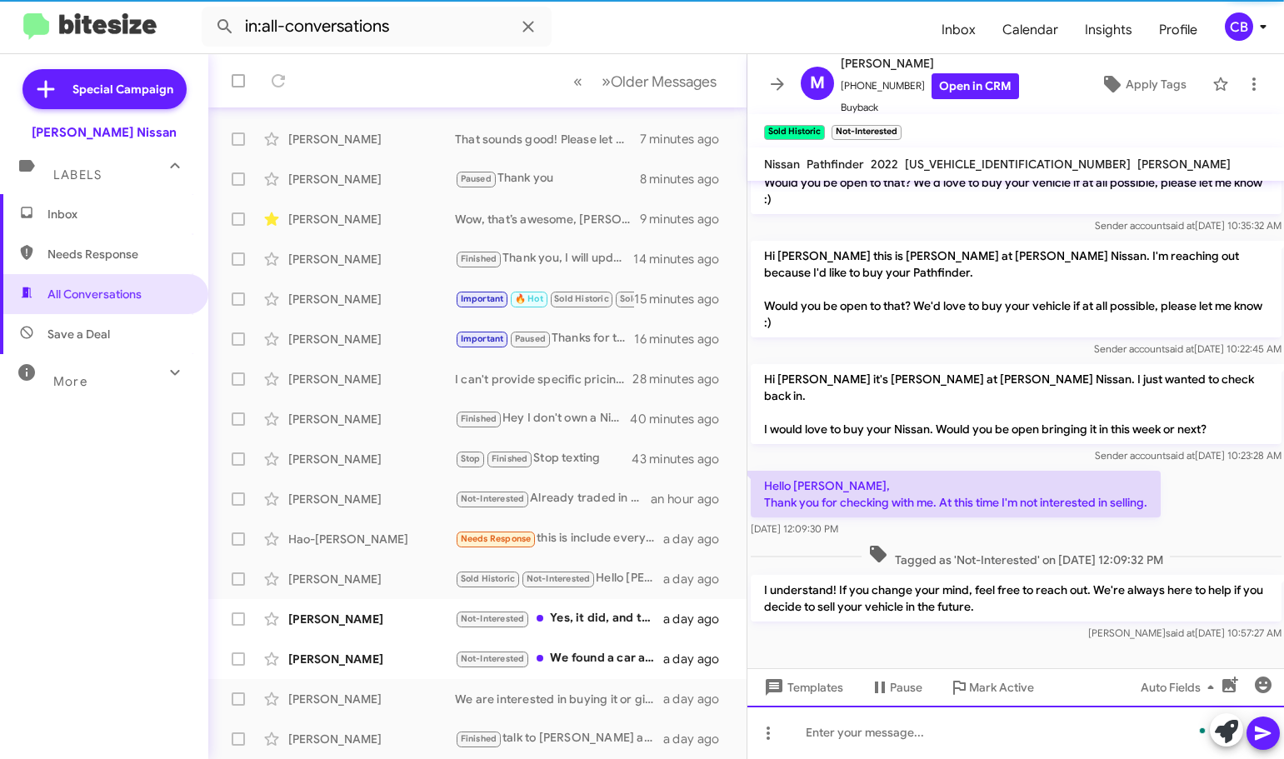
scroll to position [386, 0]
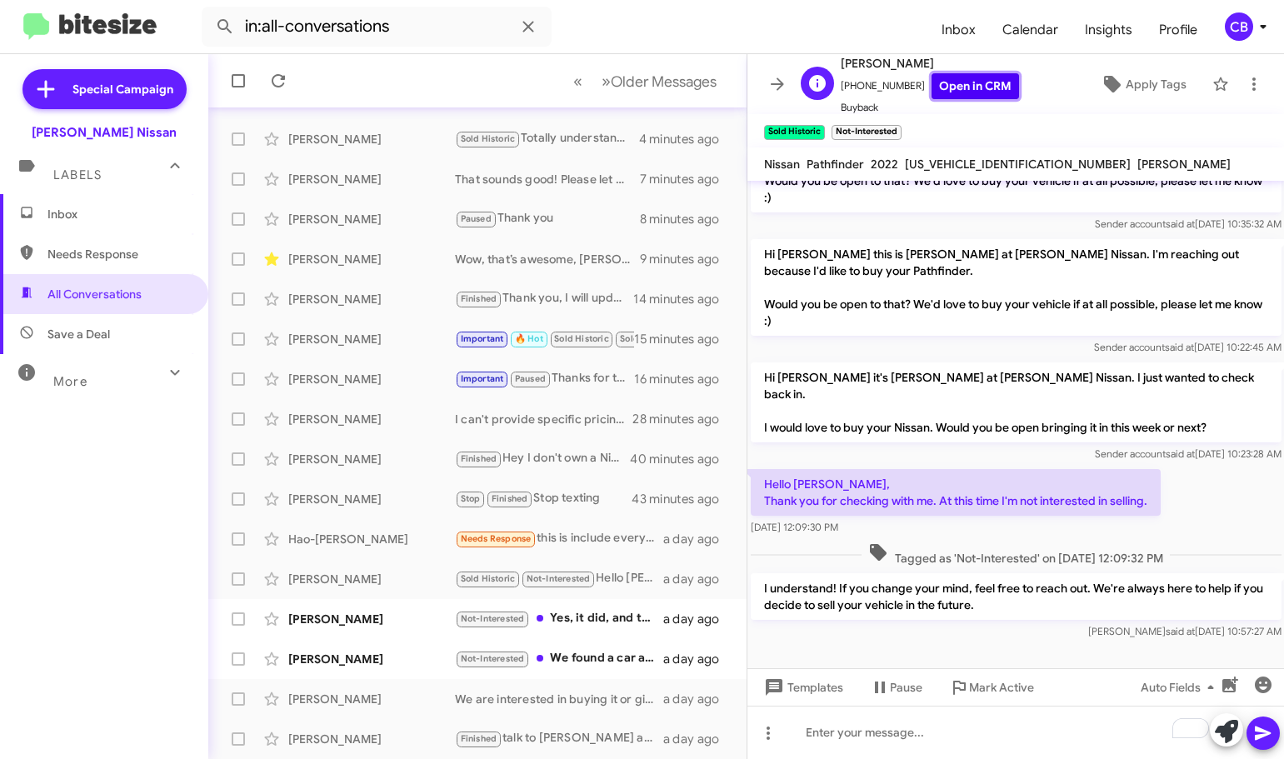
click at [986, 87] on link "Open in CRM" at bounding box center [974, 86] width 87 height 26
click at [301, 628] on div "[PERSON_NAME] Not-Interested Yes, it did, and the salesman was helpful. I did b…" at bounding box center [478, 618] width 512 height 33
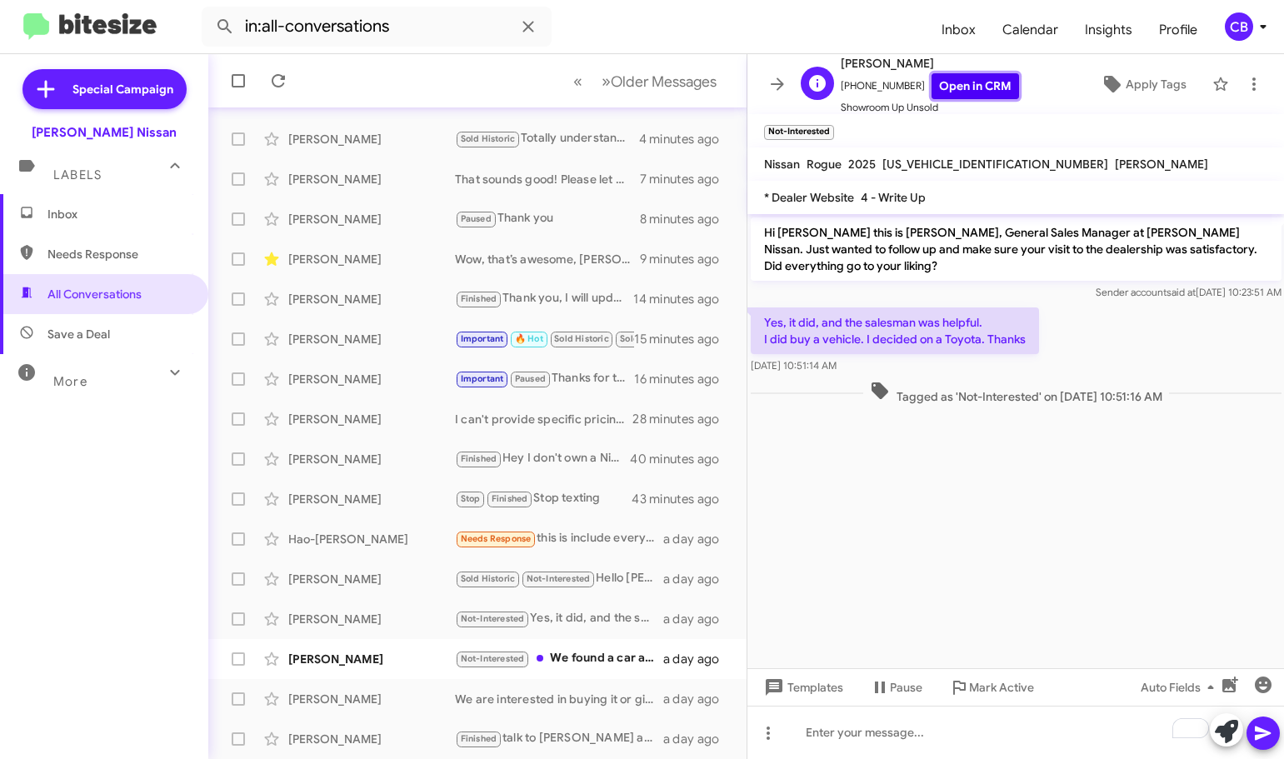
click at [935, 78] on link "Open in CRM" at bounding box center [974, 86] width 87 height 26
click at [800, 692] on span "Templates" at bounding box center [802, 687] width 82 height 30
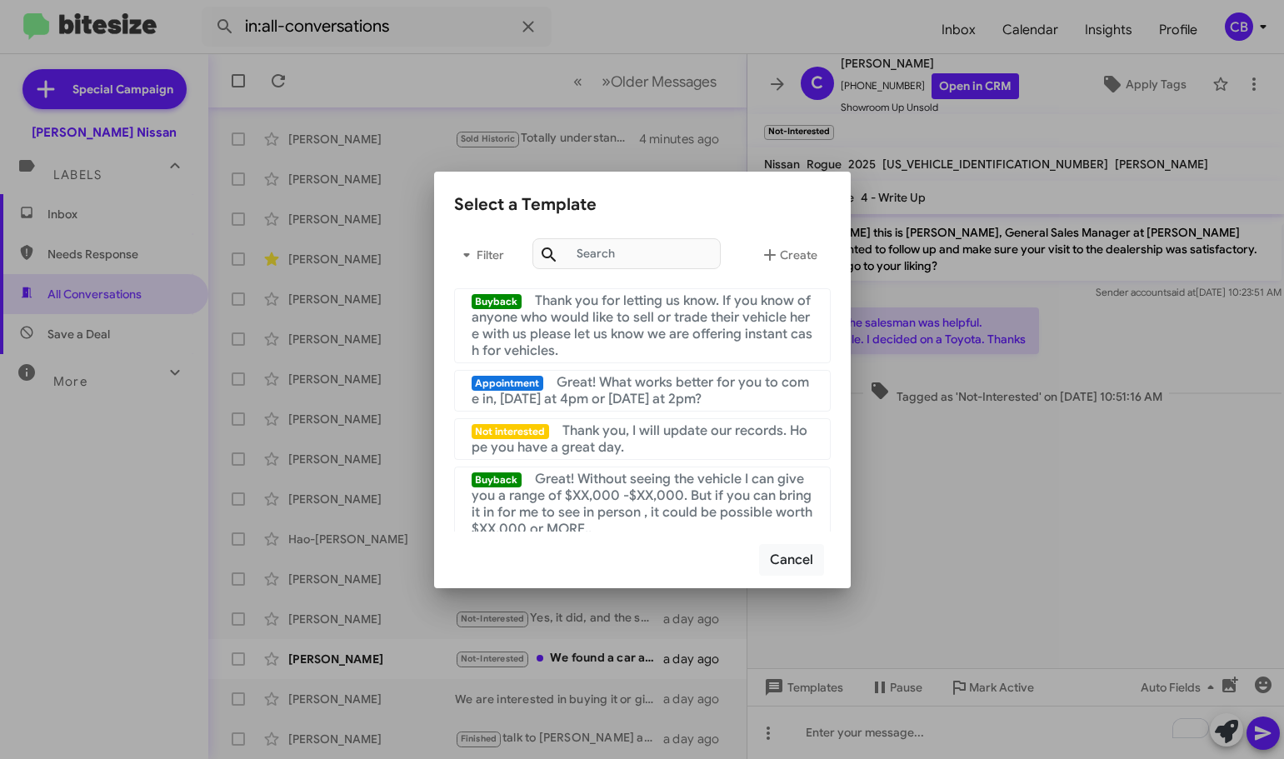
click at [646, 415] on mat-list "Not interested Thank you, I will update our records. Hope you have a great day." at bounding box center [642, 436] width 377 height 48
click at [733, 435] on span "Thank you, I will update our records. Hope you have a great day." at bounding box center [640, 438] width 337 height 33
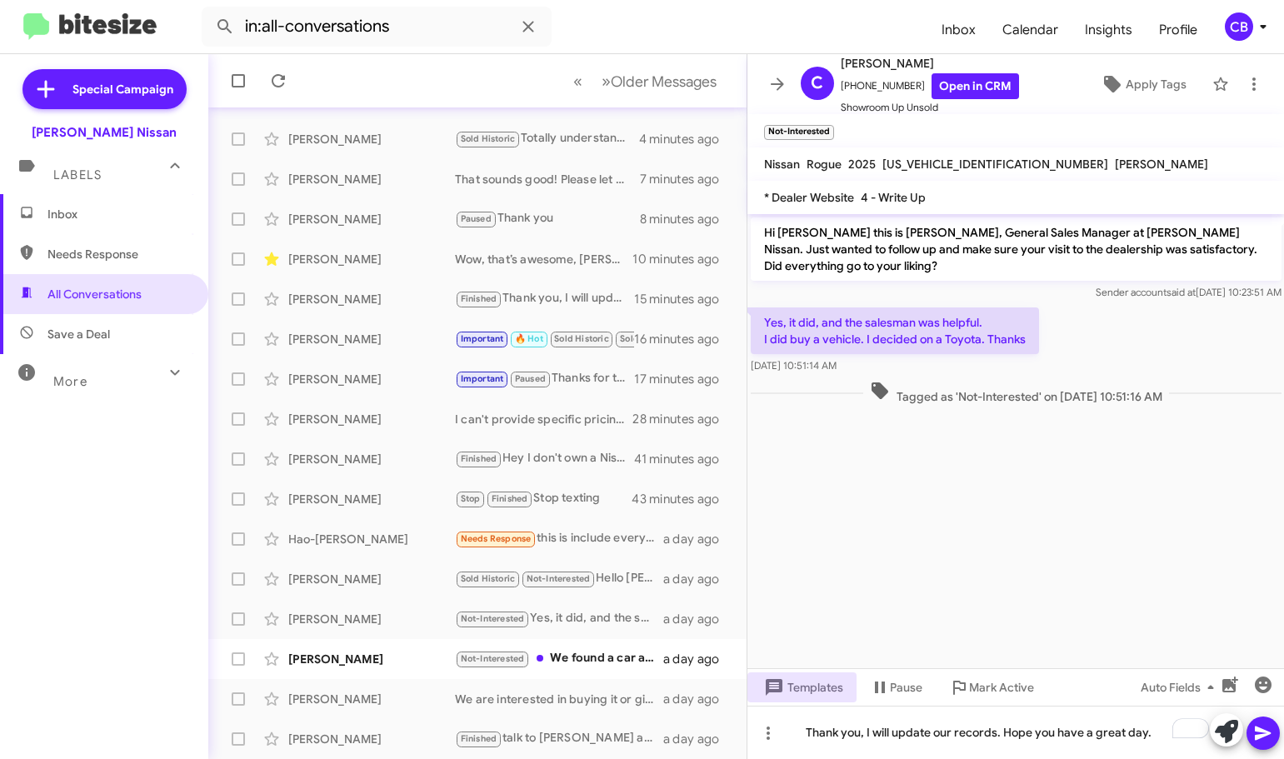
click at [1268, 735] on icon at bounding box center [1263, 733] width 16 height 14
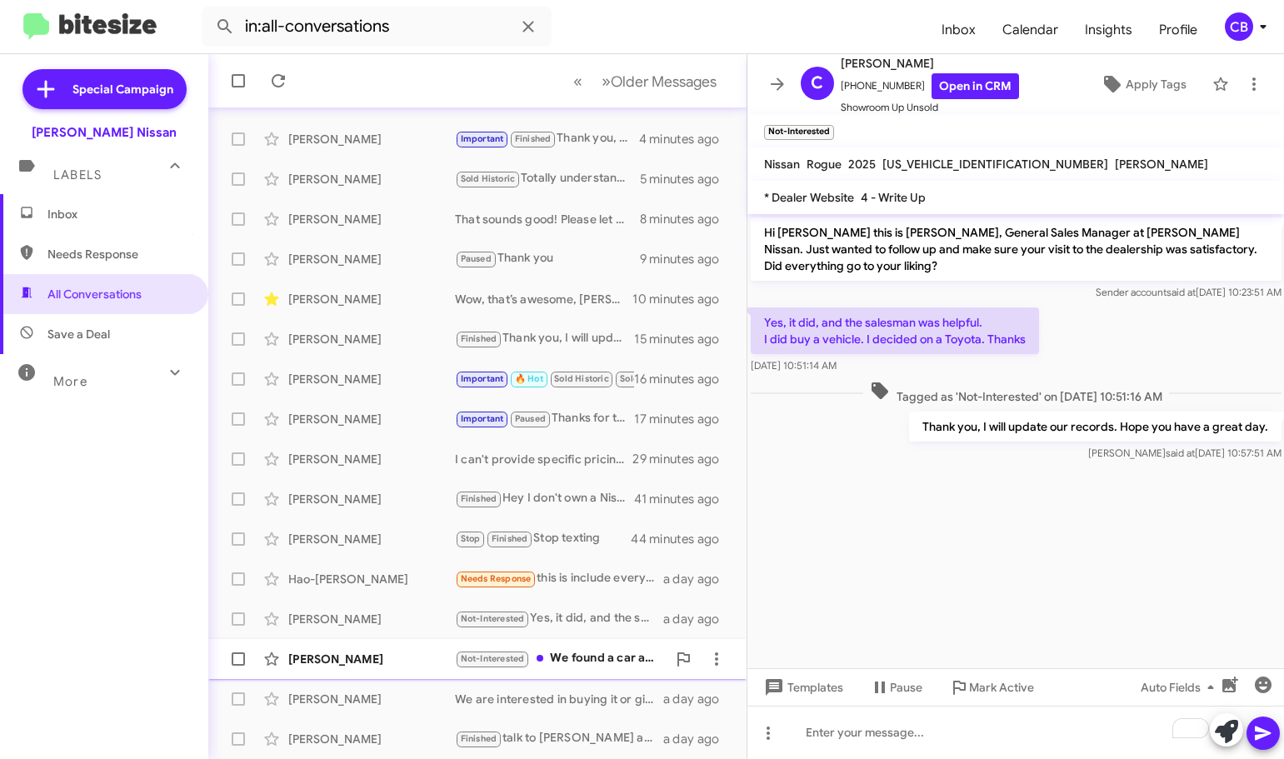
click at [359, 659] on div "[PERSON_NAME]" at bounding box center [371, 659] width 167 height 17
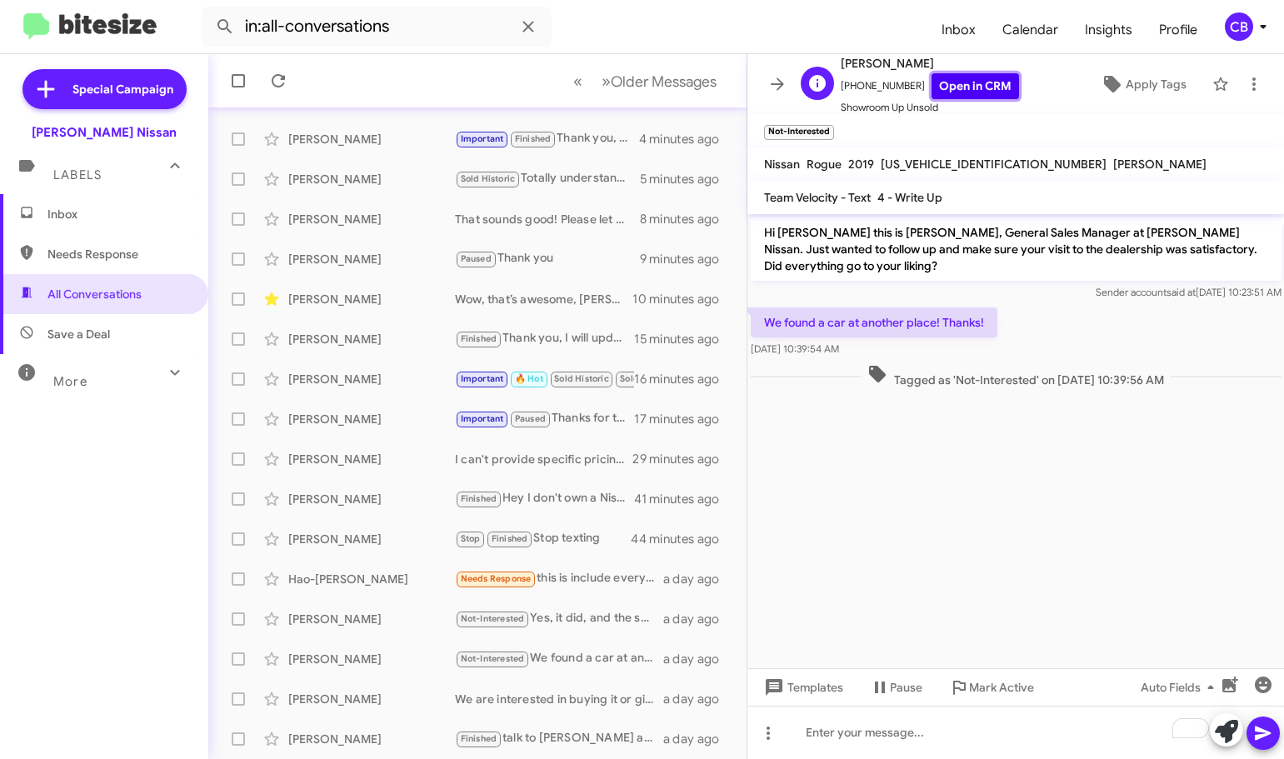
click at [956, 87] on link "Open in CRM" at bounding box center [974, 86] width 87 height 26
click at [800, 689] on span "Templates" at bounding box center [802, 687] width 82 height 30
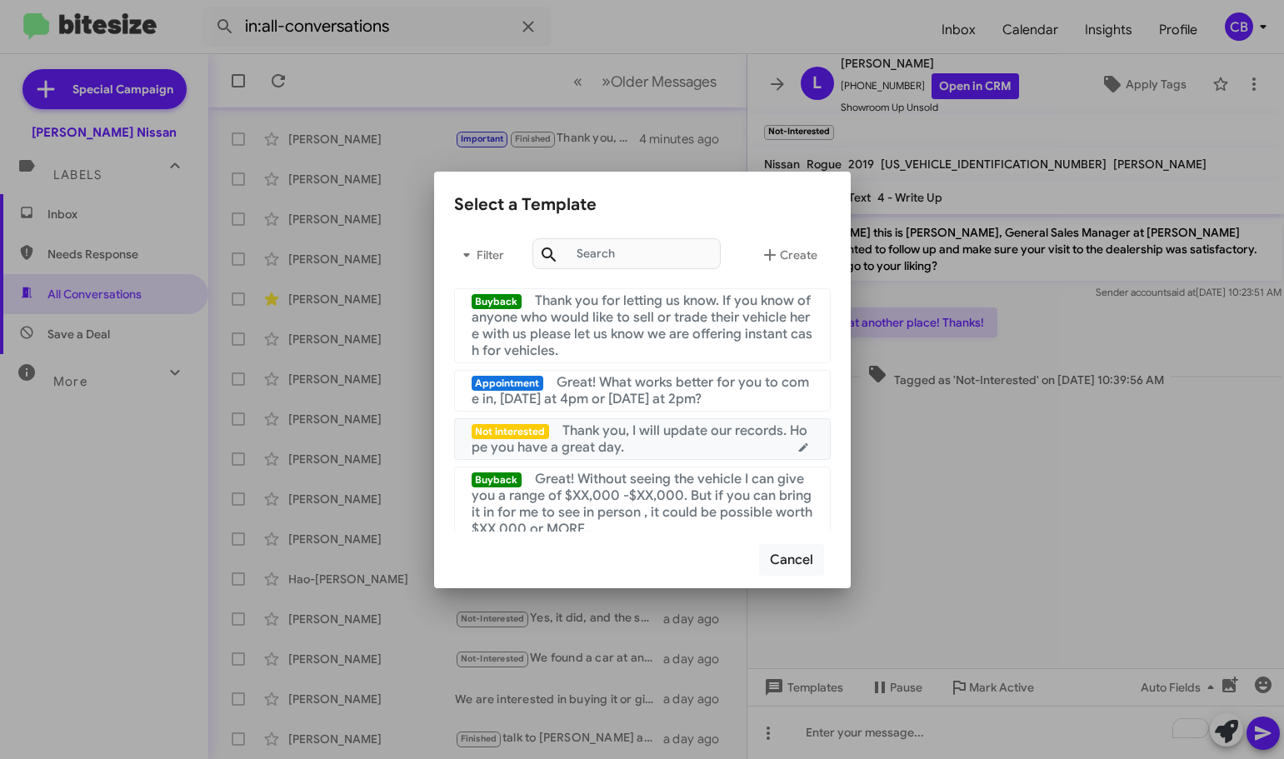
click at [641, 441] on div "Not interested Thank you, I will update our records. Hope you have a great day." at bounding box center [643, 438] width 342 height 33
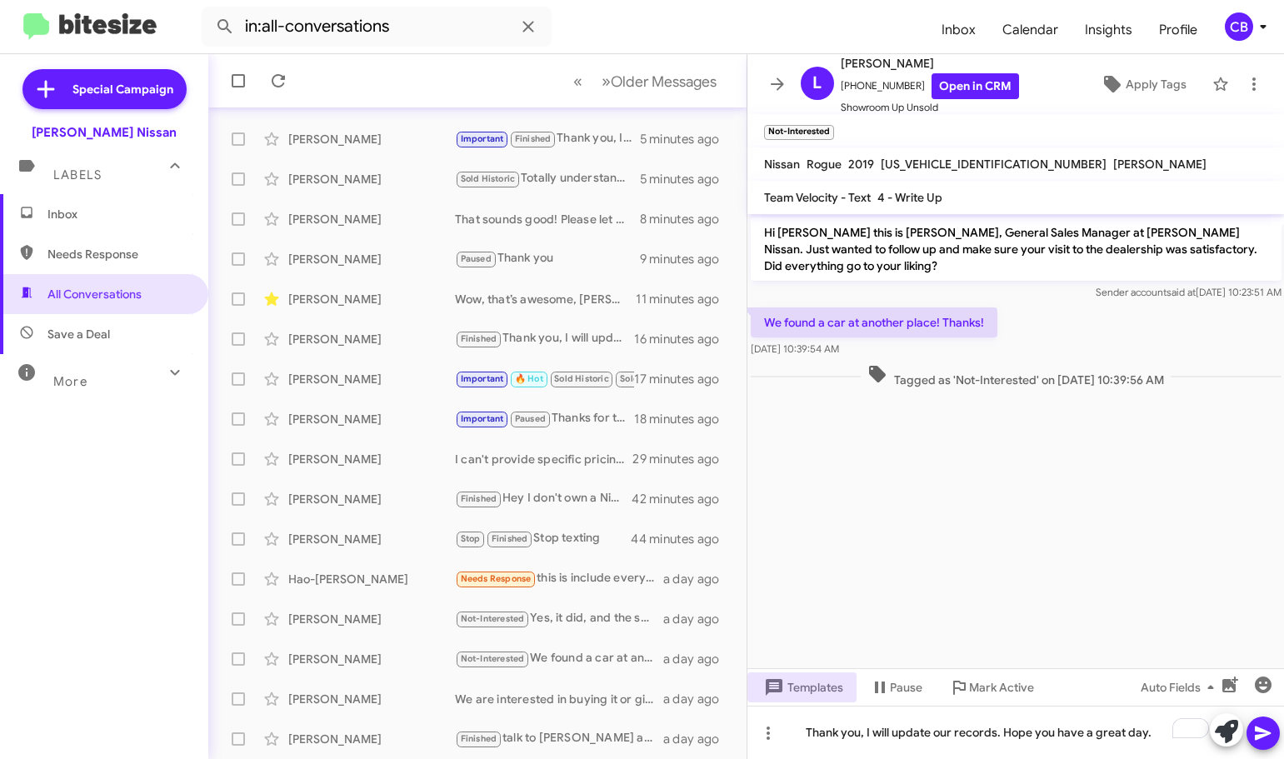
click at [1266, 729] on icon at bounding box center [1263, 733] width 20 height 20
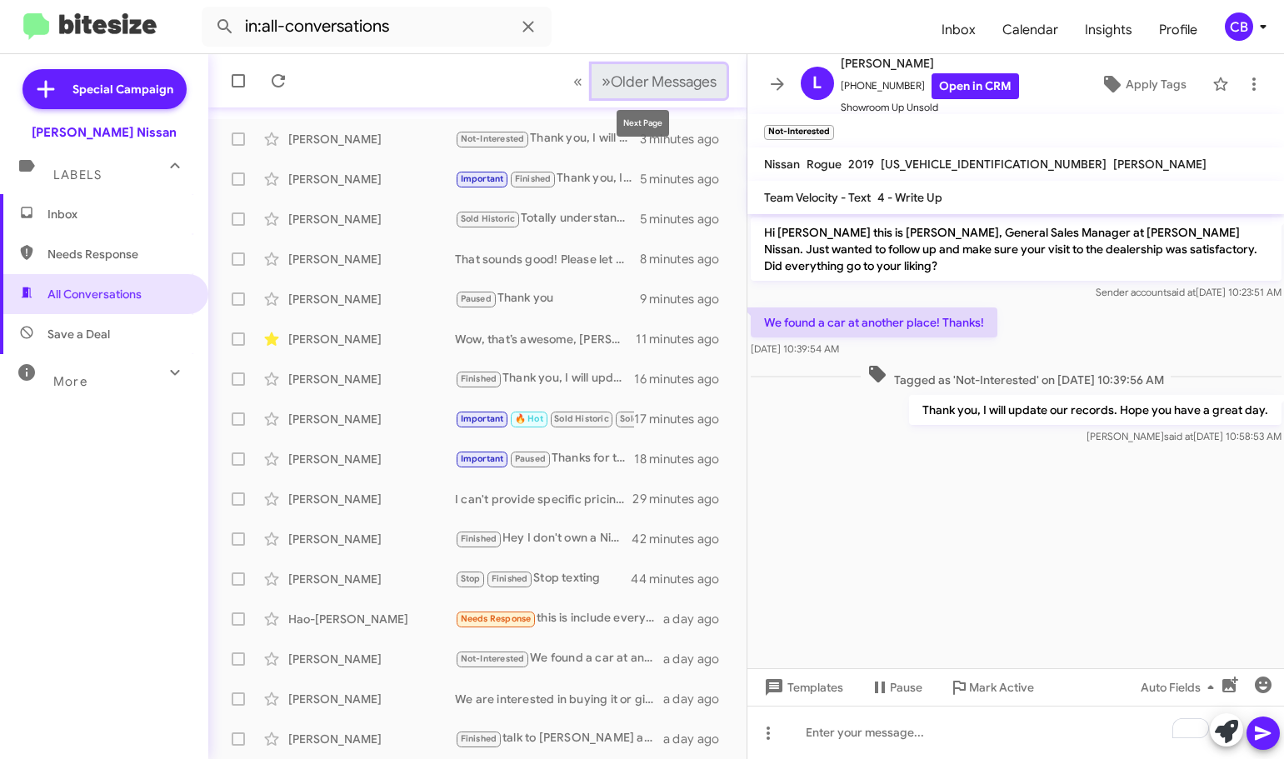
click at [632, 78] on span "Older Messages" at bounding box center [664, 81] width 106 height 18
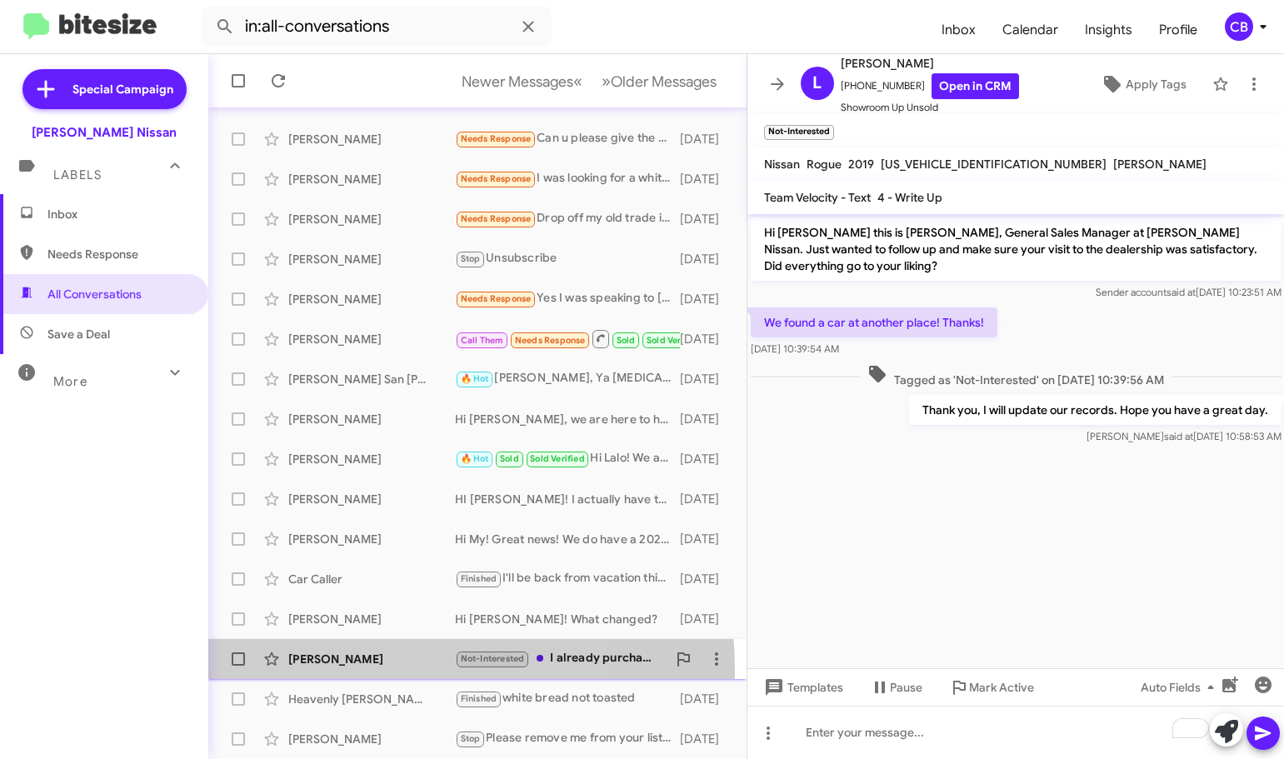
click at [354, 670] on div "[PERSON_NAME] Not-Interested I already purchased [DATE]" at bounding box center [478, 658] width 512 height 33
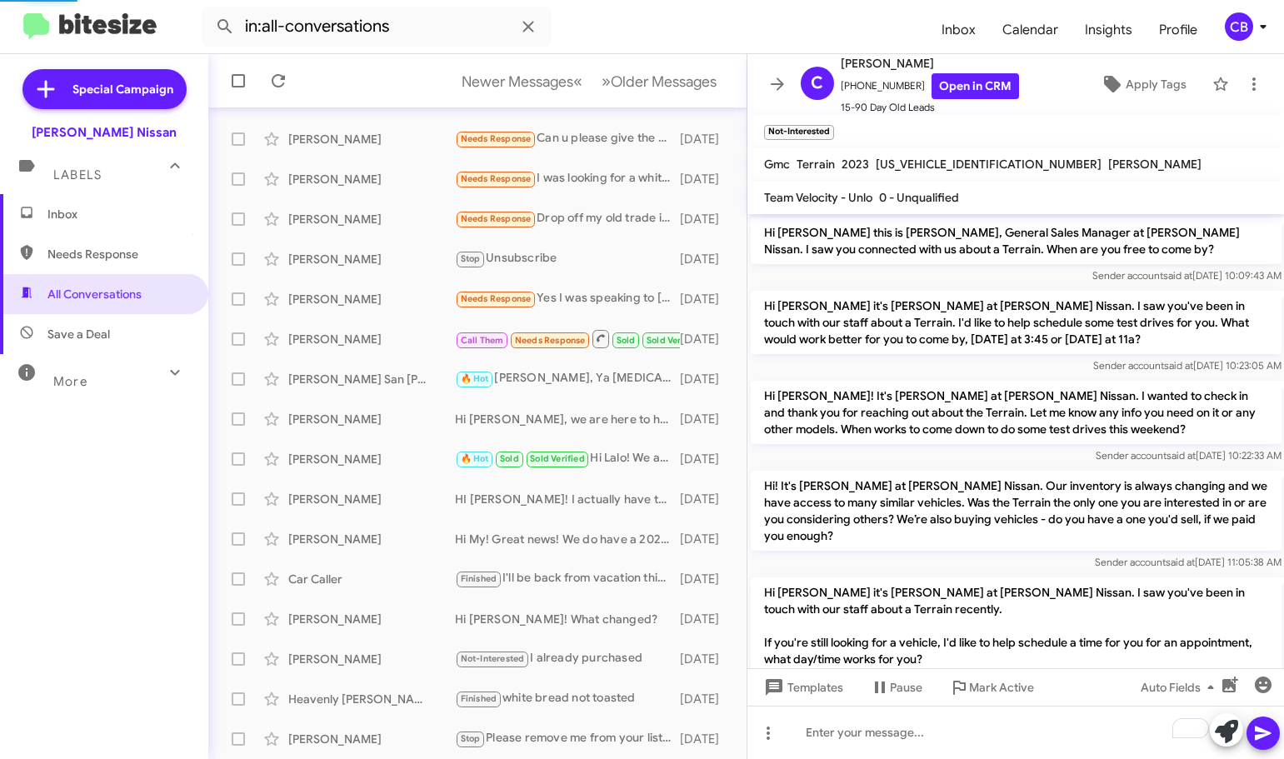
scroll to position [367, 0]
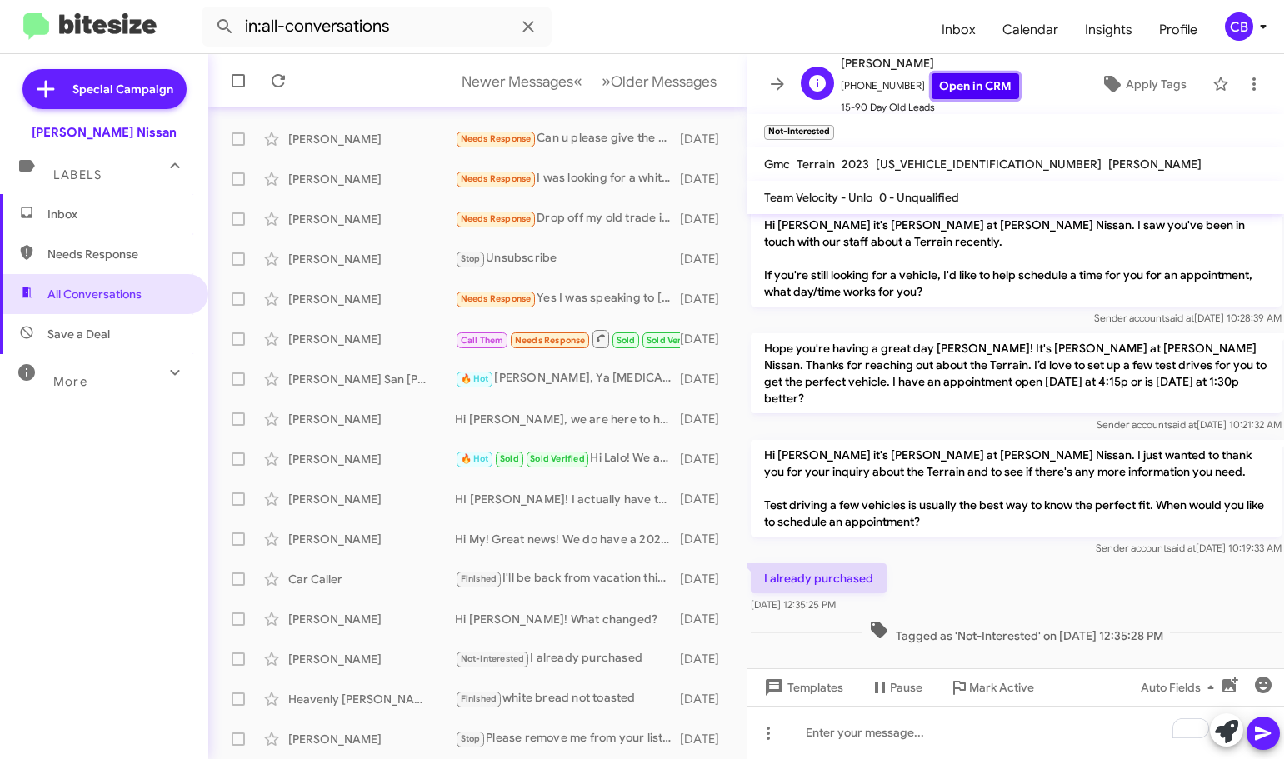
click at [965, 77] on link "Open in CRM" at bounding box center [974, 86] width 87 height 26
click at [635, 87] on span "Older Messages" at bounding box center [664, 81] width 106 height 18
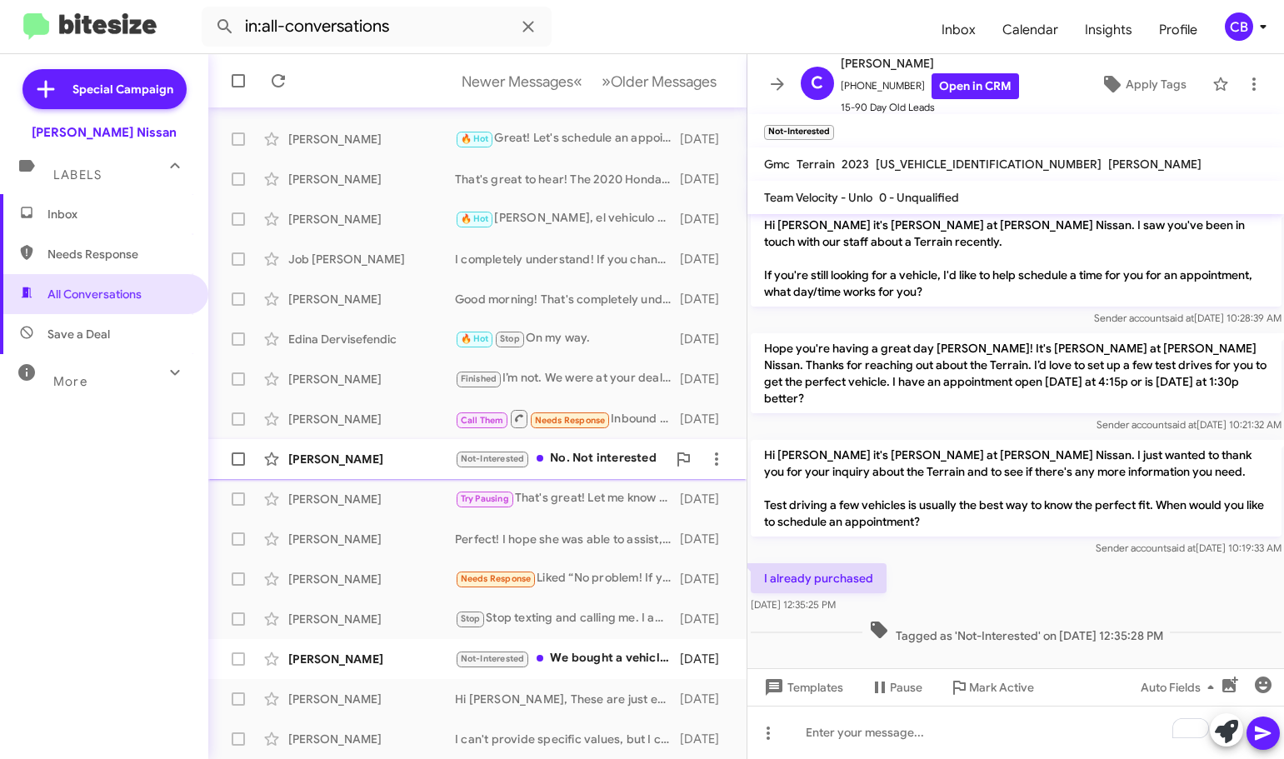
click at [335, 447] on div "[PERSON_NAME] Not-Interested No. Not interested [DATE]" at bounding box center [478, 458] width 512 height 33
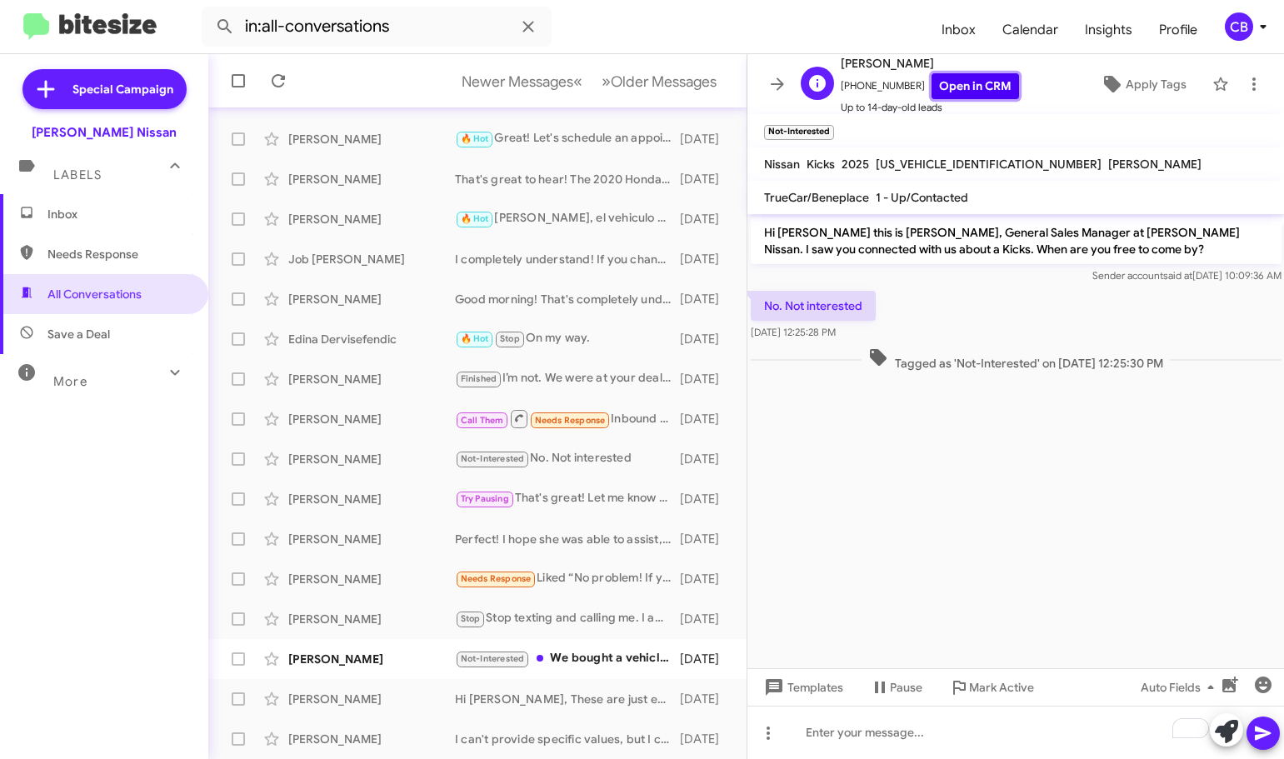
click at [960, 82] on link "Open in CRM" at bounding box center [974, 86] width 87 height 26
click at [382, 606] on div "[PERSON_NAME] Stop Stop texting and calling me. I am not interested. Thank you …" at bounding box center [478, 618] width 512 height 33
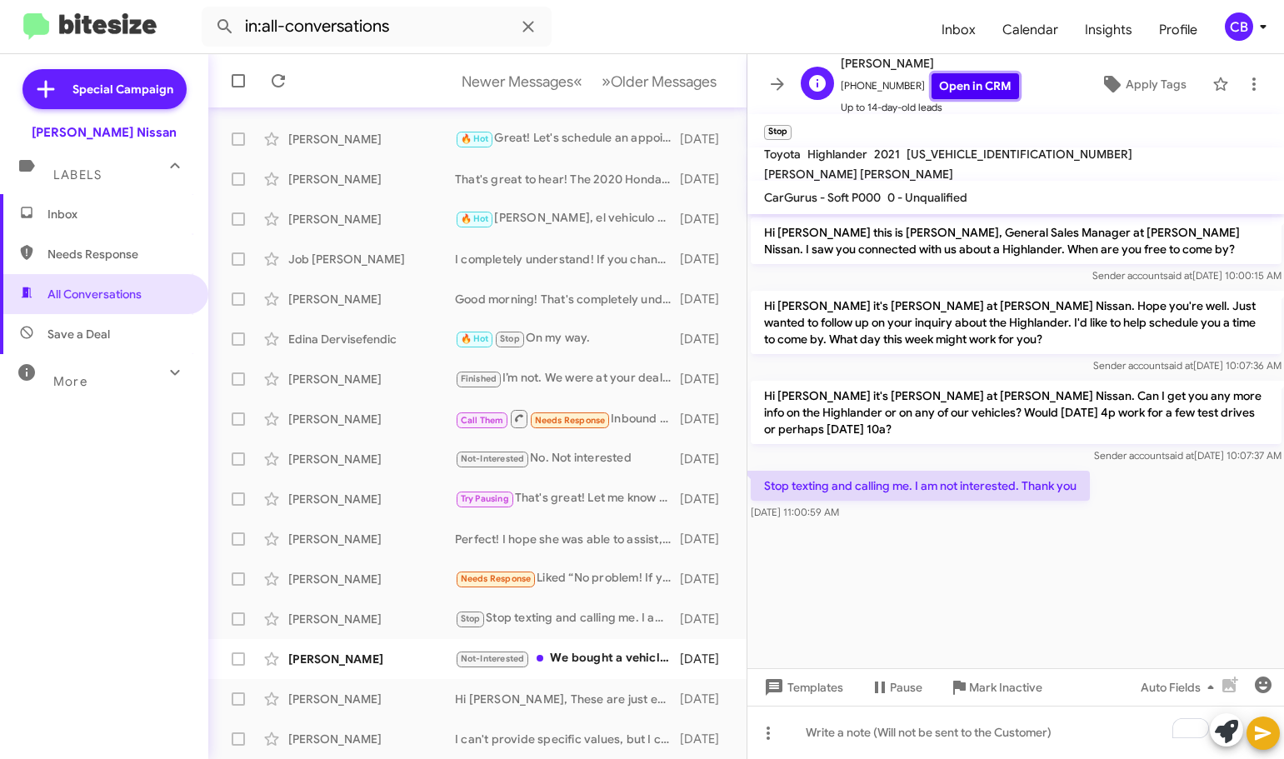
click at [944, 83] on link "Open in CRM" at bounding box center [974, 86] width 87 height 26
click at [977, 695] on span "Mark Inactive" at bounding box center [1005, 687] width 73 height 30
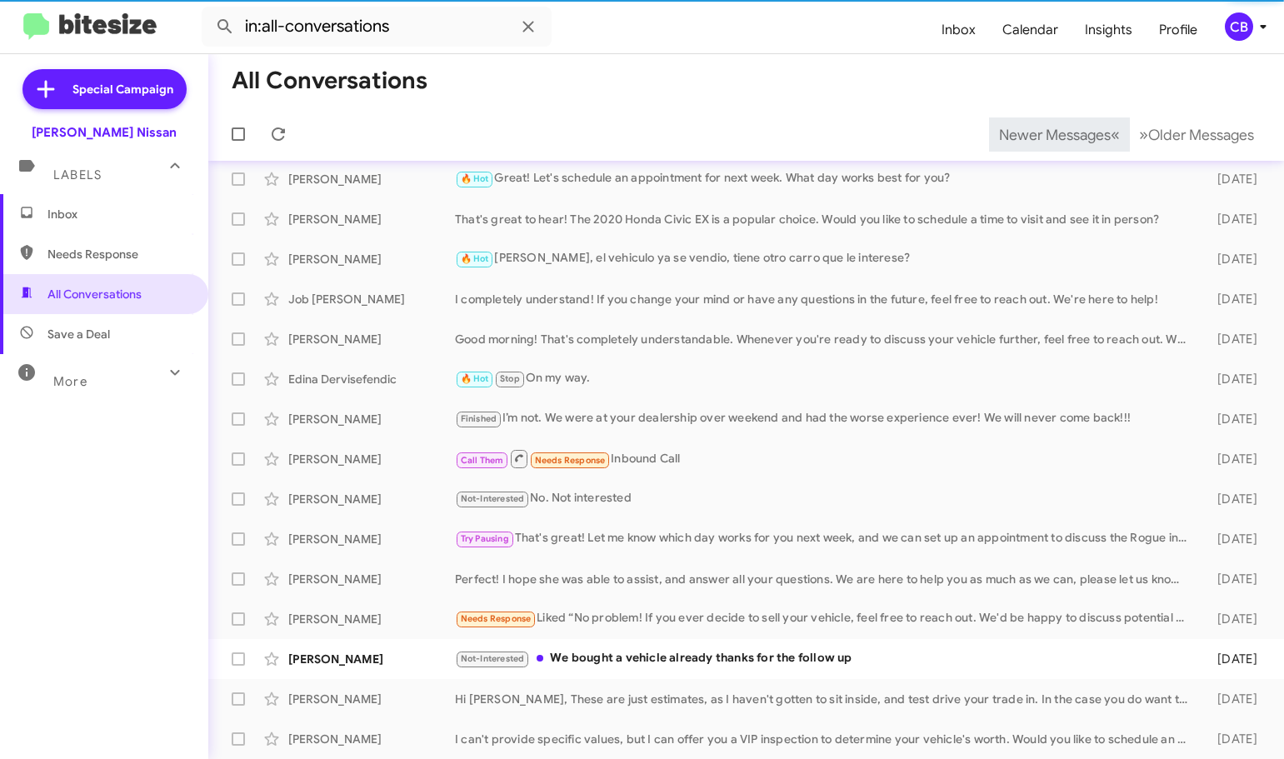
scroll to position [168, 0]
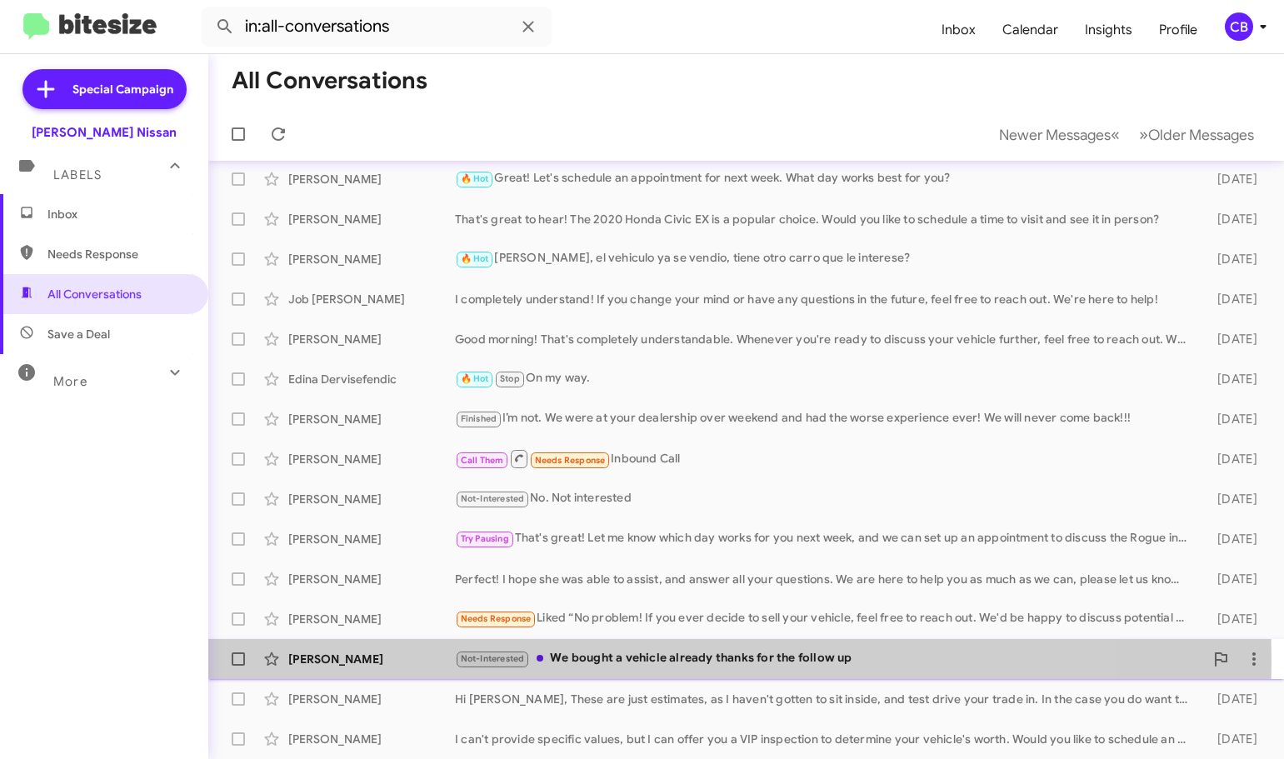
click at [347, 661] on div "[PERSON_NAME]" at bounding box center [371, 659] width 167 height 17
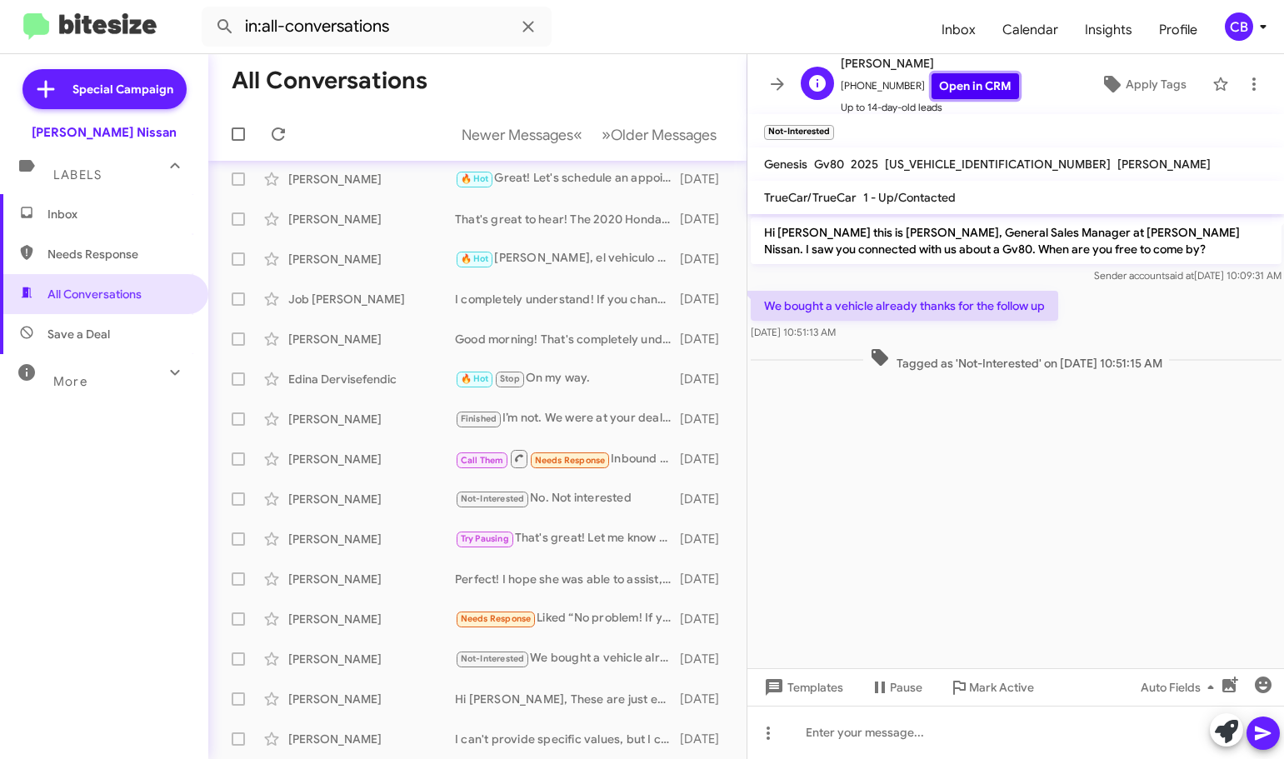
click at [959, 90] on link "Open in CRM" at bounding box center [974, 86] width 87 height 26
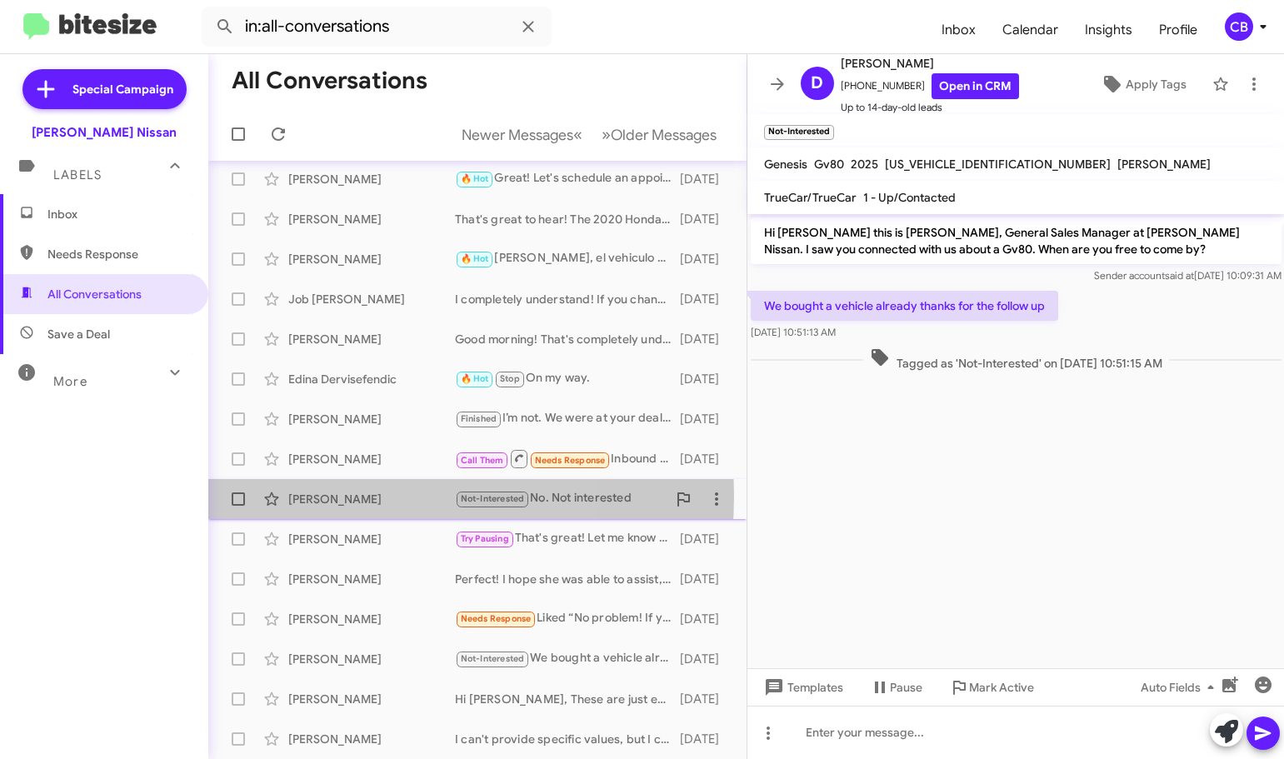
click at [347, 496] on div "[PERSON_NAME]" at bounding box center [371, 499] width 167 height 17
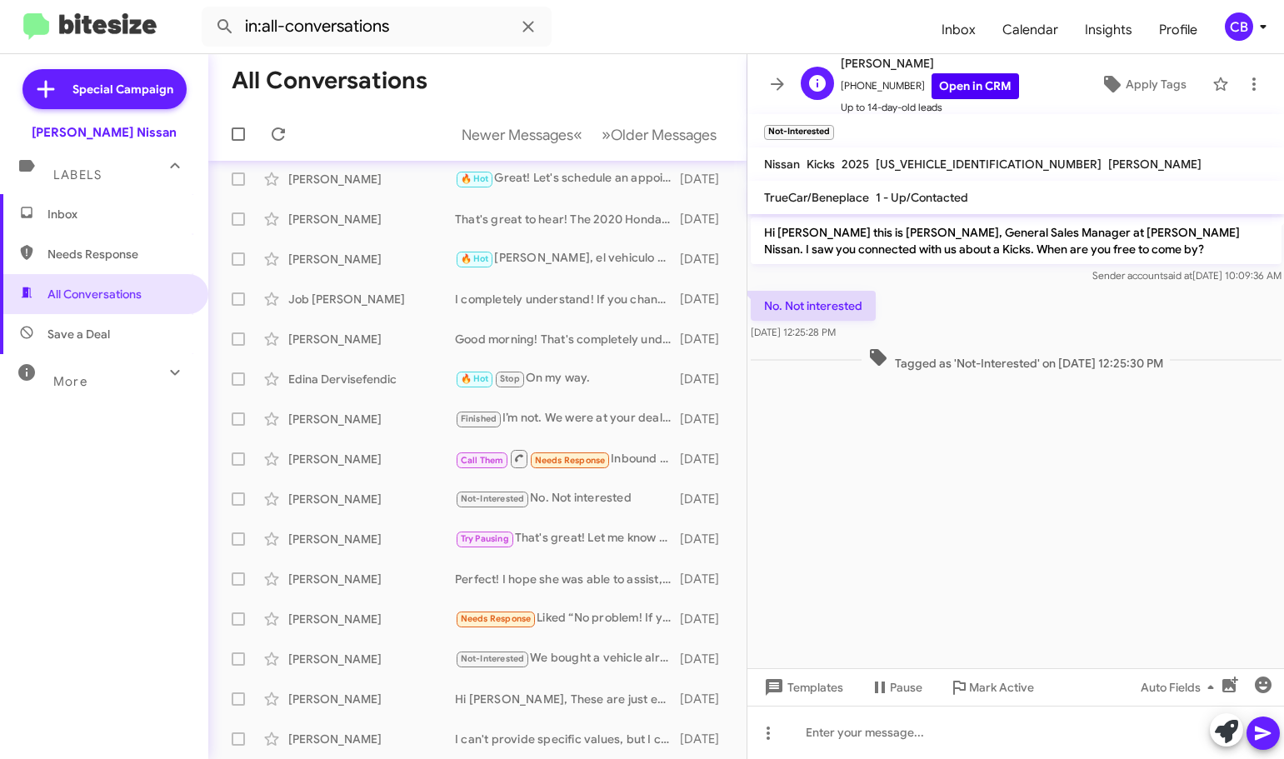
click at [966, 97] on div "[PERSON_NAME] [PHONE_NUMBER] Open in CRM Up to 14-day-old leads" at bounding box center [930, 84] width 178 height 62
click at [959, 81] on link "Open in CRM" at bounding box center [974, 86] width 87 height 26
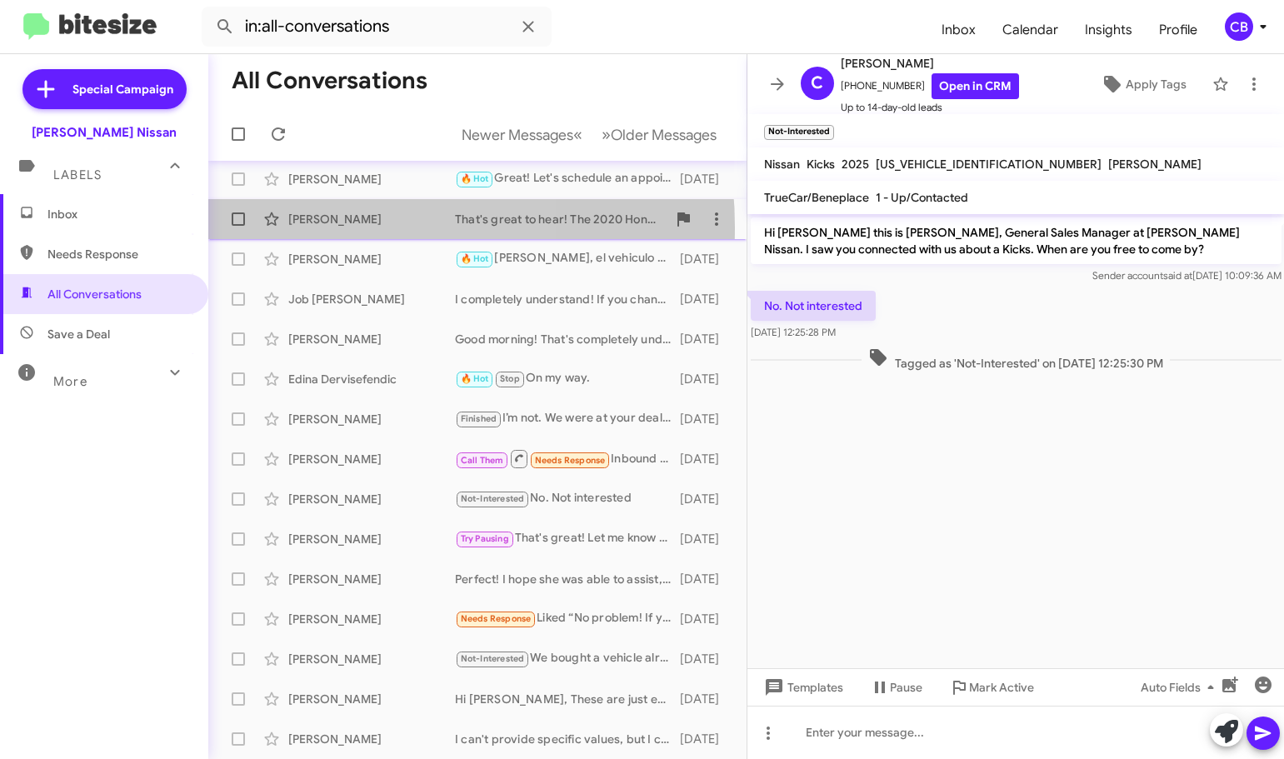
click at [327, 226] on div "[PERSON_NAME] That's great to hear! The 2020 Honda Civic EX is a popular choice…" at bounding box center [478, 218] width 512 height 33
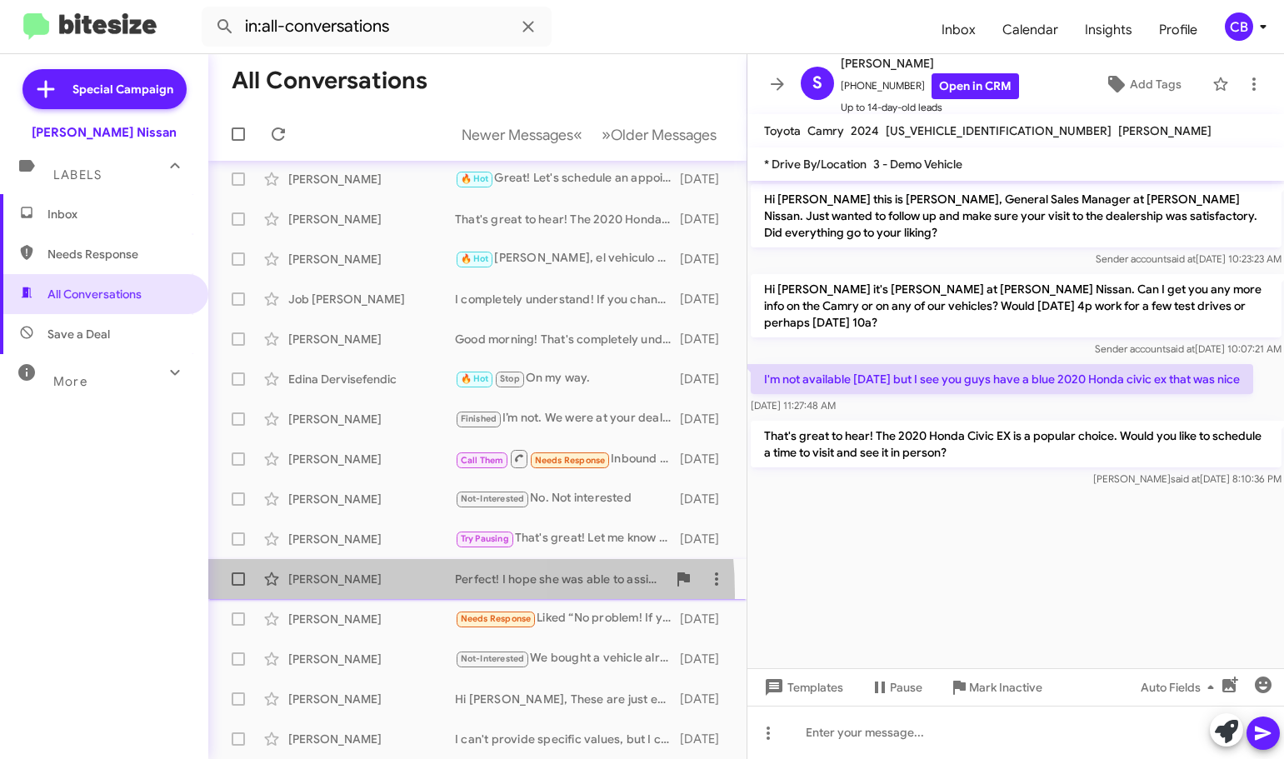
click at [323, 594] on div "[PERSON_NAME] Perfect! I hope she was able to assist, and answer all your quest…" at bounding box center [478, 578] width 512 height 33
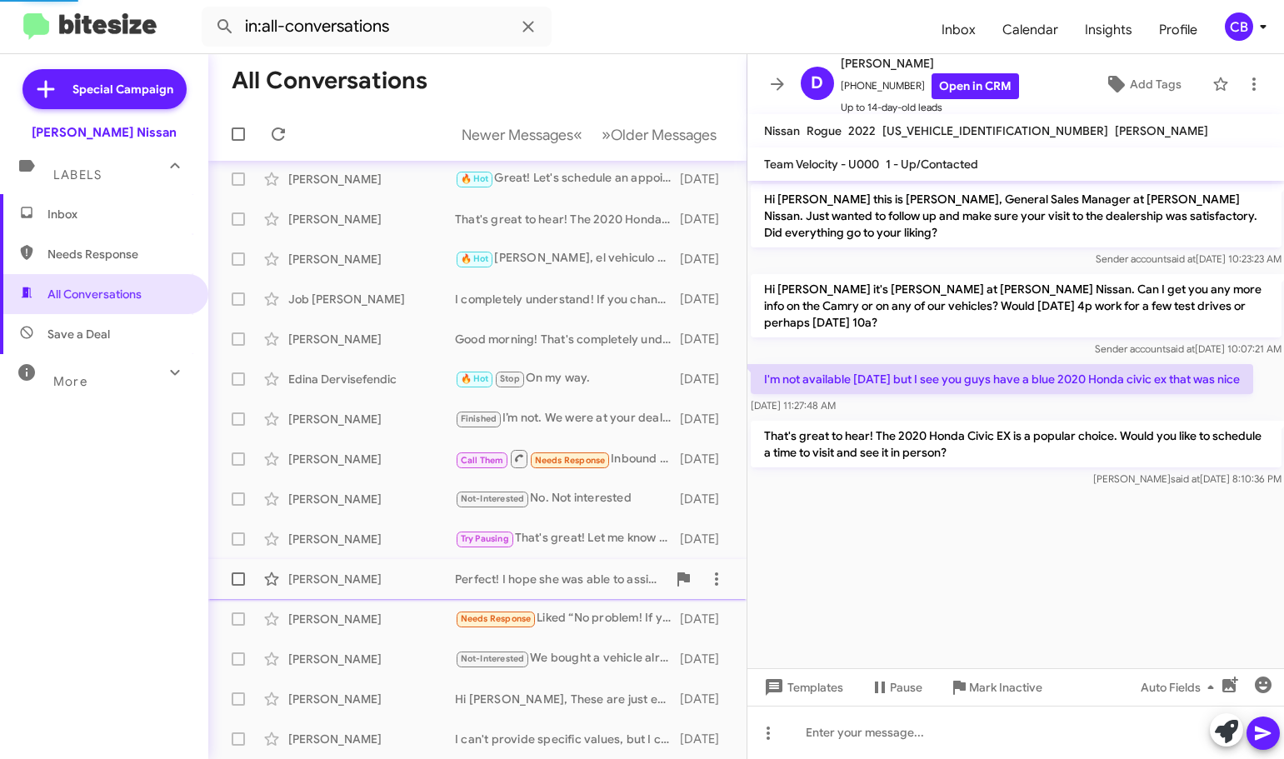
scroll to position [764, 0]
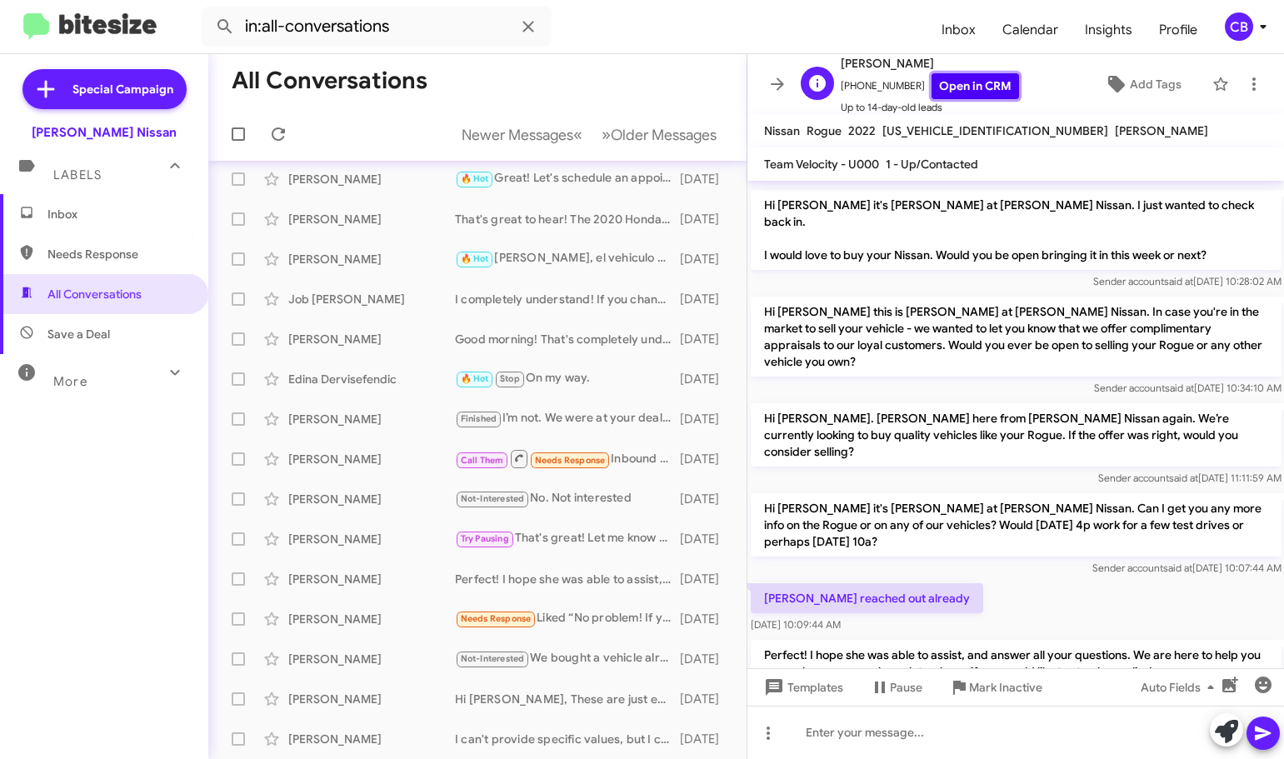
click at [969, 80] on link "Open in CRM" at bounding box center [974, 86] width 87 height 26
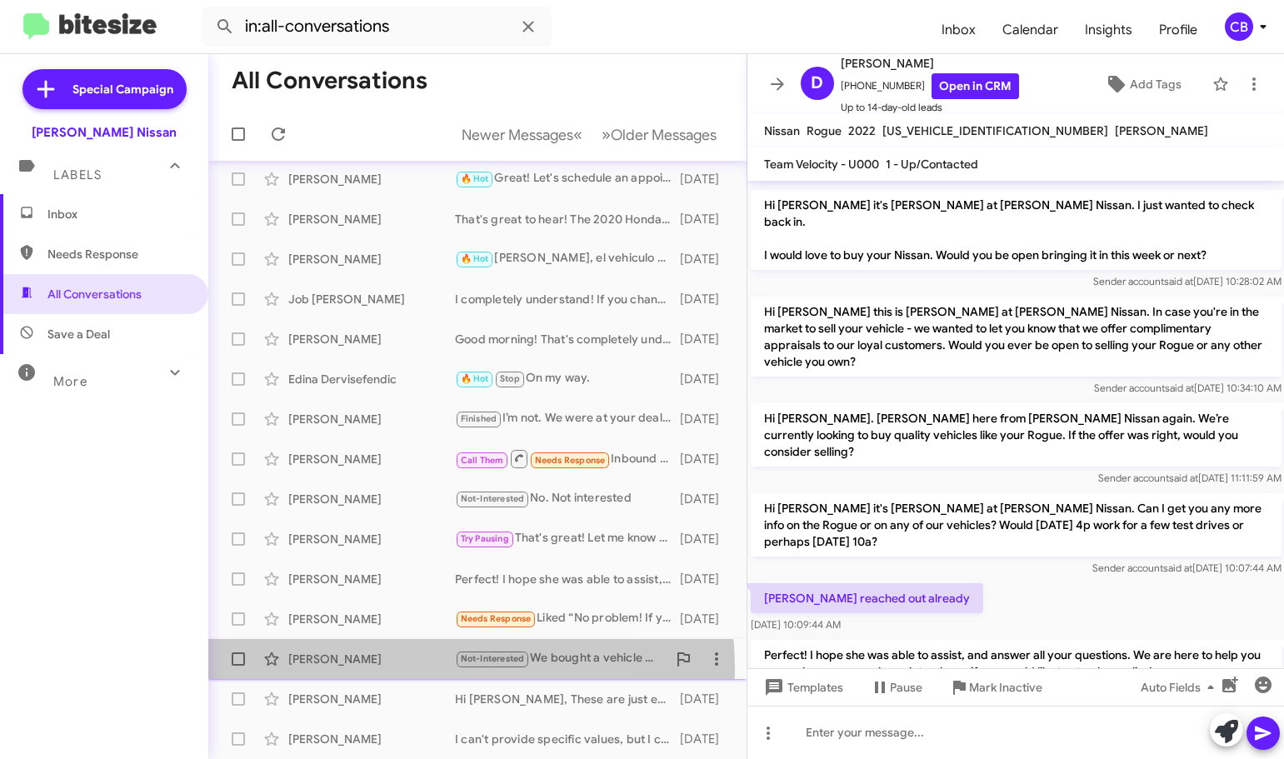
click at [368, 670] on div "[PERSON_NAME] Not-Interested We bought a vehicle already thanks for the follow …" at bounding box center [478, 658] width 512 height 33
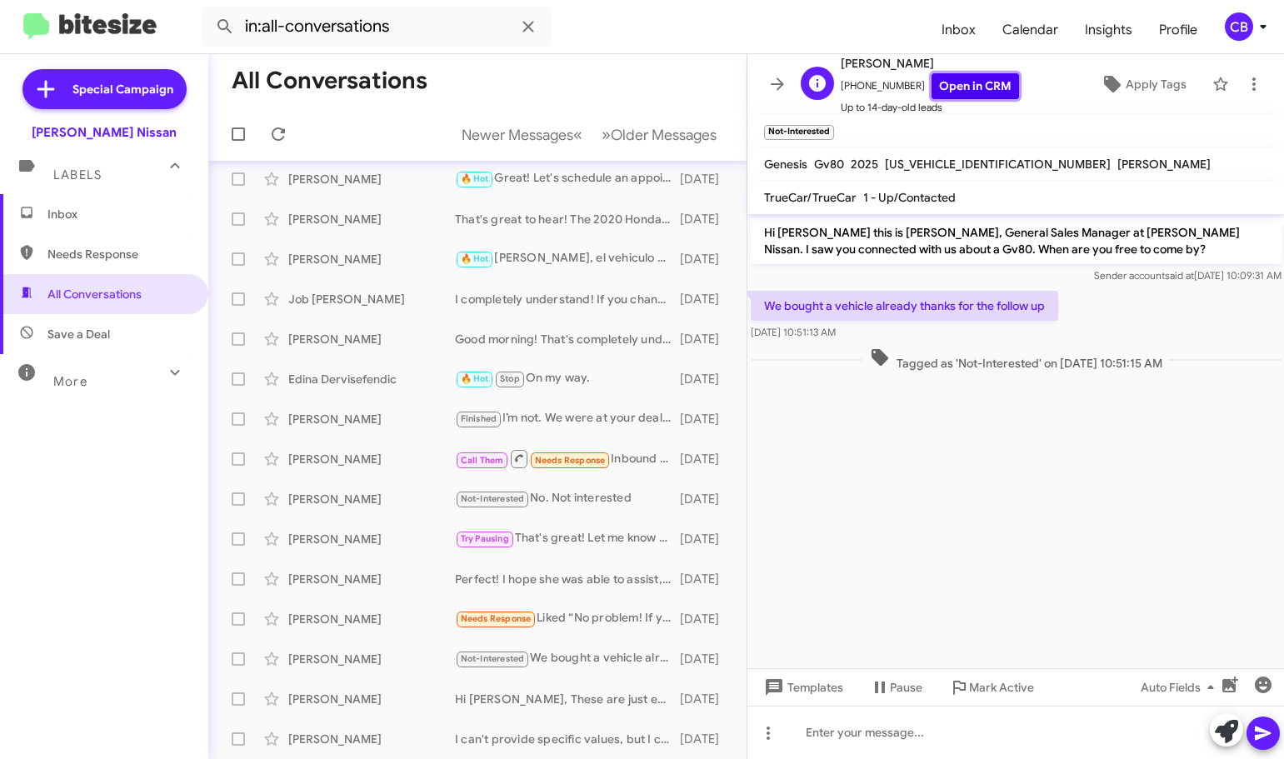
click at [961, 95] on link "Open in CRM" at bounding box center [974, 86] width 87 height 26
click at [334, 732] on div "[PERSON_NAME]" at bounding box center [371, 739] width 167 height 17
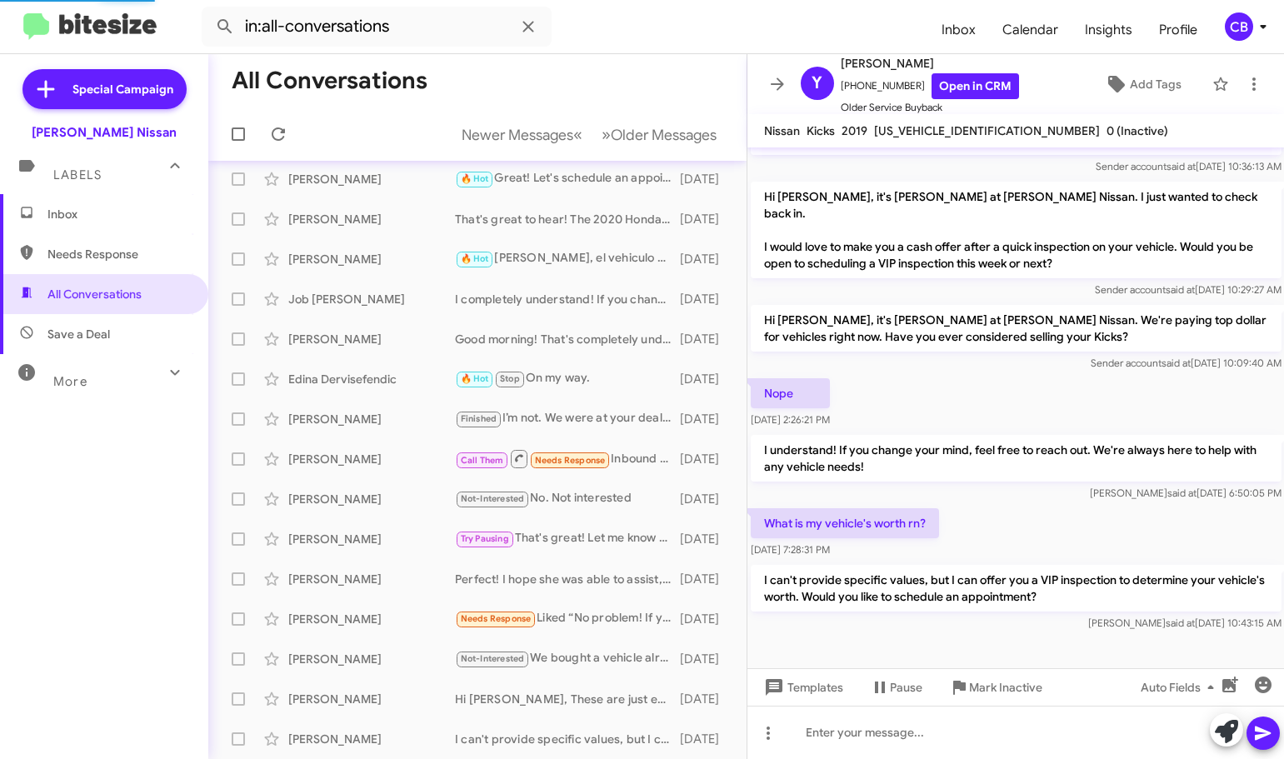
scroll to position [149, 0]
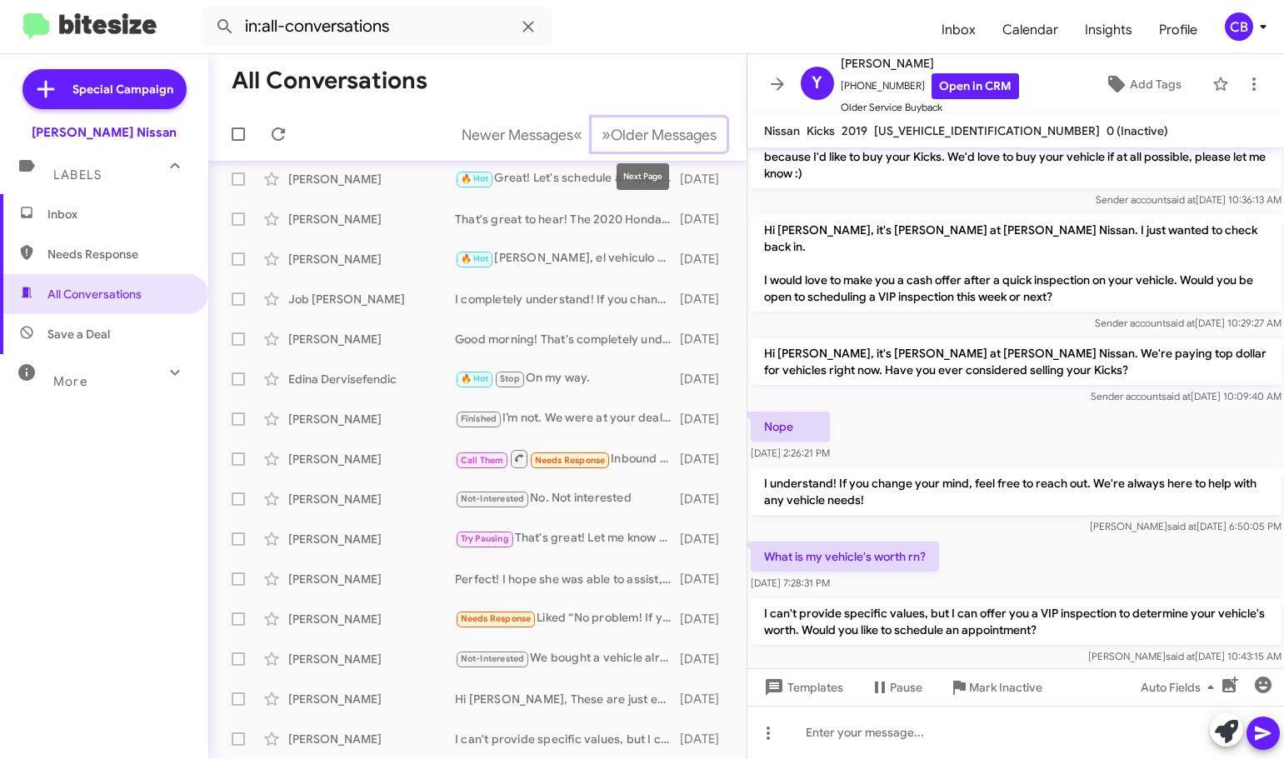
click at [639, 137] on span "Older Messages" at bounding box center [664, 135] width 106 height 18
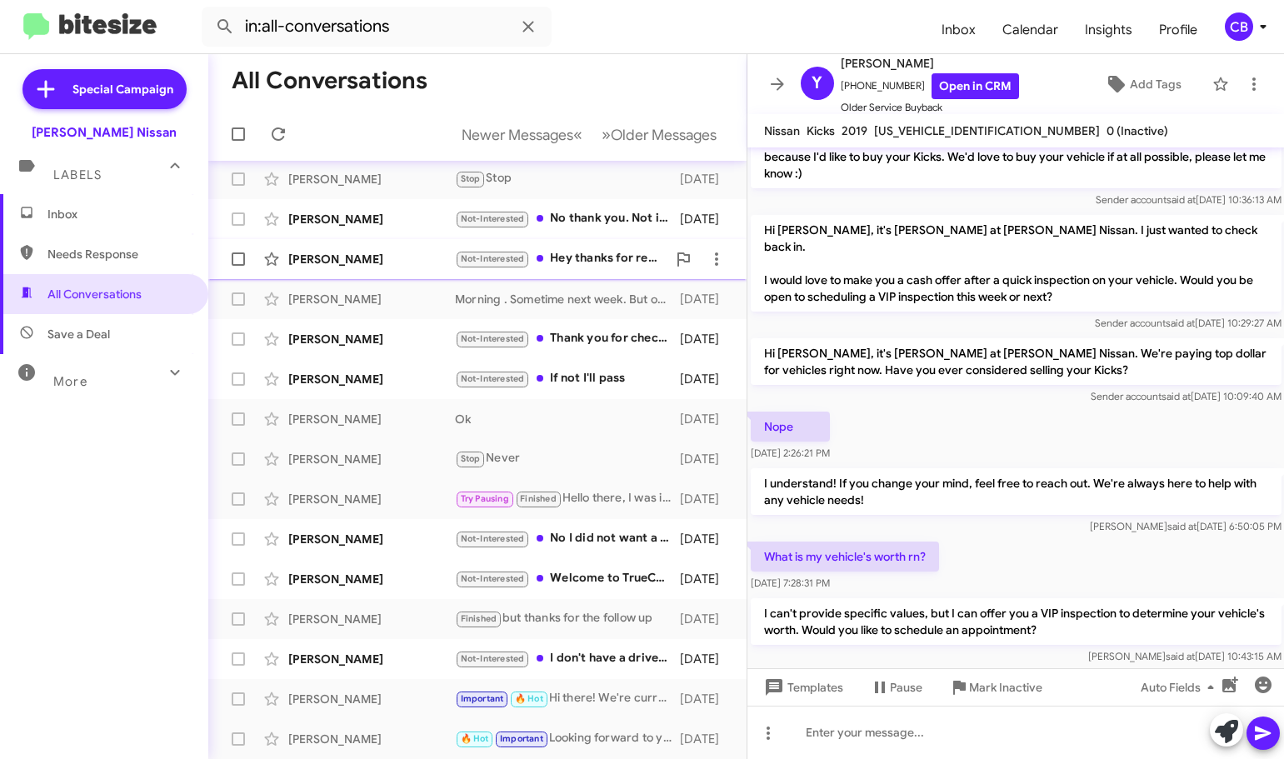
click at [373, 238] on span "[PERSON_NAME] Not-Interested No thank you. Not interested in the Grand Wagoneer…" at bounding box center [477, 219] width 538 height 40
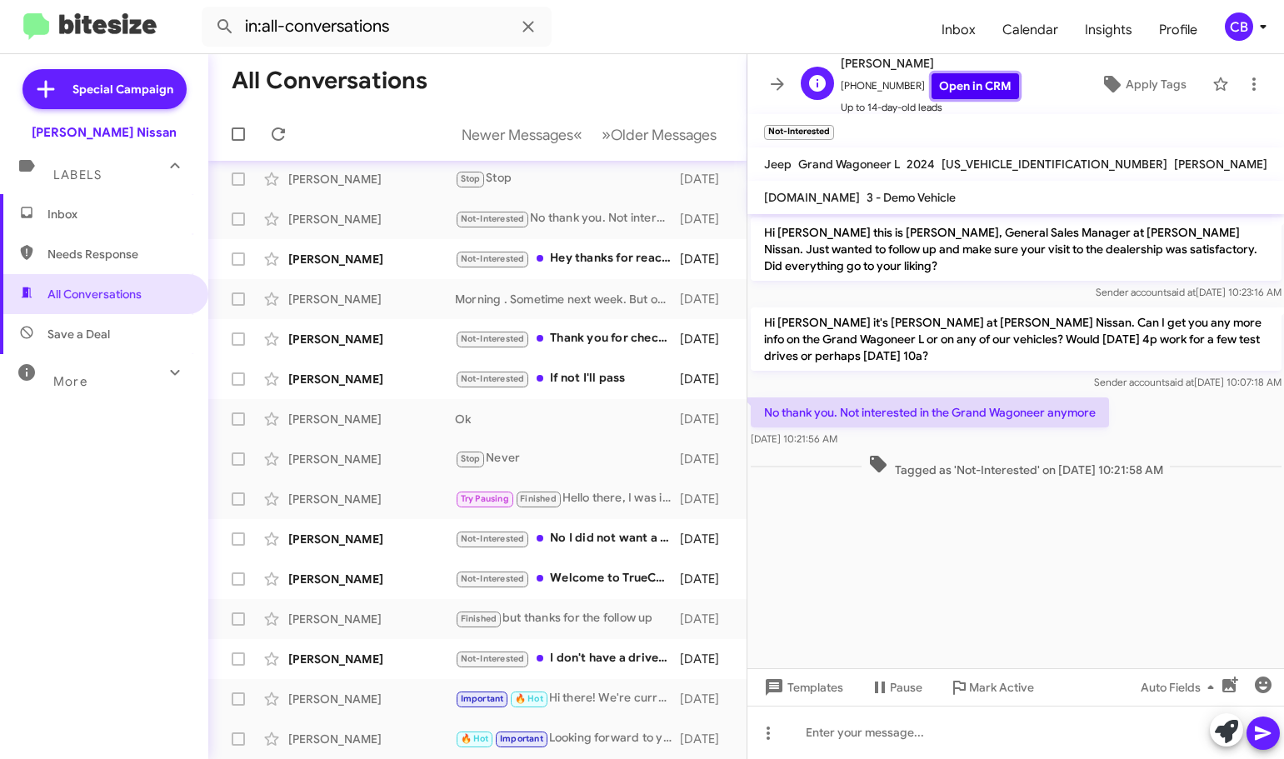
click at [968, 90] on link "Open in CRM" at bounding box center [974, 86] width 87 height 26
click at [797, 689] on span "Templates" at bounding box center [802, 687] width 82 height 30
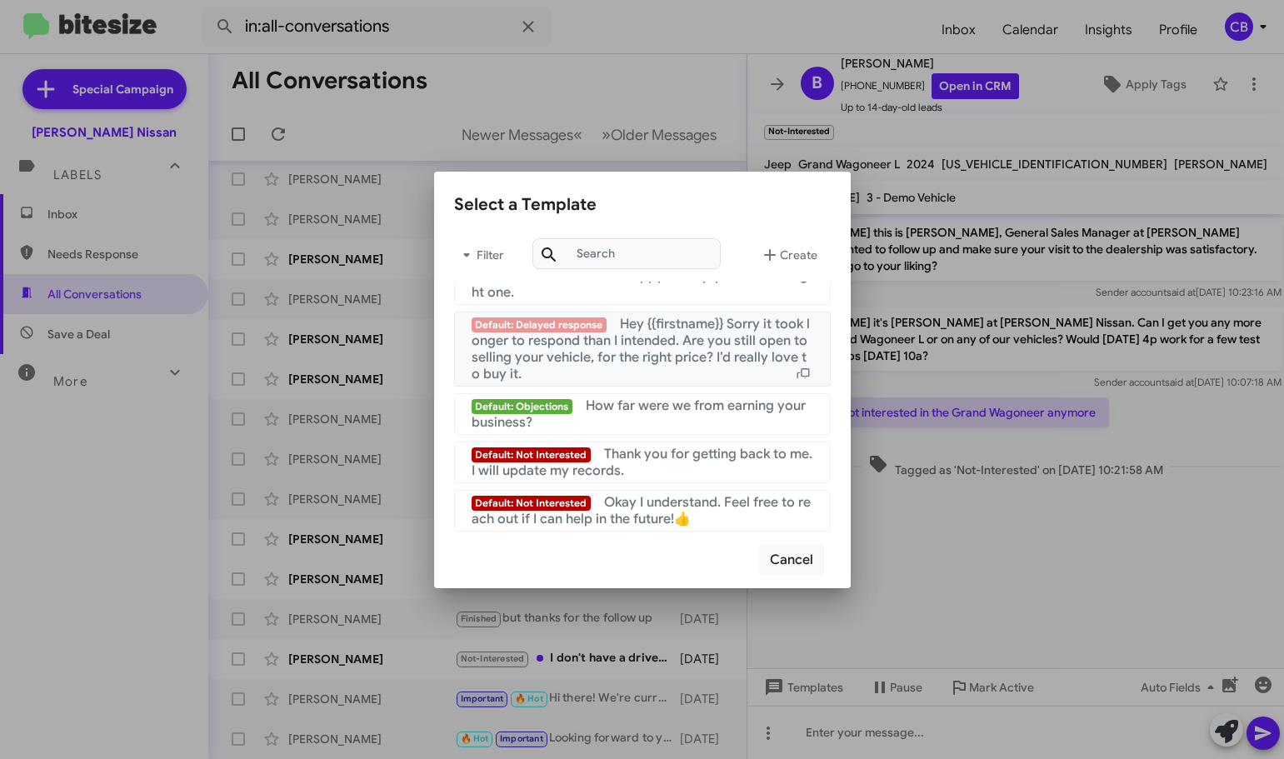
scroll to position [2124, 0]
click at [965, 567] on div at bounding box center [642, 379] width 1284 height 759
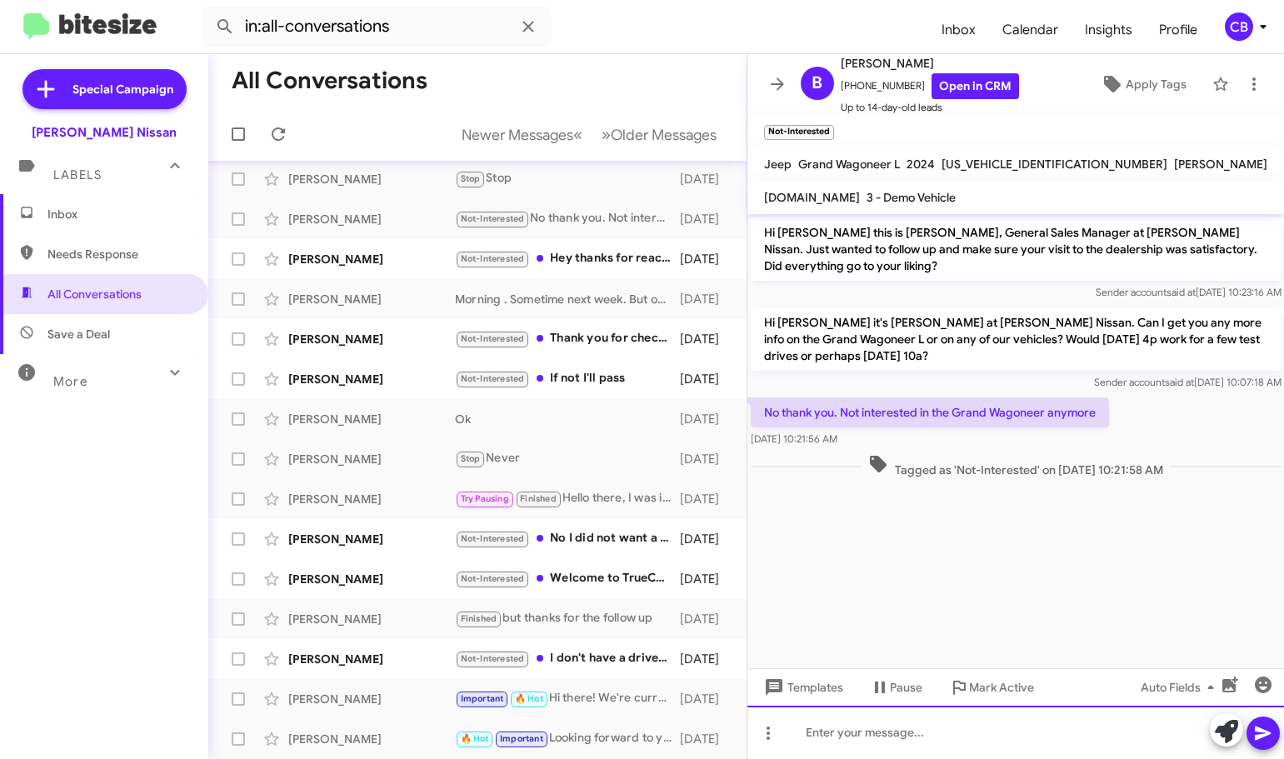
click at [861, 733] on div at bounding box center [1015, 732] width 537 height 53
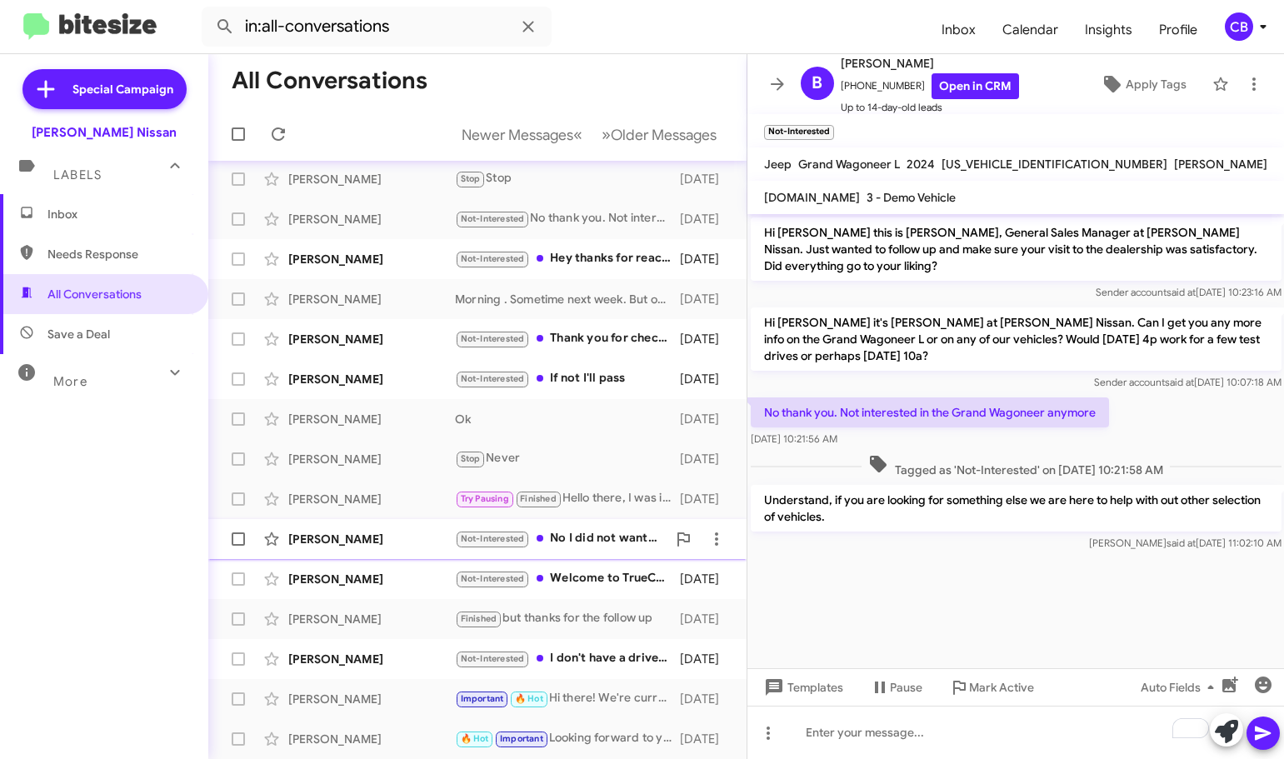
click at [338, 534] on div "[PERSON_NAME]" at bounding box center [371, 539] width 167 height 17
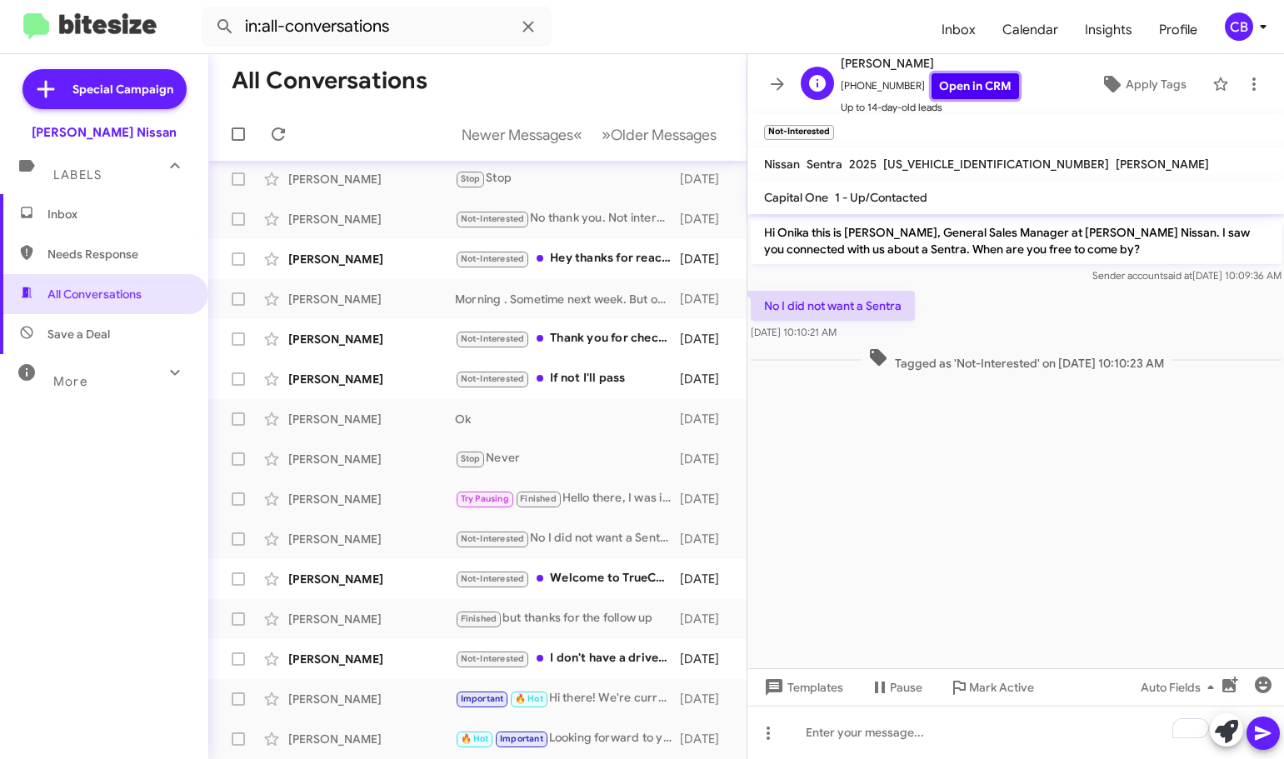
click at [951, 78] on link "Open in CRM" at bounding box center [974, 86] width 87 height 26
drag, startPoint x: 928, startPoint y: 307, endPoint x: 762, endPoint y: 217, distance: 188.6
click at [762, 217] on div "Hi Onika this is [PERSON_NAME], General Sales Manager at [PERSON_NAME] Nissan. …" at bounding box center [1015, 294] width 537 height 161
drag, startPoint x: 766, startPoint y: 407, endPoint x: 784, endPoint y: 363, distance: 47.5
click at [777, 389] on cdk-virtual-scroll-viewport "Hi Onika this is [PERSON_NAME], General Sales Manager at [PERSON_NAME] Nissan. …" at bounding box center [1015, 441] width 537 height 454
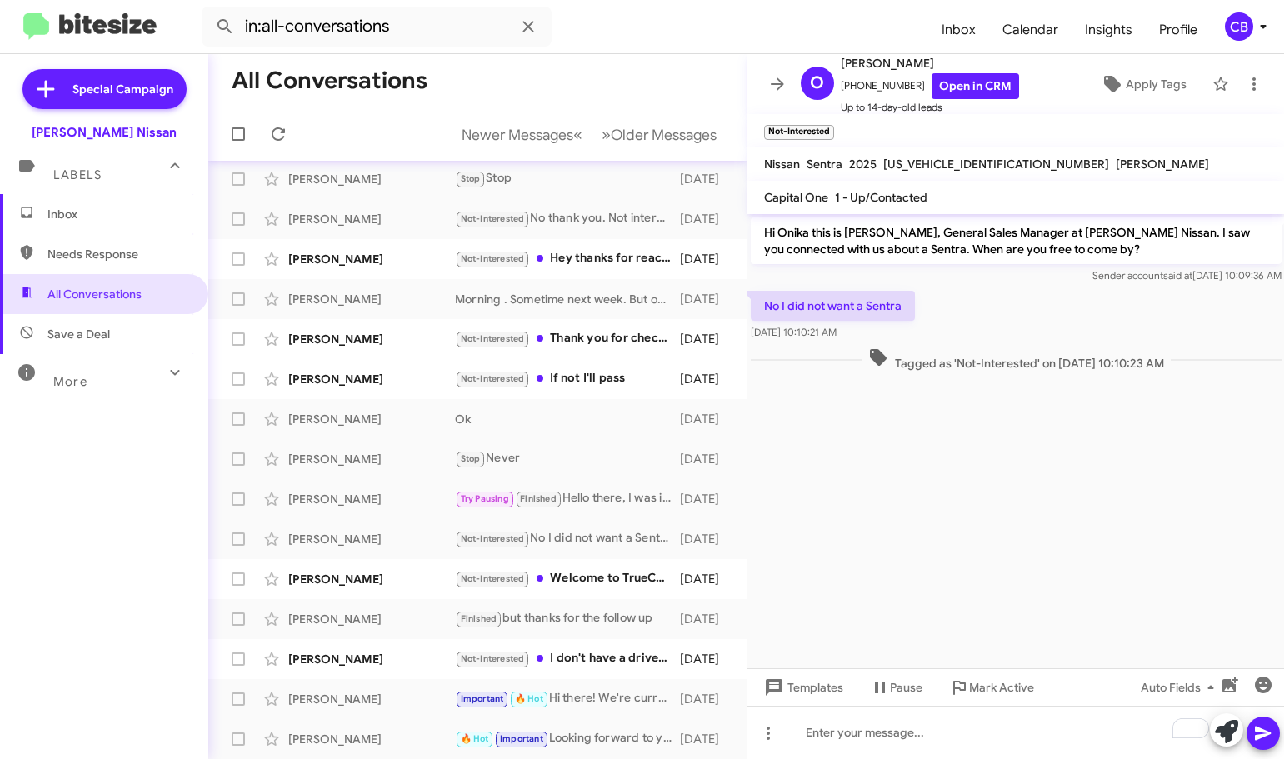
drag, startPoint x: 922, startPoint y: 311, endPoint x: 758, endPoint y: 237, distance: 180.1
click at [758, 237] on div "Hi Onika this is [PERSON_NAME], General Sales Manager at [PERSON_NAME] Nissan. …" at bounding box center [1015, 294] width 537 height 161
copy div "Hi Onika this is [PERSON_NAME], General Sales Manager at [PERSON_NAME] Nissan. …"
click at [856, 739] on div "To enrich screen reader interactions, please activate Accessibility in Grammarl…" at bounding box center [1015, 732] width 537 height 53
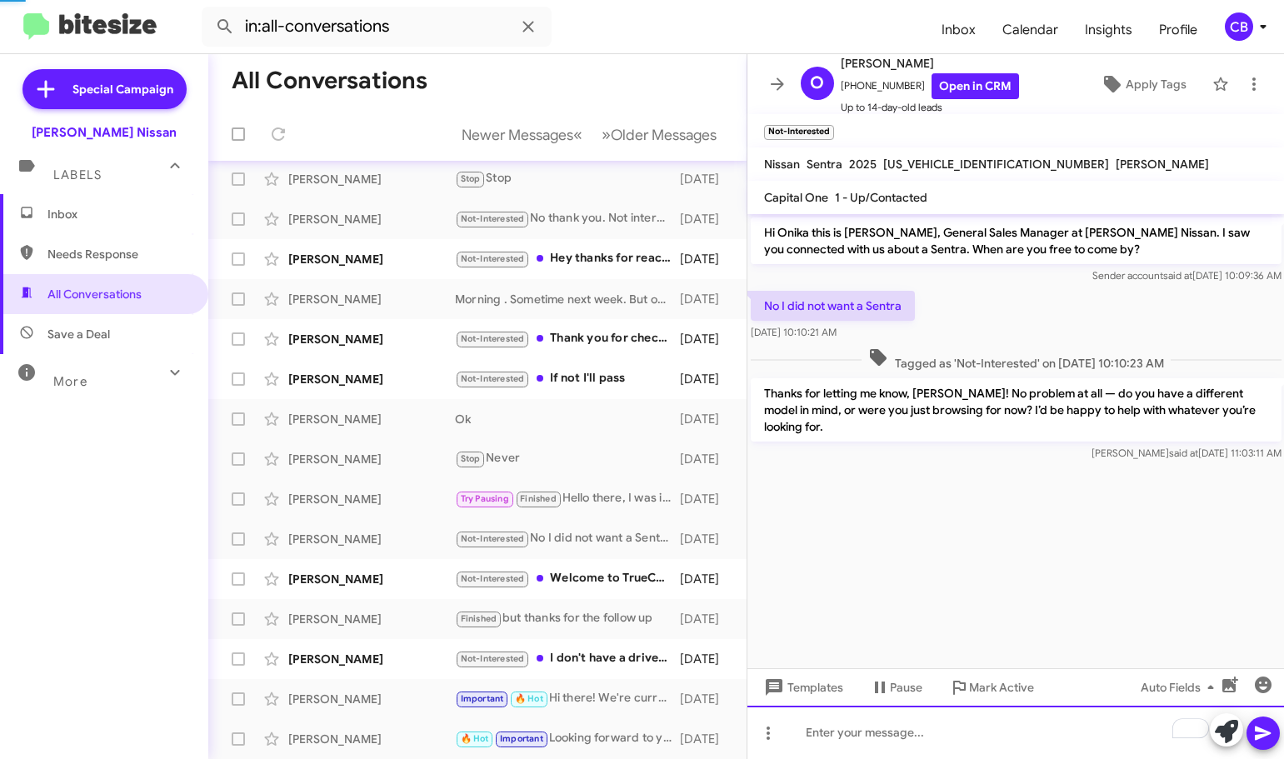
scroll to position [208, 0]
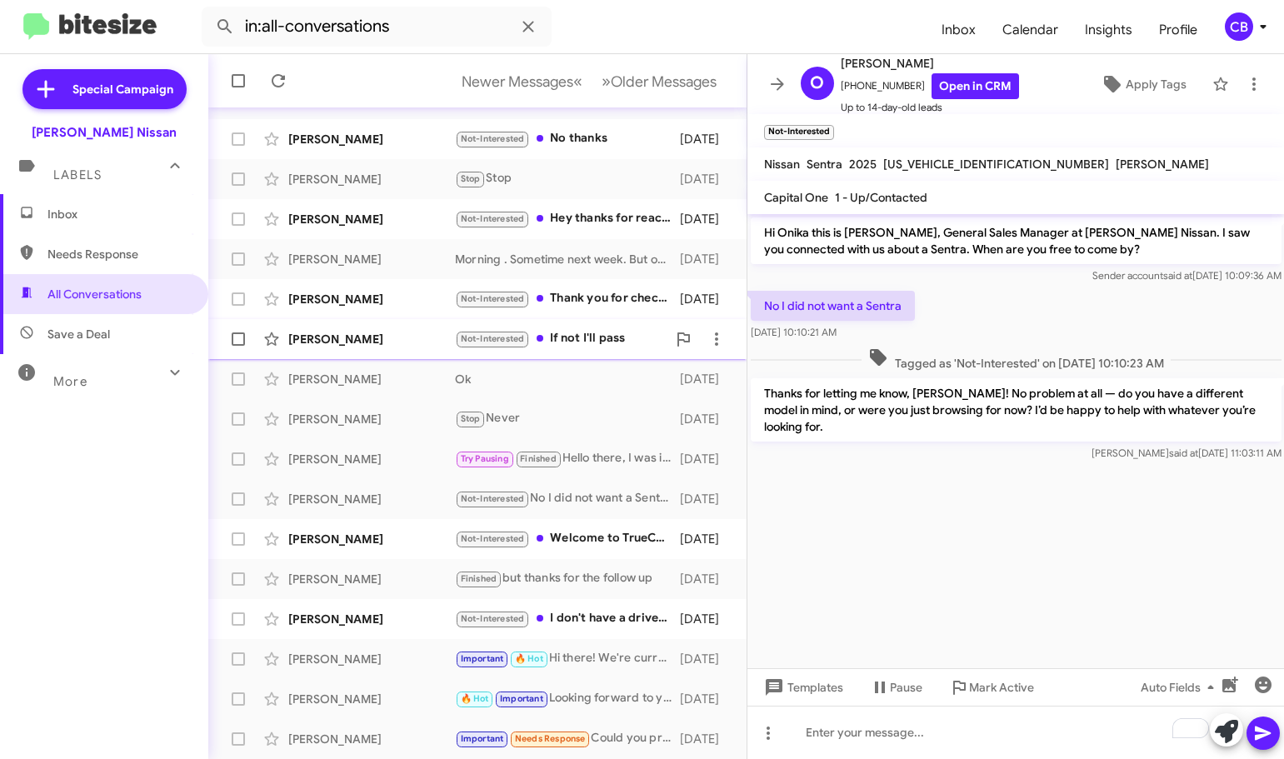
click at [339, 342] on div "[PERSON_NAME]" at bounding box center [371, 339] width 167 height 17
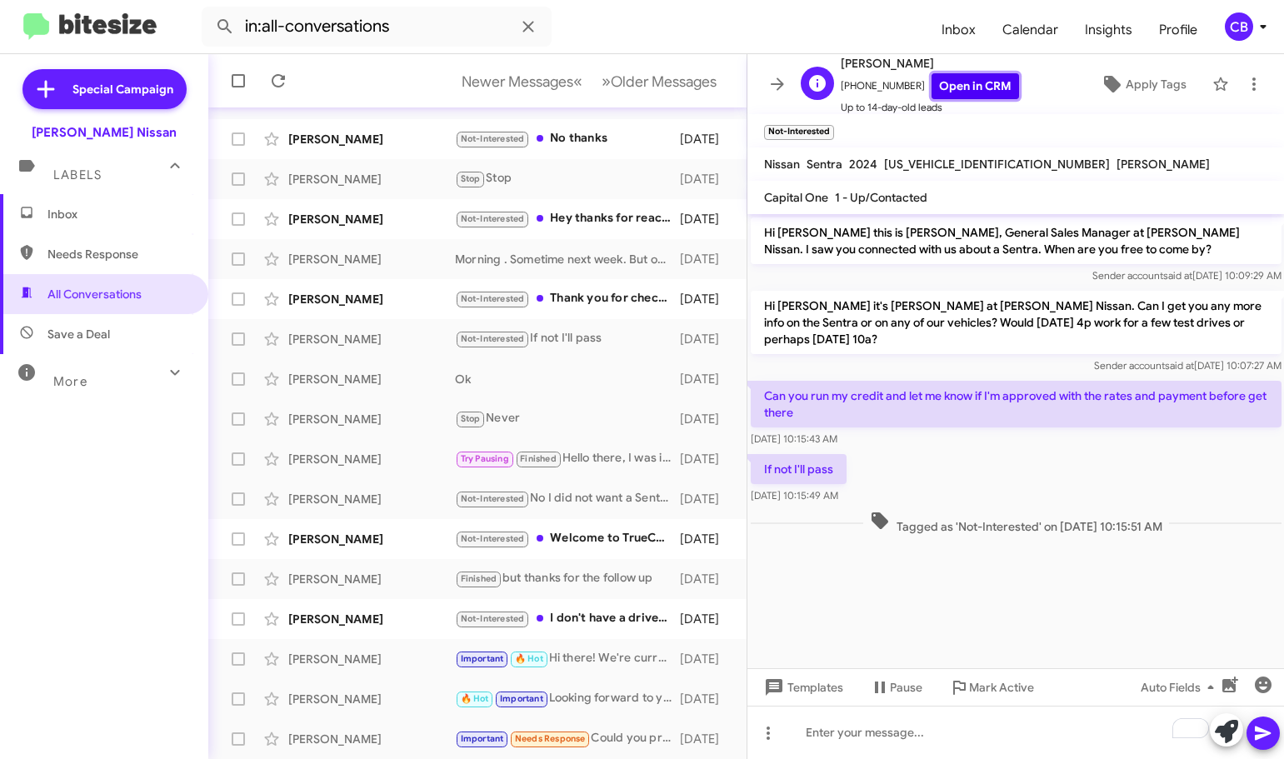
click at [967, 89] on link "Open in CRM" at bounding box center [974, 86] width 87 height 26
click at [325, 218] on div "[PERSON_NAME]" at bounding box center [371, 219] width 167 height 17
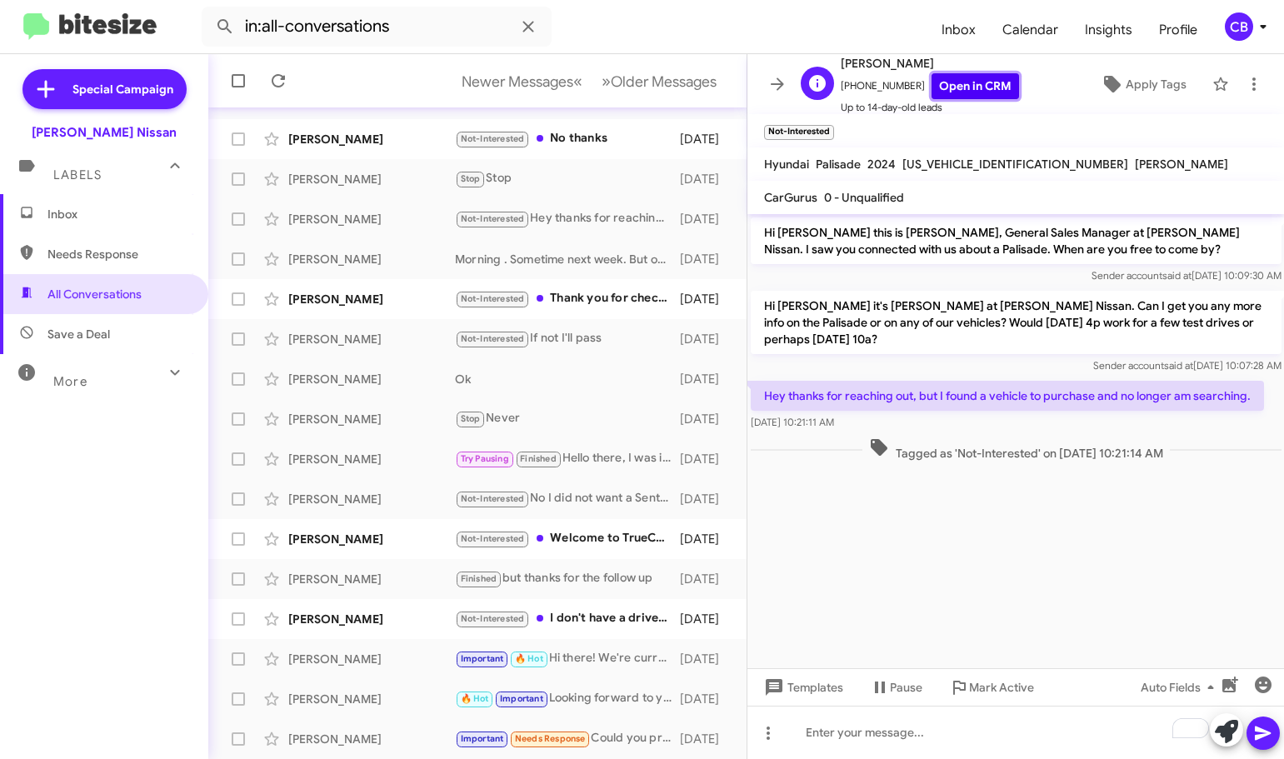
click at [947, 86] on link "Open in CRM" at bounding box center [974, 86] width 87 height 26
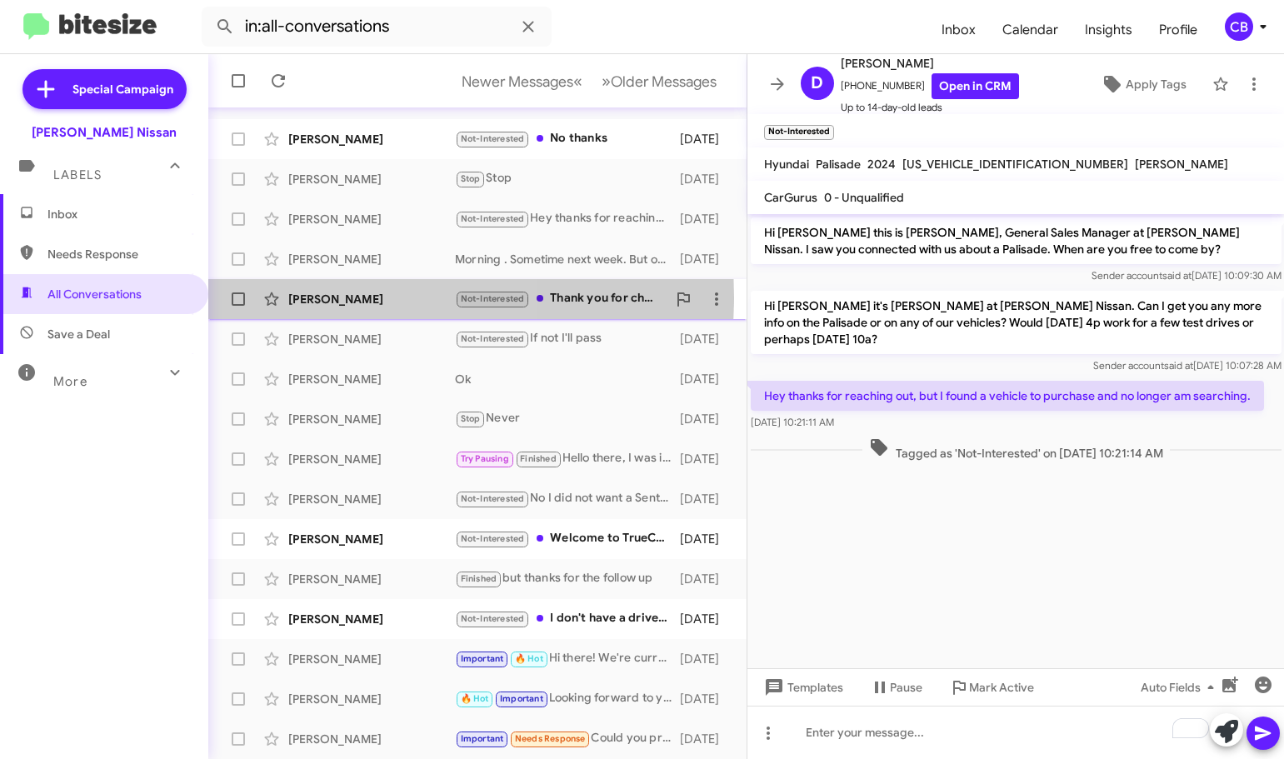
click at [317, 297] on div "[PERSON_NAME]" at bounding box center [371, 299] width 167 height 17
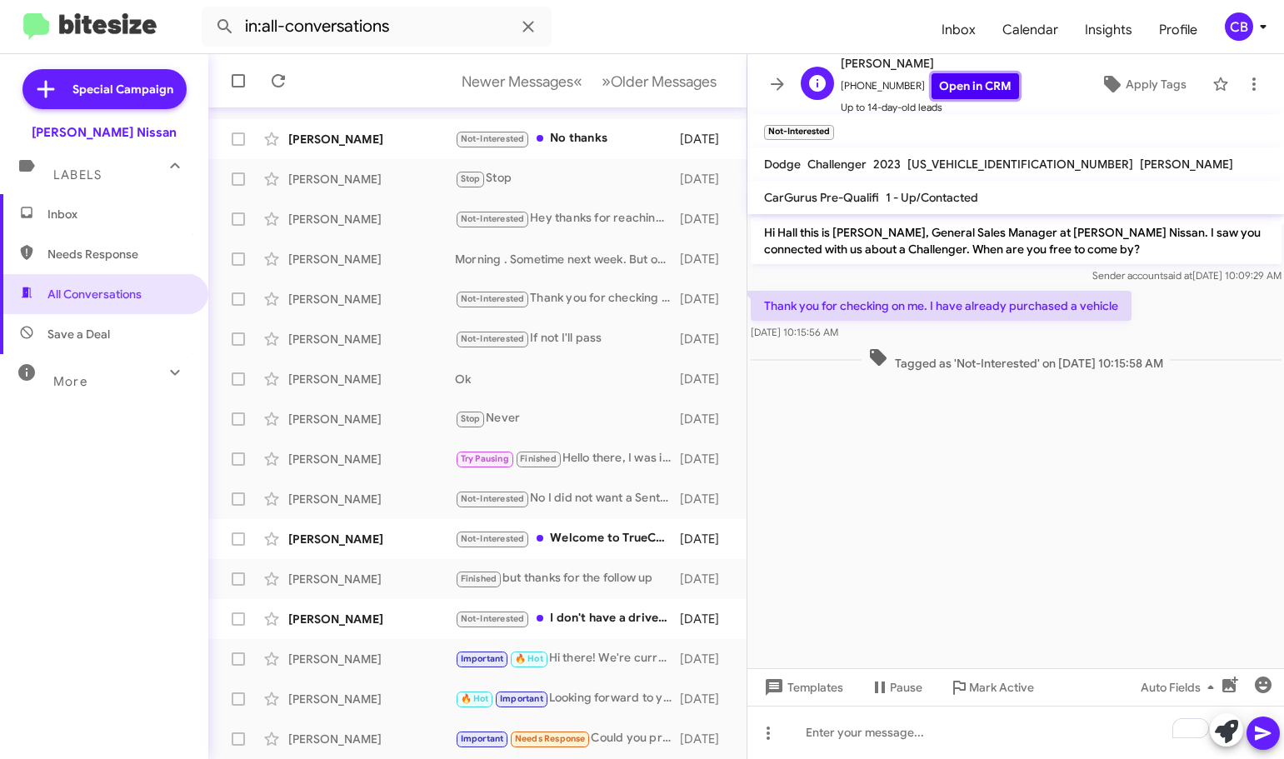
click at [960, 87] on link "Open in CRM" at bounding box center [974, 86] width 87 height 26
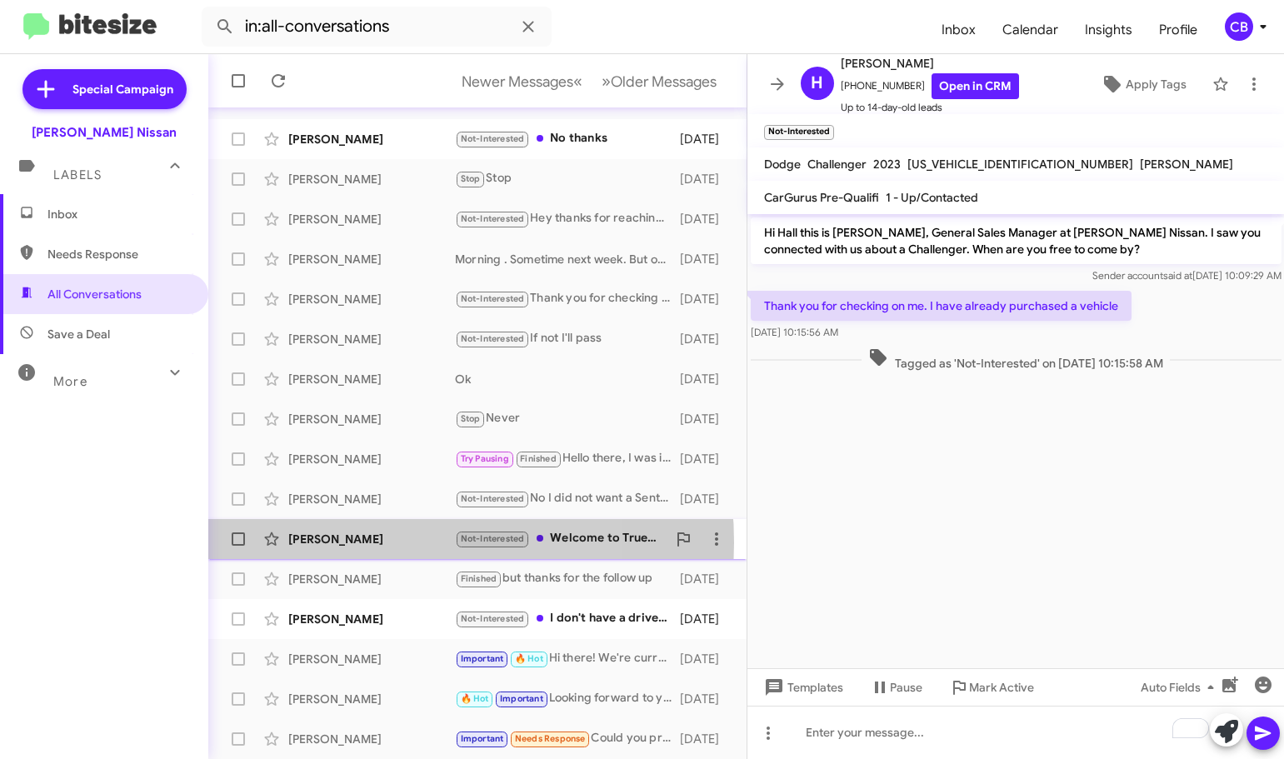
click at [360, 542] on div "[PERSON_NAME]" at bounding box center [371, 539] width 167 height 17
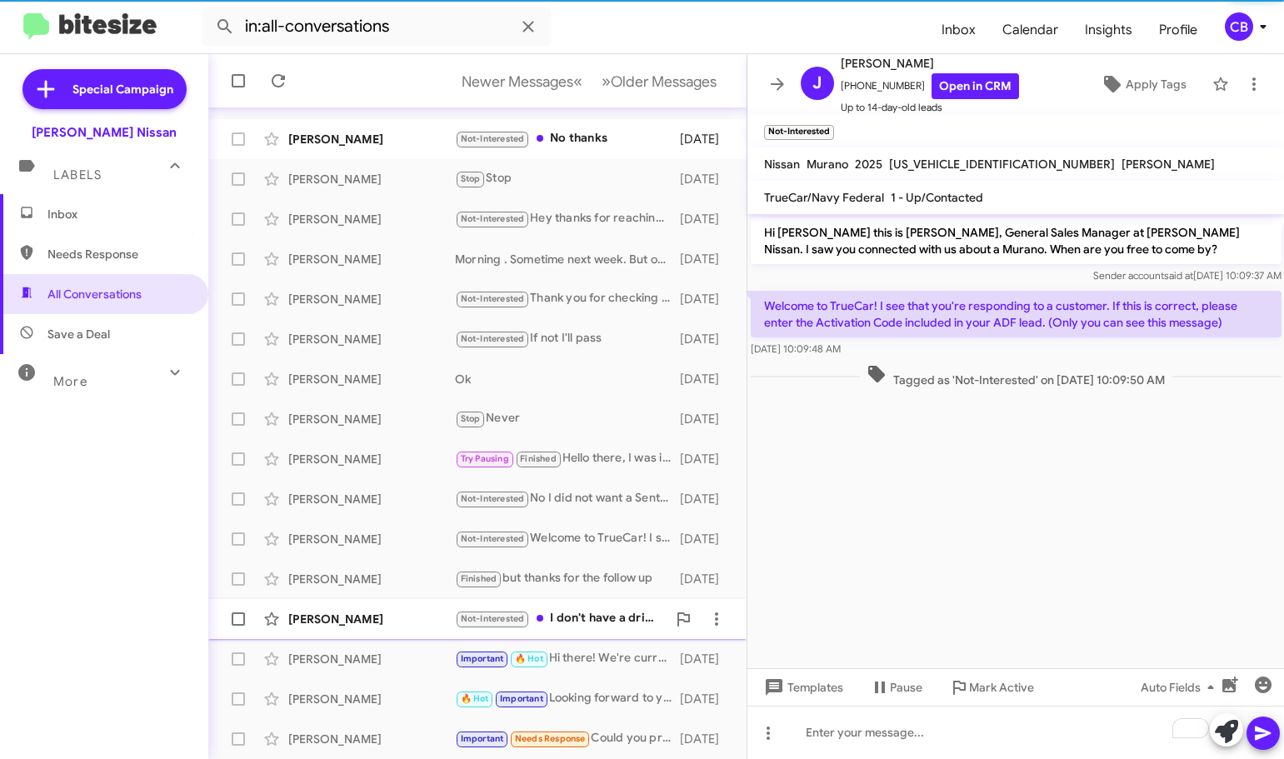
click at [363, 634] on div "[PERSON_NAME] Not-Interested I don't have a drivers license so I won't be able …" at bounding box center [478, 618] width 512 height 33
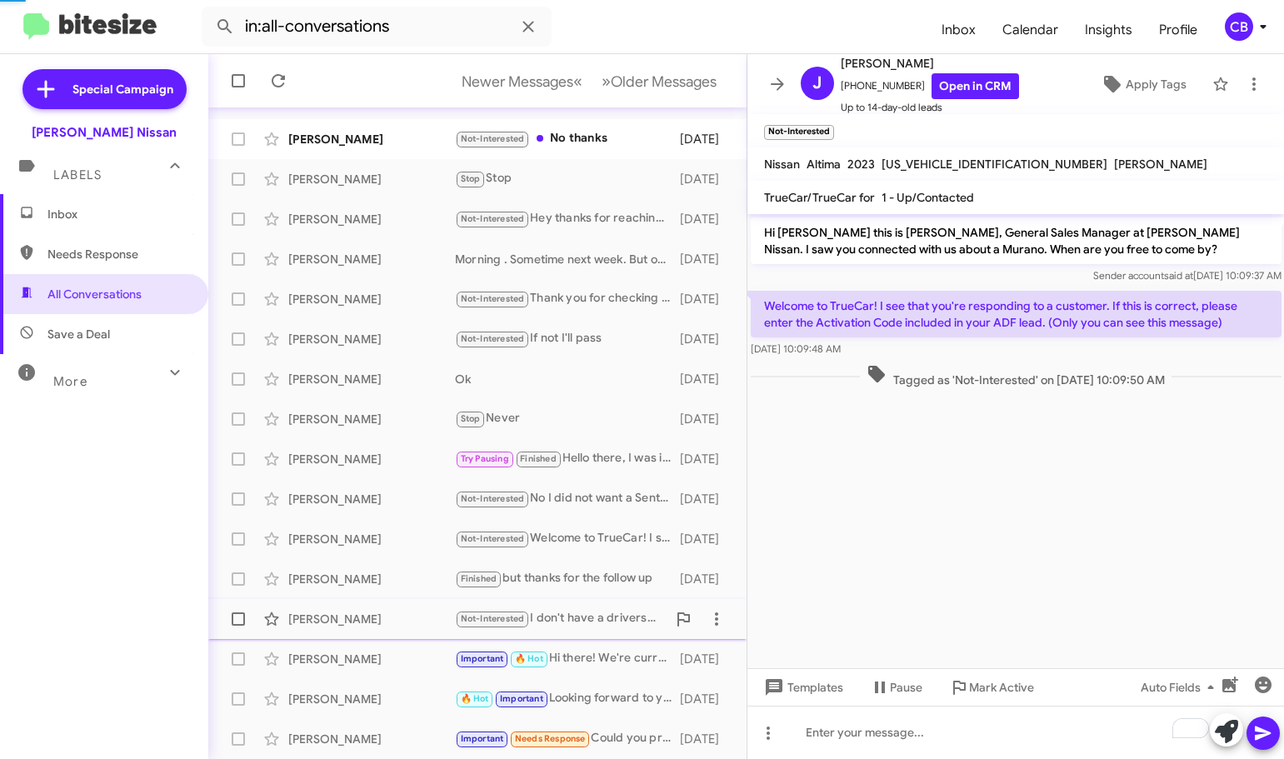
scroll to position [462, 0]
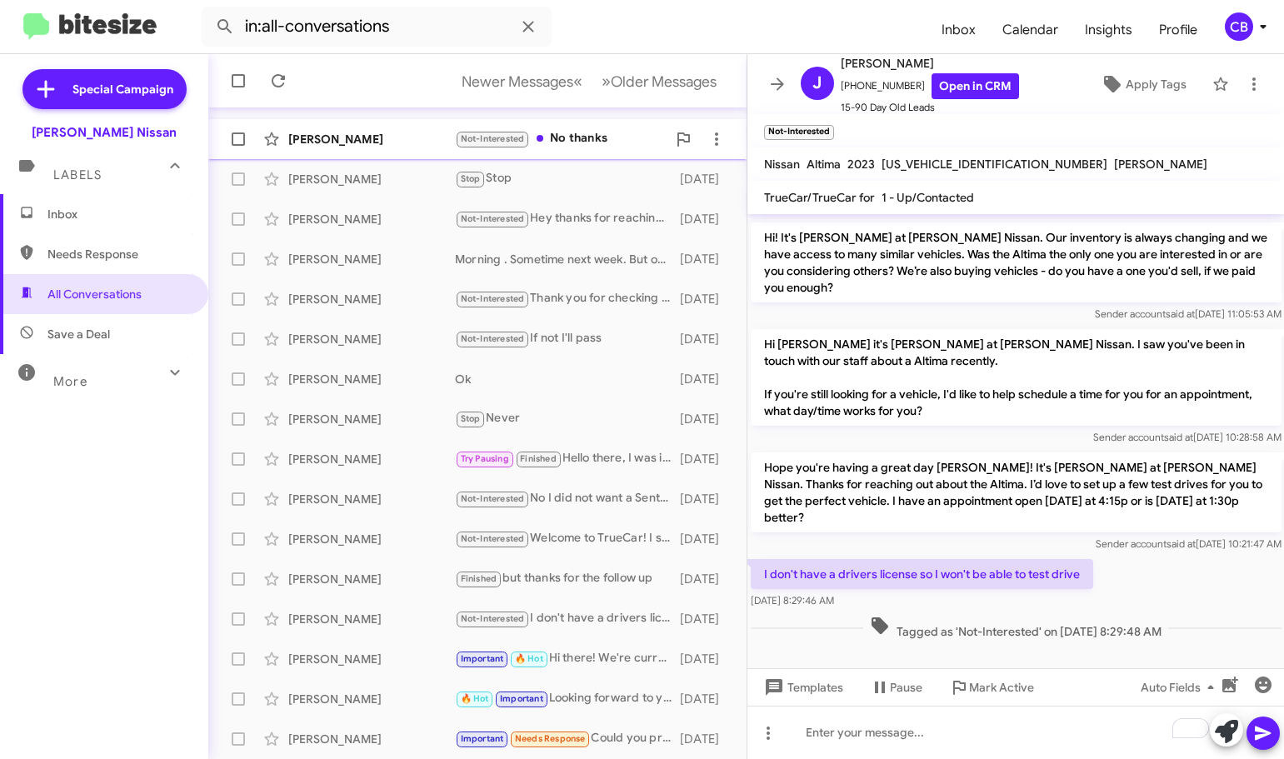
click at [603, 125] on div "[PERSON_NAME] Not-Interested No thanks [DATE]" at bounding box center [478, 138] width 512 height 33
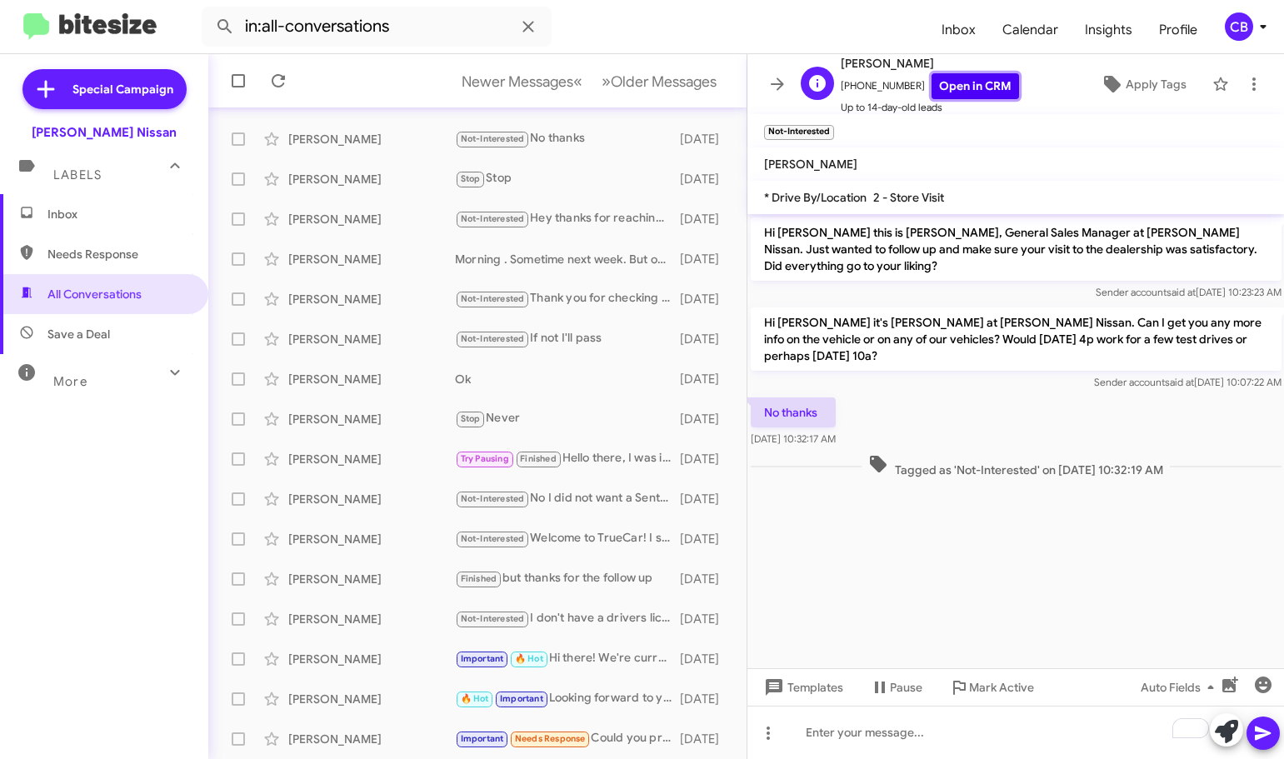
click at [967, 89] on link "Open in CRM" at bounding box center [974, 86] width 87 height 26
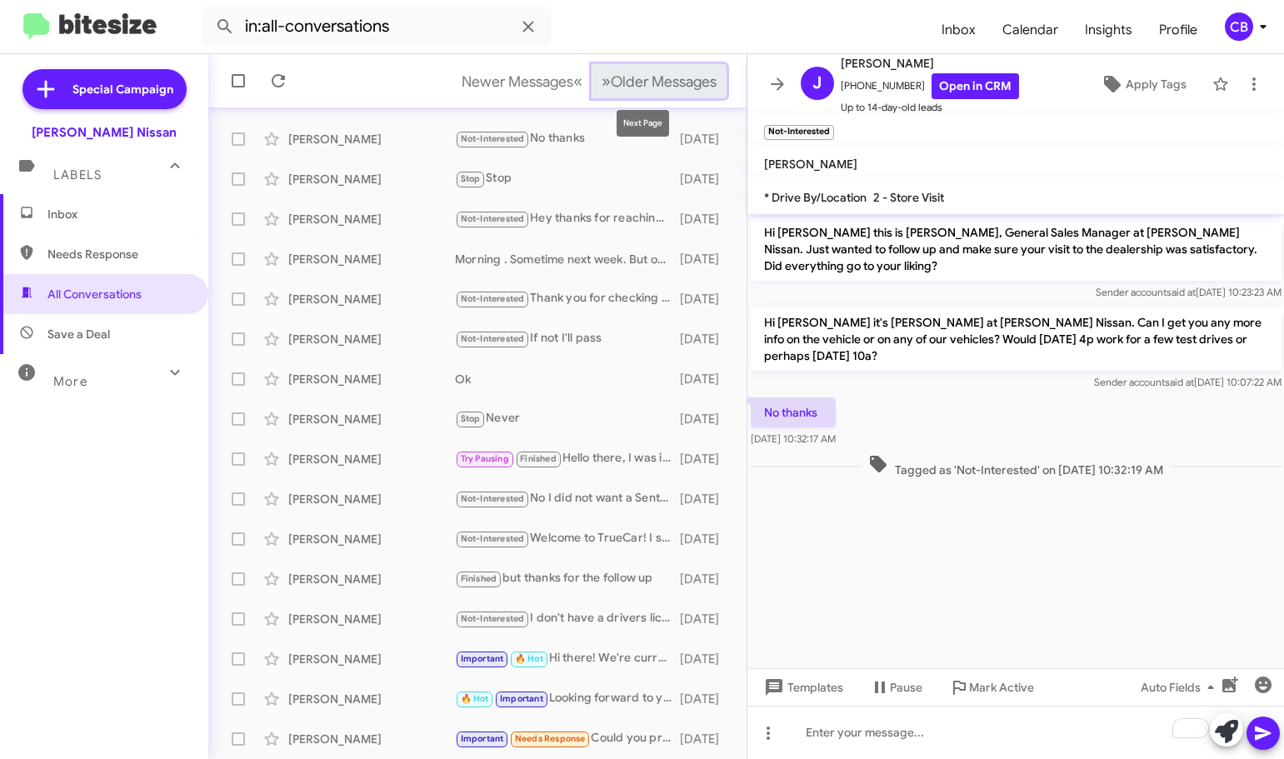
click at [611, 77] on span "Older Messages" at bounding box center [664, 81] width 106 height 18
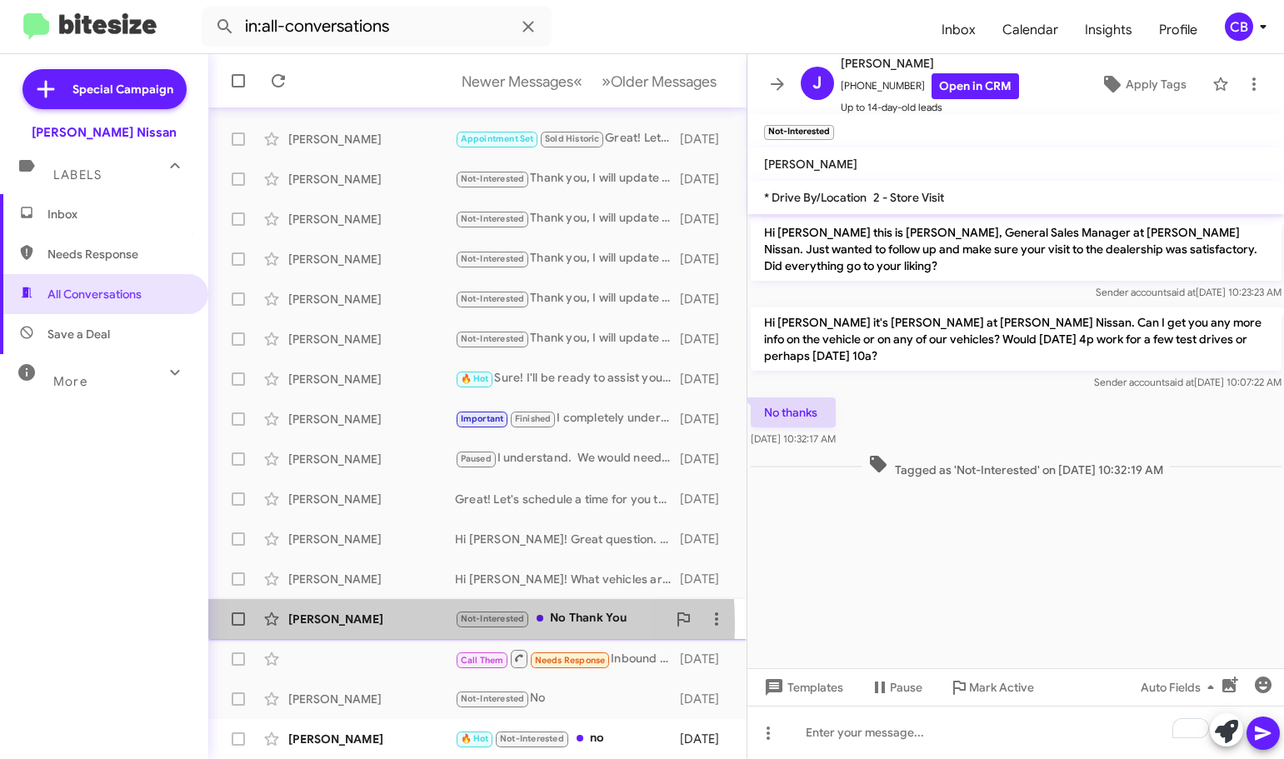
click at [375, 624] on div "[PERSON_NAME]" at bounding box center [371, 619] width 167 height 17
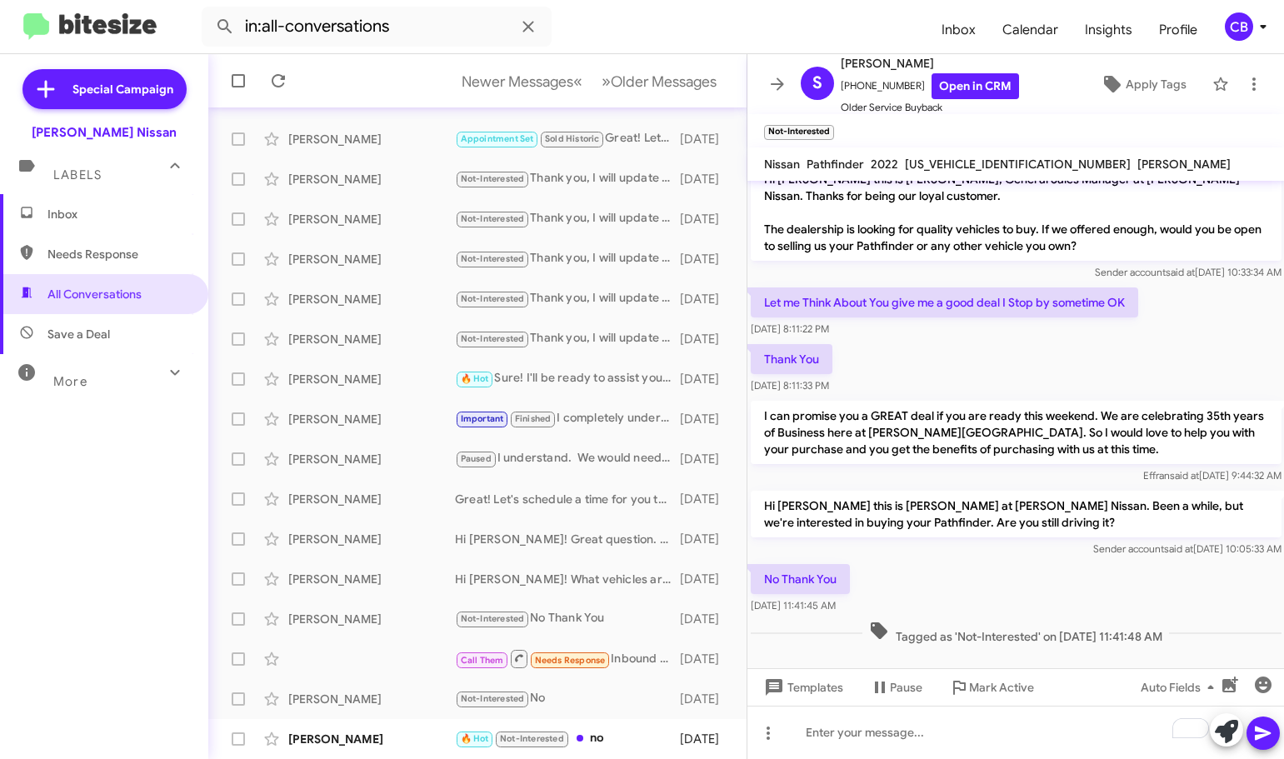
scroll to position [29, 0]
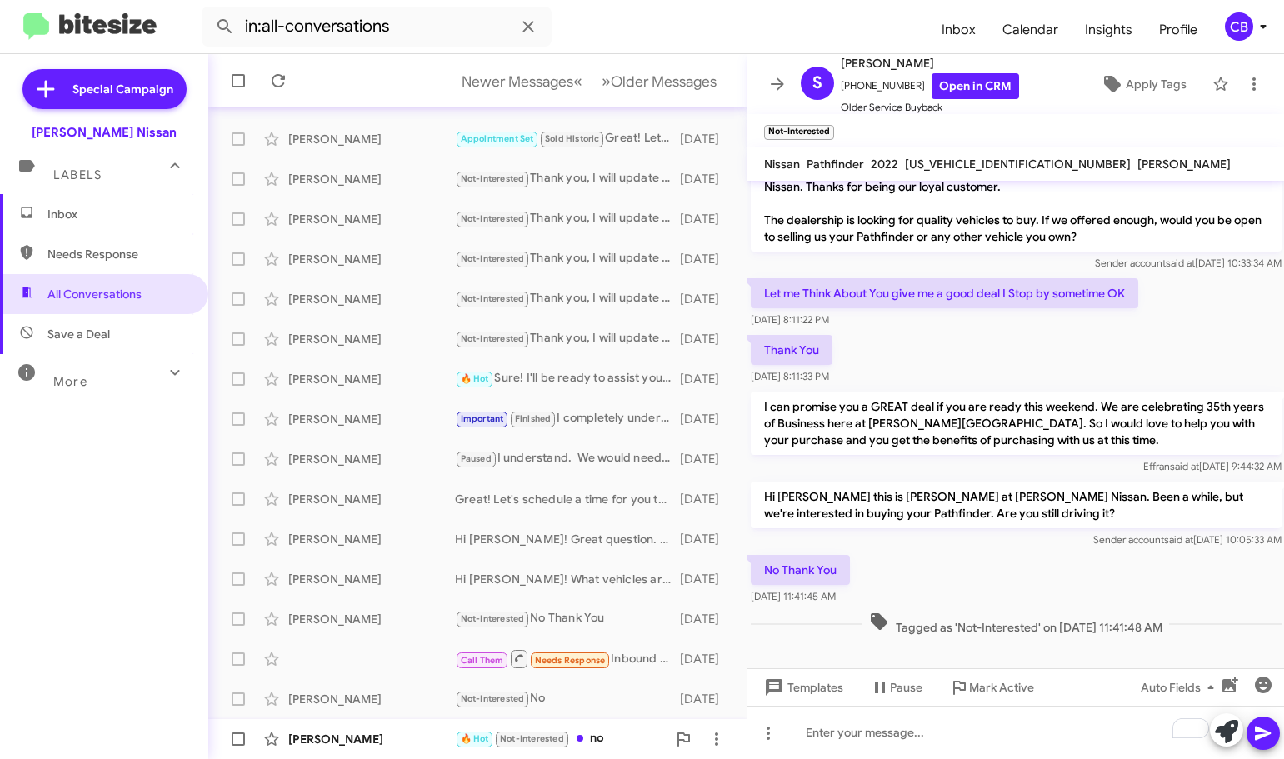
click at [353, 743] on div "[PERSON_NAME]" at bounding box center [371, 739] width 167 height 17
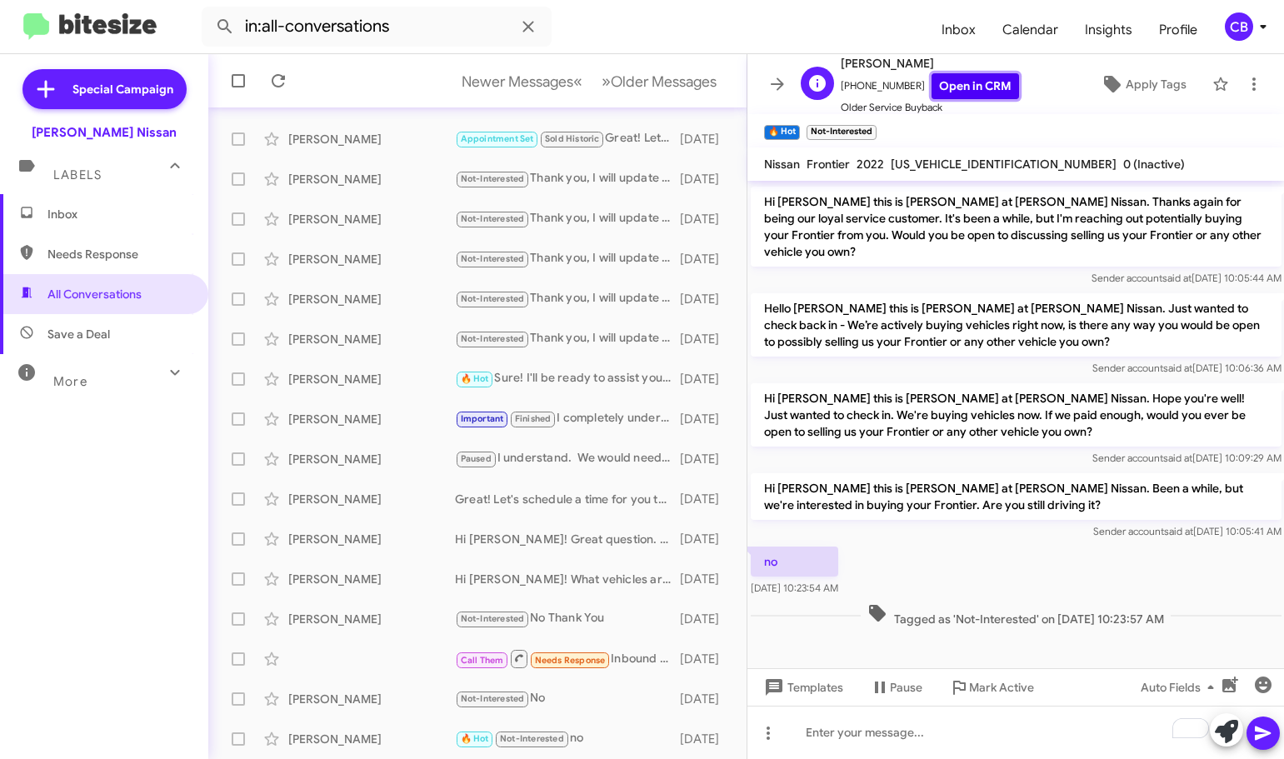
click at [984, 80] on link "Open in CRM" at bounding box center [974, 86] width 87 height 26
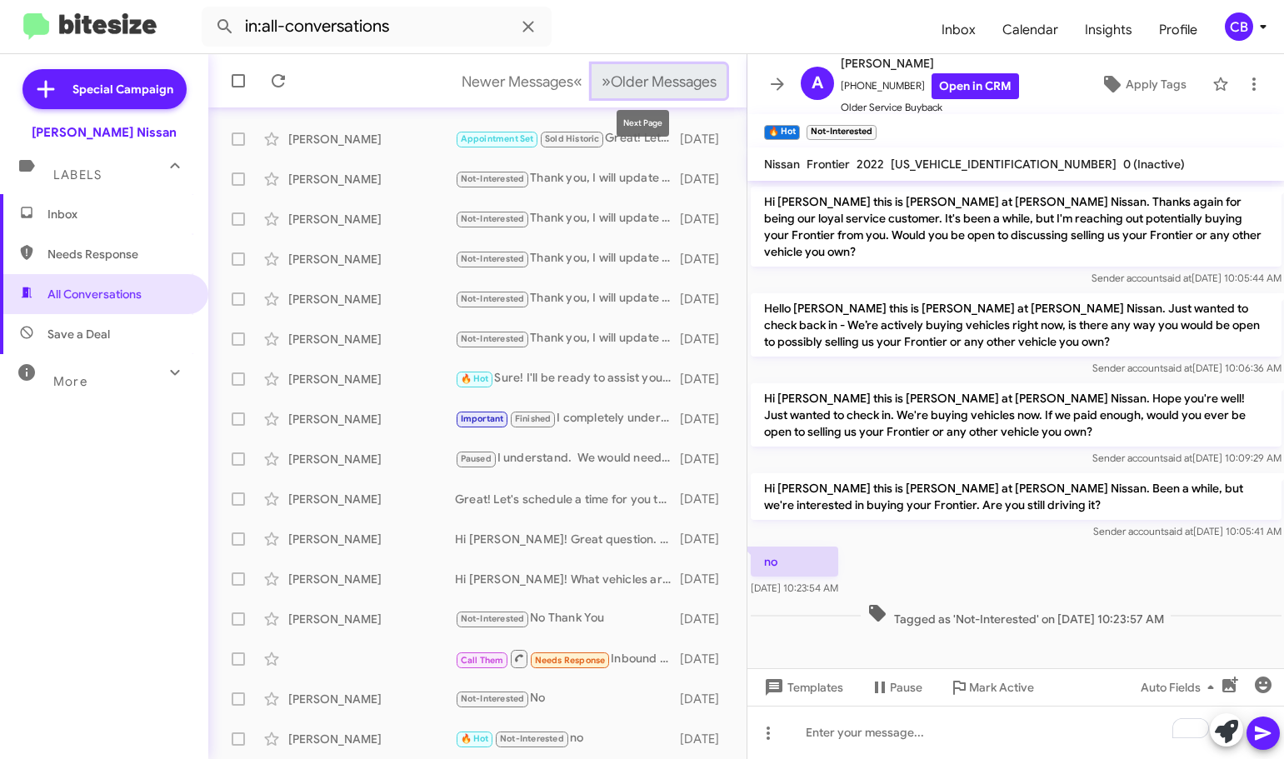
click at [624, 68] on button "» Next Older Messages" at bounding box center [658, 81] width 135 height 34
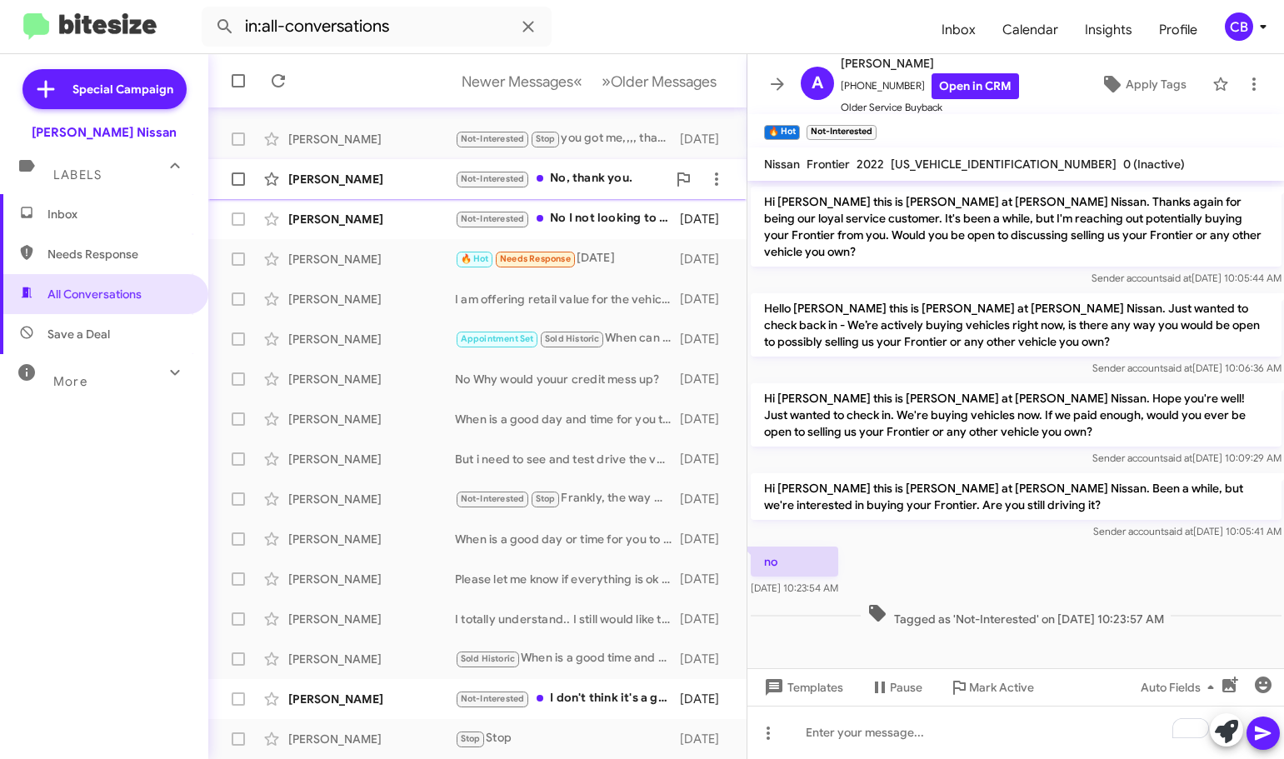
click at [308, 187] on div "[PERSON_NAME] Not-Interested No, thank you. [DATE]" at bounding box center [478, 178] width 512 height 33
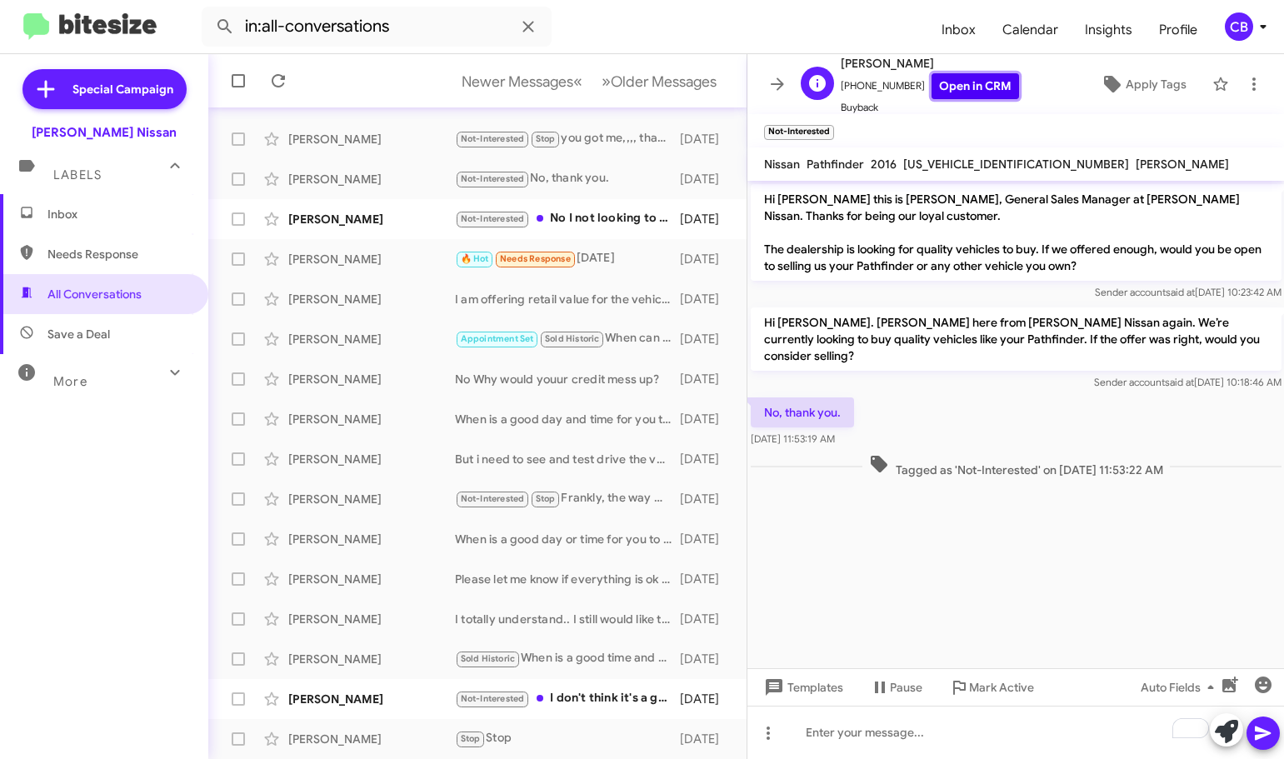
click at [961, 93] on link "Open in CRM" at bounding box center [974, 86] width 87 height 26
click at [355, 215] on div "[PERSON_NAME]" at bounding box center [371, 219] width 167 height 17
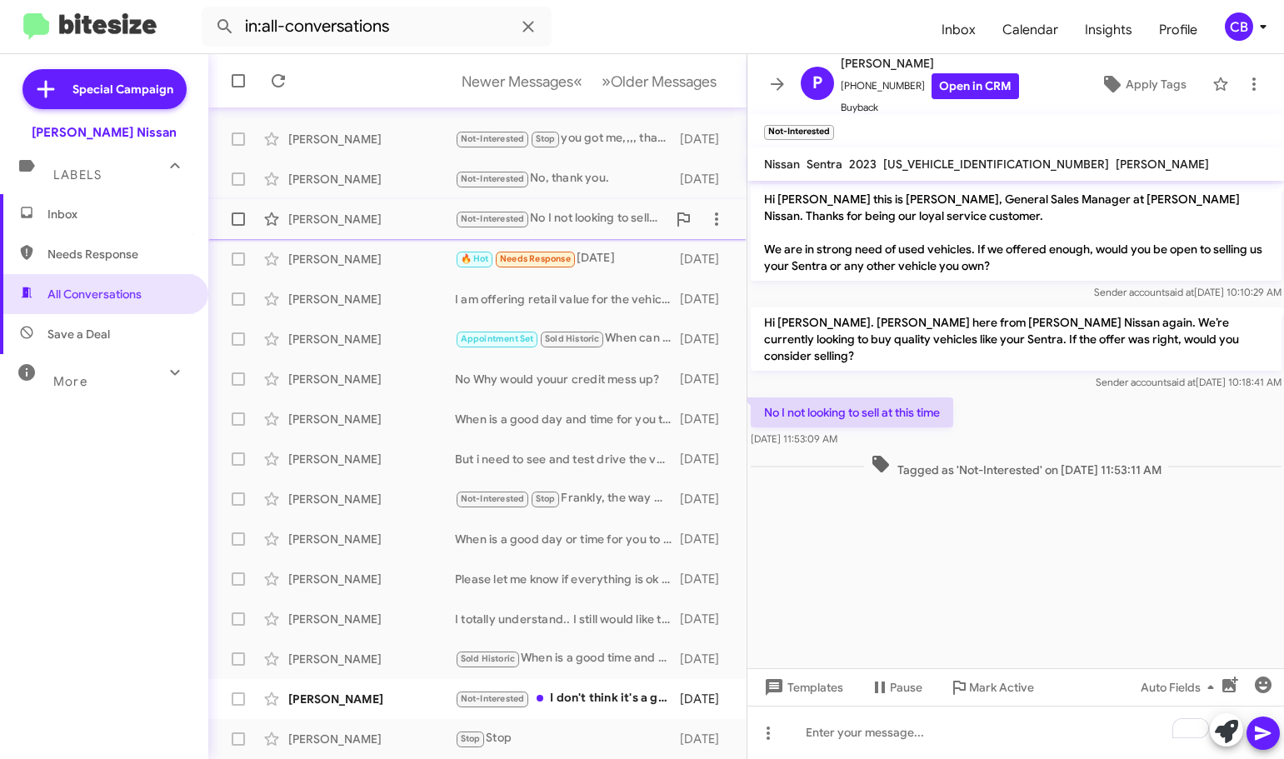
click at [345, 207] on div "[PERSON_NAME] Not-Interested No I not looking to sell at this time [DATE]" at bounding box center [478, 218] width 512 height 33
click at [331, 277] on span "[PERSON_NAME] 🔥 Hot Needs Response [DATE] [DATE]" at bounding box center [477, 259] width 538 height 40
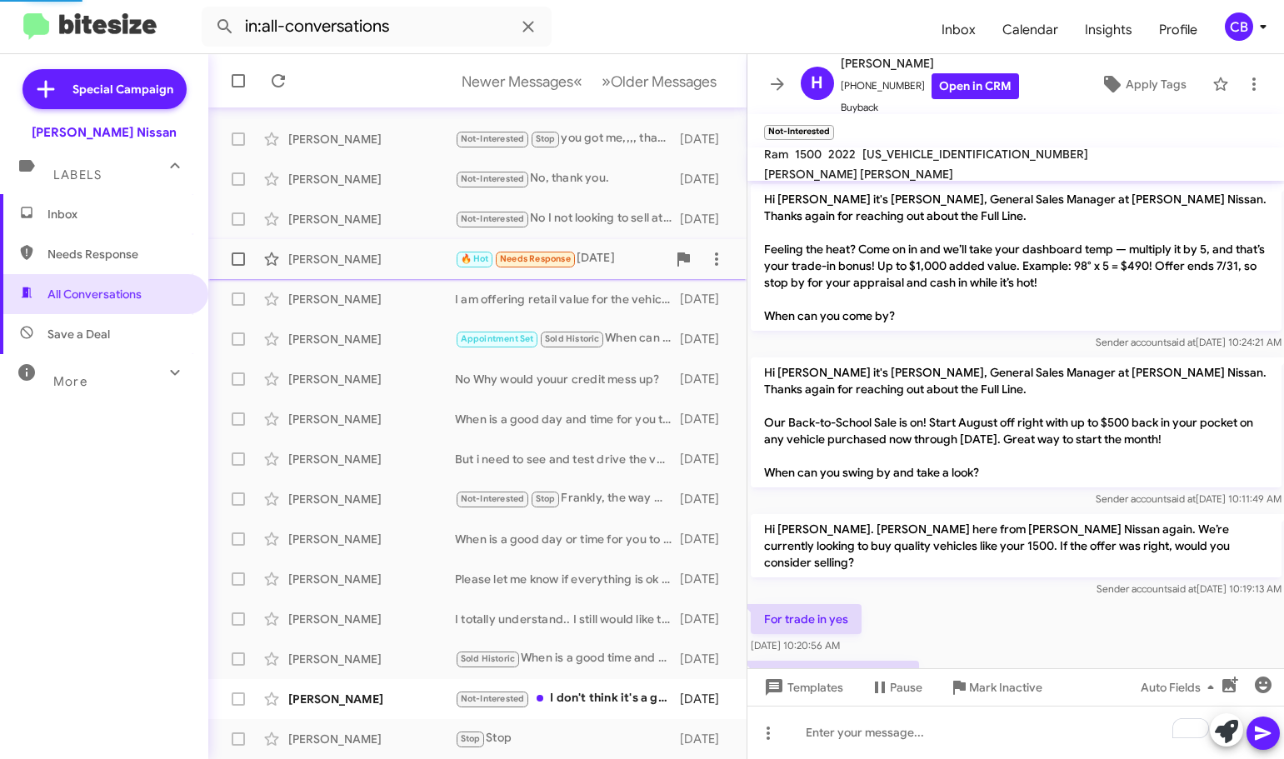
scroll to position [293, 0]
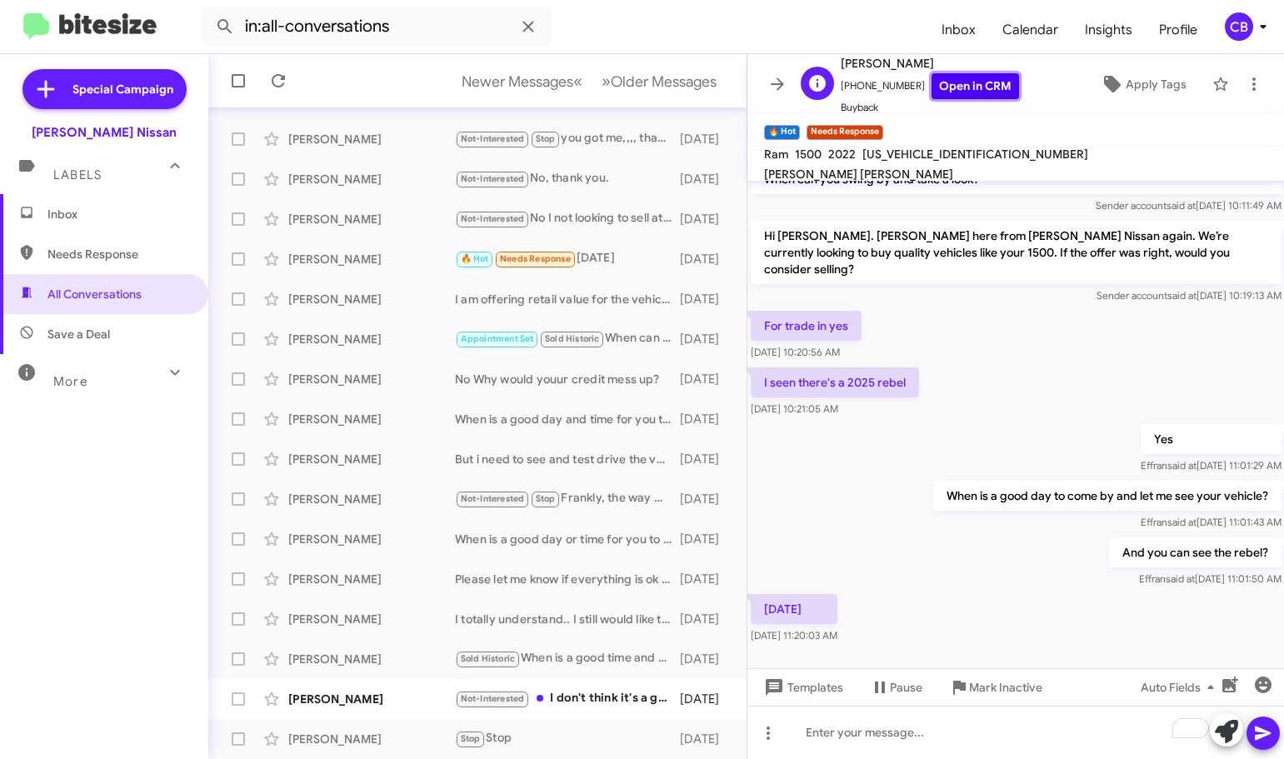
click at [961, 87] on link "Open in CRM" at bounding box center [974, 86] width 87 height 26
drag, startPoint x: 897, startPoint y: 618, endPoint x: 795, endPoint y: 239, distance: 392.6
click at [761, 232] on div "Hi [PERSON_NAME] it's [PERSON_NAME], General Sales Manager at [PERSON_NAME] Nis…" at bounding box center [1015, 268] width 537 height 760
copy div "Hi [PERSON_NAME]. [PERSON_NAME] here from [PERSON_NAME] Nissan again. We’re cur…"
click at [873, 736] on div "To enrich screen reader interactions, please activate Accessibility in Grammarl…" at bounding box center [1015, 732] width 537 height 53
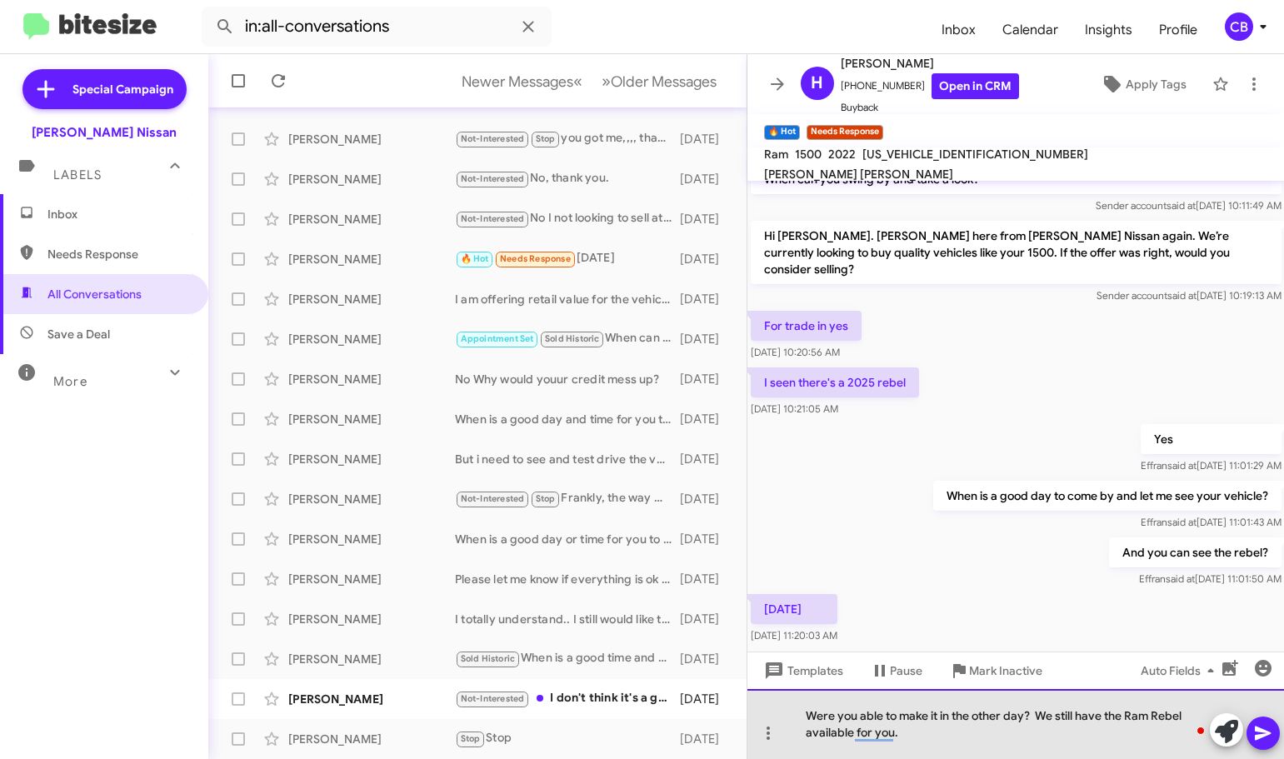
drag, startPoint x: 901, startPoint y: 734, endPoint x: 799, endPoint y: 693, distance: 109.5
click at [786, 701] on div "Were you able to make it in the other day? We still have the Ram Rebel availabl…" at bounding box center [1015, 724] width 537 height 70
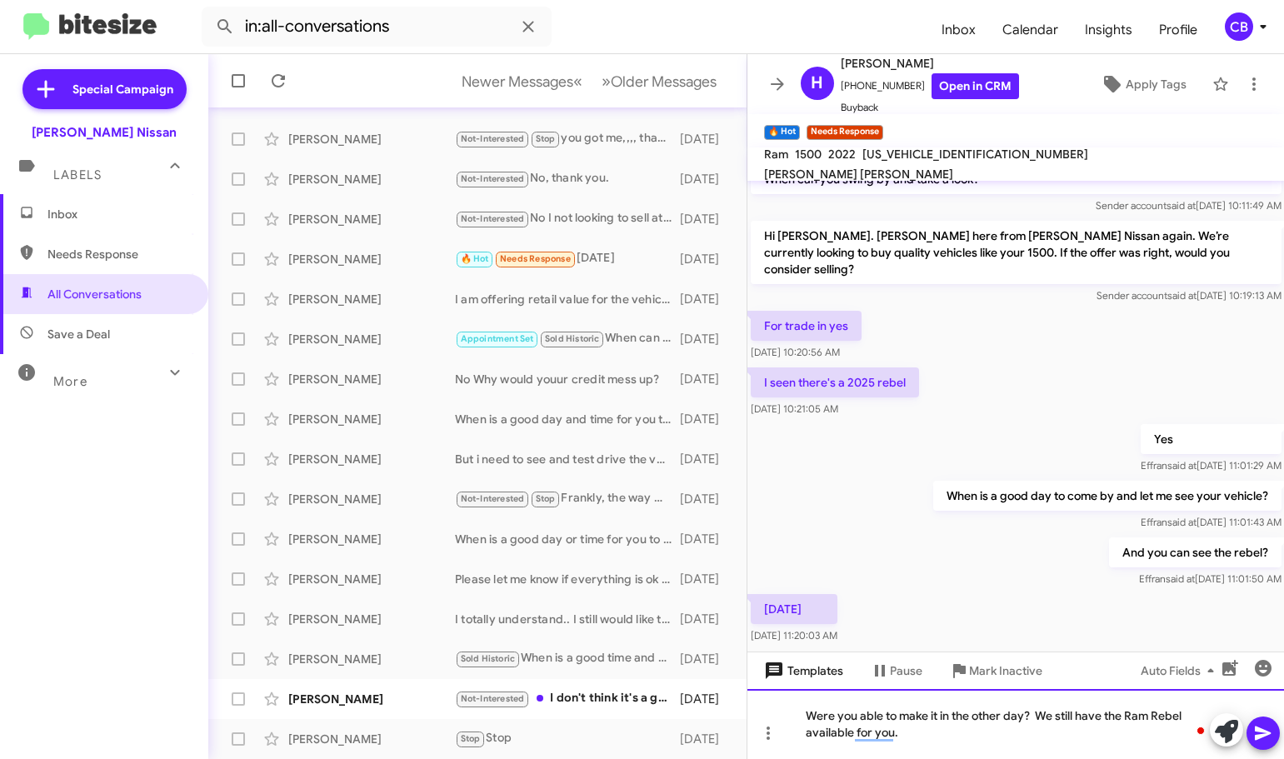
copy div "Were you able to make it in the other day? We still have the Ram Rebel availabl…"
click at [901, 730] on div "Were you able to make it in the other day? We still have the Ram Rebel availabl…" at bounding box center [1015, 724] width 537 height 70
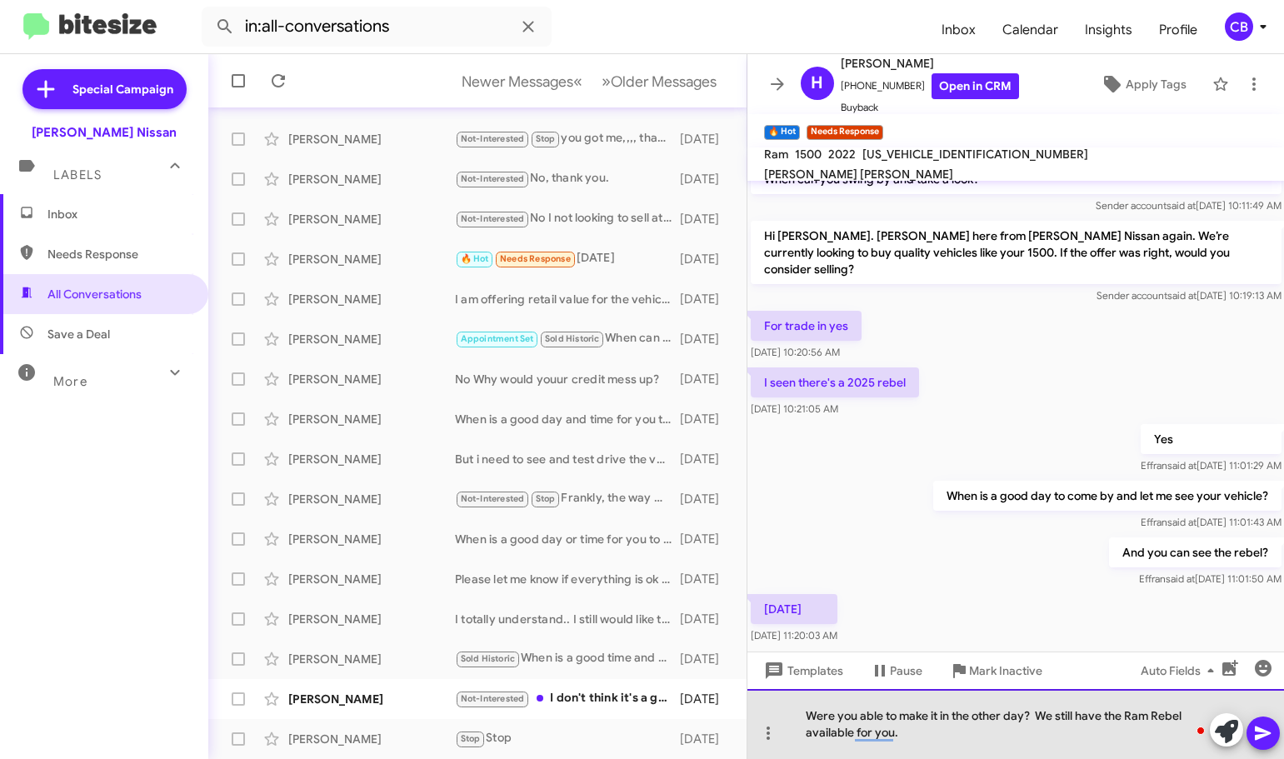
drag, startPoint x: 901, startPoint y: 733, endPoint x: 773, endPoint y: 697, distance: 133.2
click at [773, 696] on div "Were you able to make it in the other day? We still have the Ram Rebel availabl…" at bounding box center [1015, 724] width 537 height 70
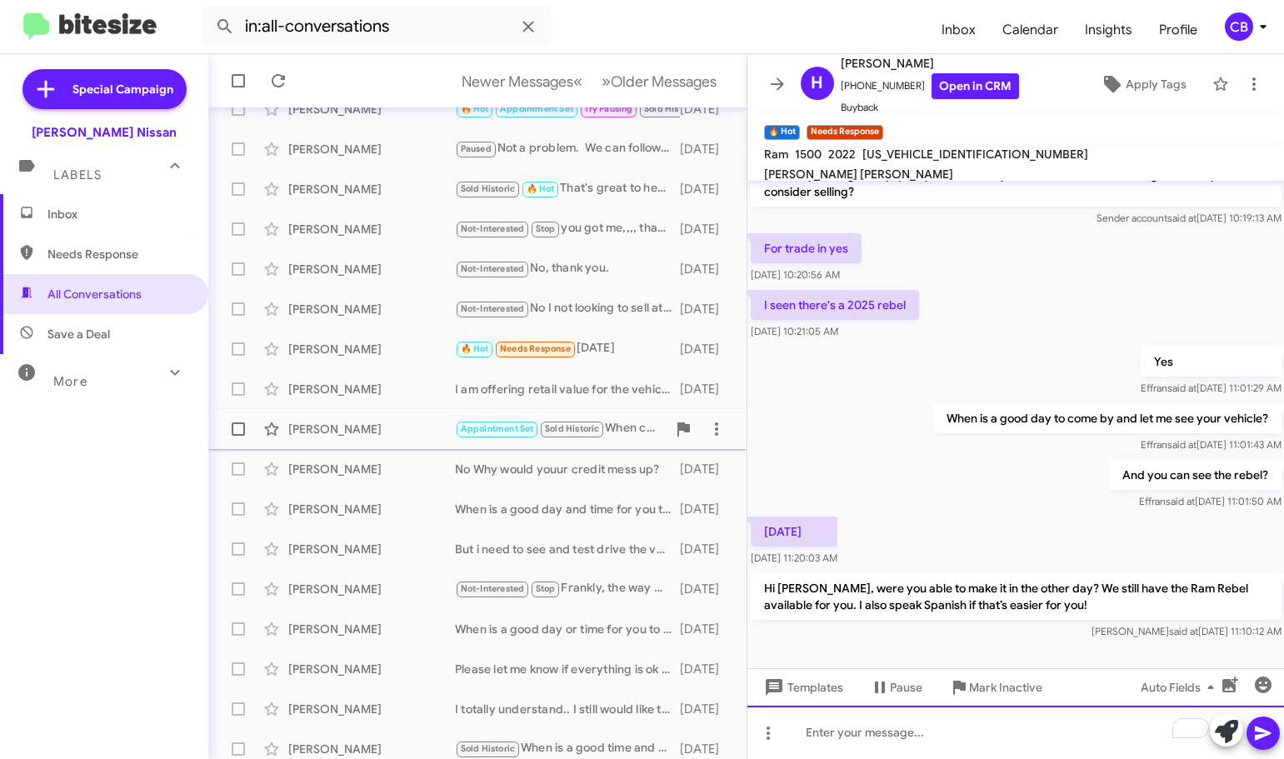
scroll to position [208, 0]
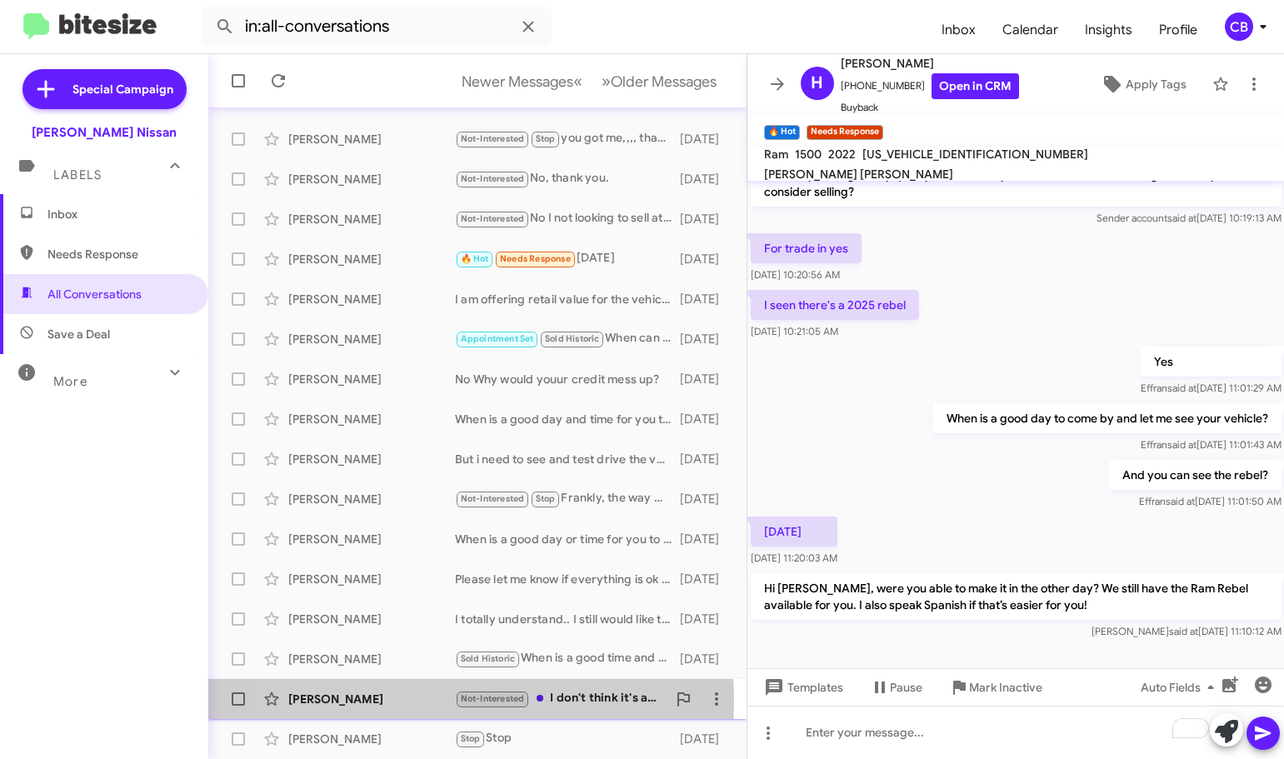
click at [391, 702] on div "[PERSON_NAME]" at bounding box center [371, 699] width 167 height 17
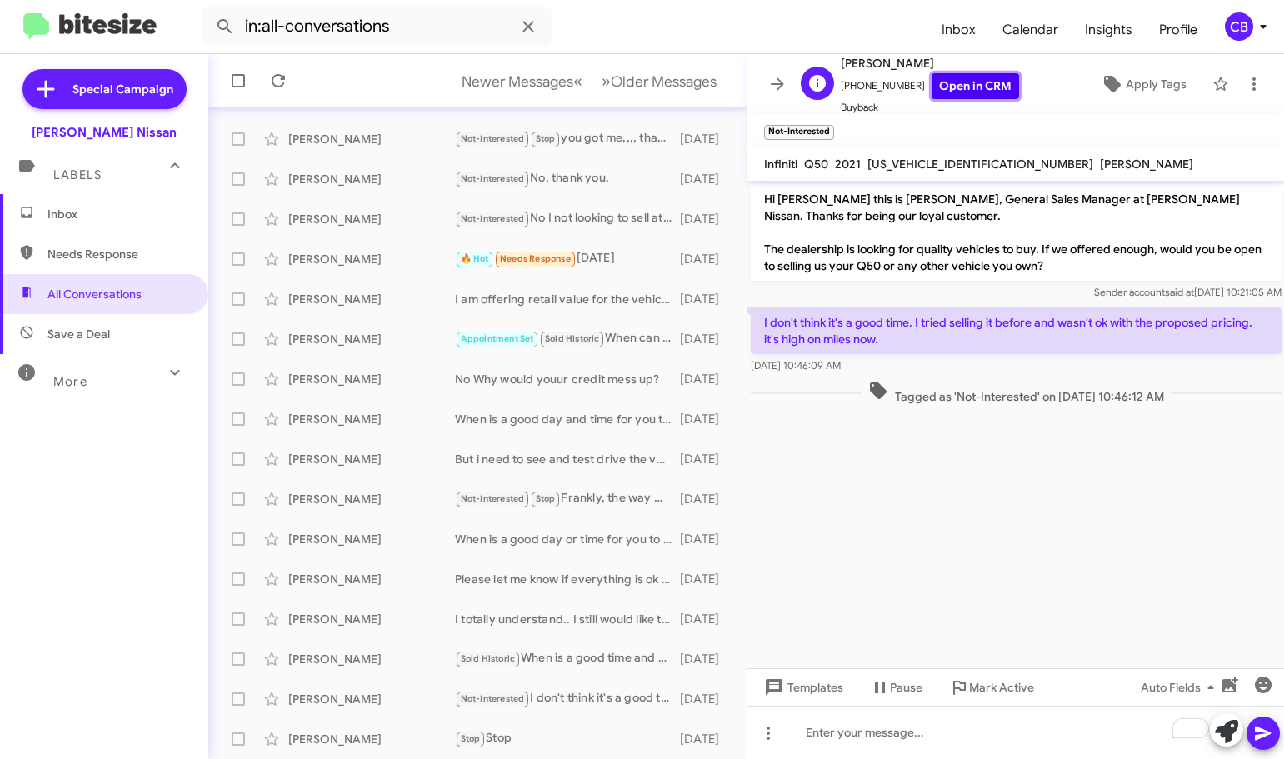
click at [948, 91] on link "Open in CRM" at bounding box center [974, 86] width 87 height 26
click at [1223, 733] on icon at bounding box center [1226, 731] width 23 height 23
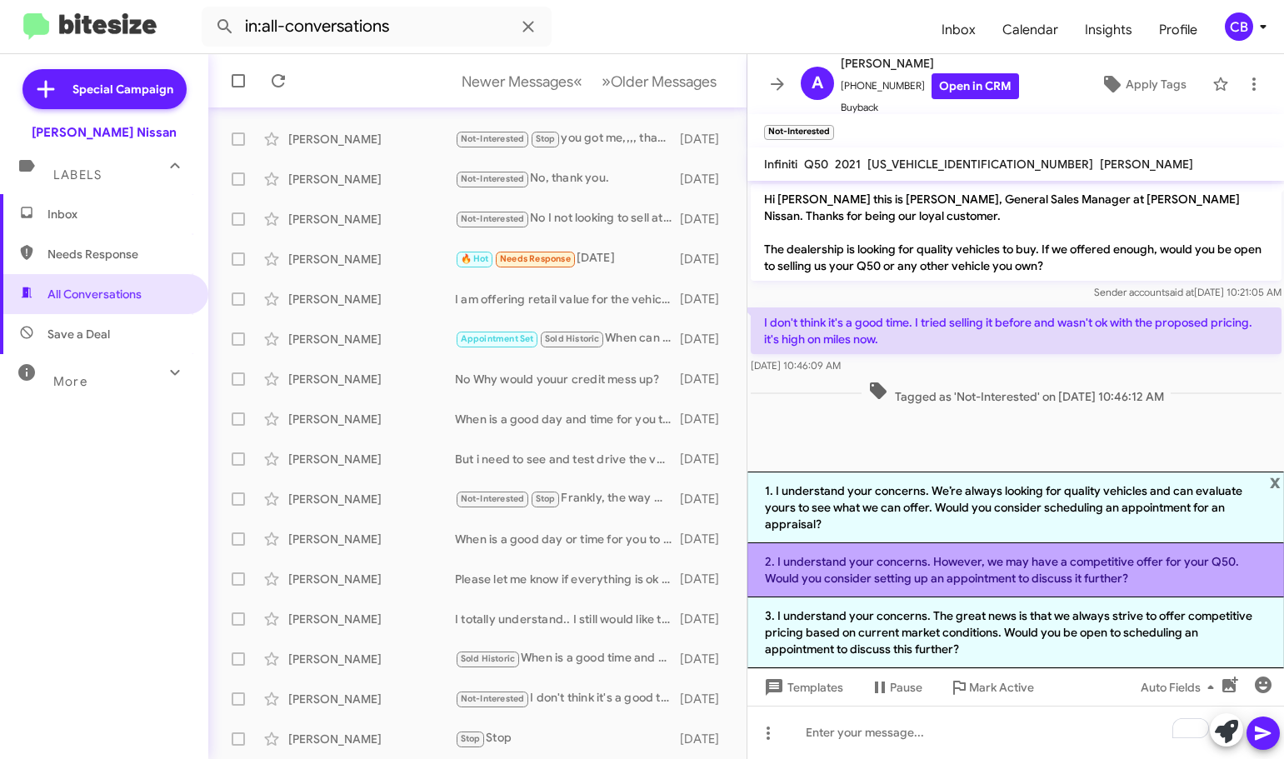
click at [974, 577] on li "2. I understand your concerns. However, we may have a competitive offer for you…" at bounding box center [1015, 570] width 537 height 54
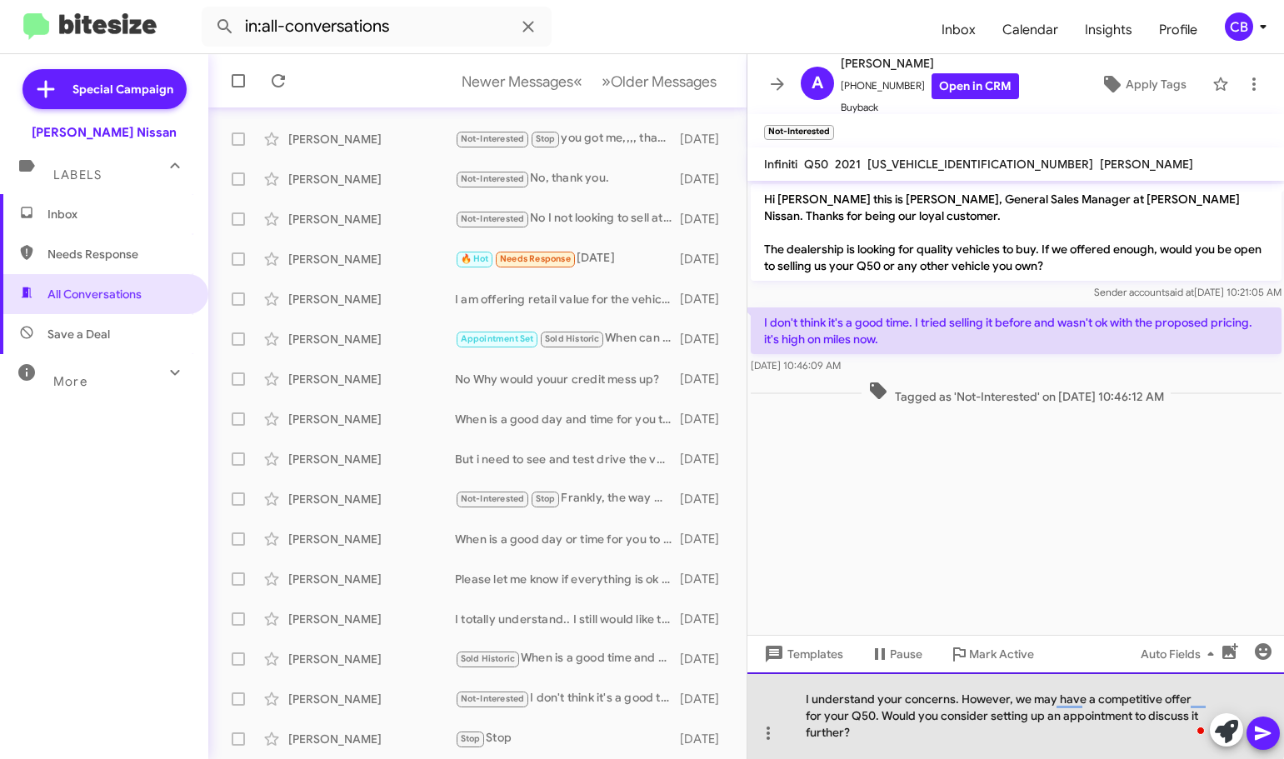
click at [1013, 697] on div "I understand your concerns. However, we may have a competitive offer for your Q…" at bounding box center [1015, 715] width 537 height 87
drag, startPoint x: 961, startPoint y: 696, endPoint x: 967, endPoint y: 717, distance: 22.7
click at [967, 717] on div "I understand your concerns. However, we may have a competitive offer for your Q…" at bounding box center [1015, 715] width 537 height 87
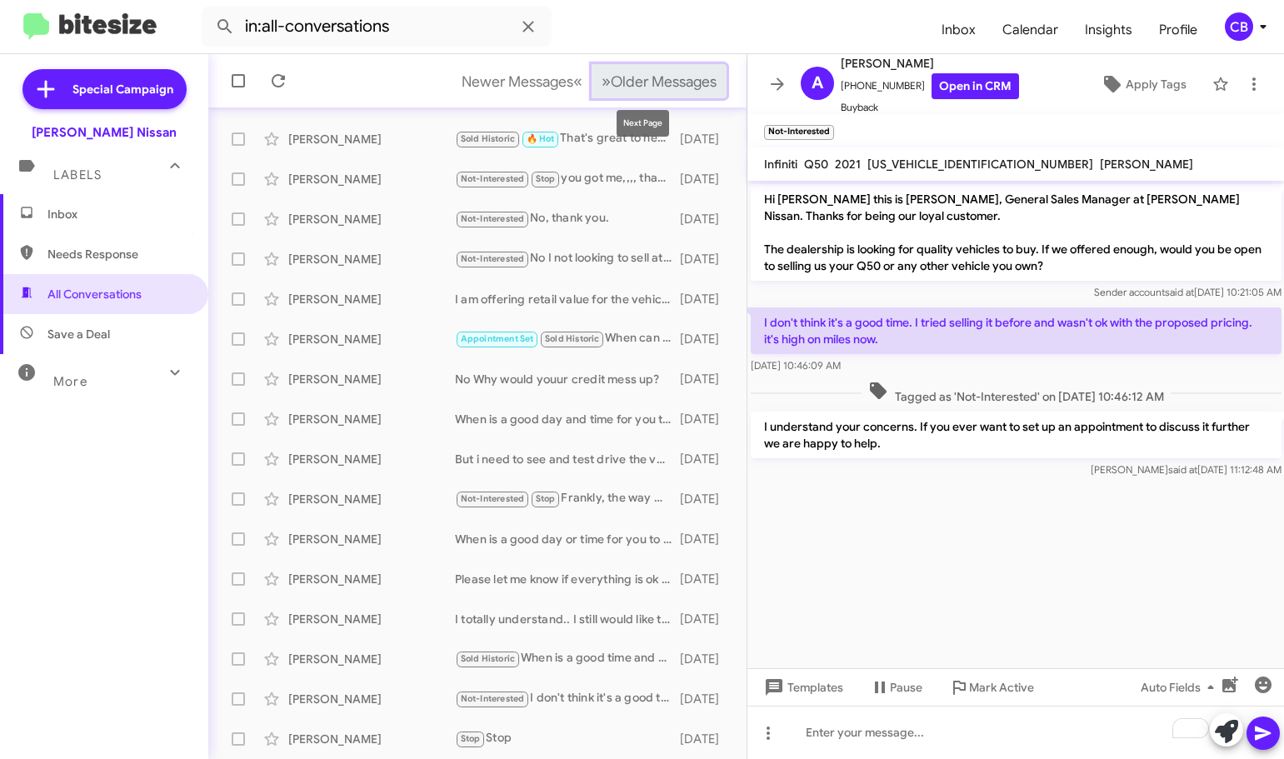
click at [625, 80] on span "Older Messages" at bounding box center [664, 81] width 106 height 18
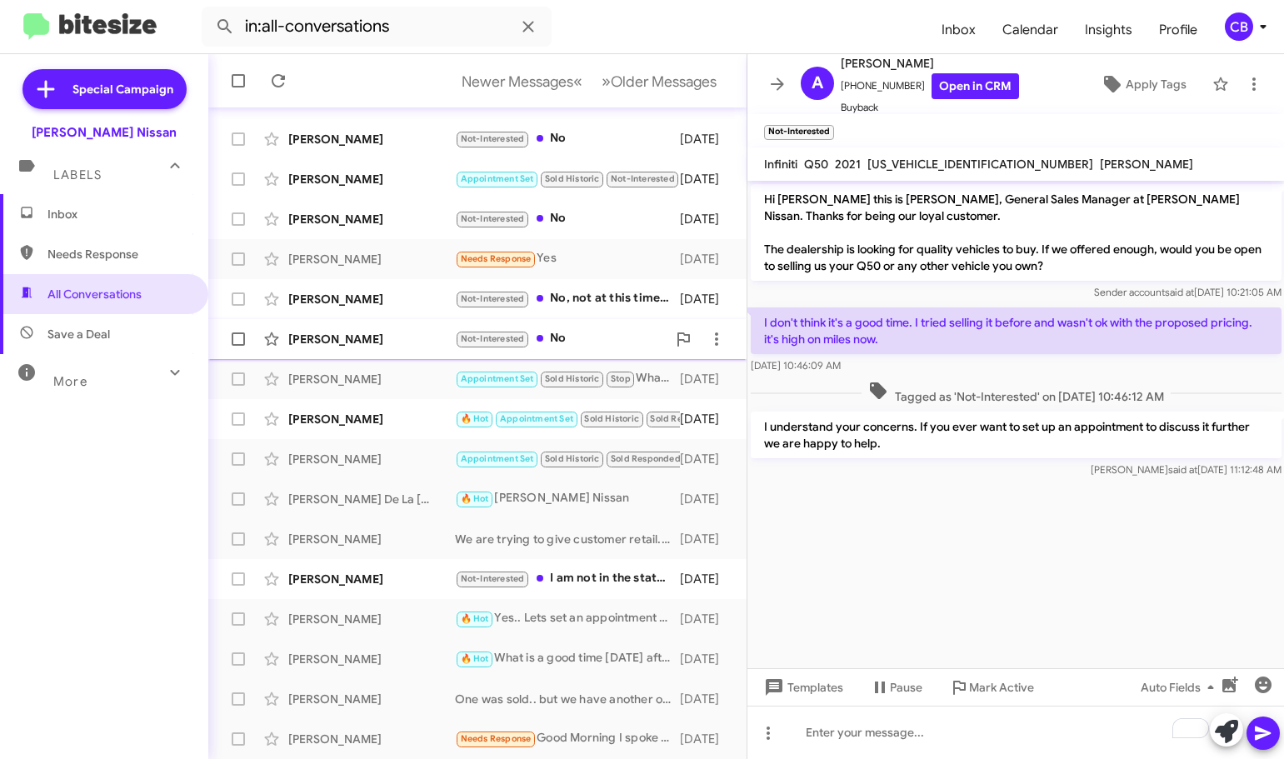
click at [338, 347] on div "[PERSON_NAME]" at bounding box center [371, 339] width 167 height 17
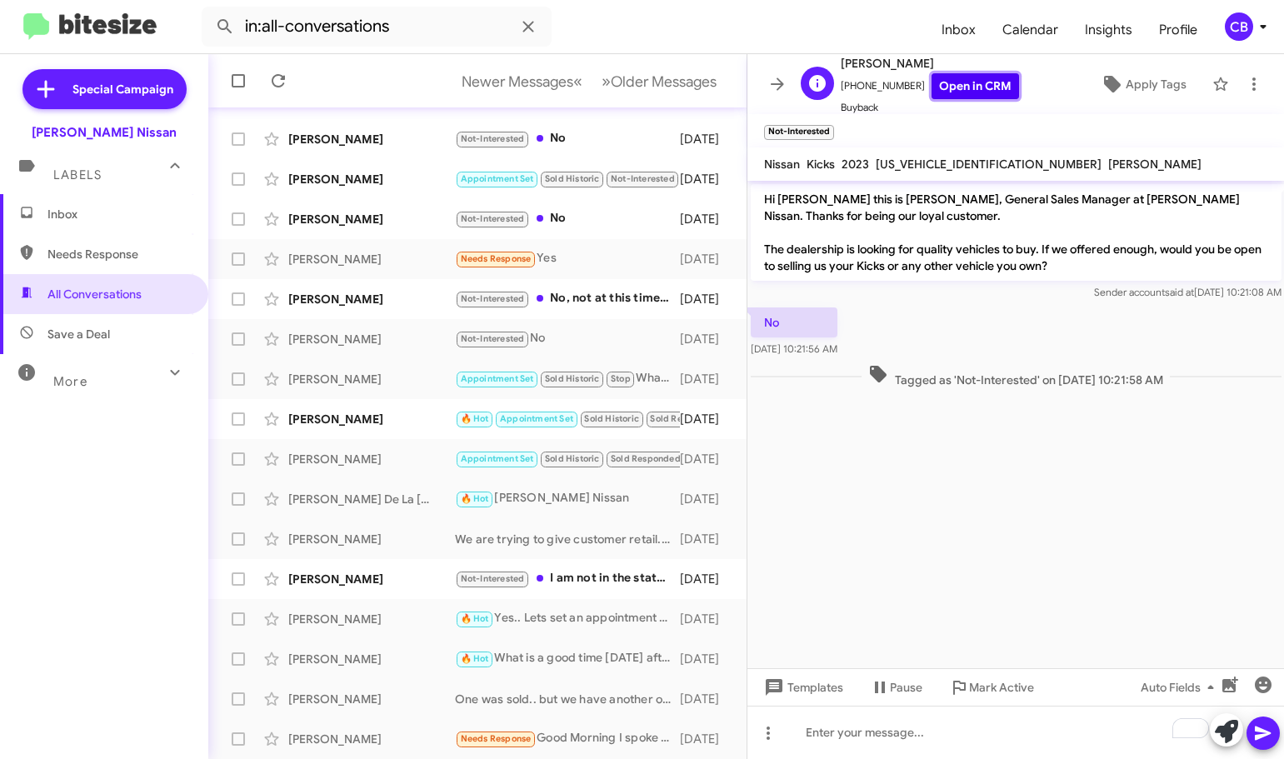
click at [946, 83] on link "Open in CRM" at bounding box center [974, 86] width 87 height 26
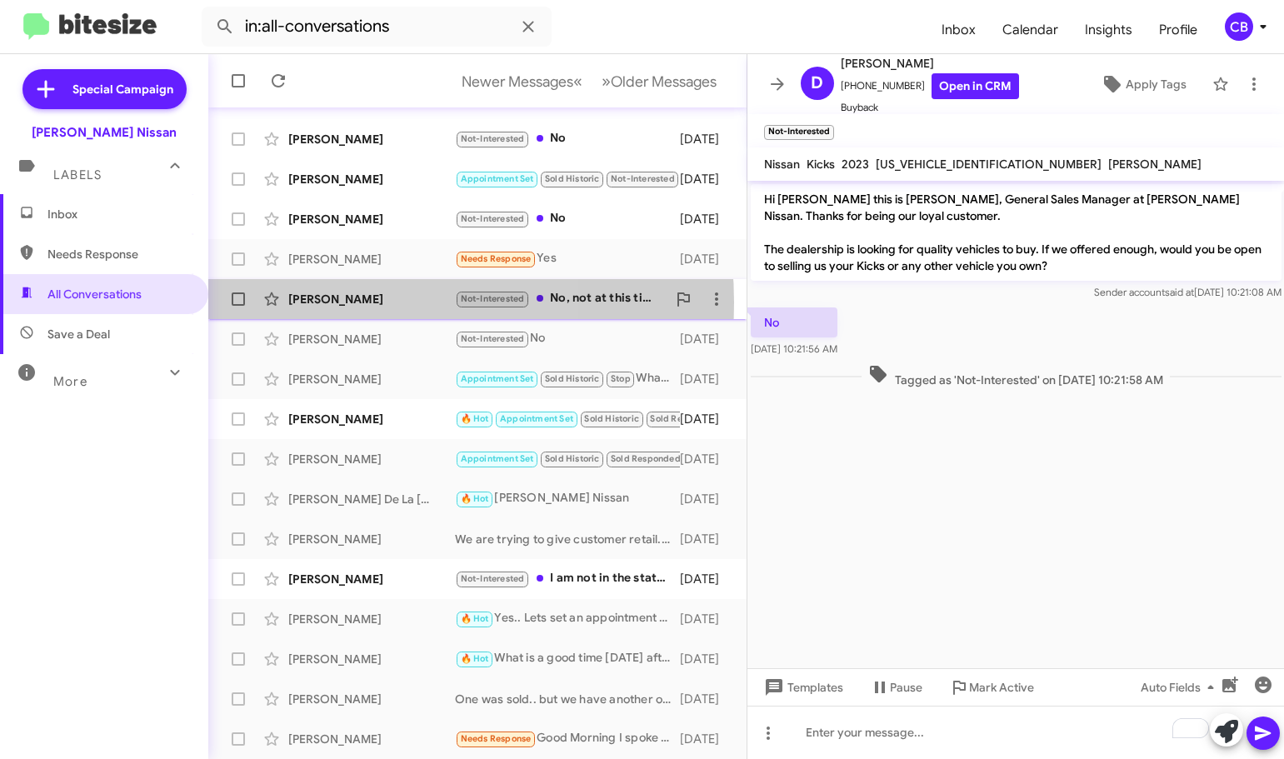
click at [338, 302] on div "[PERSON_NAME]" at bounding box center [371, 299] width 167 height 17
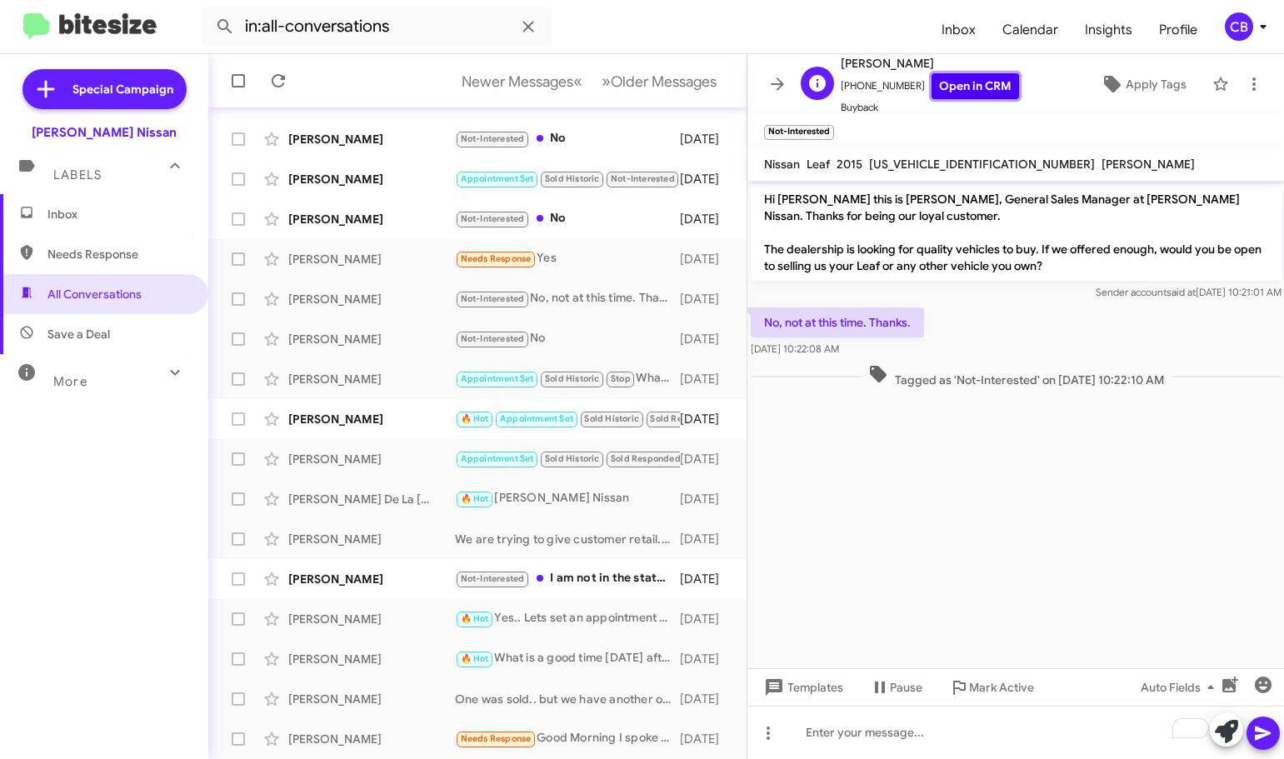
click at [943, 78] on link "Open in CRM" at bounding box center [974, 86] width 87 height 26
drag, startPoint x: 943, startPoint y: 323, endPoint x: 767, endPoint y: 197, distance: 216.6
click at [767, 197] on div "Hi [PERSON_NAME] this is [PERSON_NAME], General Sales Manager at [PERSON_NAME] …" at bounding box center [1015, 286] width 537 height 211
copy div "Hi [PERSON_NAME] this is [PERSON_NAME], General Sales Manager at [PERSON_NAME] …"
click at [814, 750] on div "To enrich screen reader interactions, please activate Accessibility in Grammarl…" at bounding box center [1015, 732] width 537 height 53
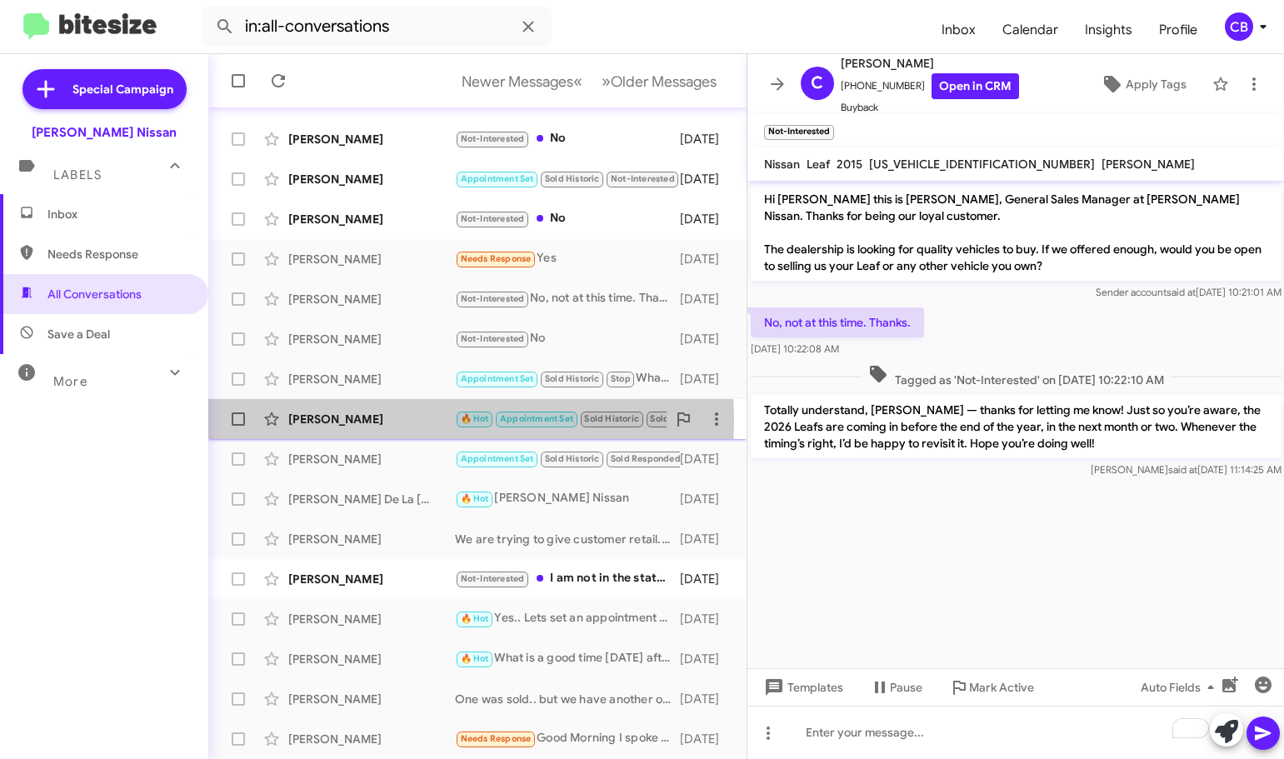
click at [368, 422] on div "[PERSON_NAME]" at bounding box center [371, 419] width 167 height 17
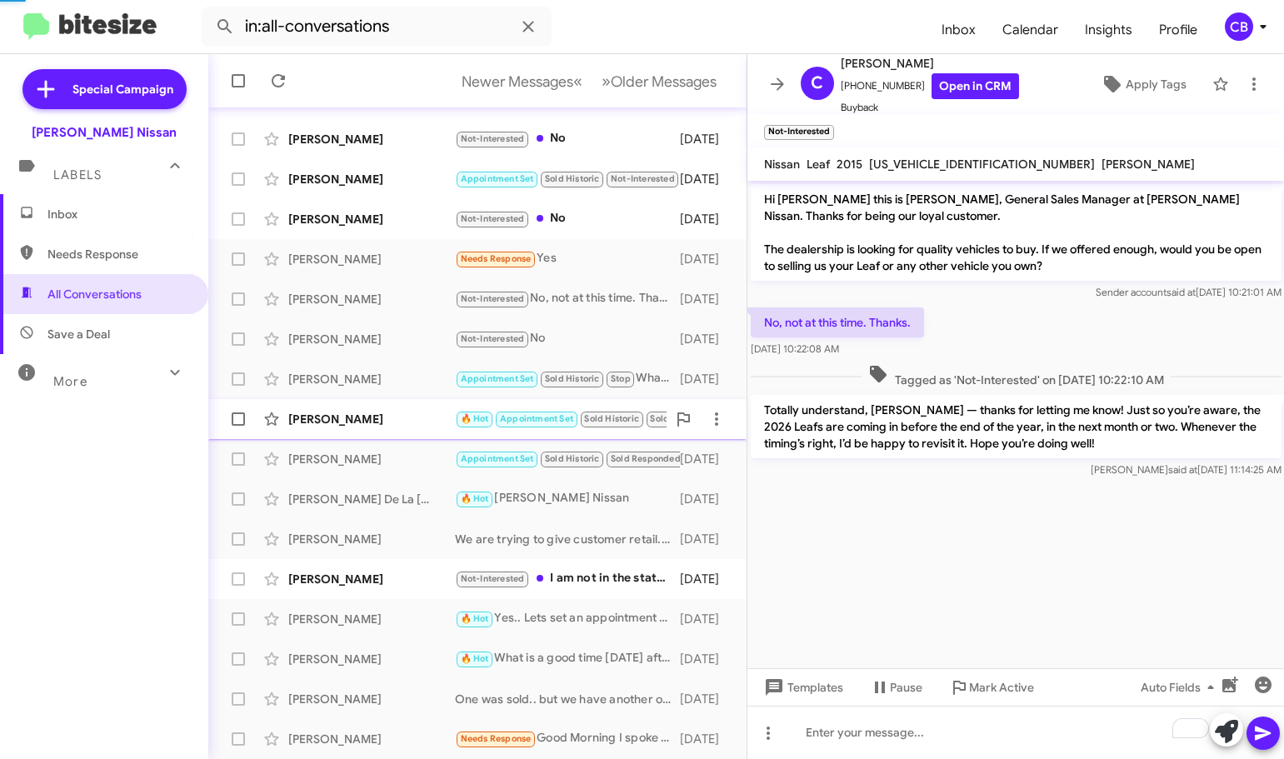
scroll to position [411, 0]
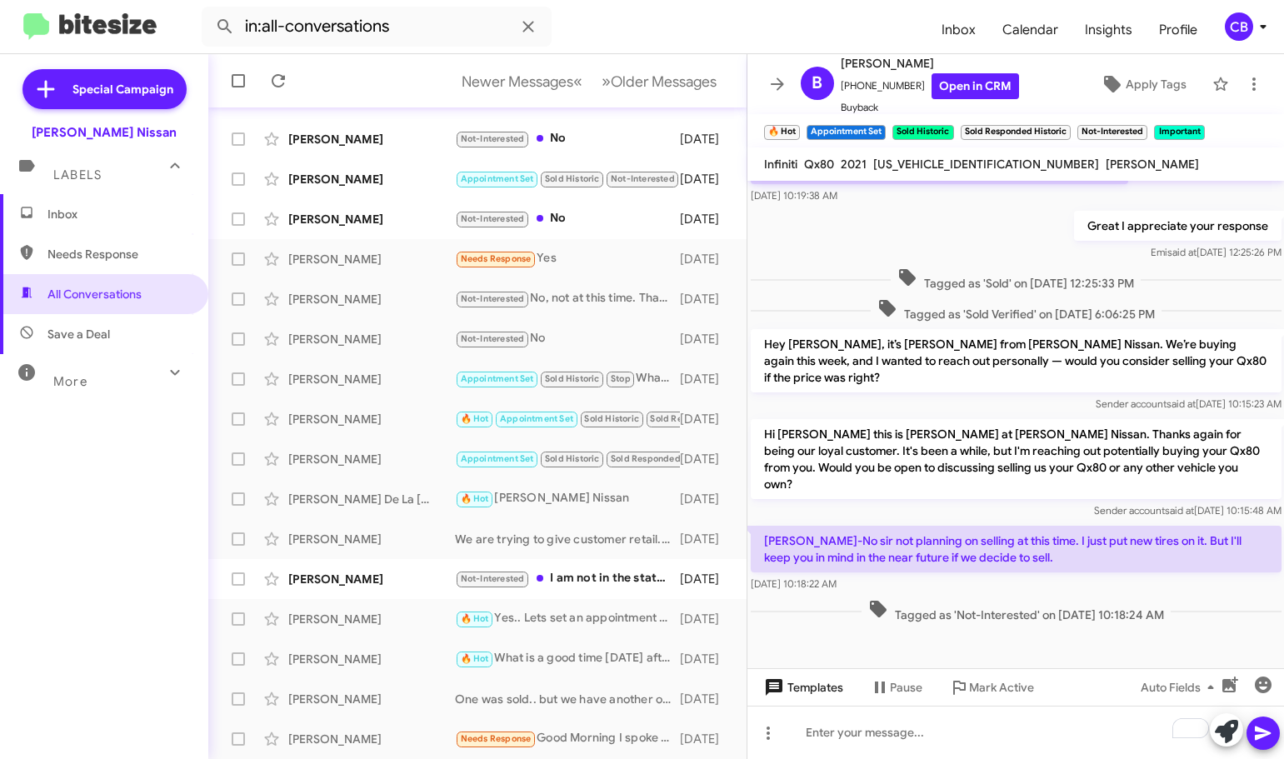
click at [811, 689] on span "Templates" at bounding box center [802, 687] width 82 height 30
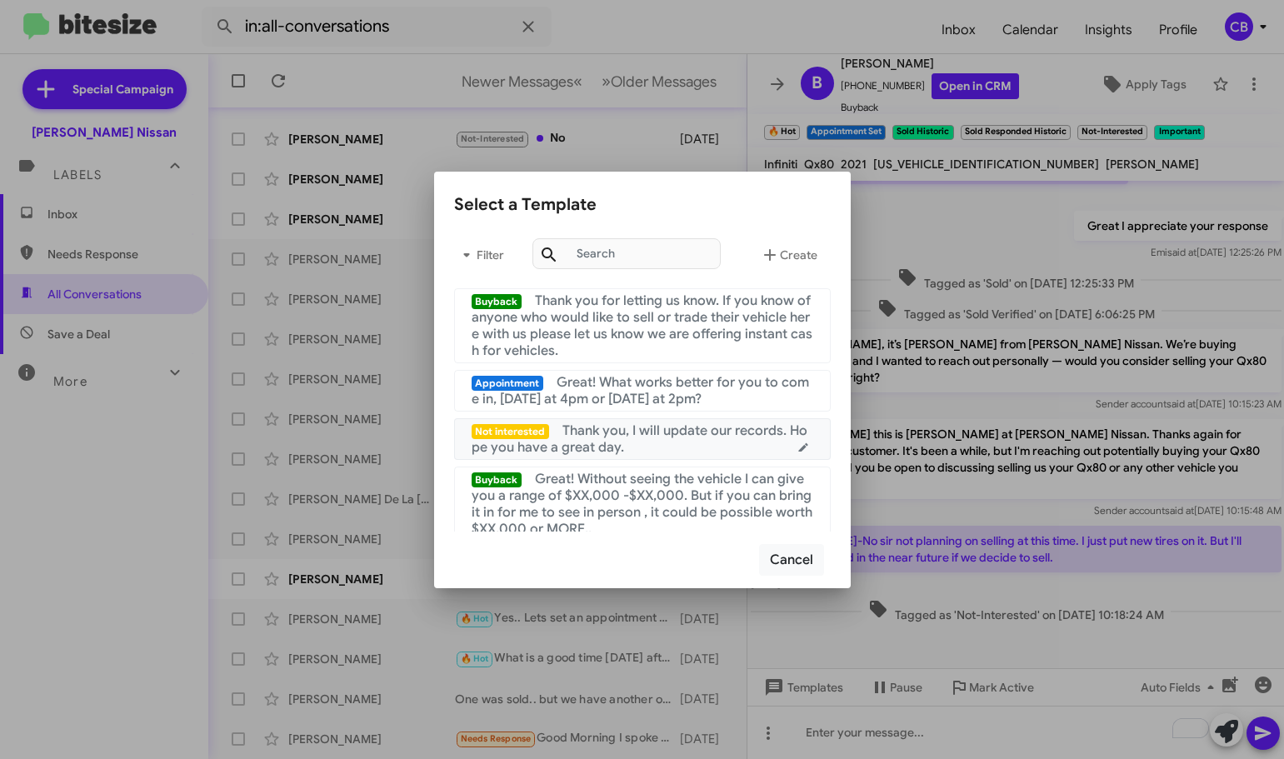
click at [640, 420] on mat-list-item "Not interested Thank you, I will update our records. Hope you have a great day." at bounding box center [642, 439] width 377 height 42
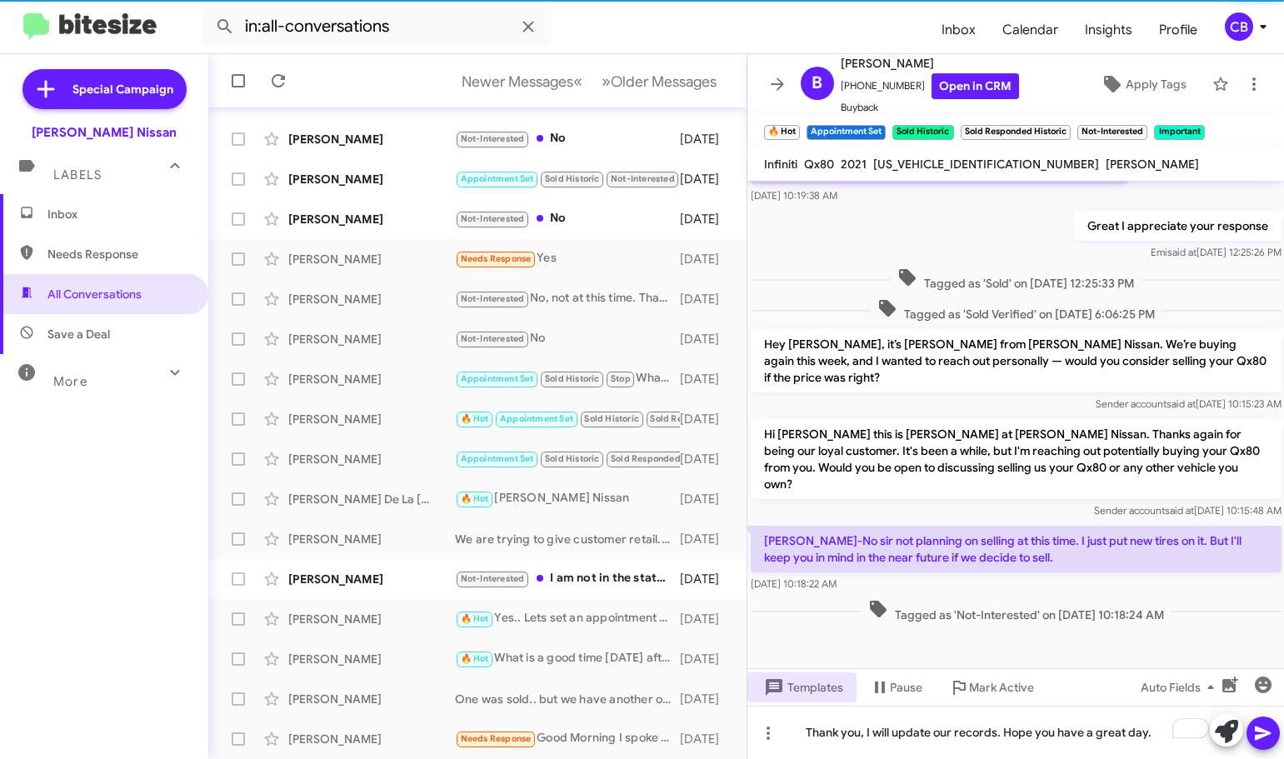
click at [1250, 745] on div at bounding box center [1245, 731] width 70 height 37
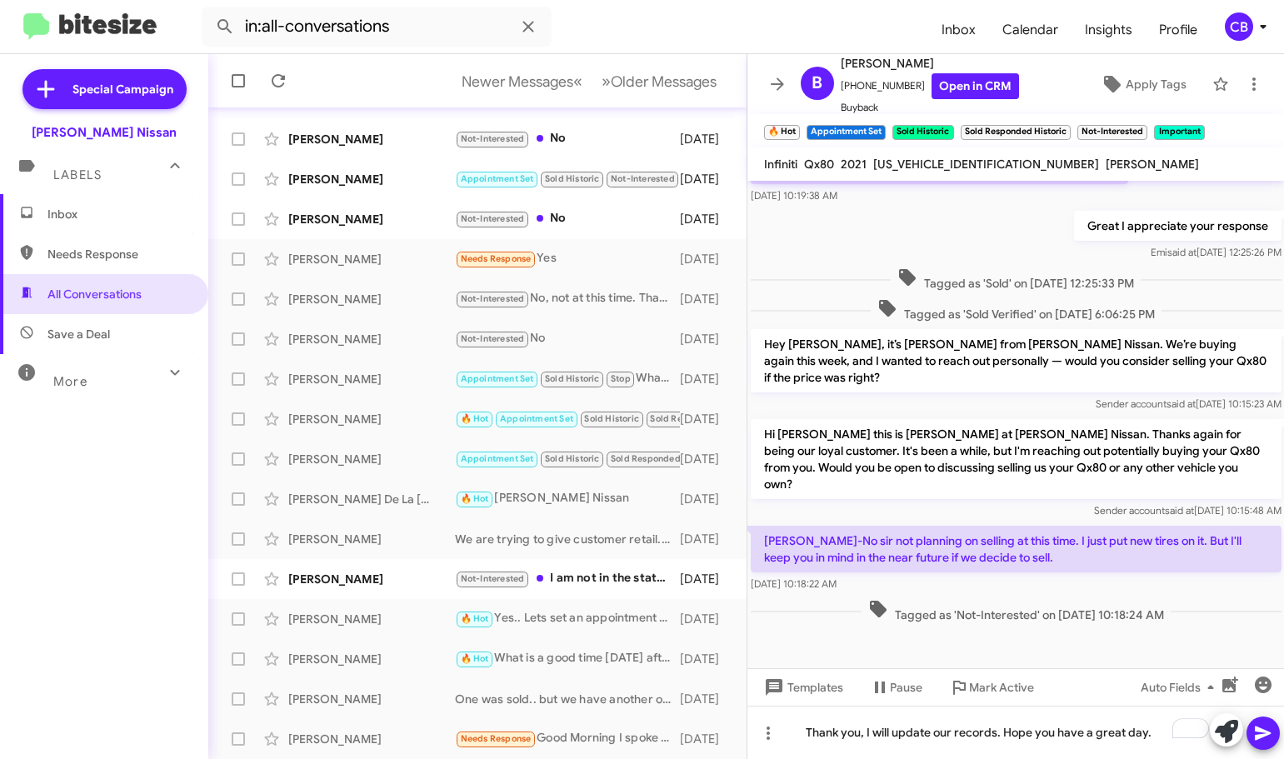
click at [1255, 738] on icon at bounding box center [1263, 733] width 16 height 14
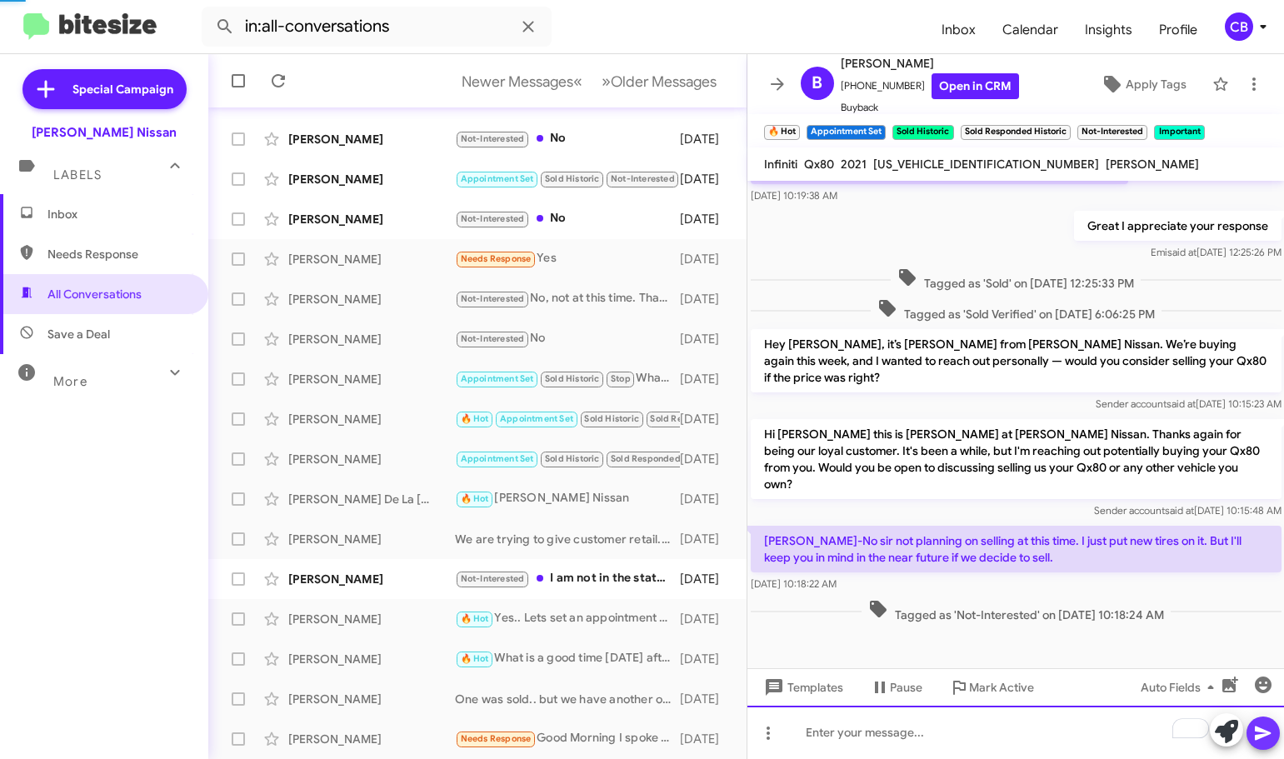
scroll to position [0, 0]
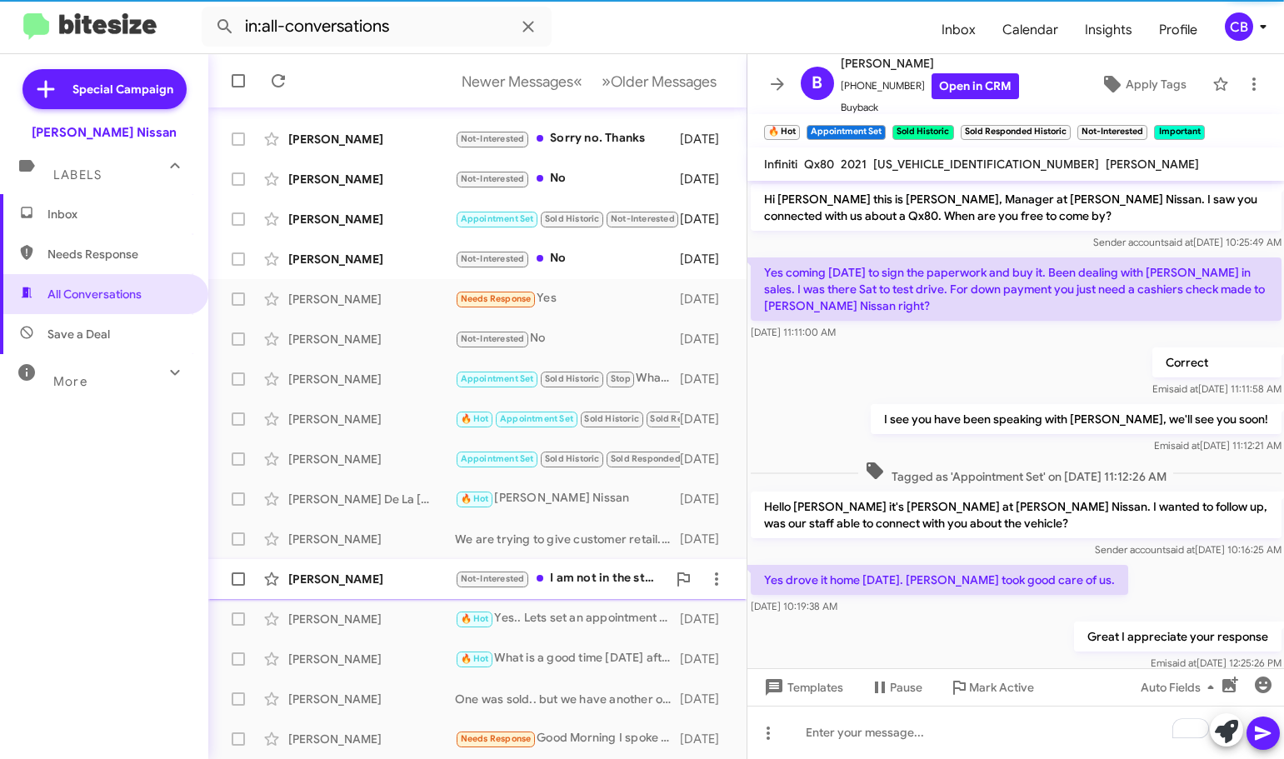
click at [315, 574] on div "[PERSON_NAME]" at bounding box center [371, 579] width 167 height 17
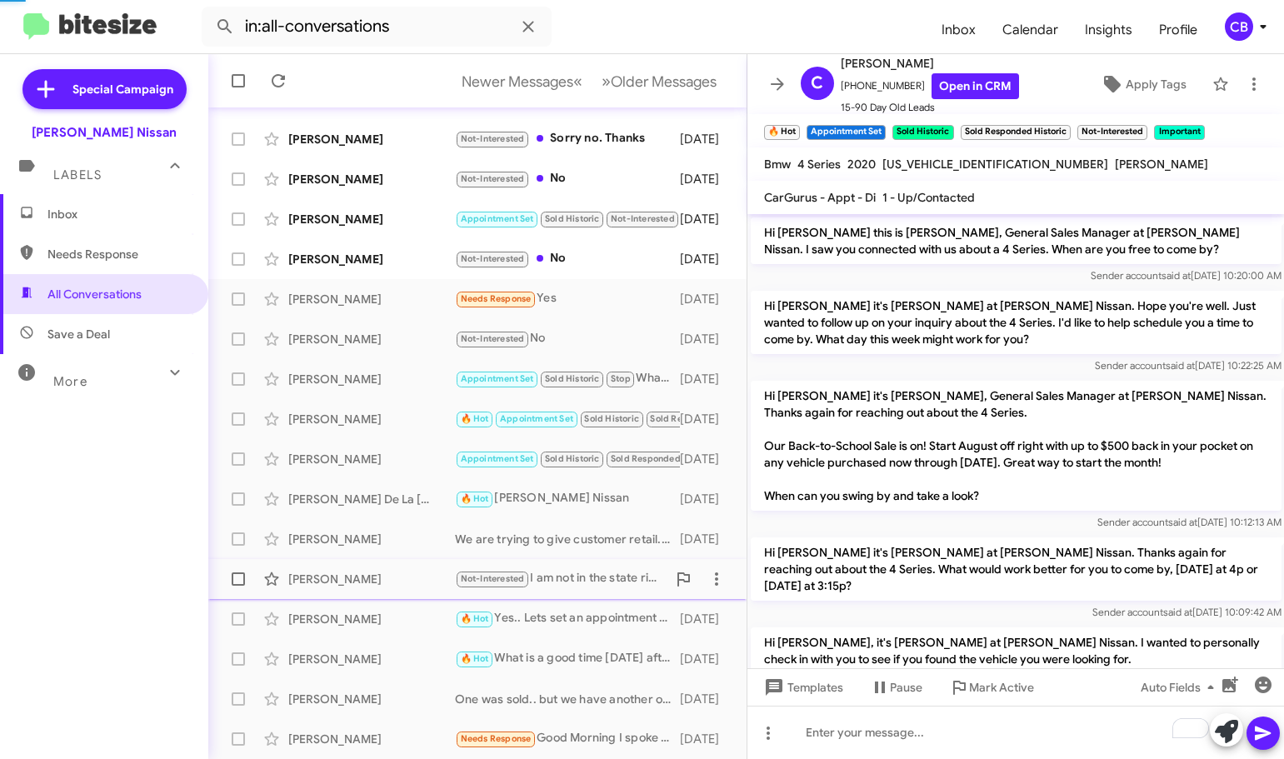
scroll to position [1060, 0]
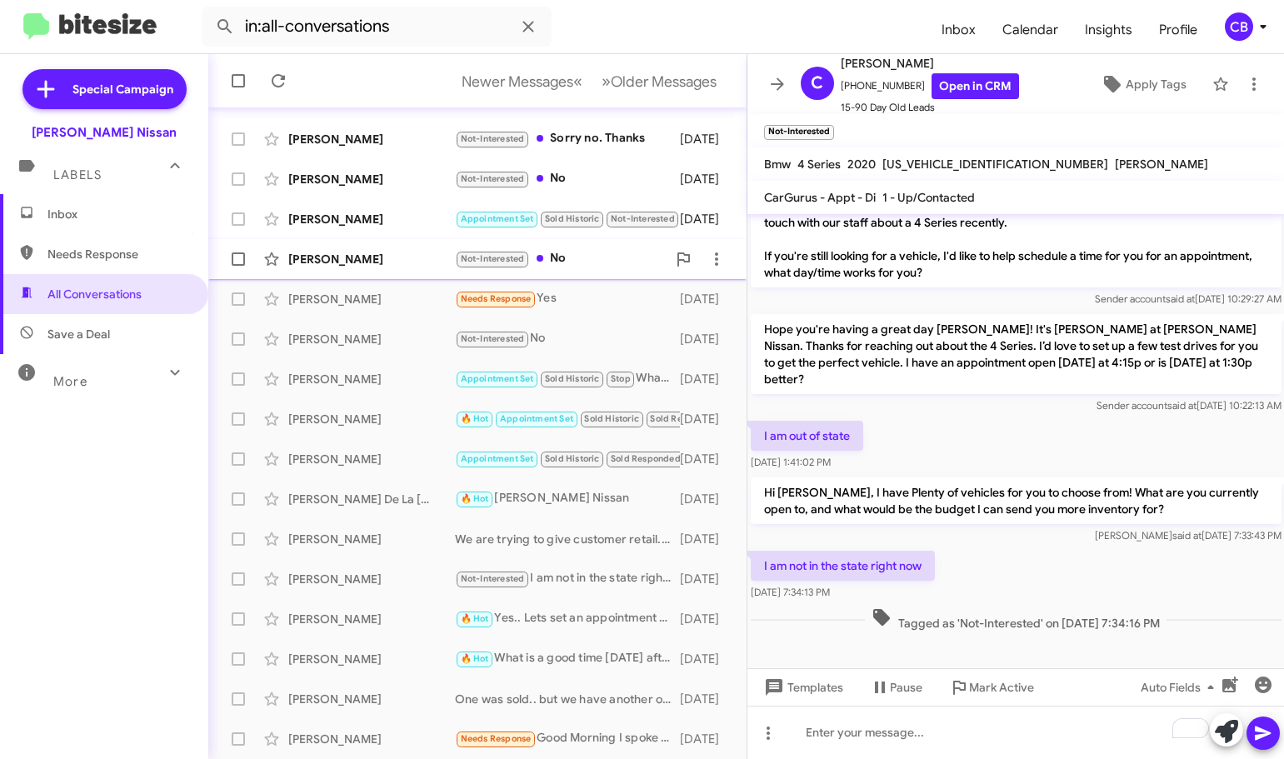
click at [340, 262] on div "[PERSON_NAME]" at bounding box center [371, 259] width 167 height 17
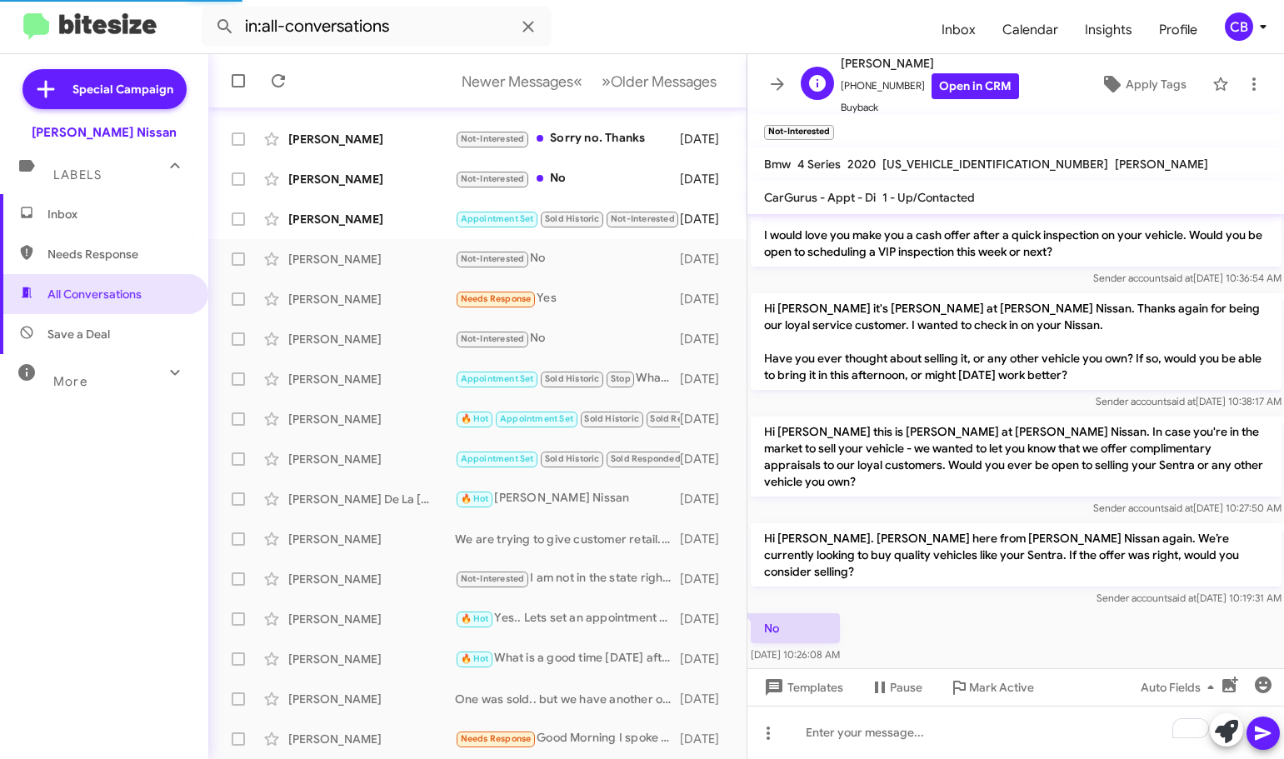
scroll to position [351, 0]
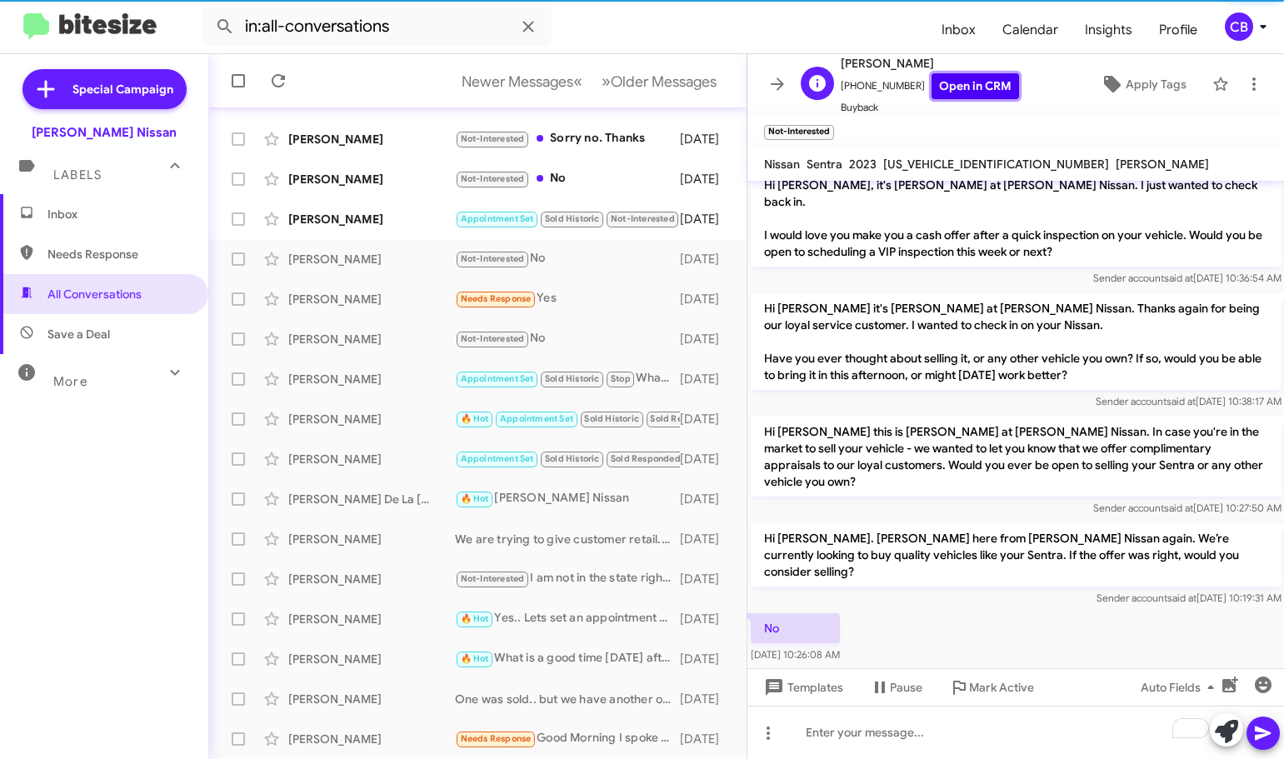
click at [948, 93] on link "Open in CRM" at bounding box center [974, 86] width 87 height 26
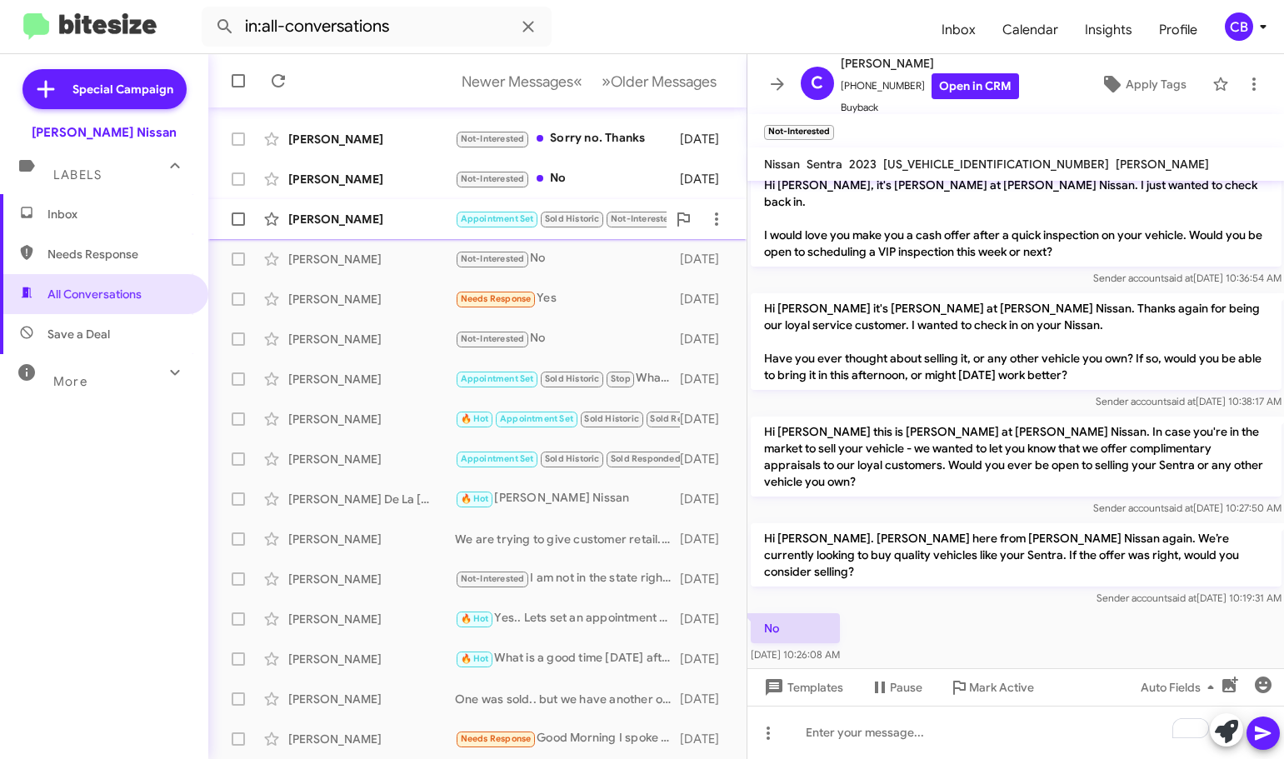
click at [354, 220] on div "[PERSON_NAME]" at bounding box center [371, 219] width 167 height 17
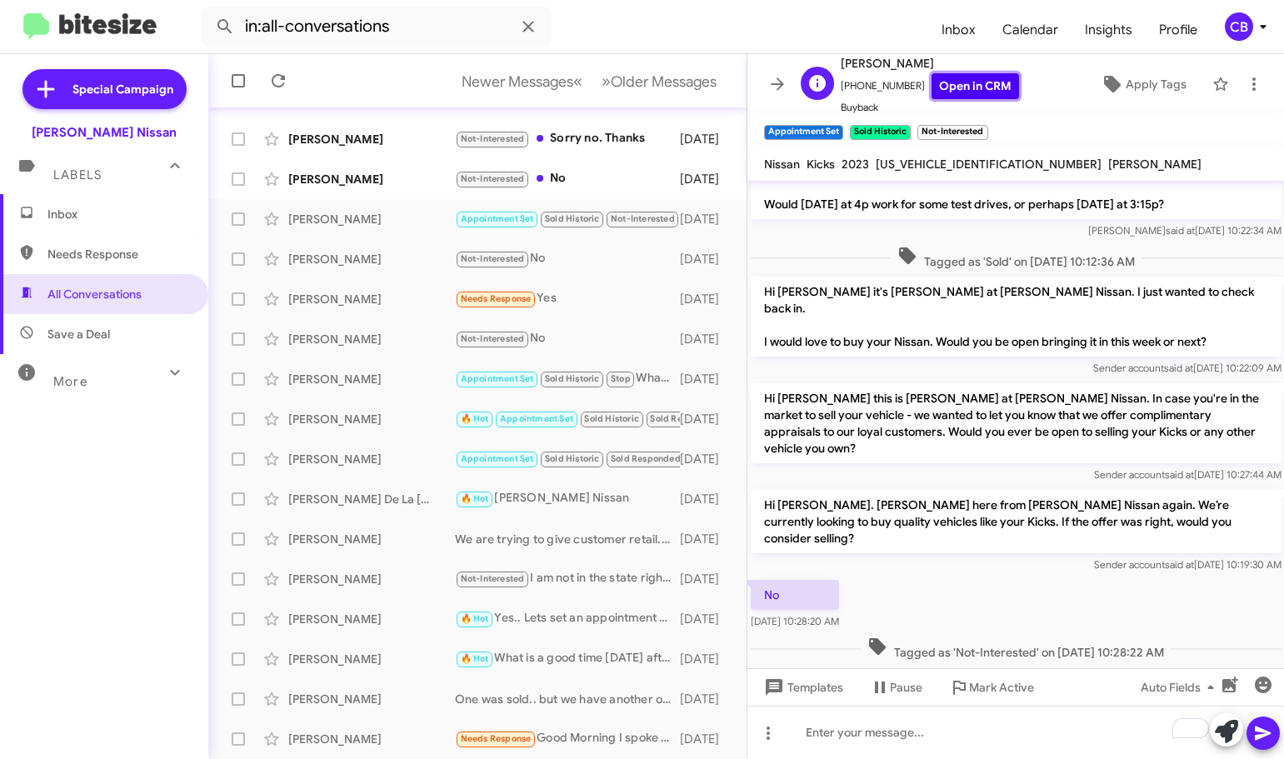
click at [961, 93] on link "Open in CRM" at bounding box center [974, 86] width 87 height 26
click at [346, 173] on div "[PERSON_NAME]" at bounding box center [371, 179] width 167 height 17
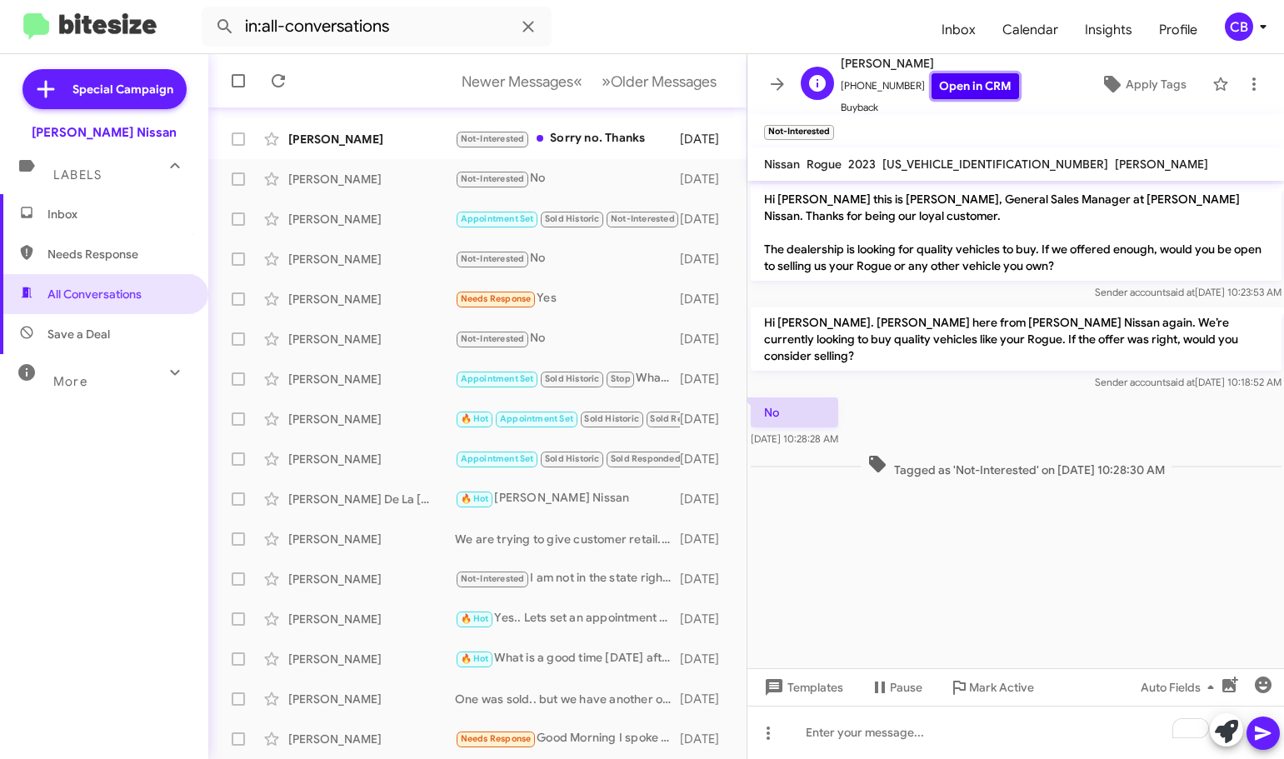
click at [933, 87] on link "Open in CRM" at bounding box center [974, 86] width 87 height 26
click at [358, 150] on div "[PERSON_NAME] Not-Interested Sorry no. Thanks [DATE]" at bounding box center [478, 138] width 512 height 33
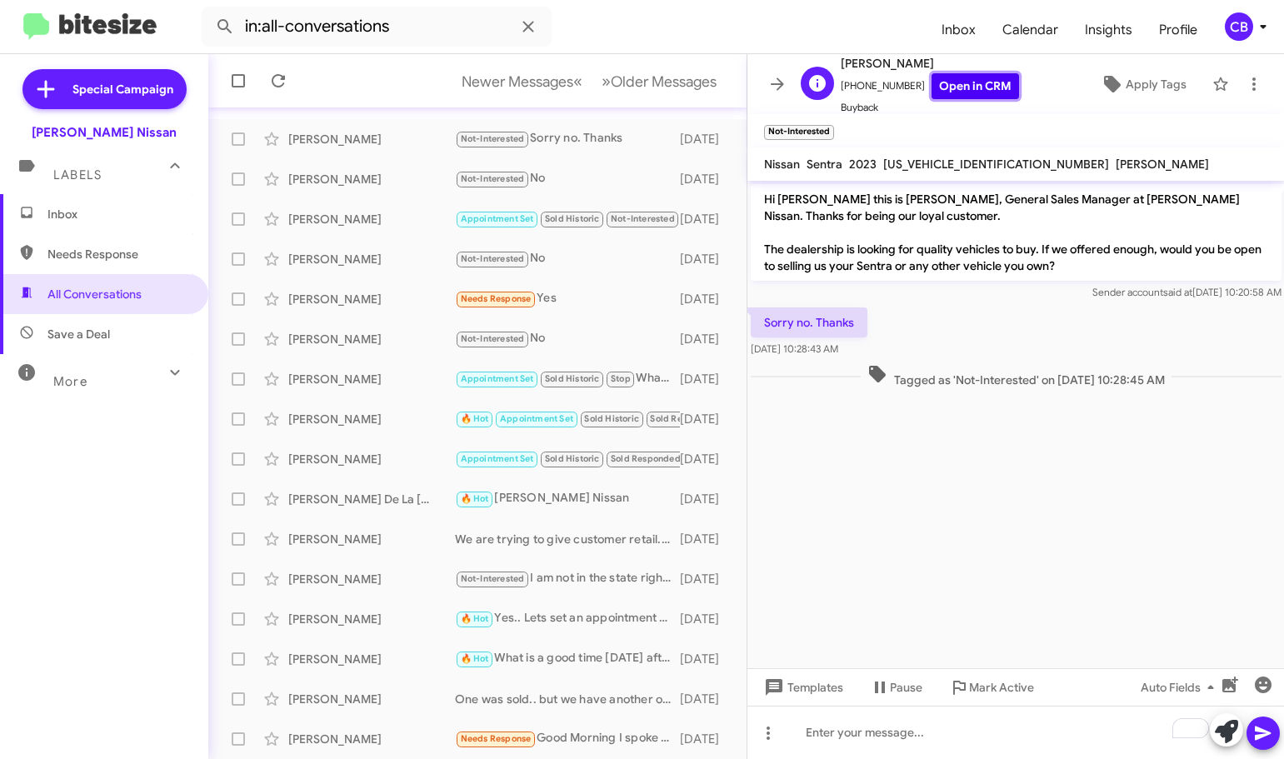
click at [931, 92] on link "Open in CRM" at bounding box center [974, 86] width 87 height 26
click at [375, 293] on div "[PERSON_NAME]" at bounding box center [371, 299] width 167 height 17
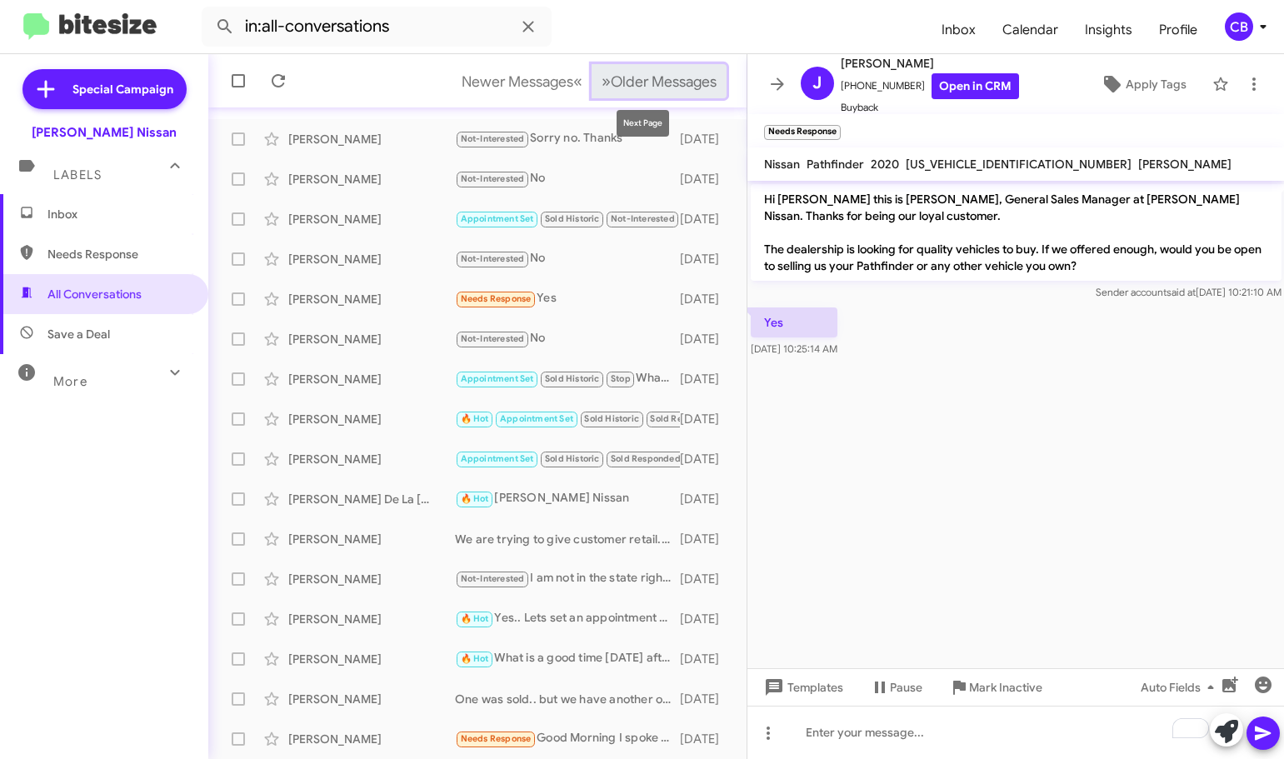
click at [611, 78] on span "Older Messages" at bounding box center [664, 81] width 106 height 18
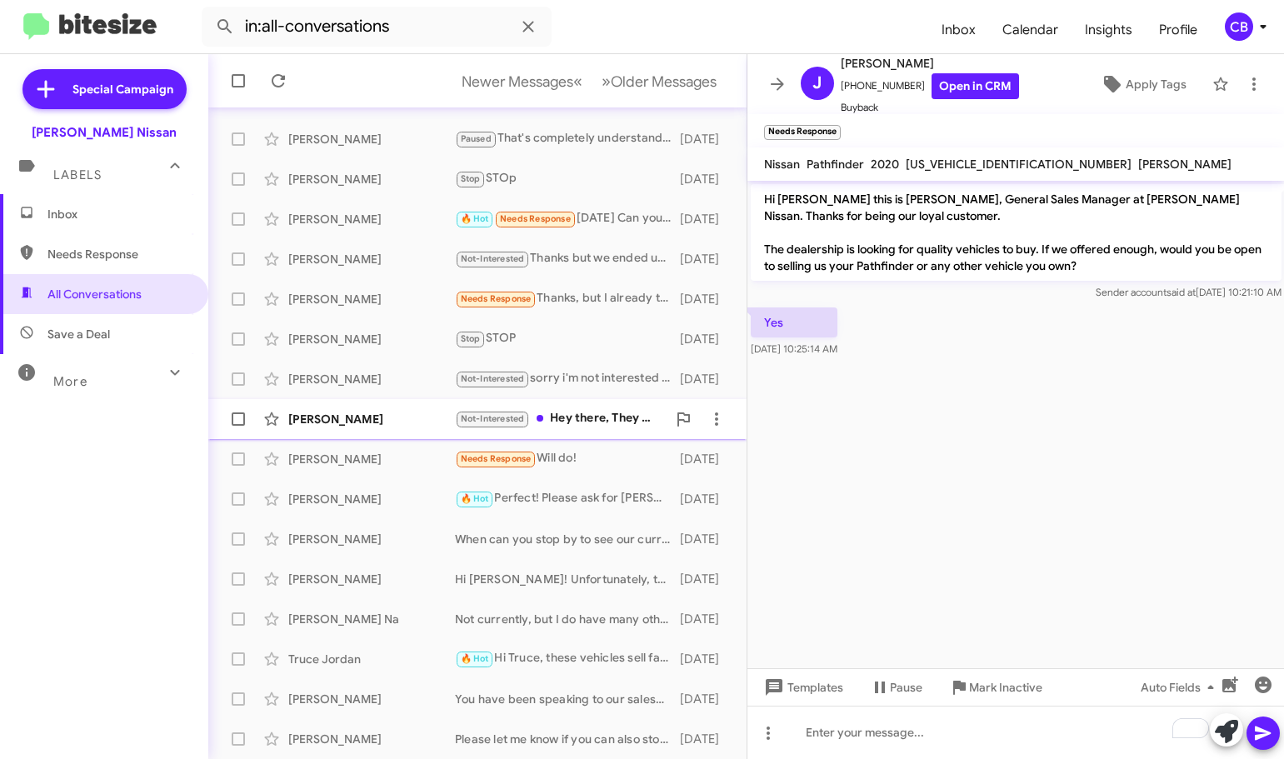
click at [358, 409] on div "[PERSON_NAME] Not-Interested Hey there, They had told me it sold [DATE]" at bounding box center [478, 418] width 512 height 33
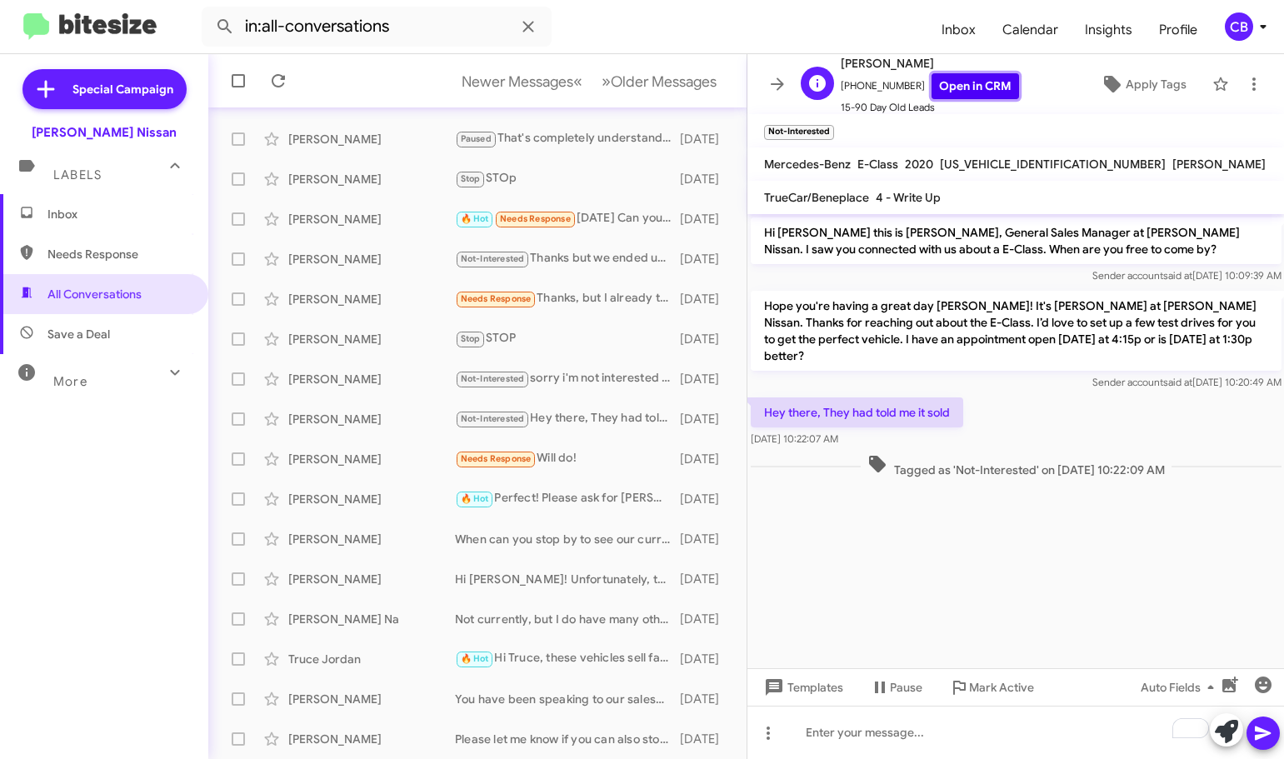
click at [960, 87] on link "Open in CRM" at bounding box center [974, 86] width 87 height 26
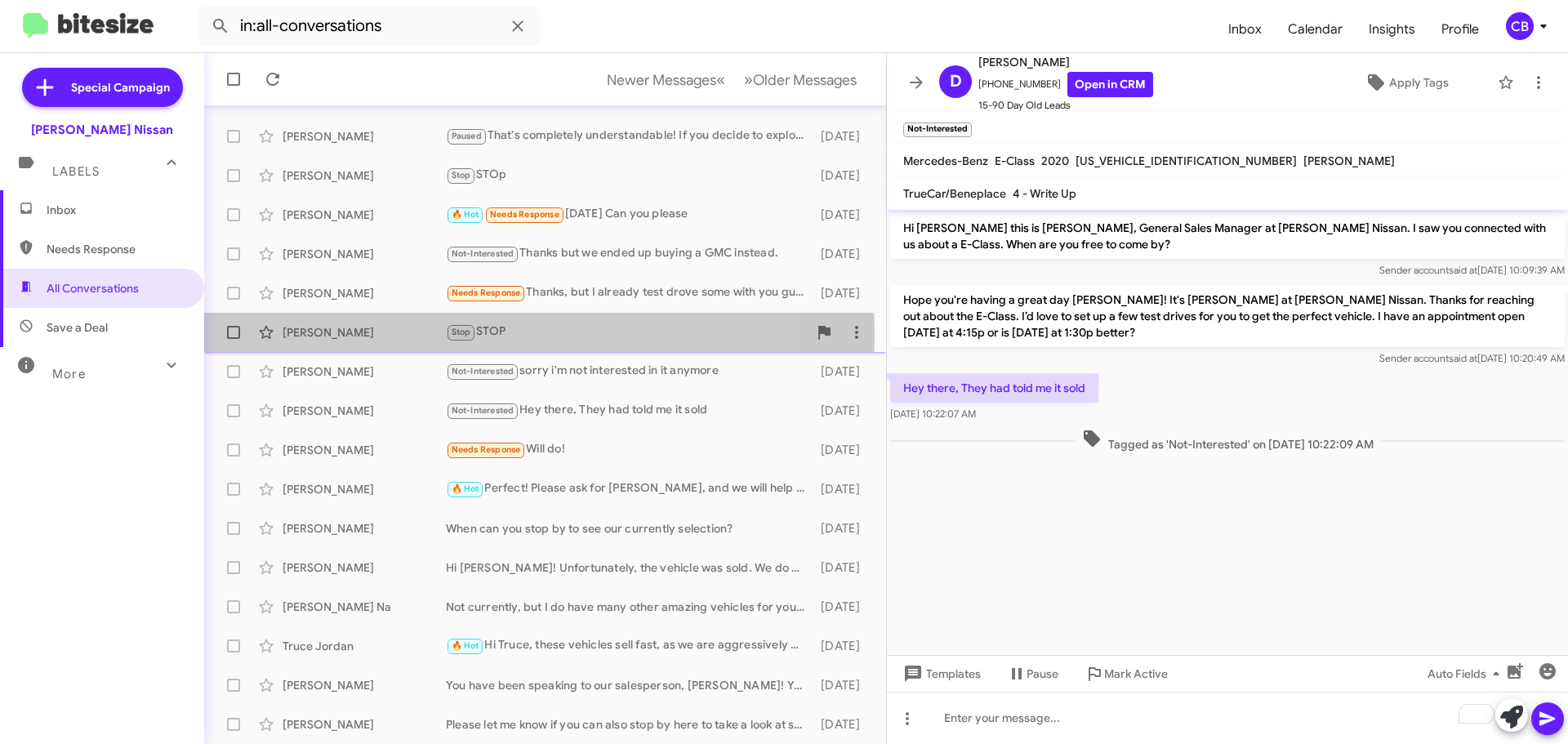
click at [319, 335] on div "[PERSON_NAME]" at bounding box center [364, 332] width 164 height 17
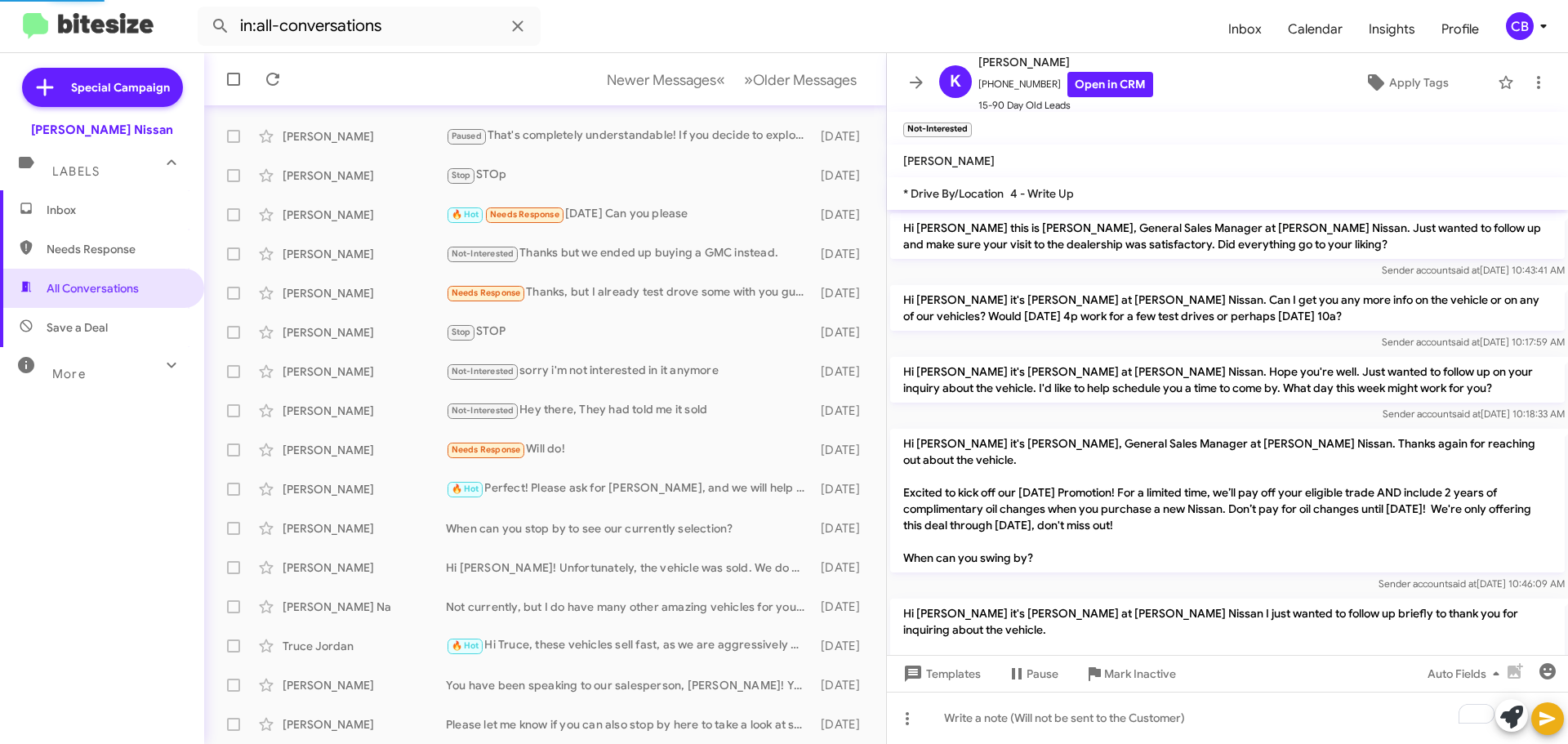
scroll to position [853, 0]
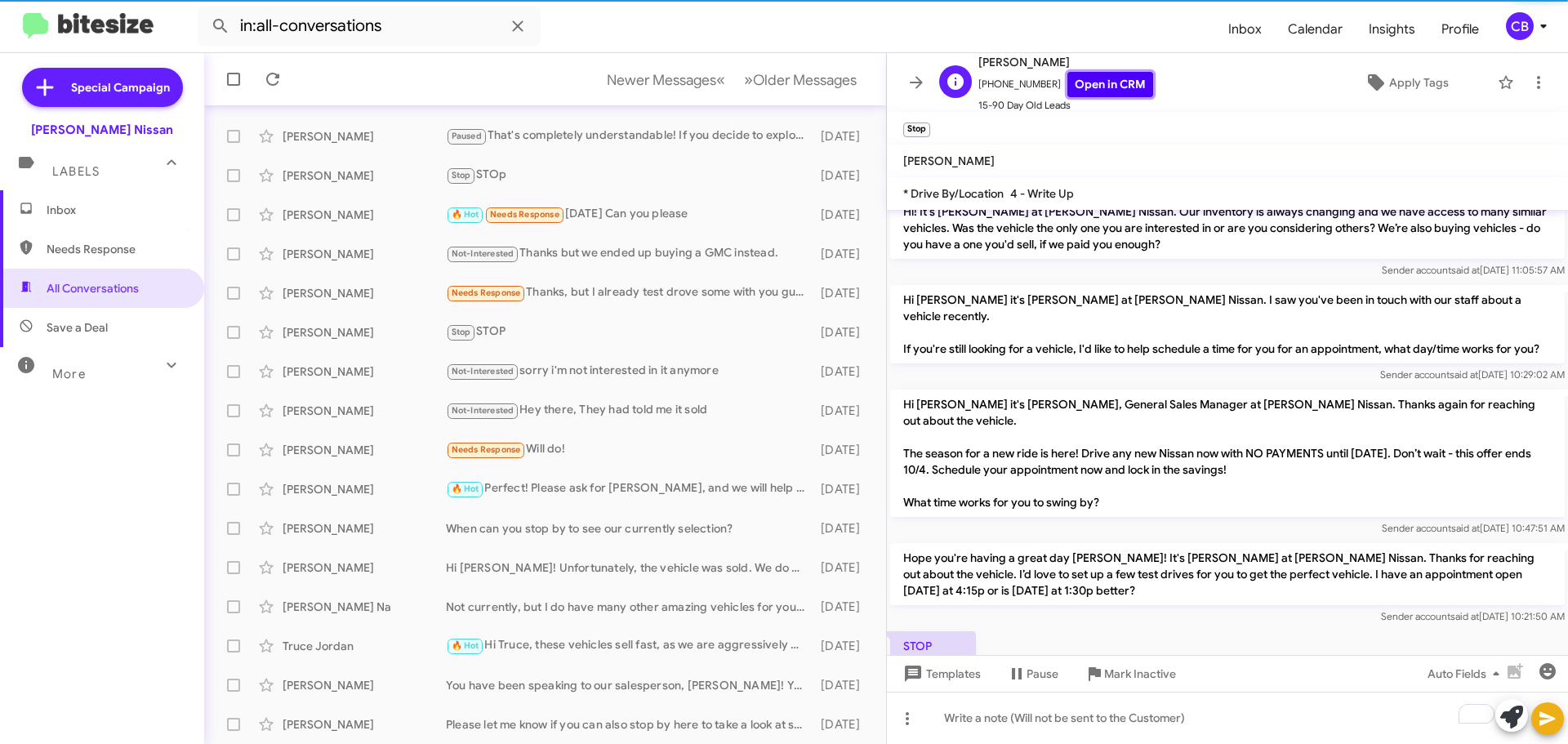
click at [1098, 78] on link "Open in CRM" at bounding box center [1110, 84] width 85 height 25
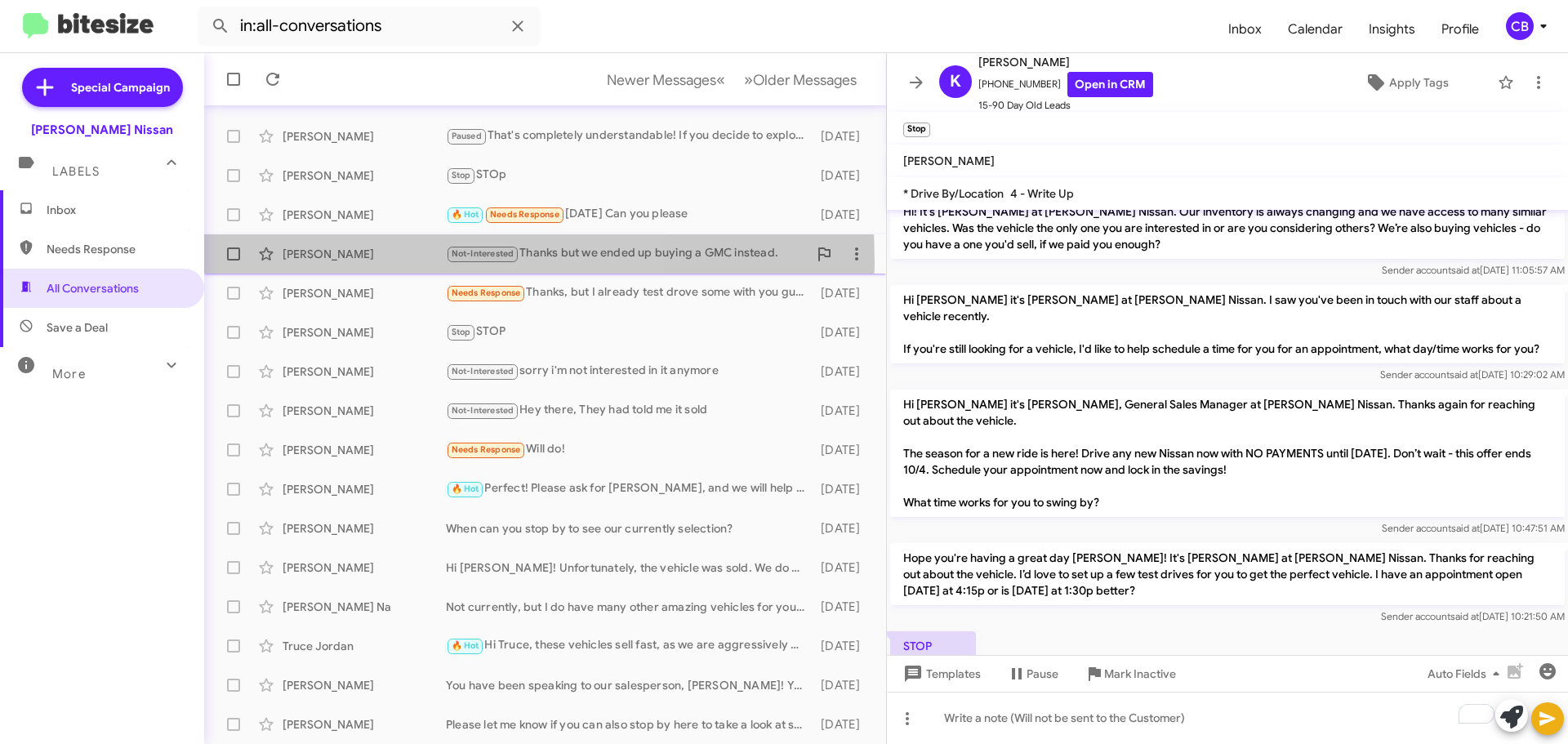
click at [355, 262] on div "[PERSON_NAME] Not-Interested Thanks but we ended up buying a GMC instead. [DATE]" at bounding box center [545, 253] width 656 height 32
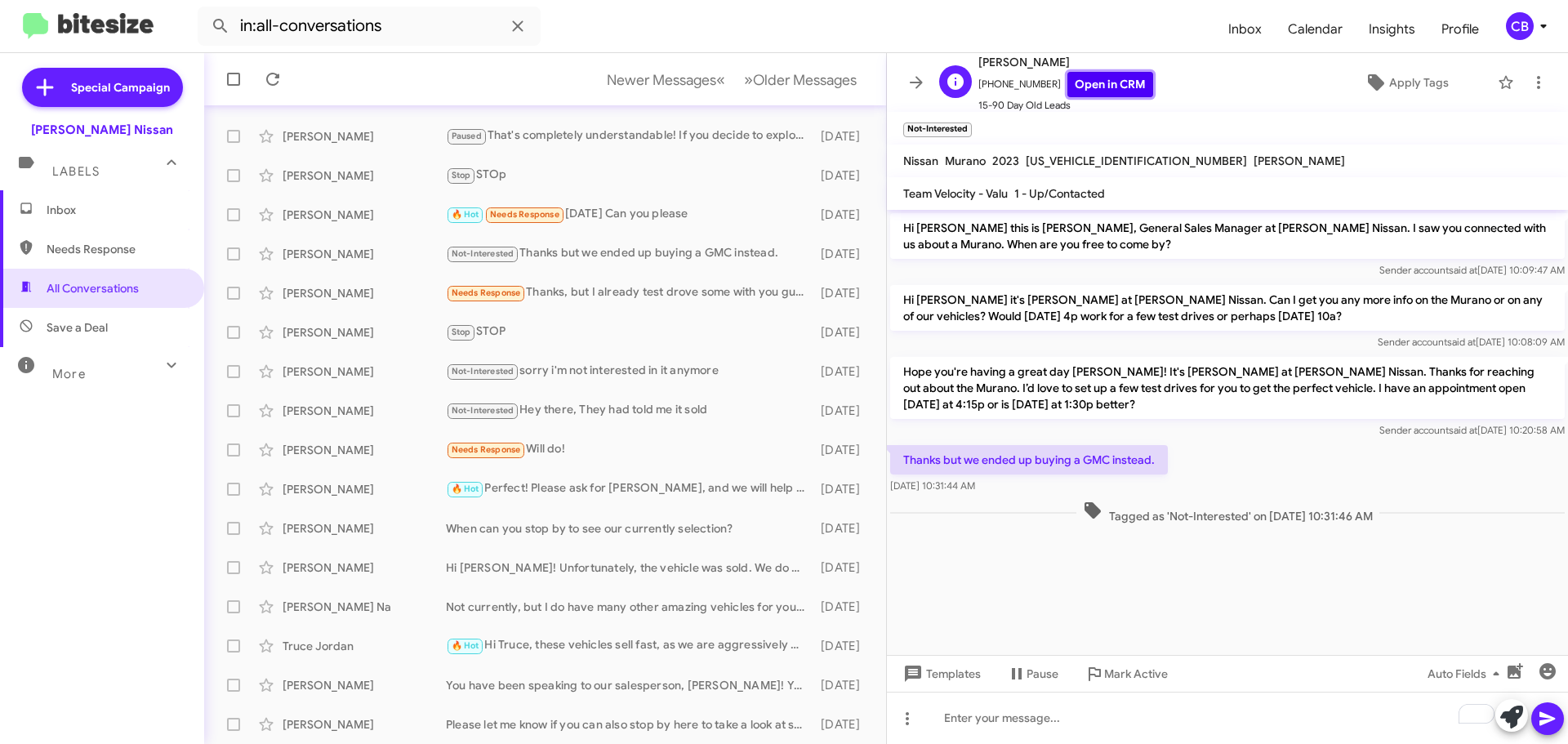
click at [1084, 80] on link "Open in CRM" at bounding box center [1110, 84] width 85 height 25
click at [309, 296] on div "[PERSON_NAME]" at bounding box center [364, 293] width 164 height 17
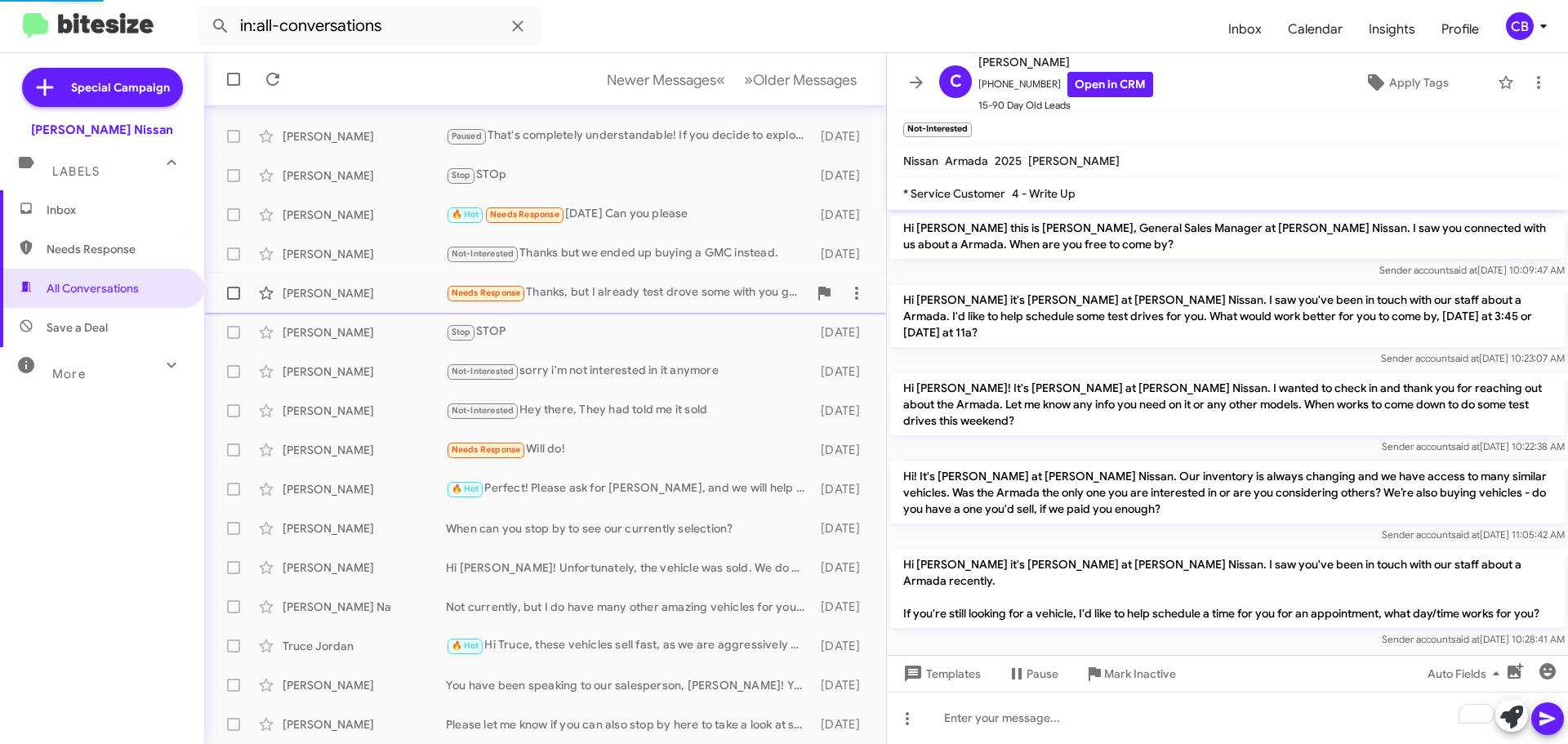
scroll to position [152, 0]
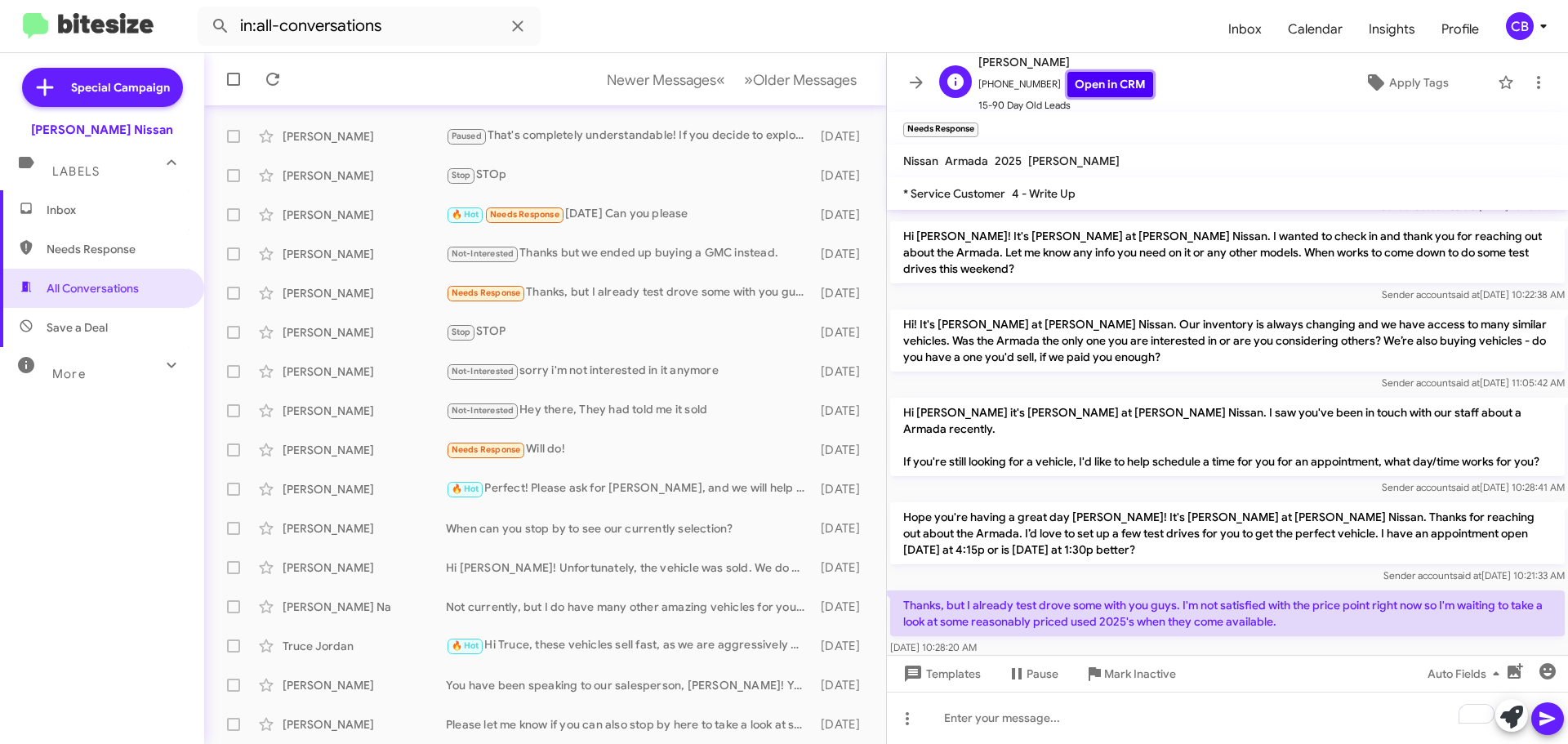
click at [1103, 85] on link "Open in CRM" at bounding box center [1110, 84] width 85 height 25
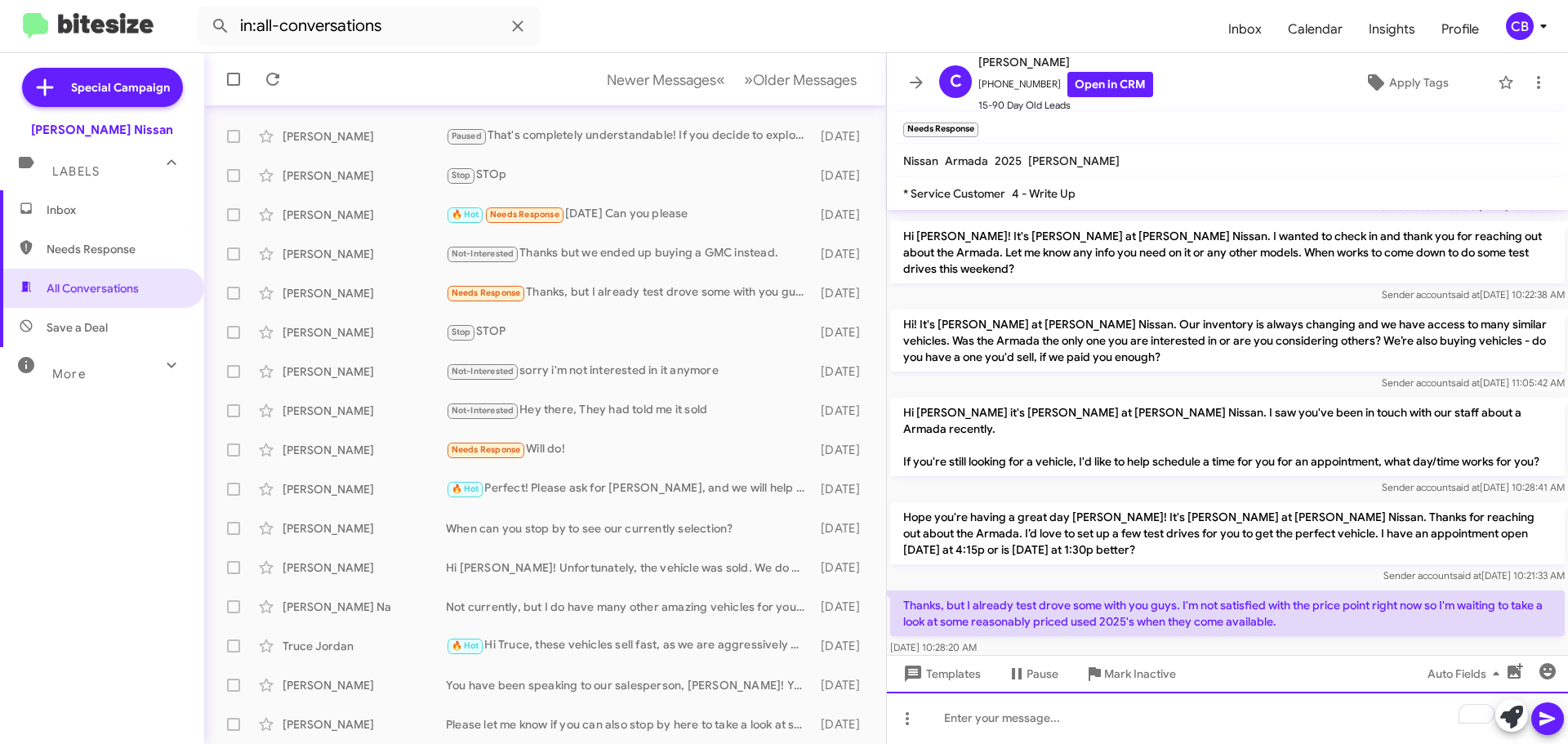
click at [978, 708] on div "To enrich screen reader interactions, please activate Accessibility in Grammarl…" at bounding box center [1228, 718] width 682 height 52
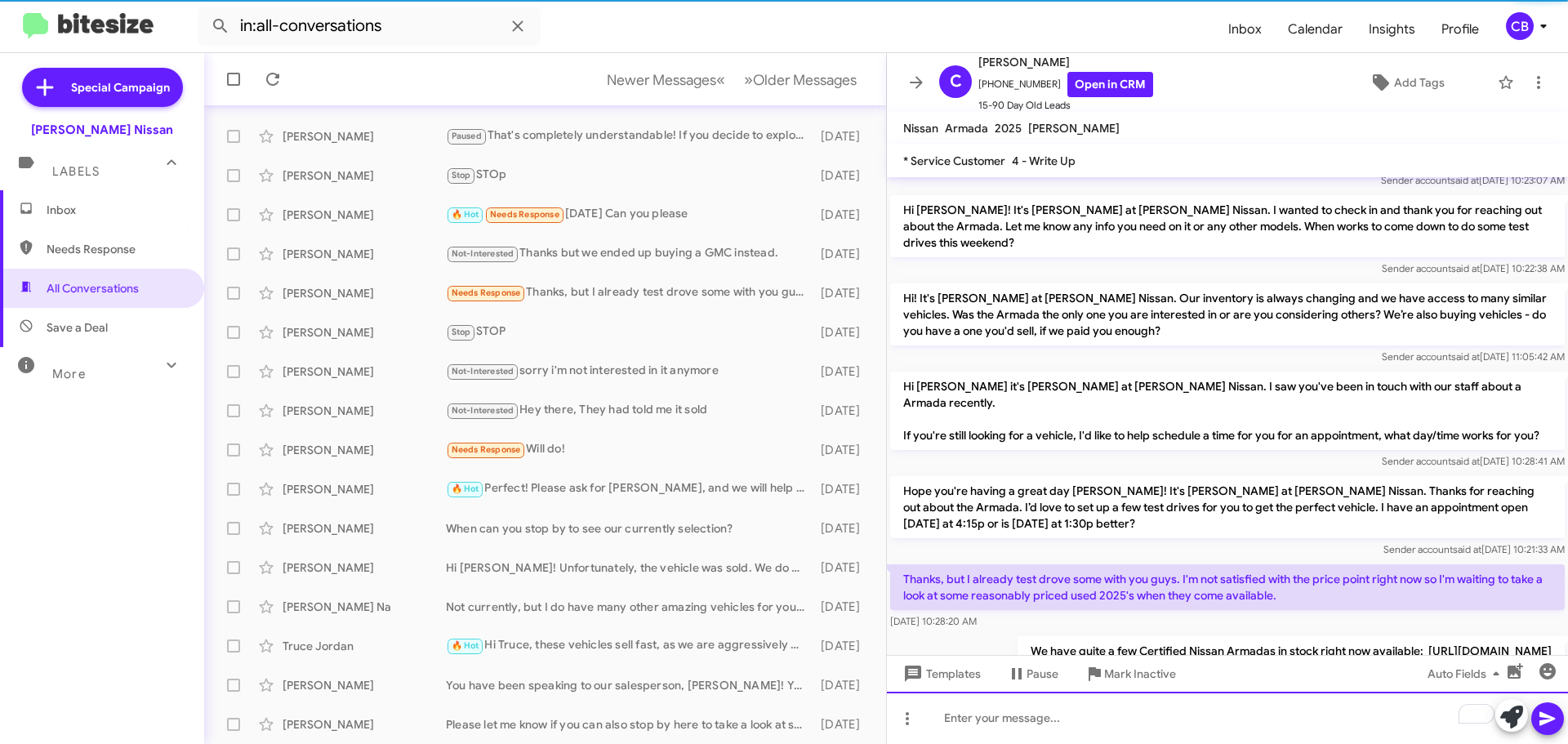
scroll to position [212, 0]
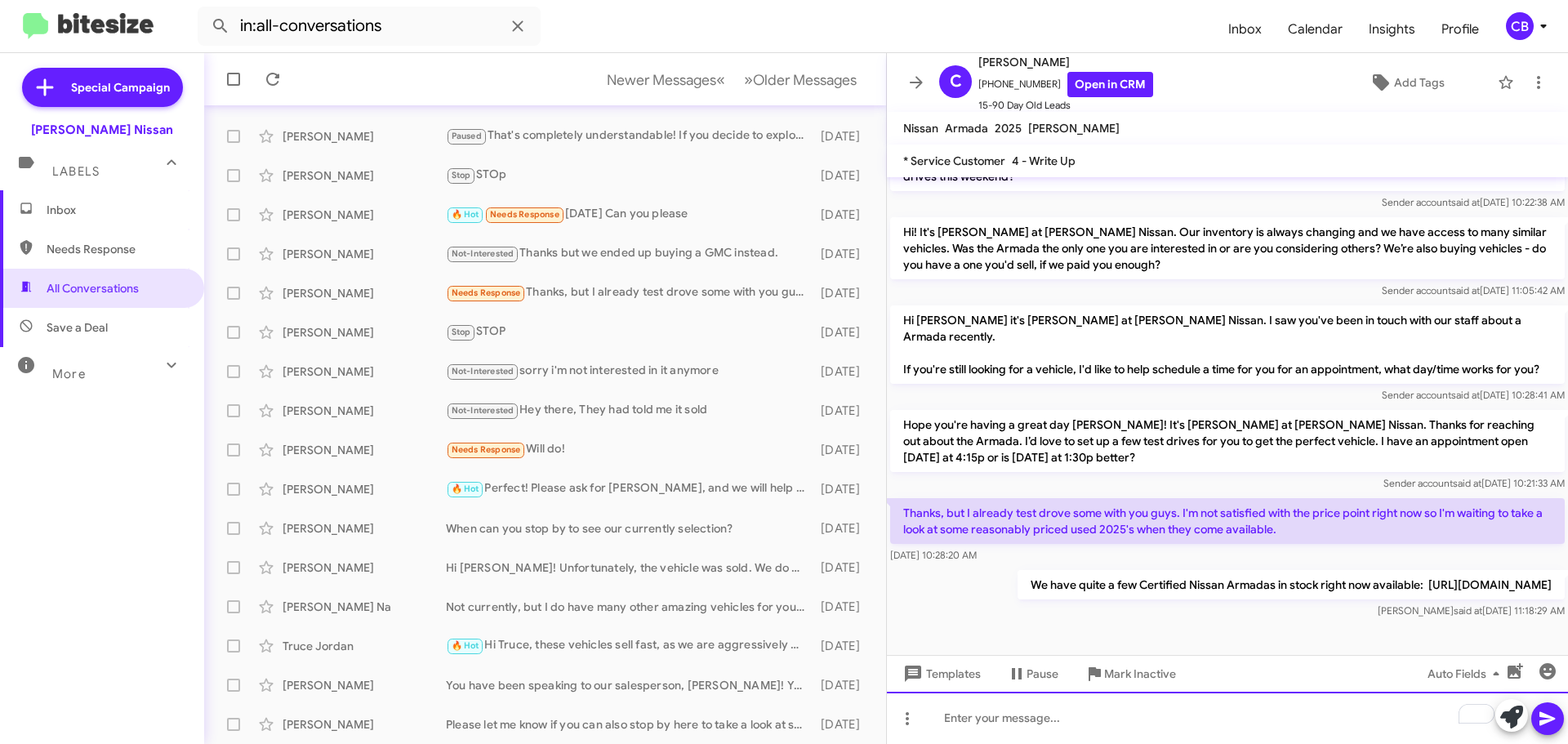
click at [1176, 711] on div "To enrich screen reader interactions, please activate Accessibility in Grammarl…" at bounding box center [1228, 718] width 682 height 52
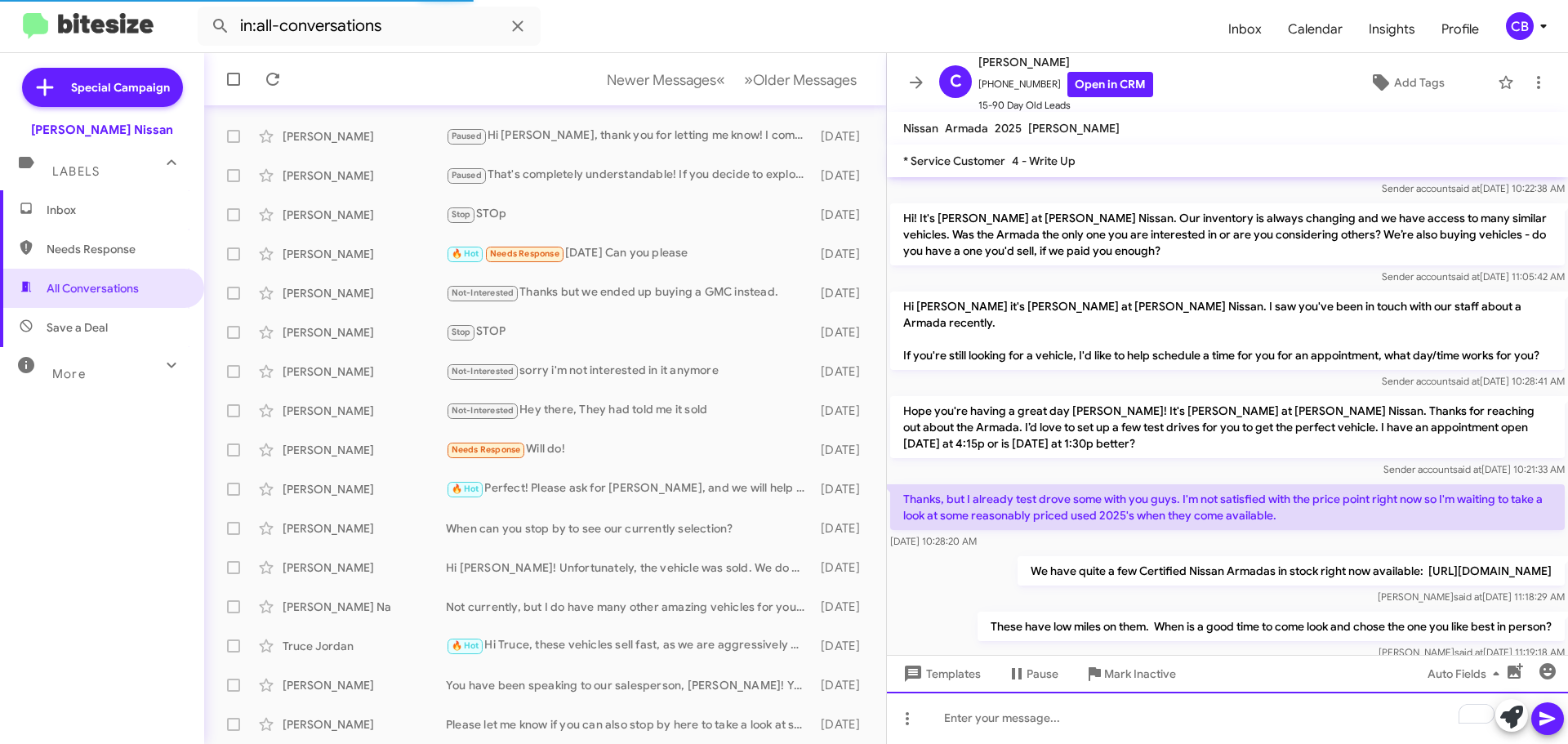
scroll to position [272, 0]
